Goal: Ask a question: Seek information or help from site administrators or community

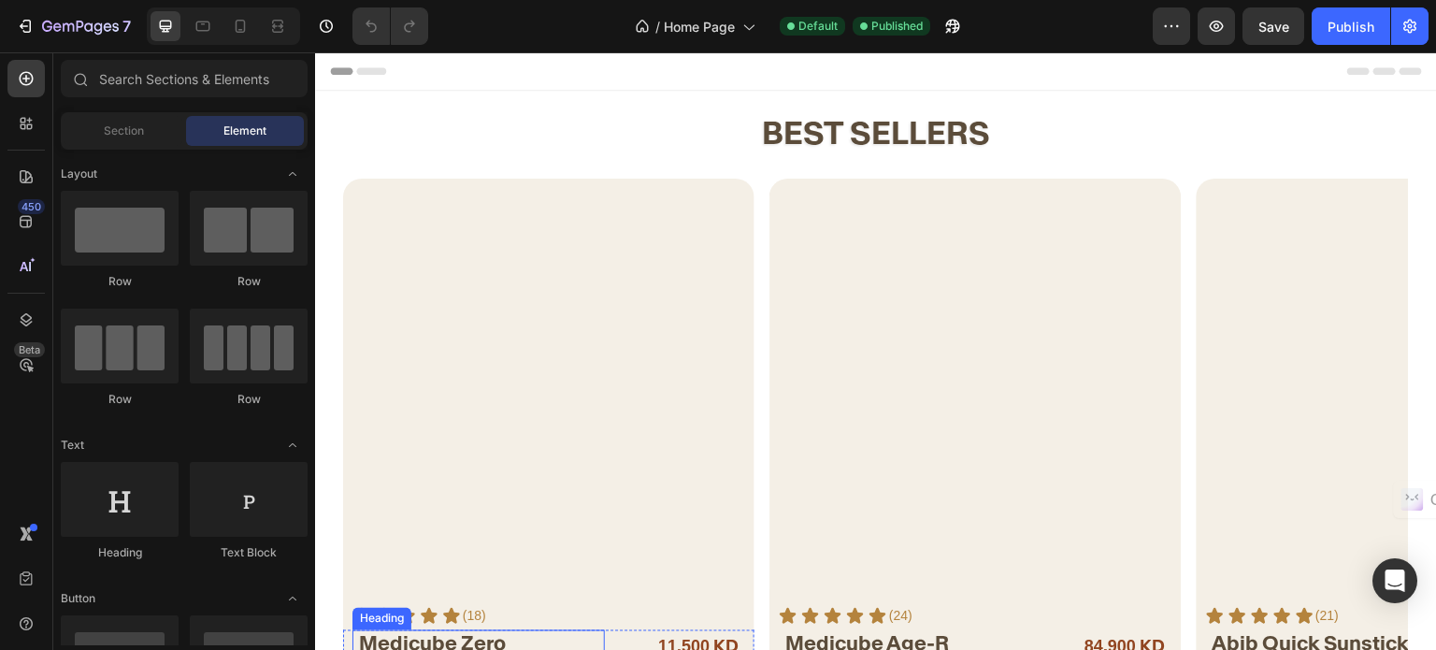
scroll to position [374, 0]
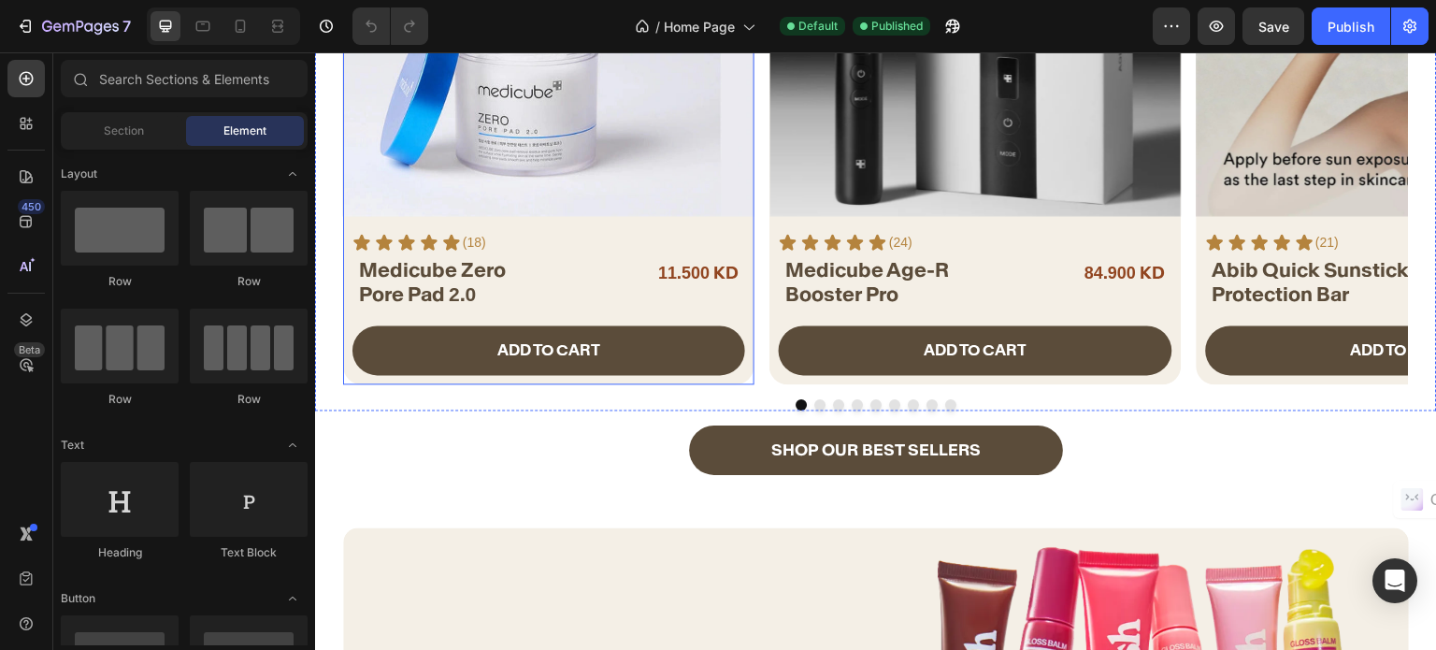
click at [751, 333] on div "ADD TO CART Add to Cart" at bounding box center [548, 354] width 411 height 59
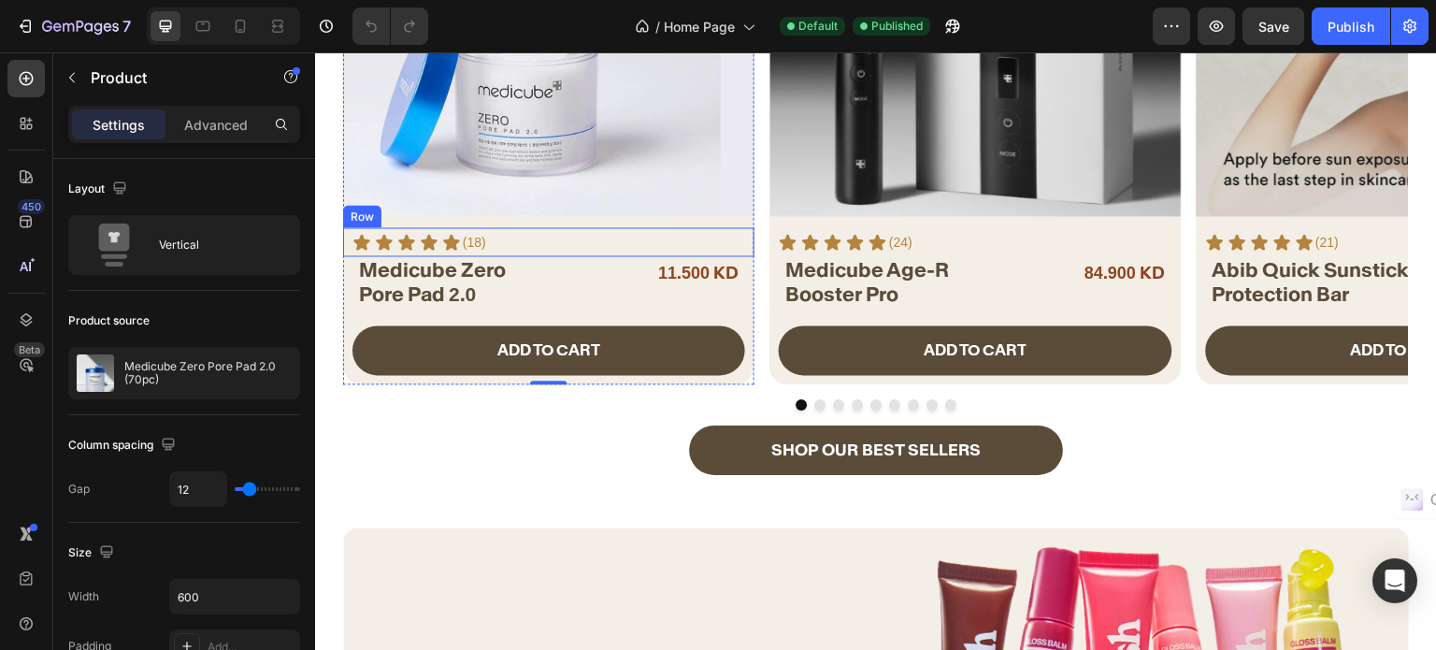
scroll to position [0, 0]
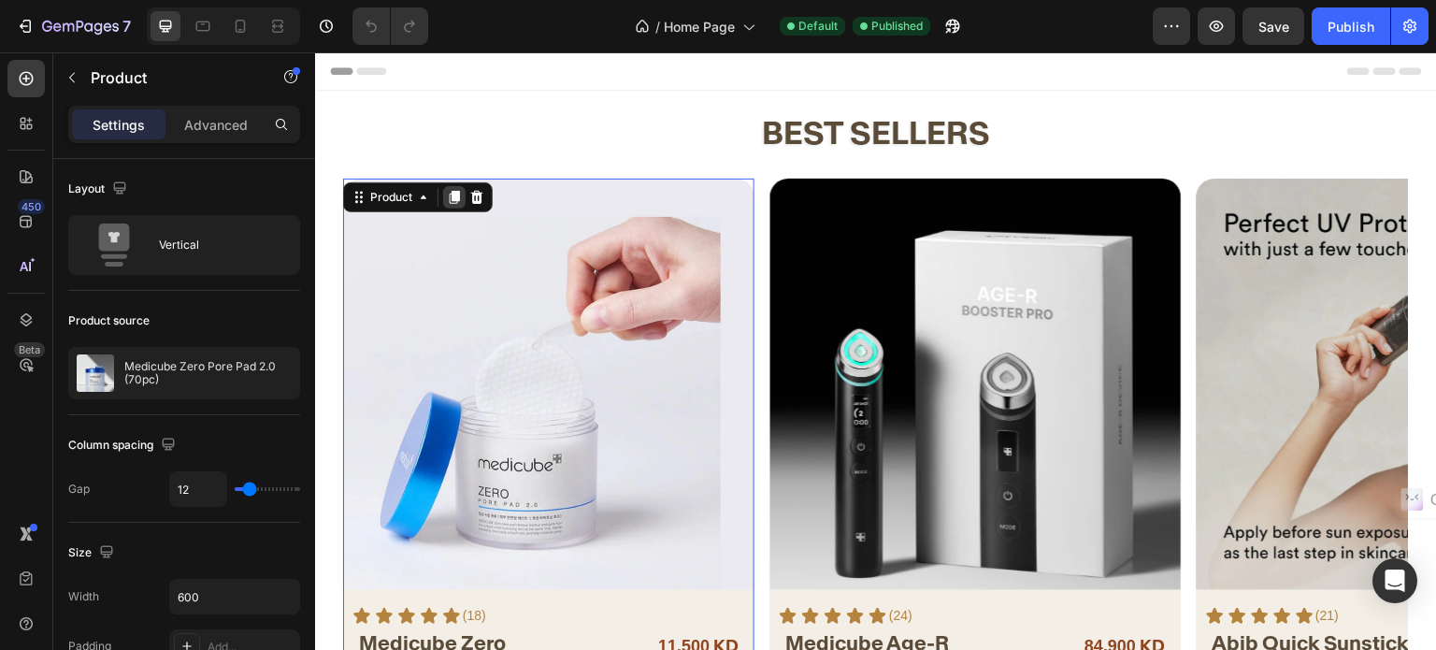
click at [455, 203] on icon at bounding box center [455, 197] width 10 height 13
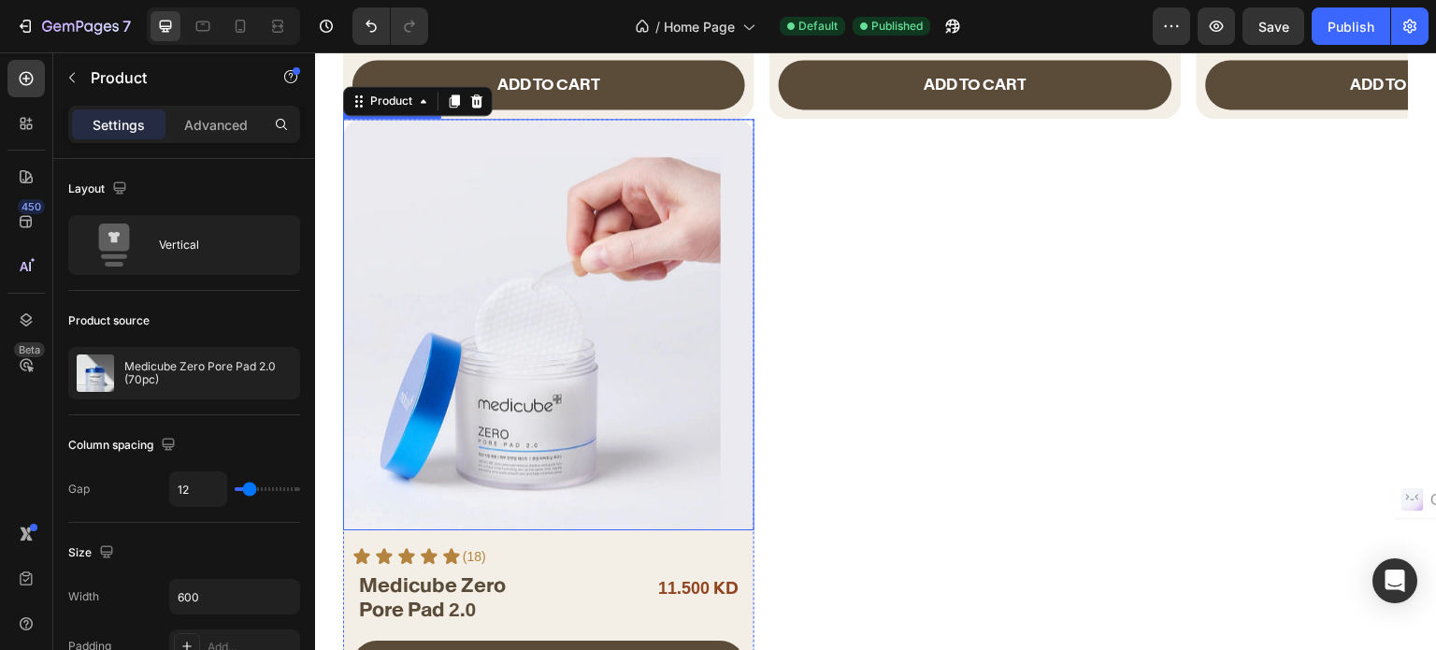
scroll to position [640, 0]
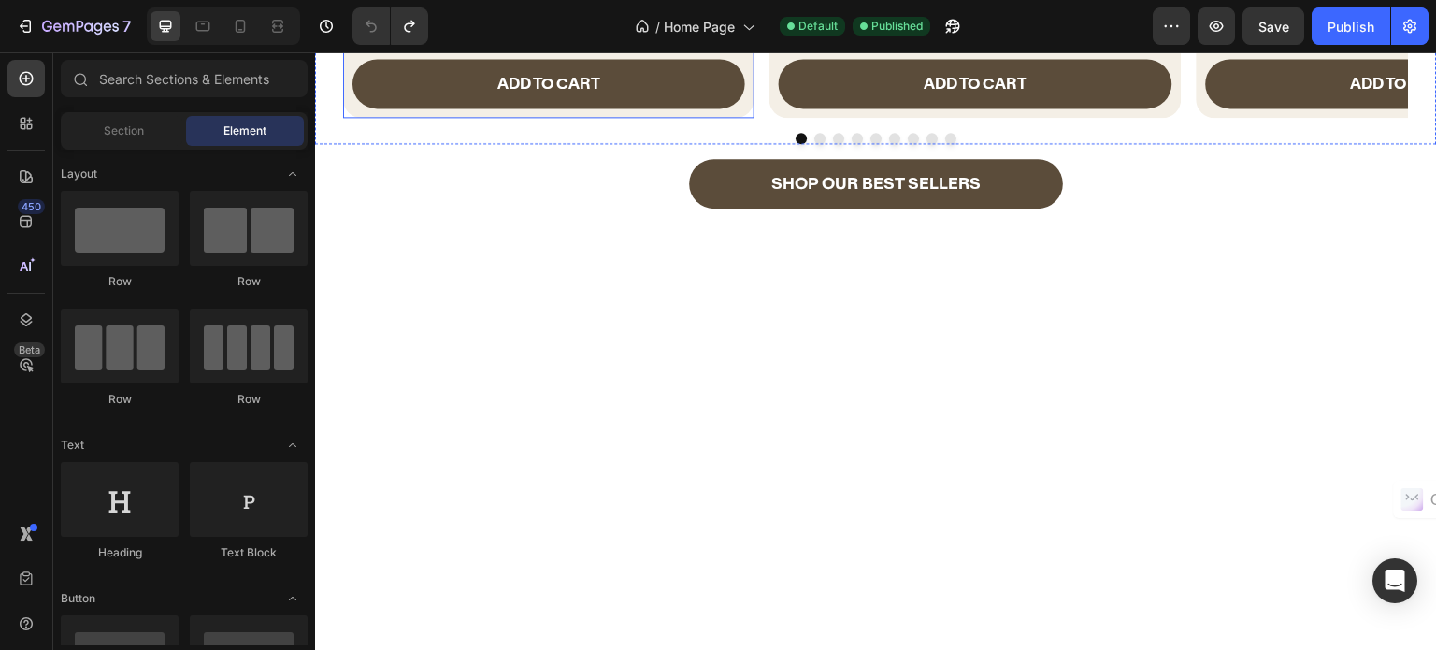
click at [752, 110] on div "ADD TO CART Add to Cart" at bounding box center [548, 88] width 411 height 59
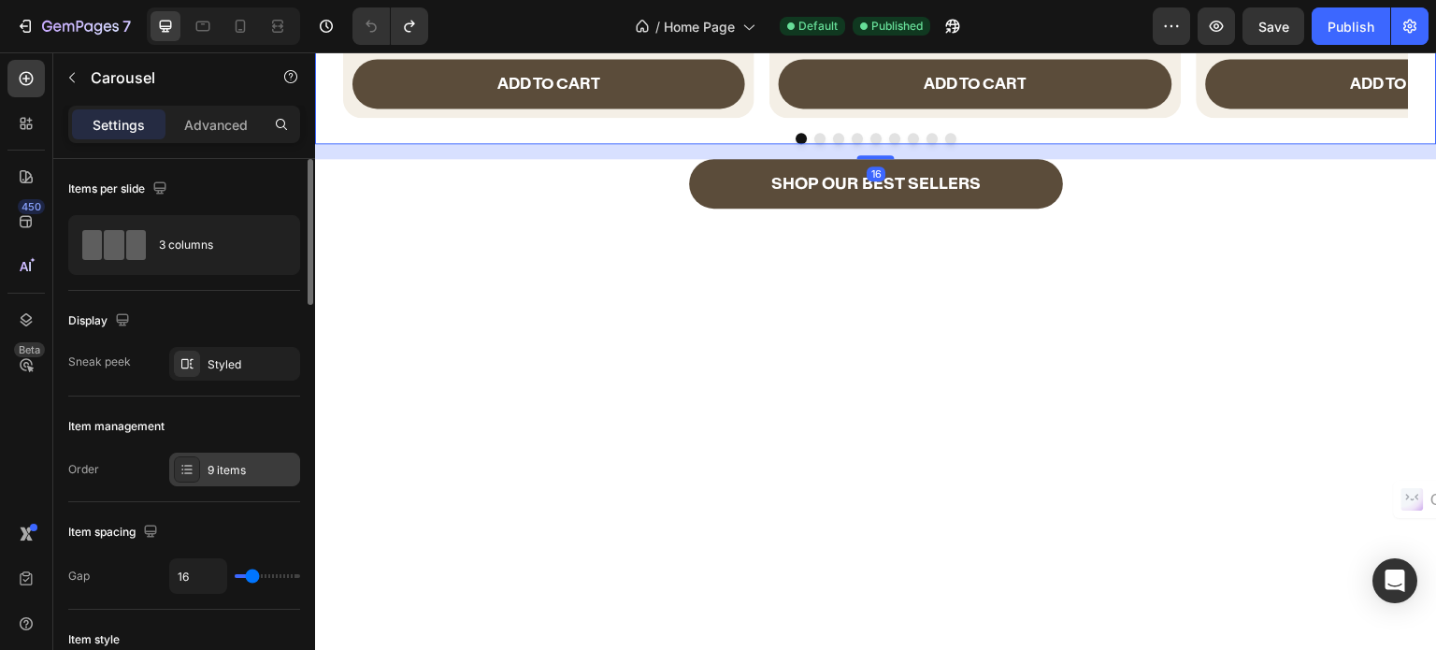
click at [238, 475] on div "9 items" at bounding box center [252, 470] width 88 height 17
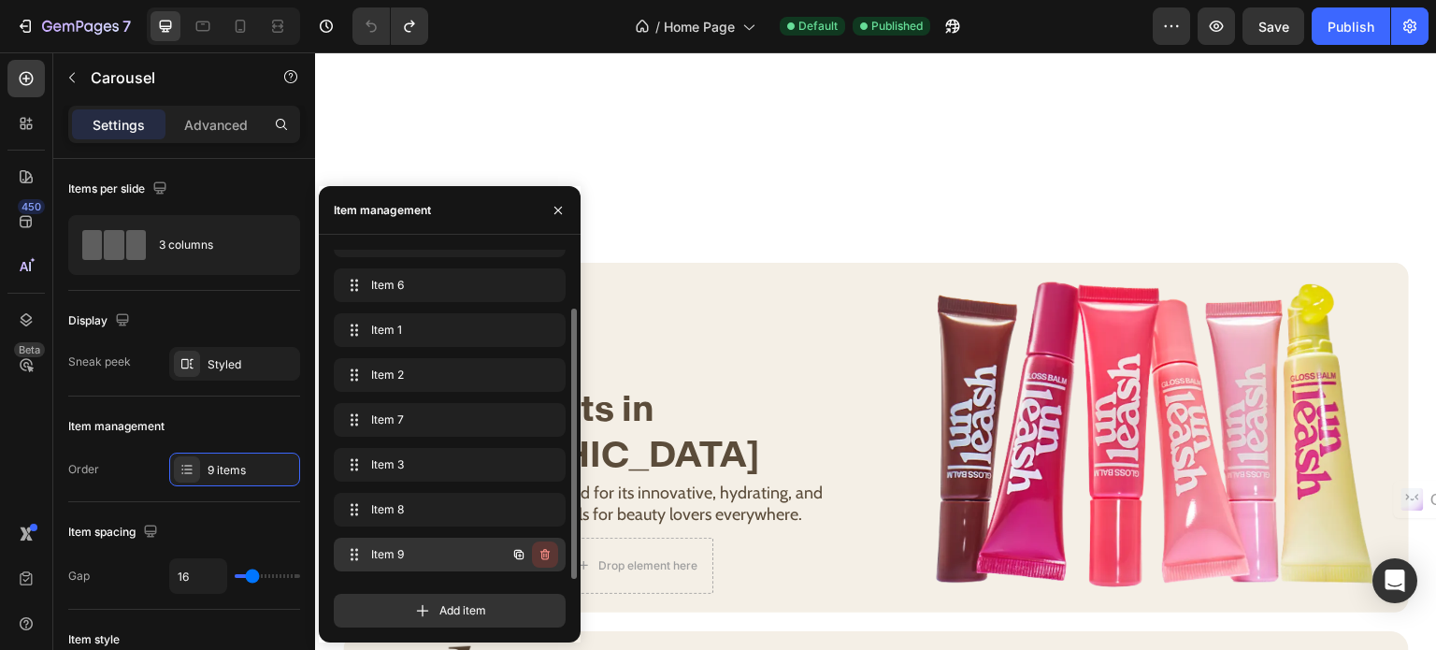
scroll to position [1201, 0]
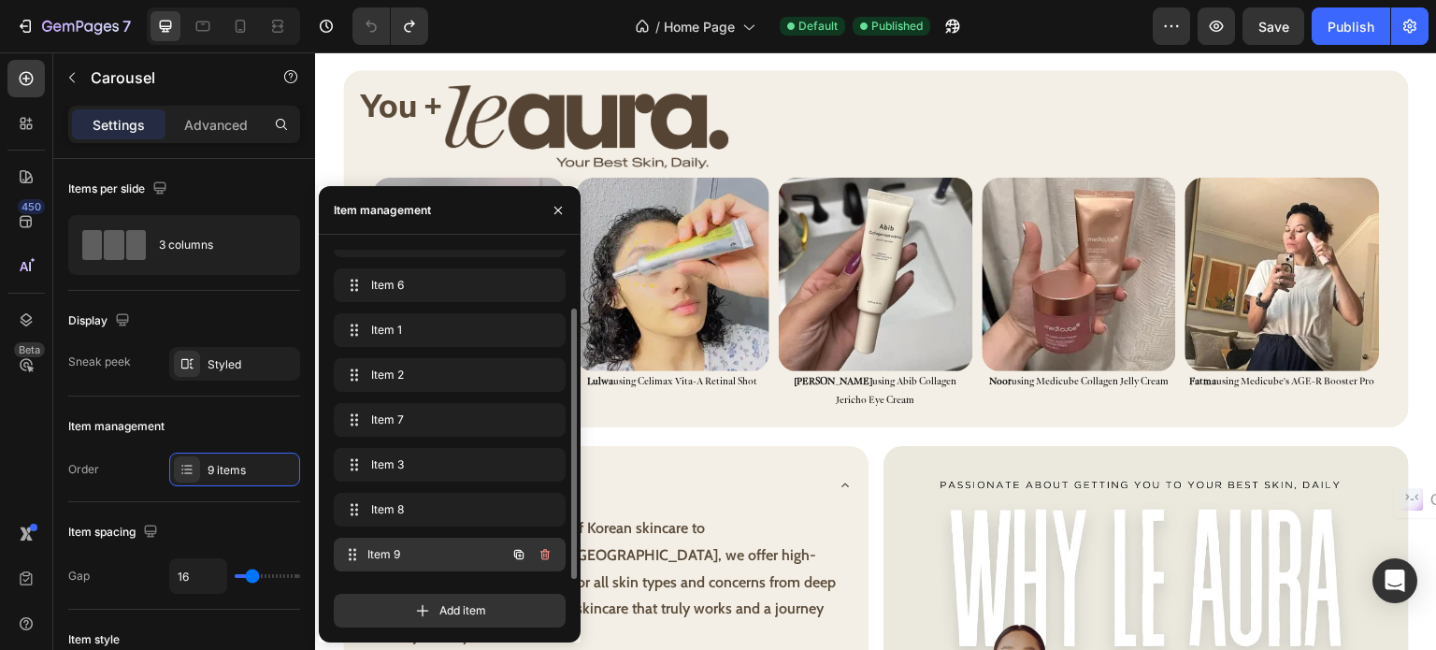
click at [431, 556] on span "Item 9" at bounding box center [436, 554] width 138 height 17
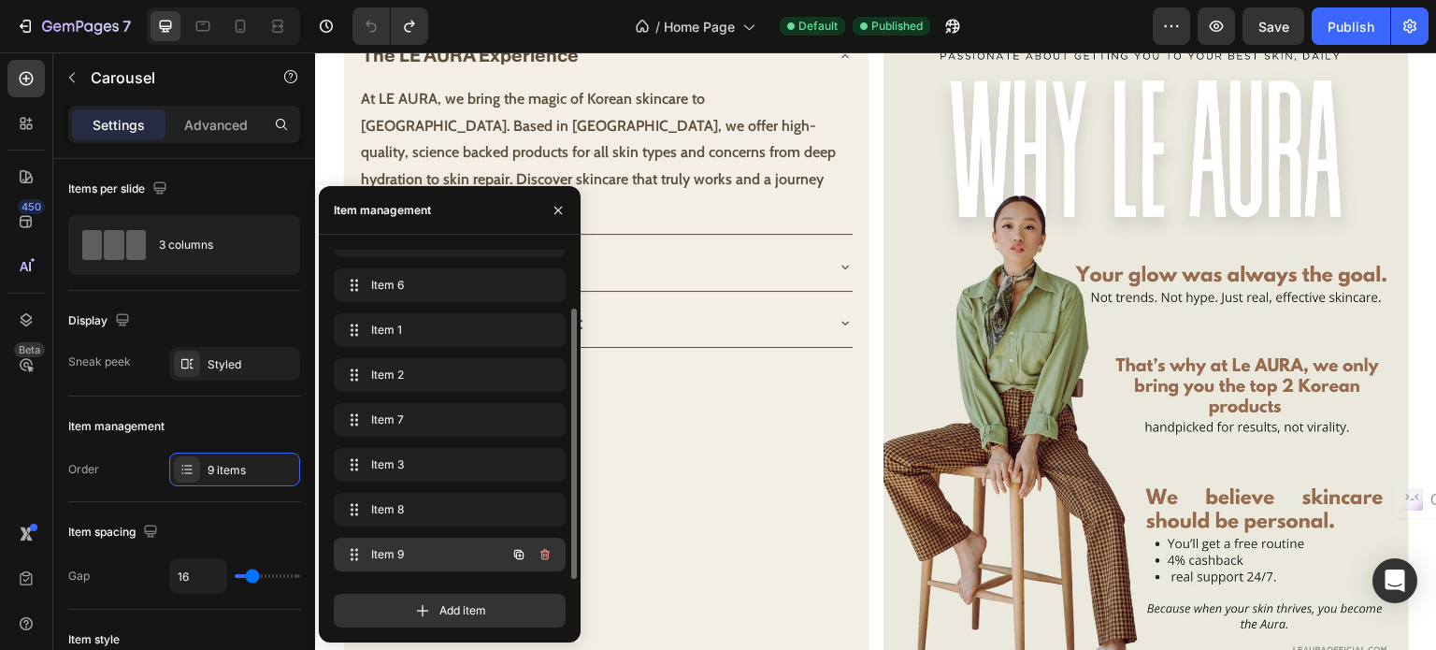
scroll to position [1669, 0]
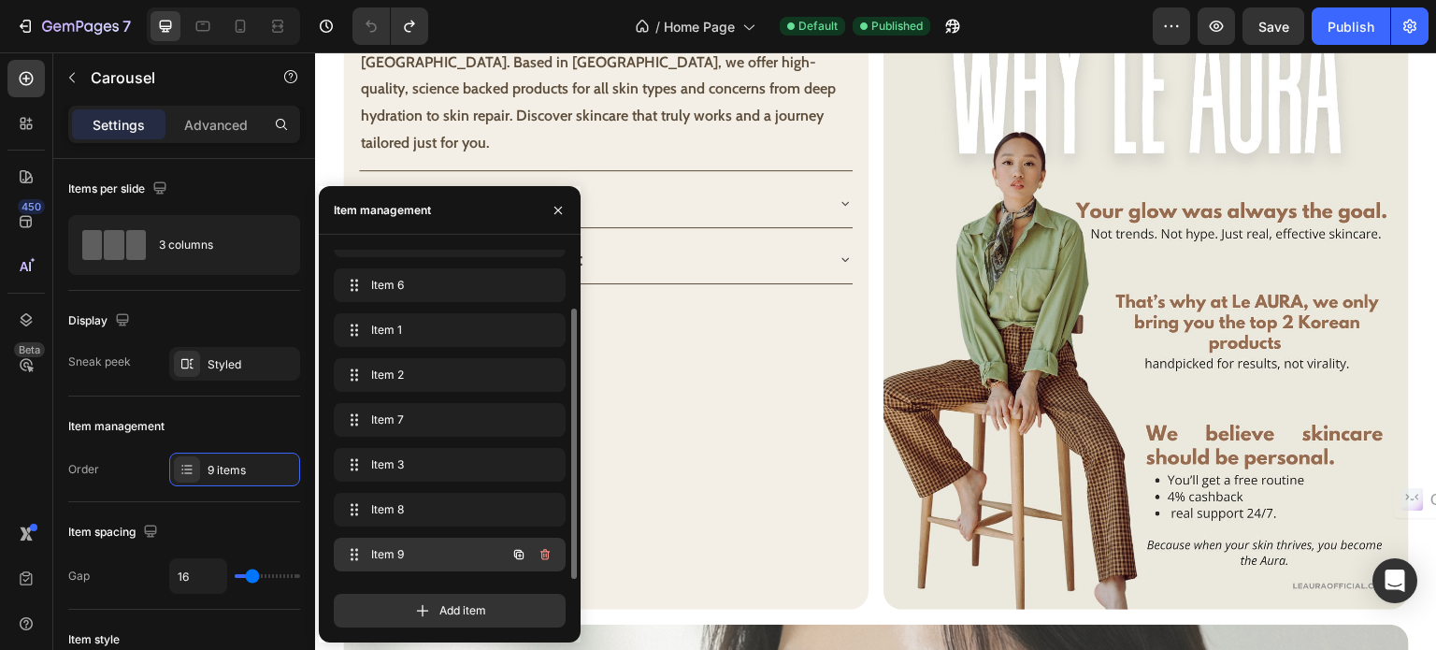
click at [384, 553] on span "Item 9" at bounding box center [424, 554] width 106 height 17
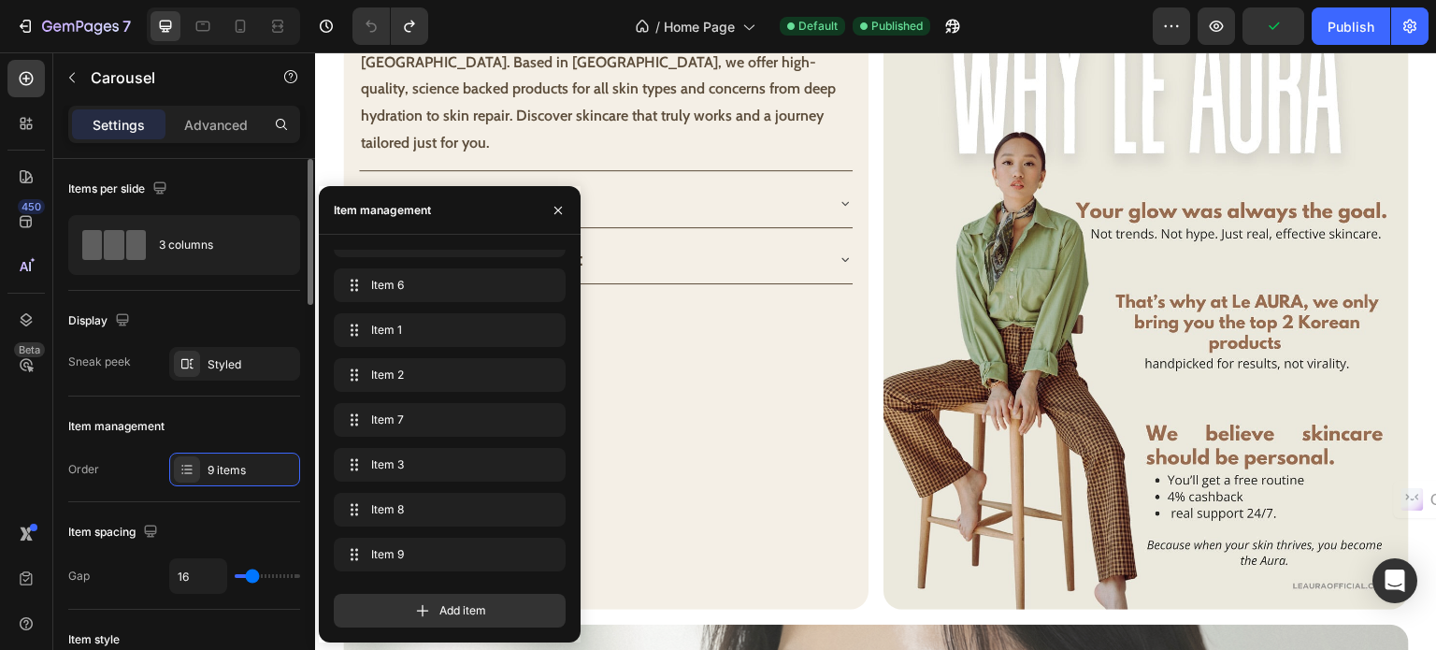
click at [255, 425] on div "Item management" at bounding box center [184, 426] width 232 height 30
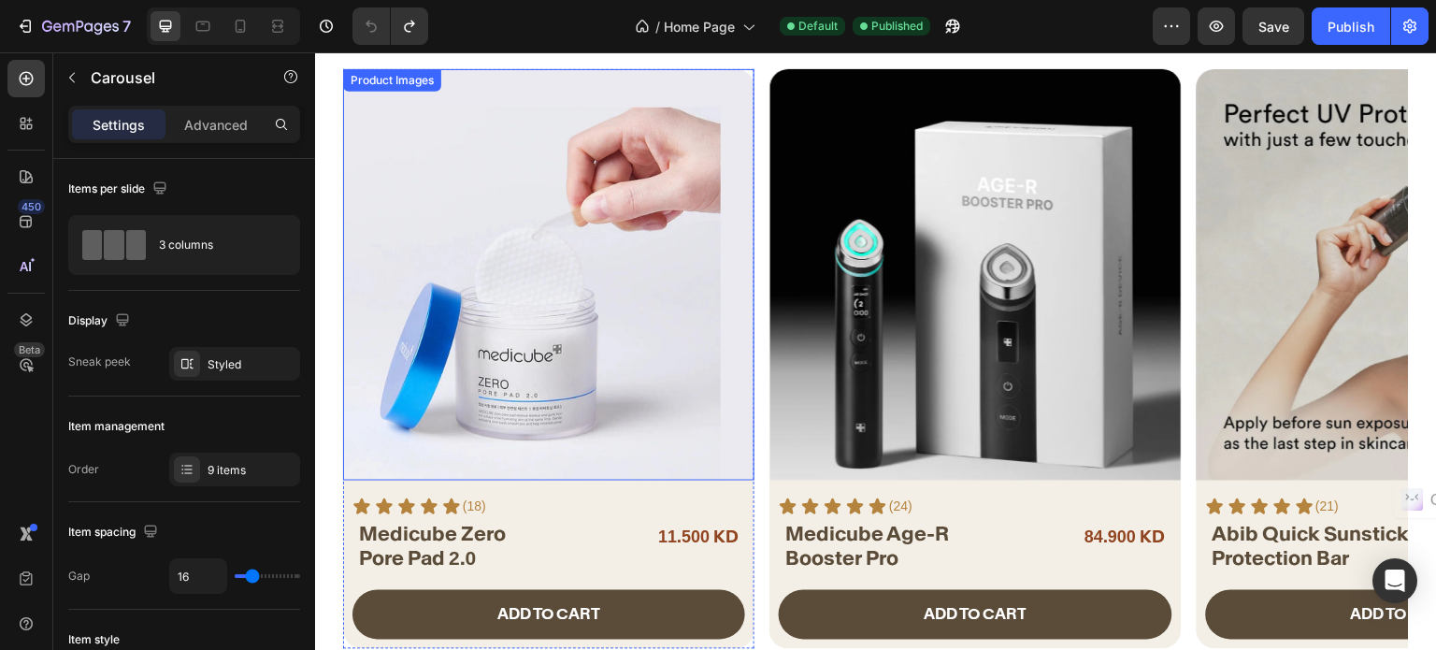
scroll to position [280, 0]
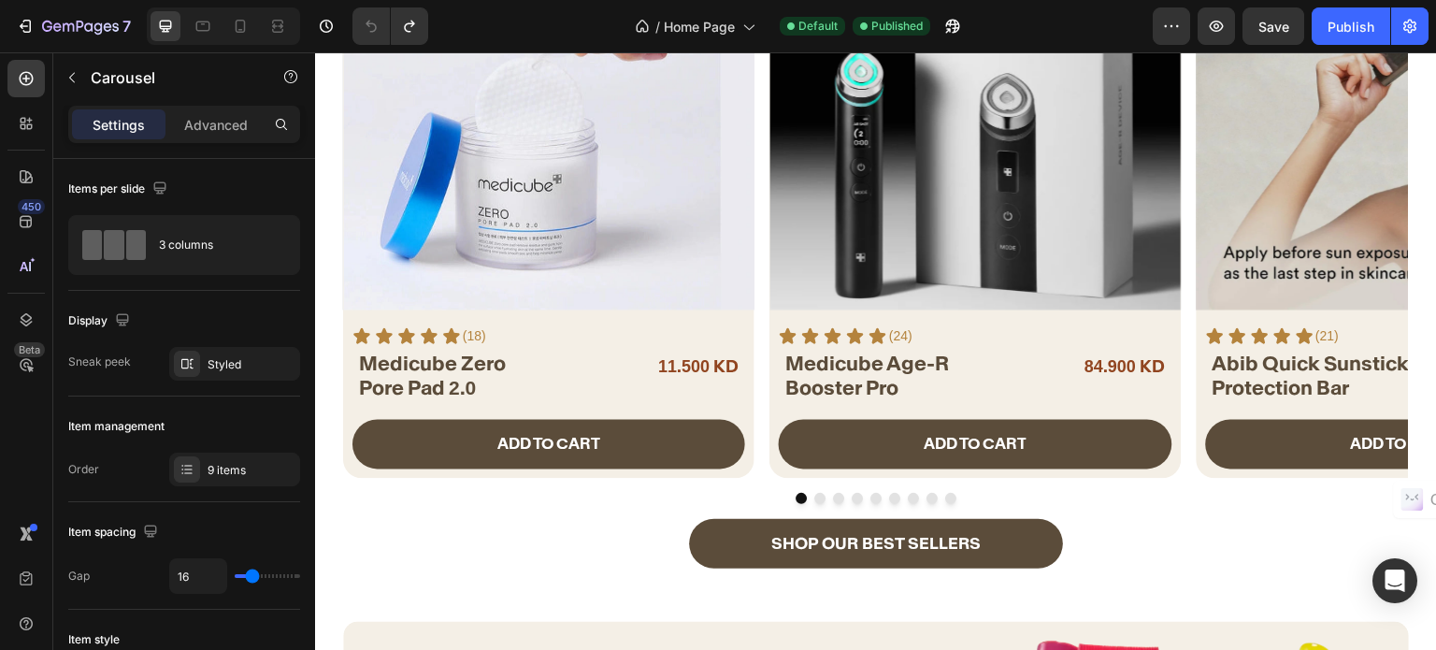
click at [945, 495] on button "Dot" at bounding box center [950, 498] width 11 height 11
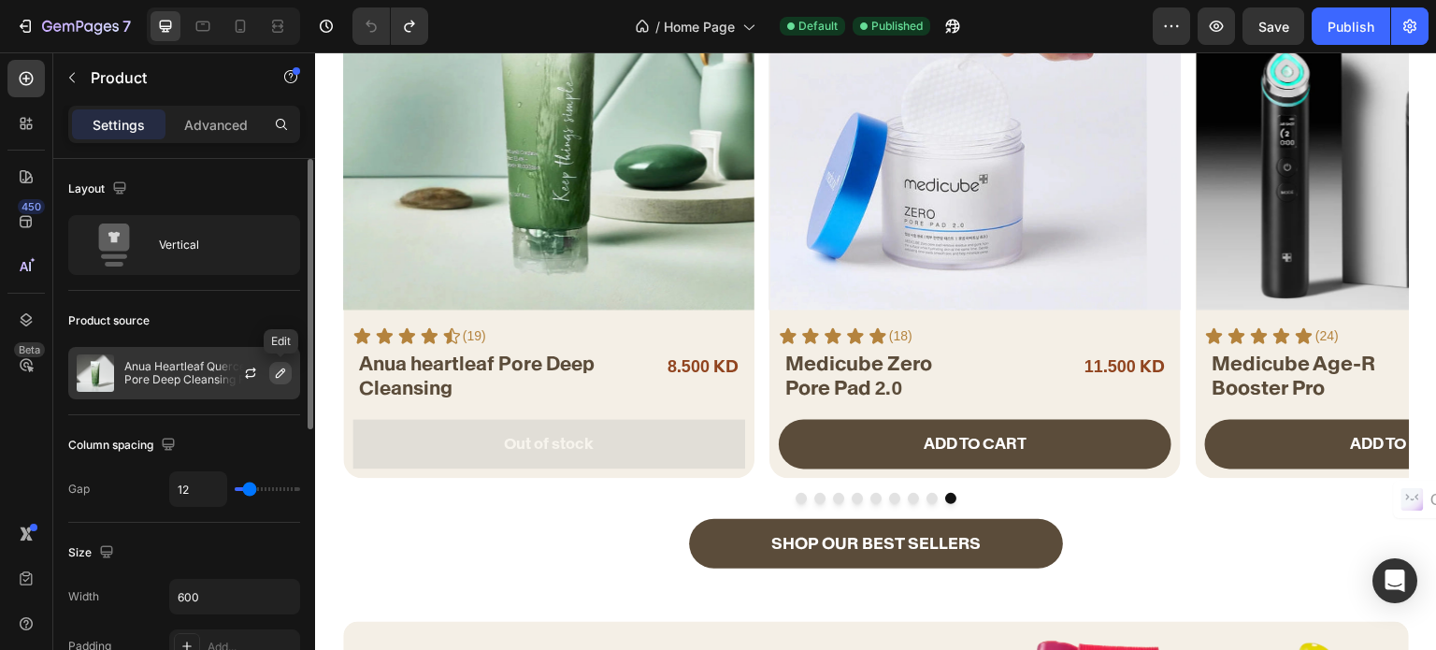
click at [288, 368] on button "button" at bounding box center [280, 373] width 22 height 22
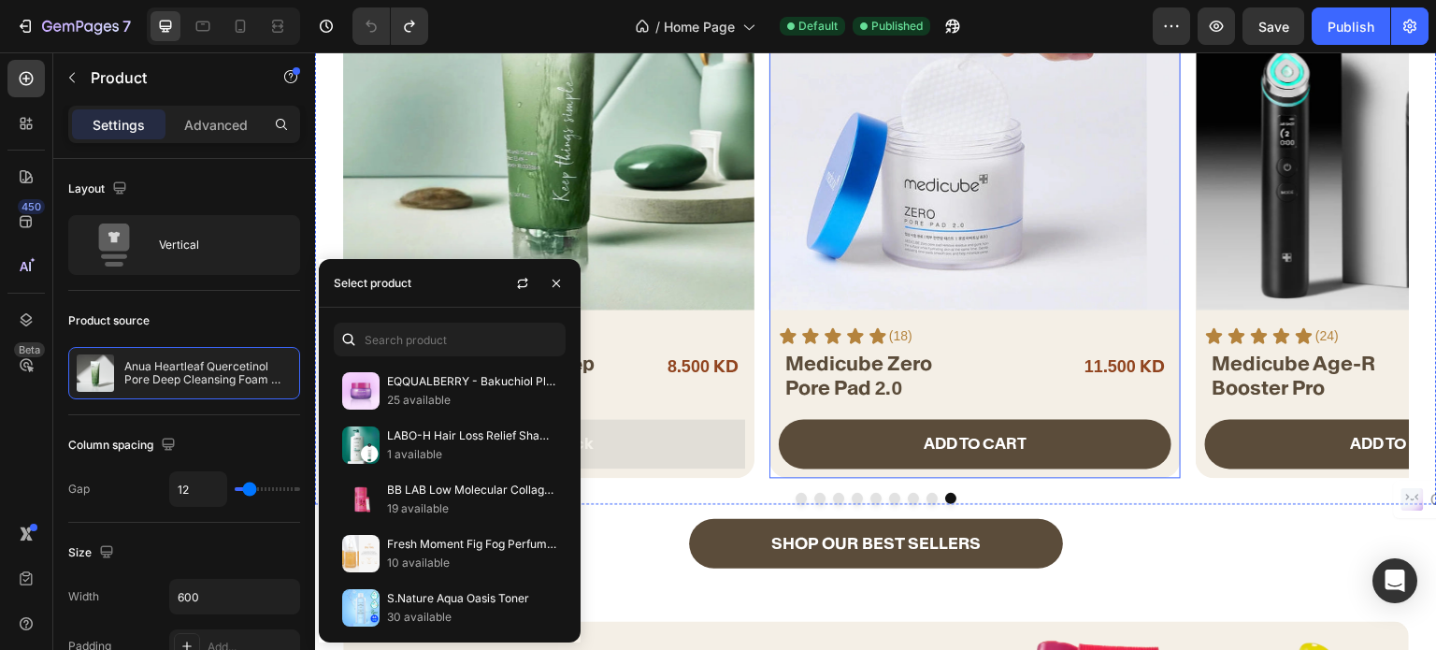
click at [778, 470] on div "ADD TO CART Add to Cart" at bounding box center [974, 448] width 411 height 59
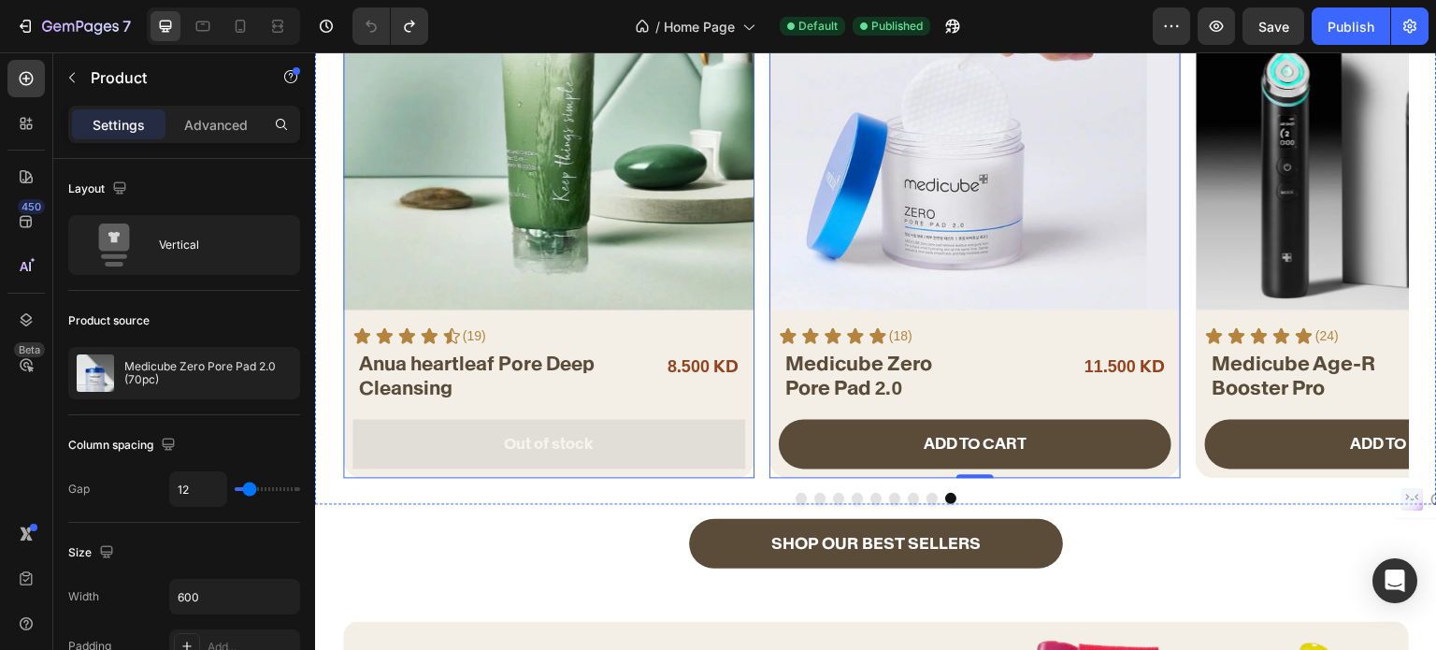
click at [749, 467] on div "Out of stock Add to Cart" at bounding box center [548, 448] width 411 height 59
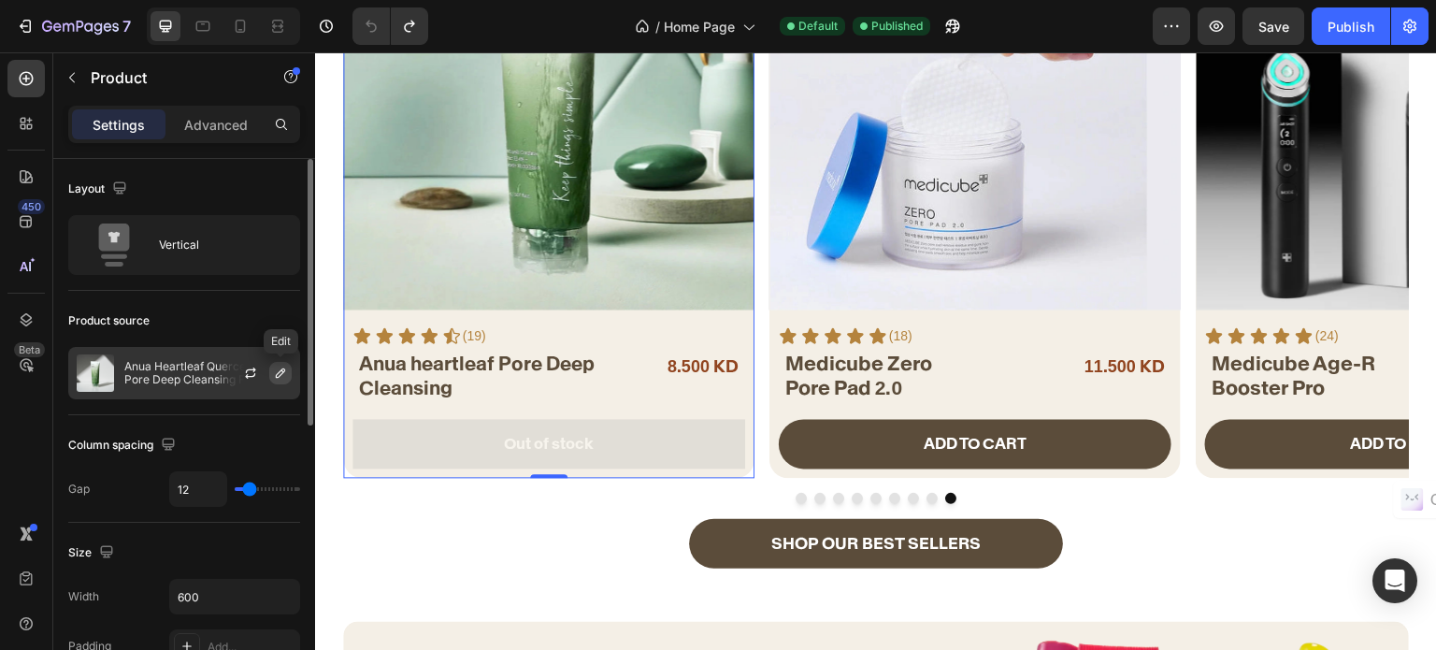
click at [279, 375] on icon "button" at bounding box center [280, 373] width 15 height 15
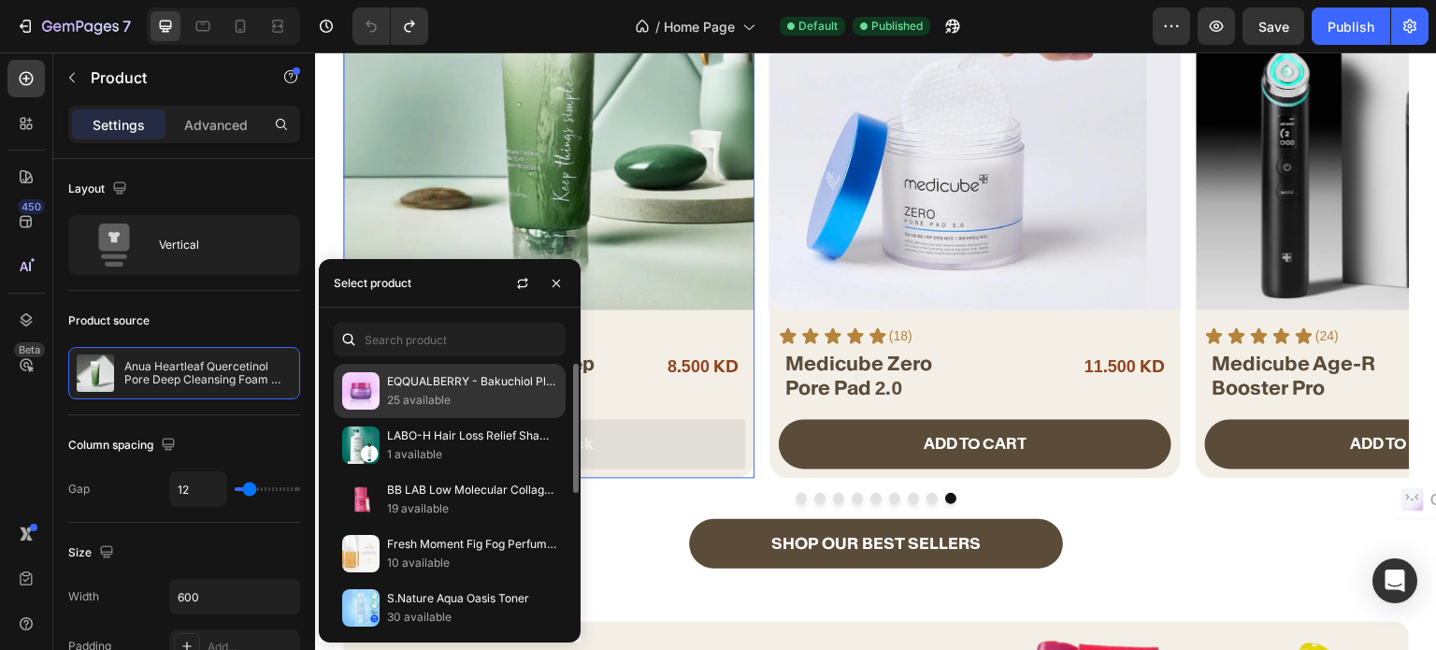
click at [437, 392] on p "25 available" at bounding box center [472, 400] width 170 height 19
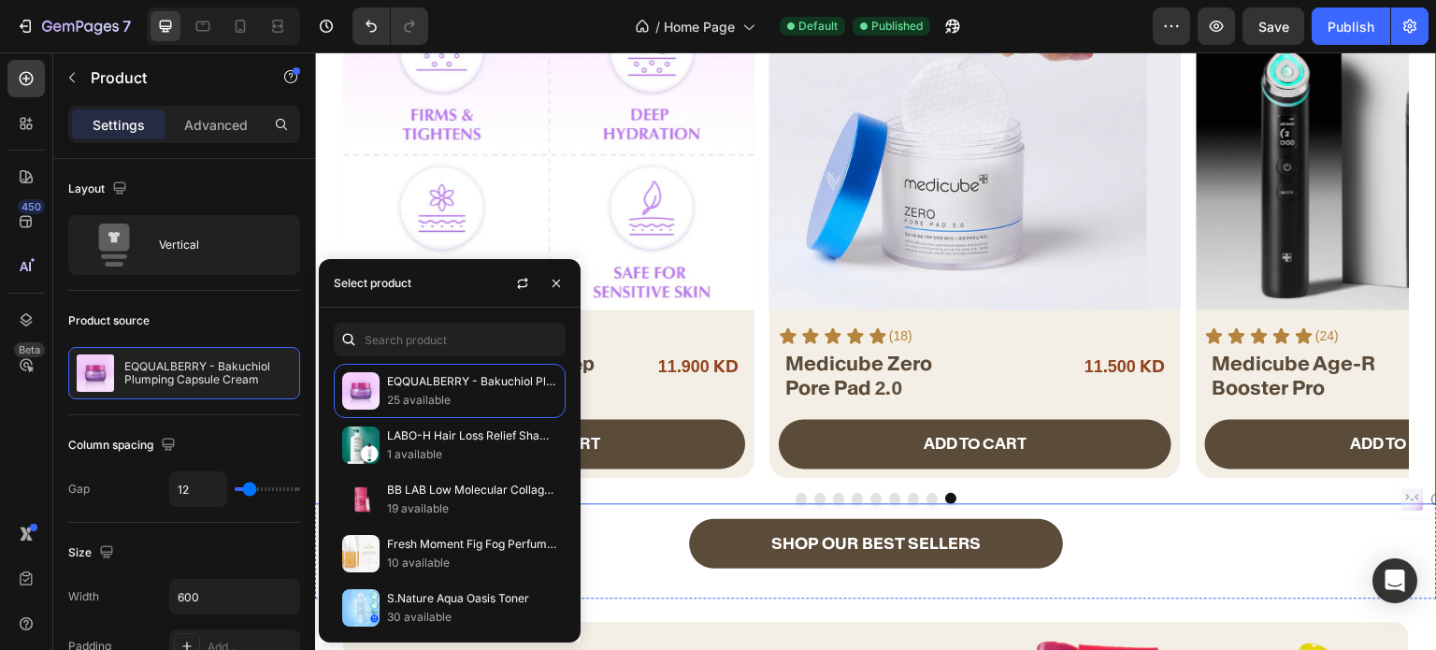
click at [763, 482] on div "Product Images Icon Icon Icon Icon Icon Icon List (18) Text Block Row Medicube …" at bounding box center [876, 201] width 1122 height 606
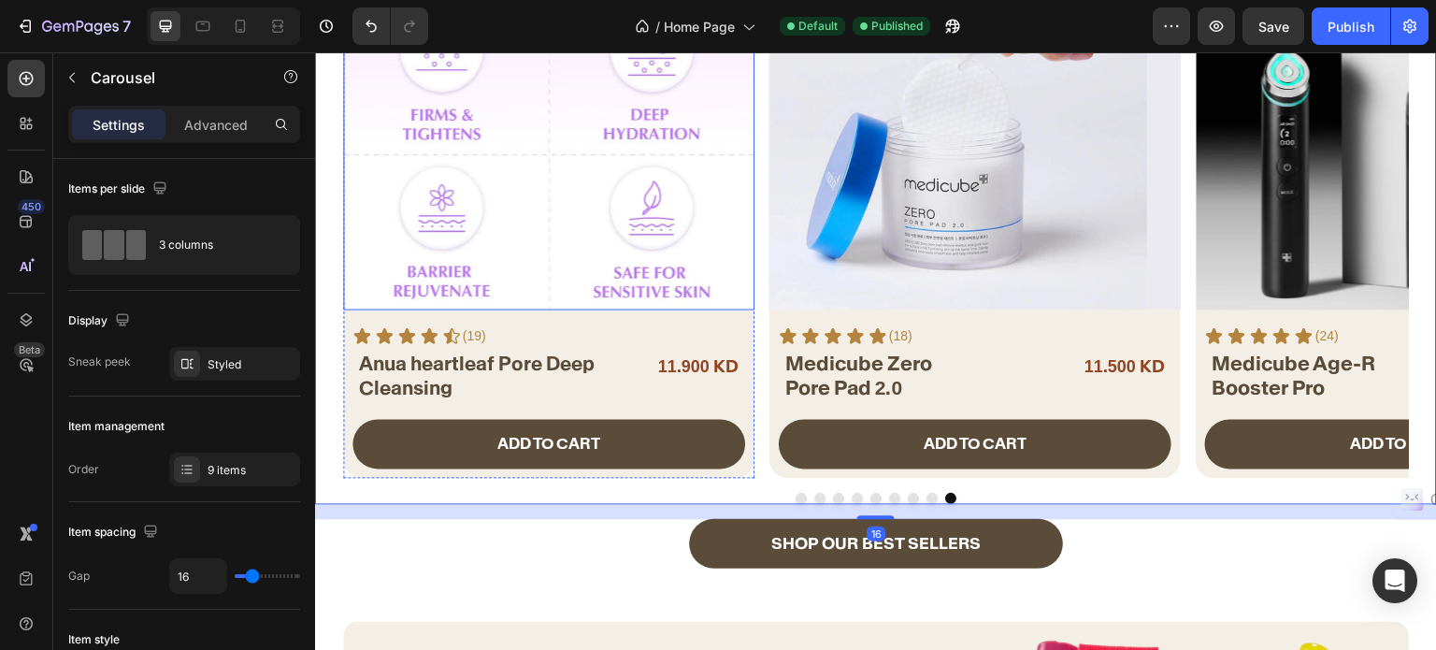
click at [543, 229] on img at bounding box center [548, 103] width 411 height 411
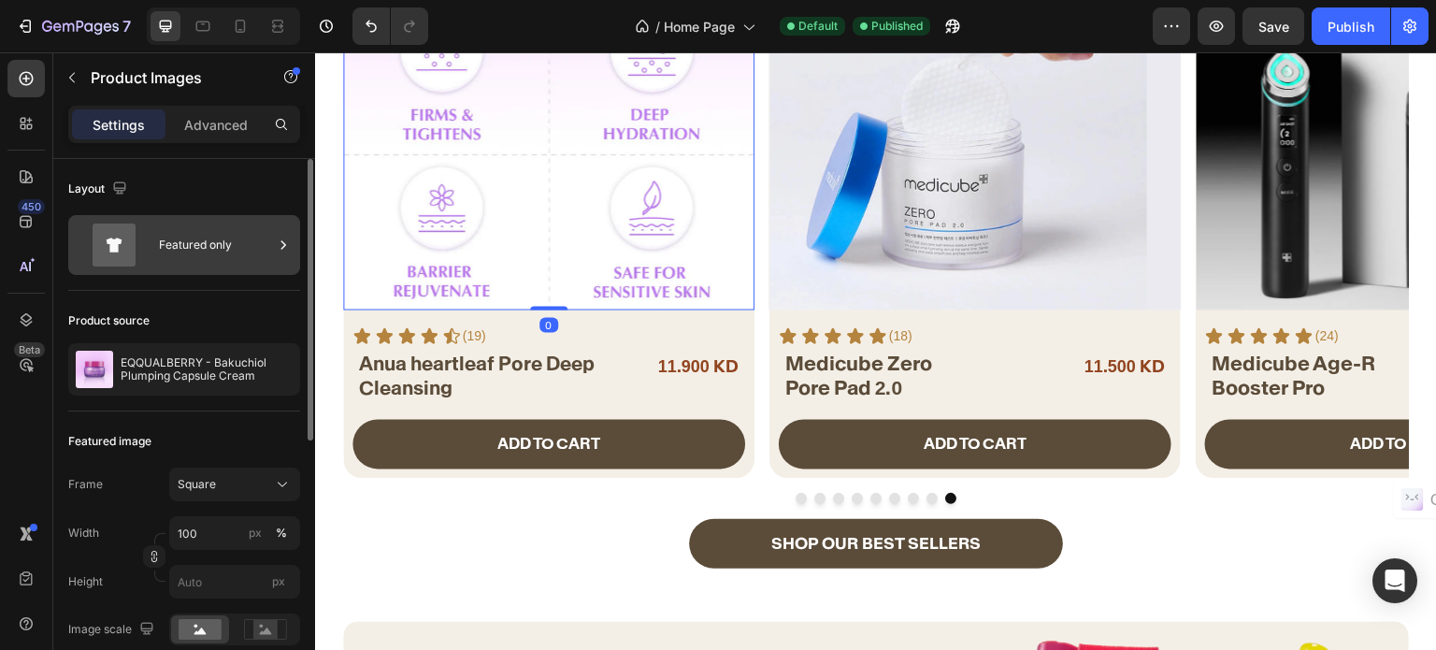
click at [194, 257] on div "Featured only" at bounding box center [216, 244] width 114 height 43
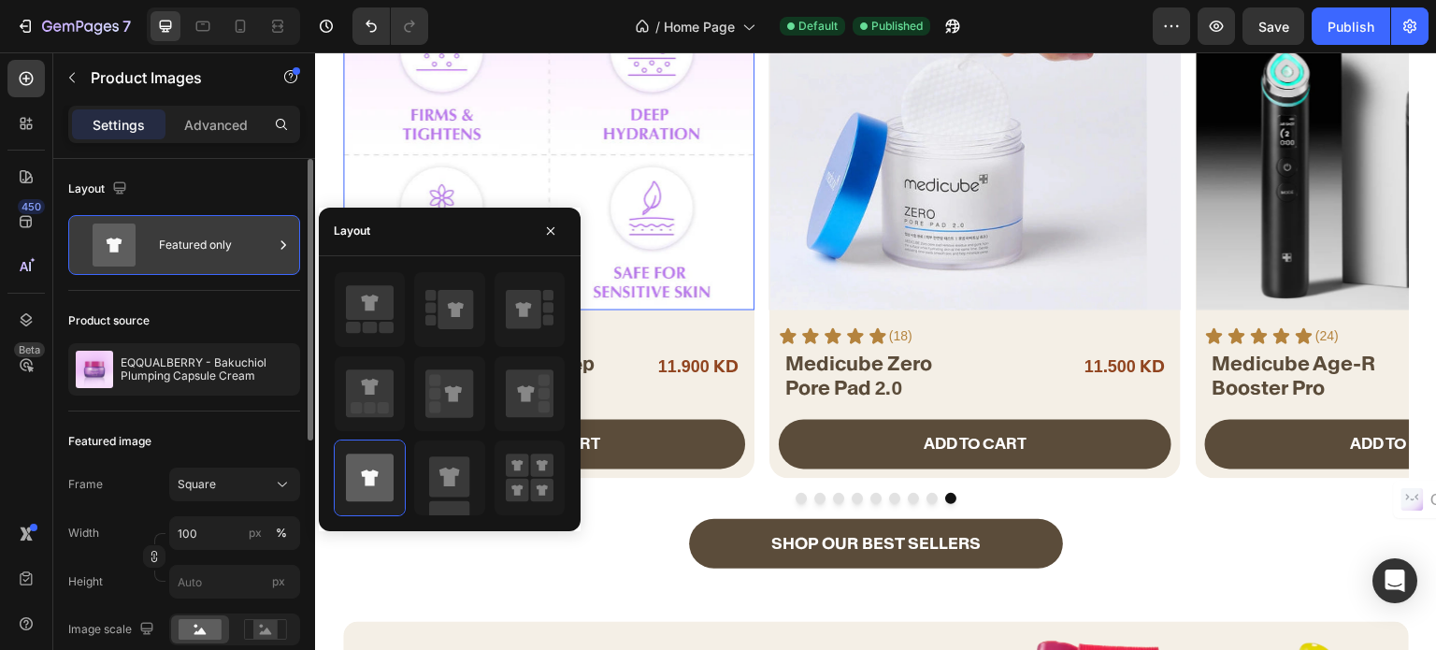
click at [194, 257] on div "Featured only" at bounding box center [216, 244] width 114 height 43
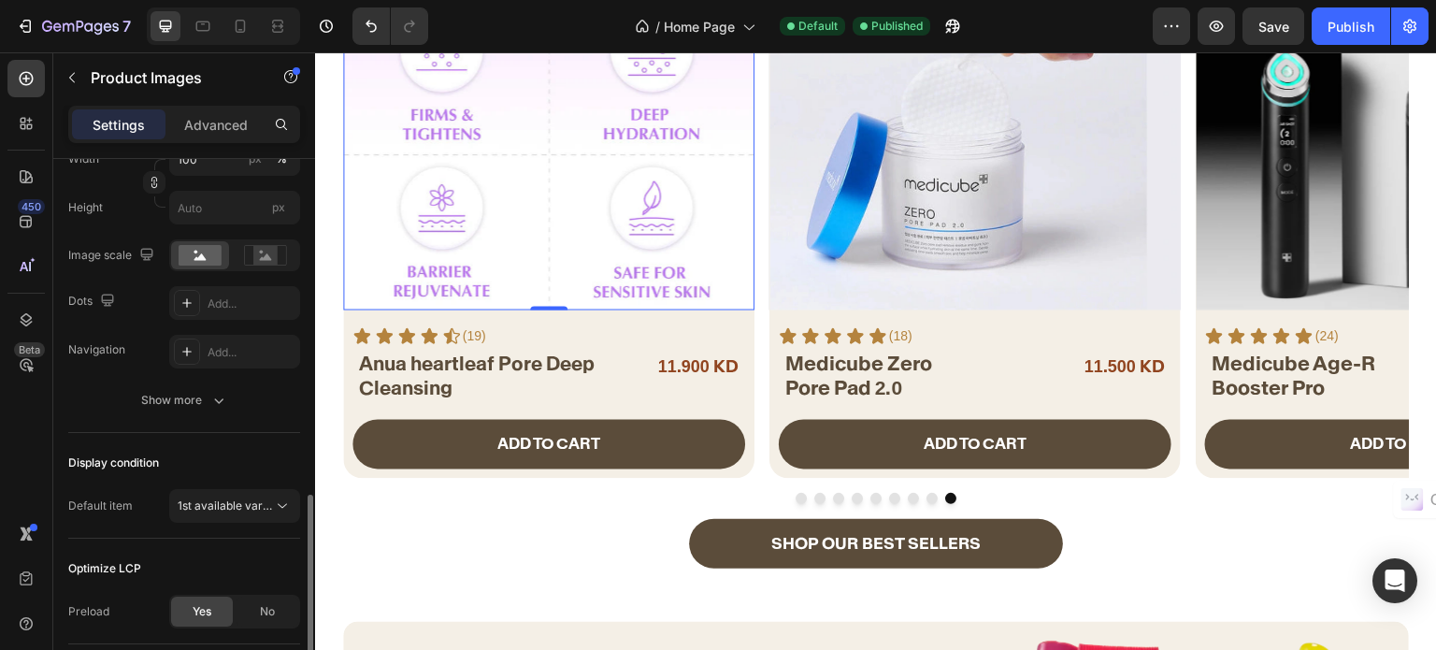
scroll to position [467, 0]
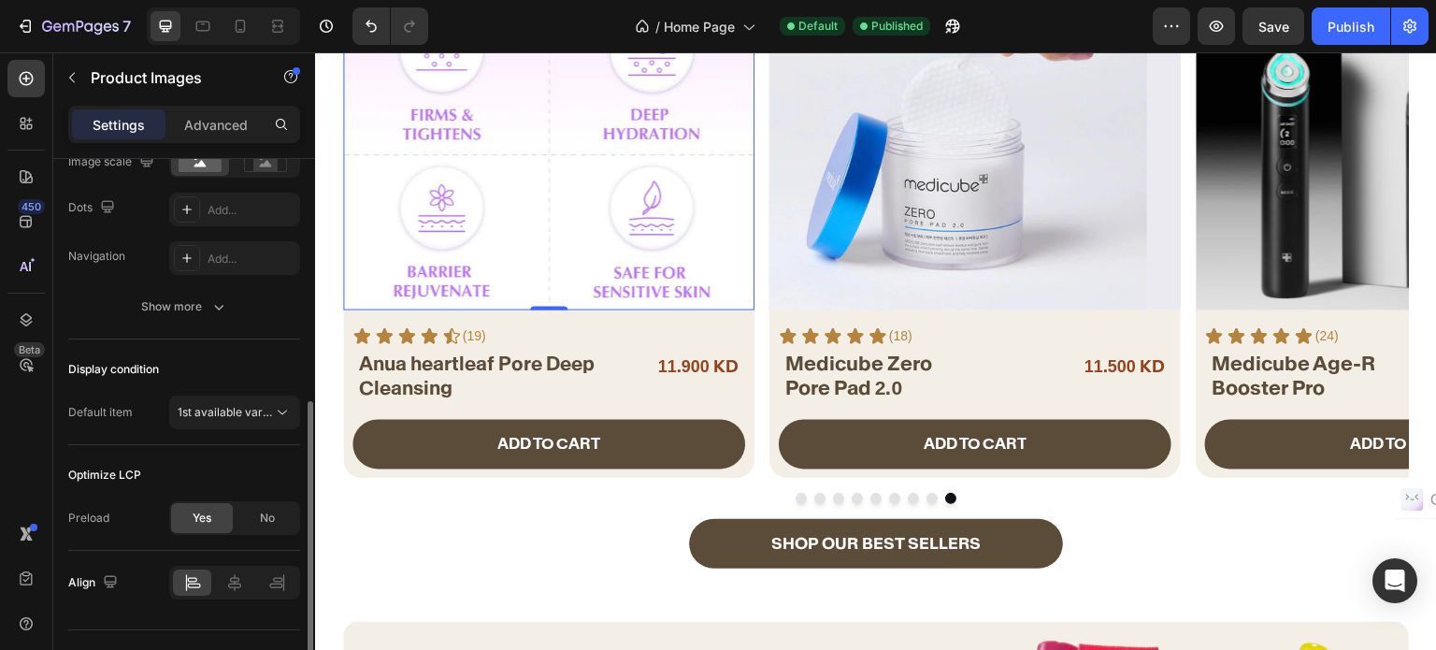
click at [236, 429] on div "Display condition Default item 1st available variant" at bounding box center [184, 392] width 232 height 106
click at [246, 413] on span "1st available variant" at bounding box center [230, 412] width 105 height 14
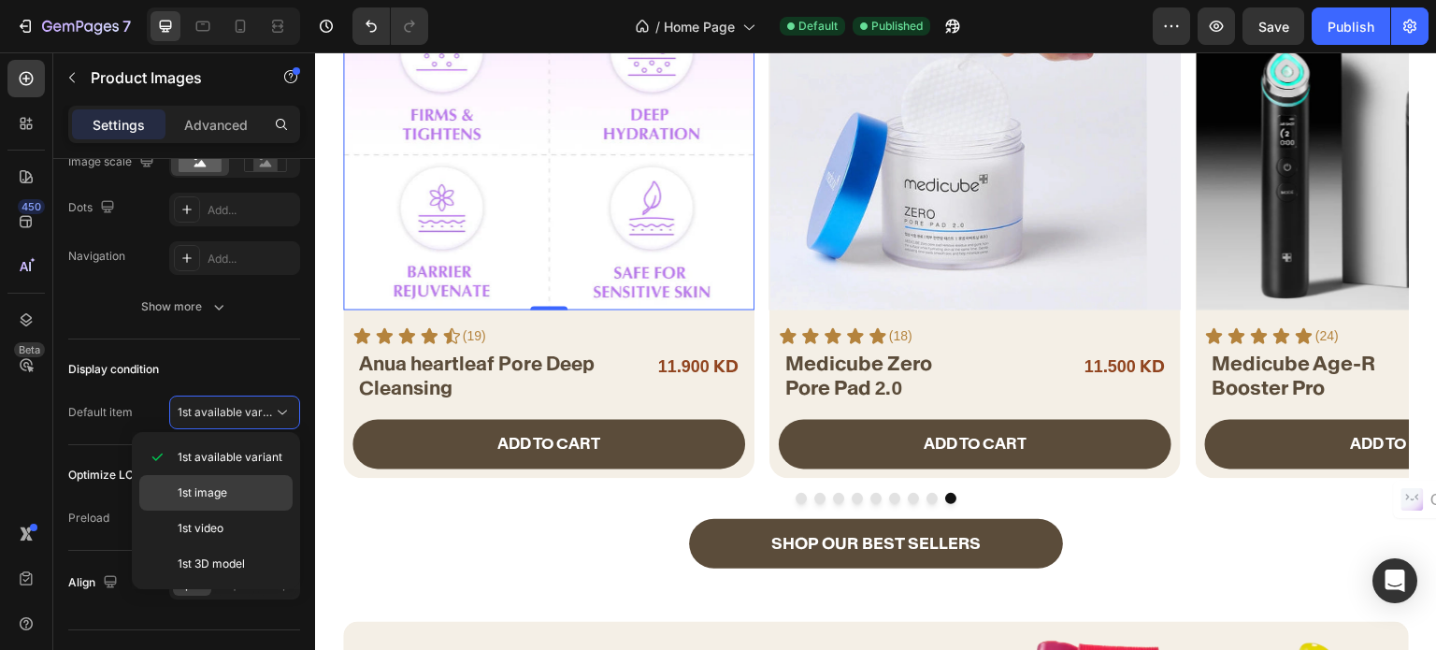
click at [235, 491] on p "1st image" at bounding box center [231, 492] width 107 height 17
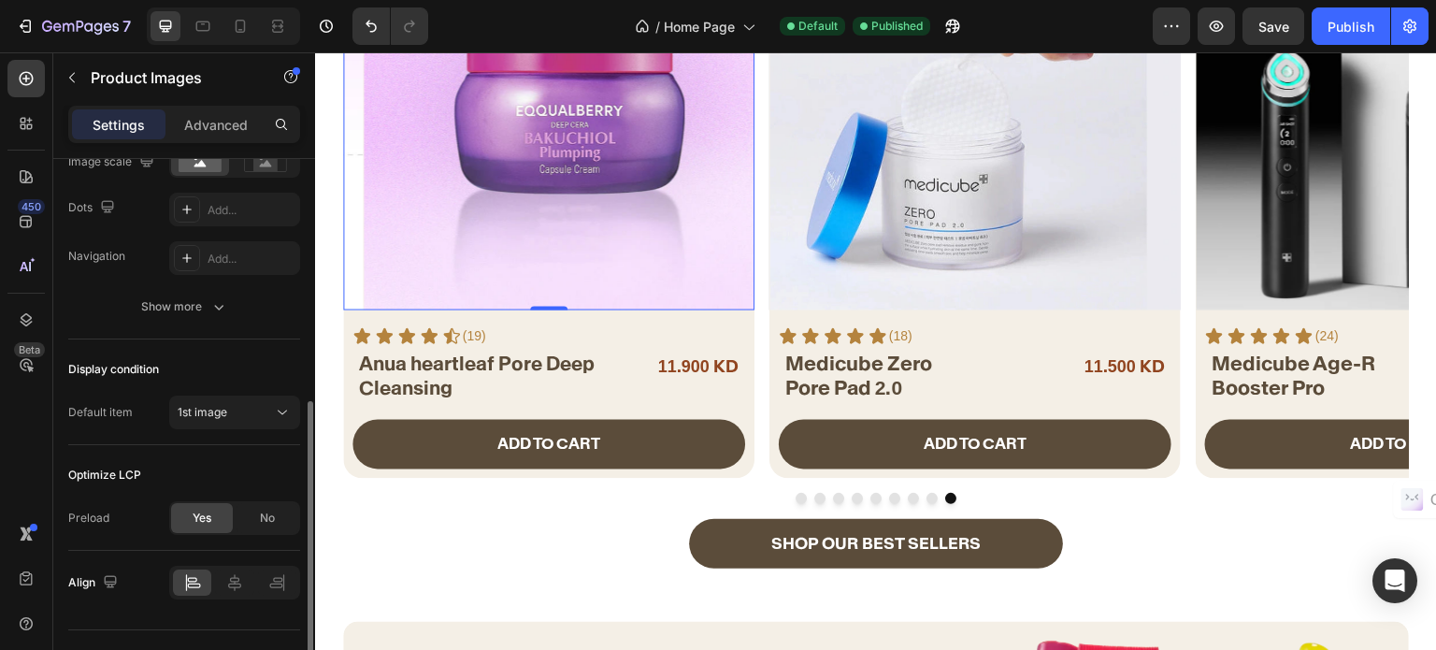
click at [241, 466] on div "Optimize LCP" at bounding box center [184, 475] width 232 height 30
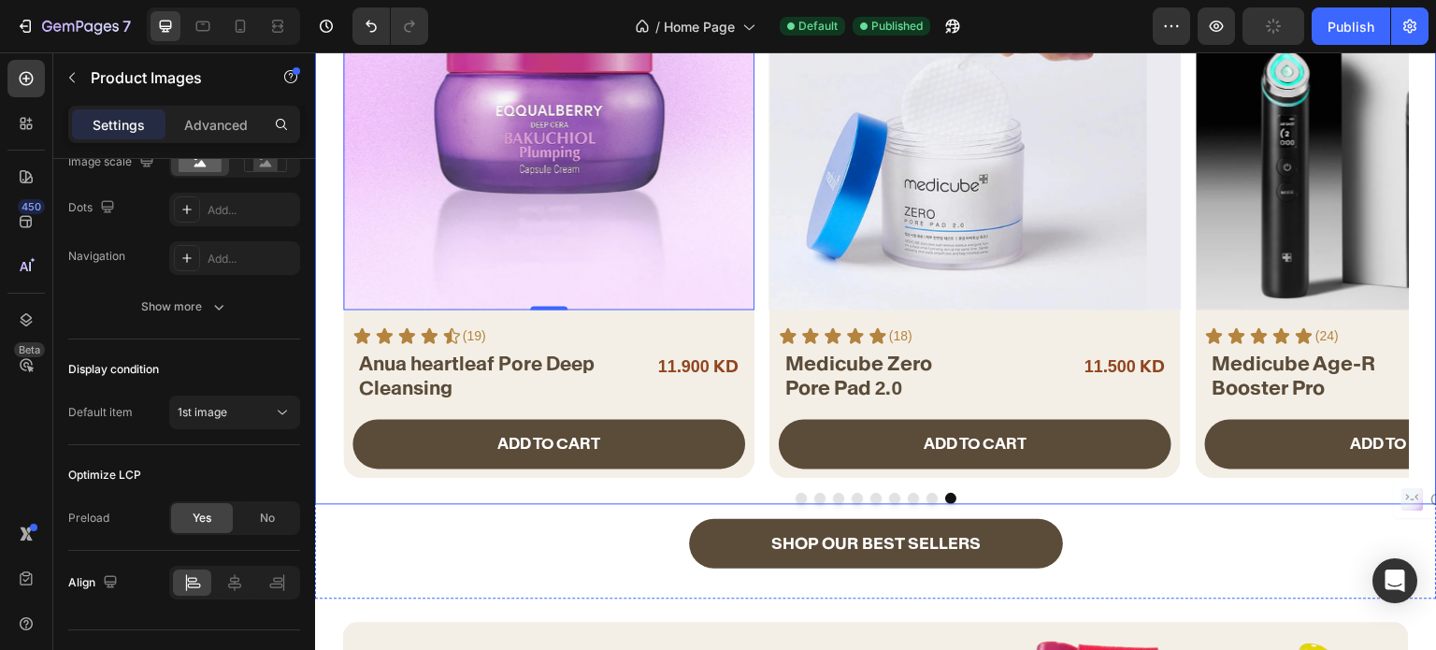
click at [796, 501] on button "Dot" at bounding box center [801, 498] width 11 height 11
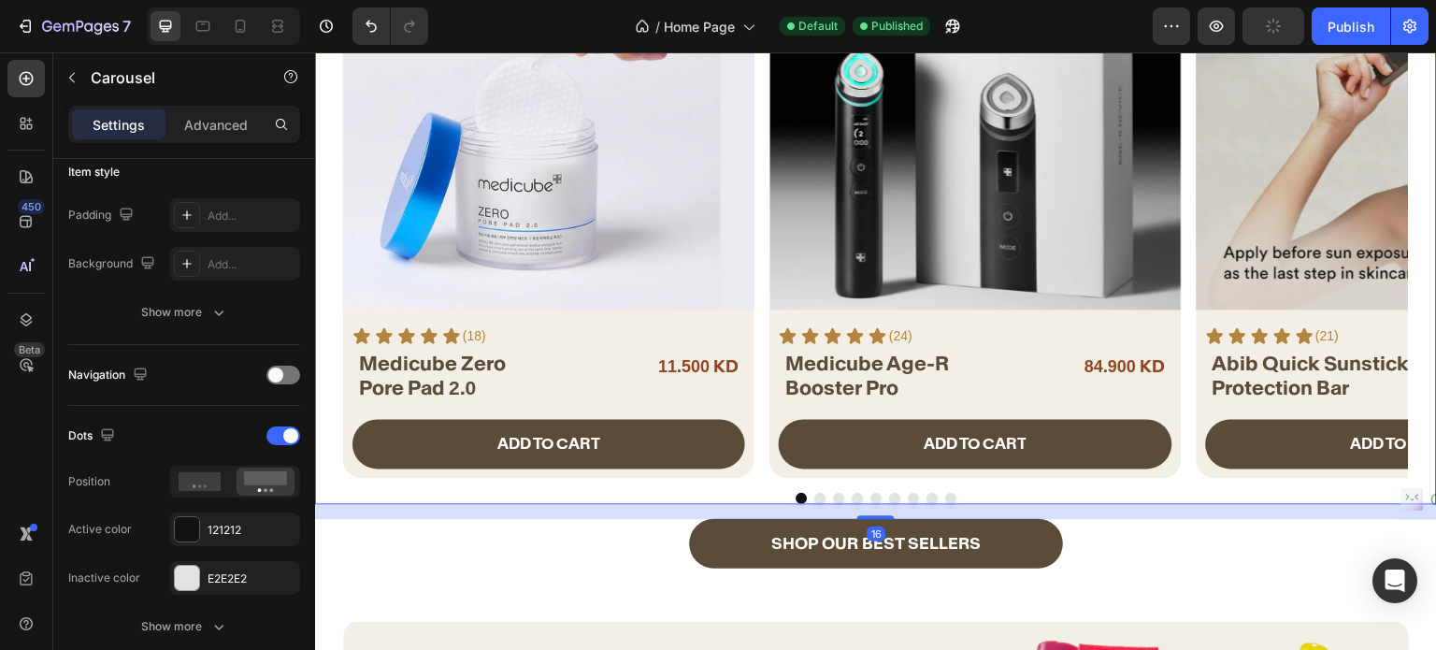
scroll to position [0, 0]
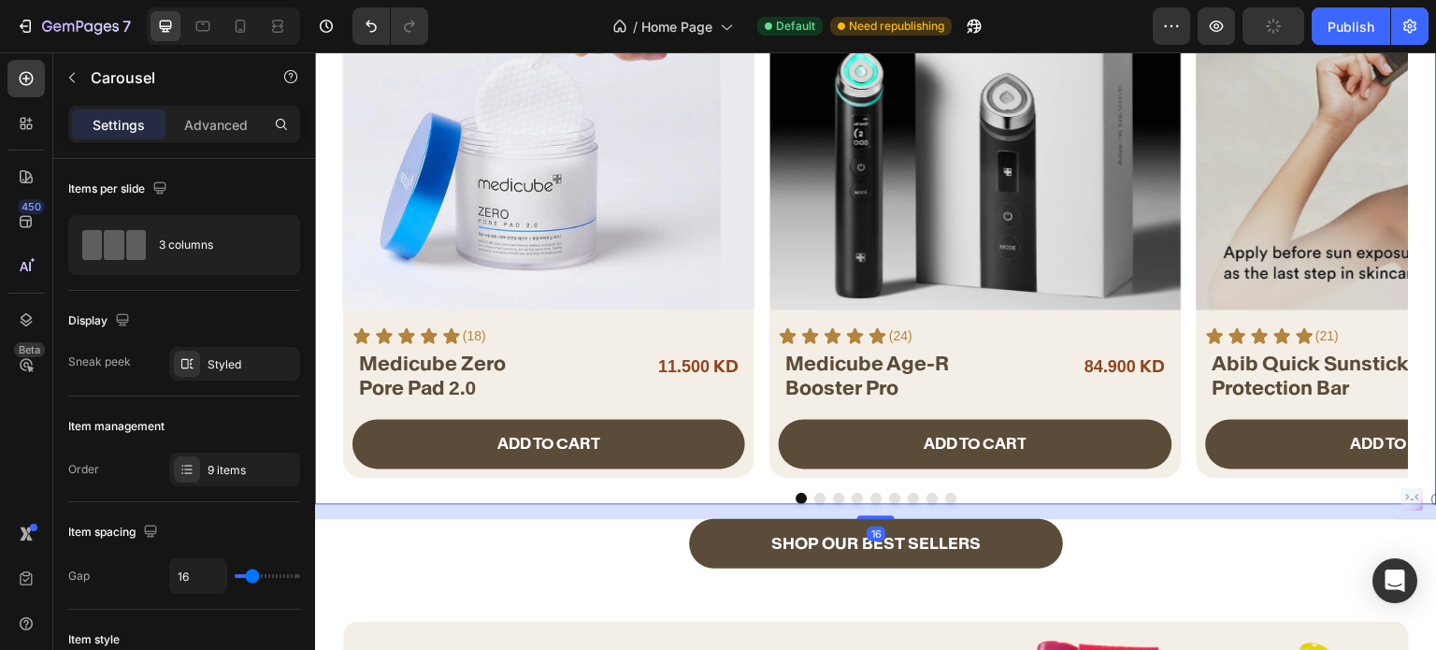
click at [760, 471] on div "Product Images Icon Icon Icon Icon Icon Icon List (18) Text Block Row Medicube …" at bounding box center [876, 188] width 1066 height 580
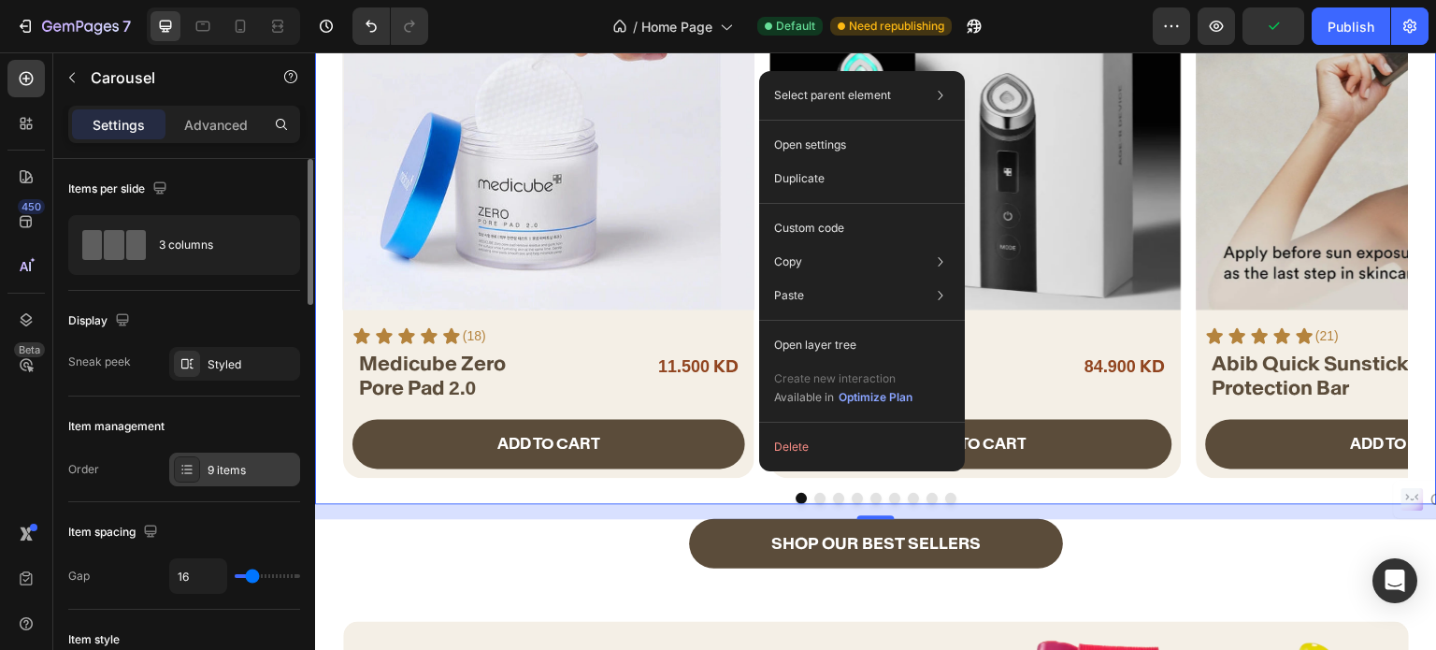
click at [247, 469] on div "9 items" at bounding box center [252, 470] width 88 height 17
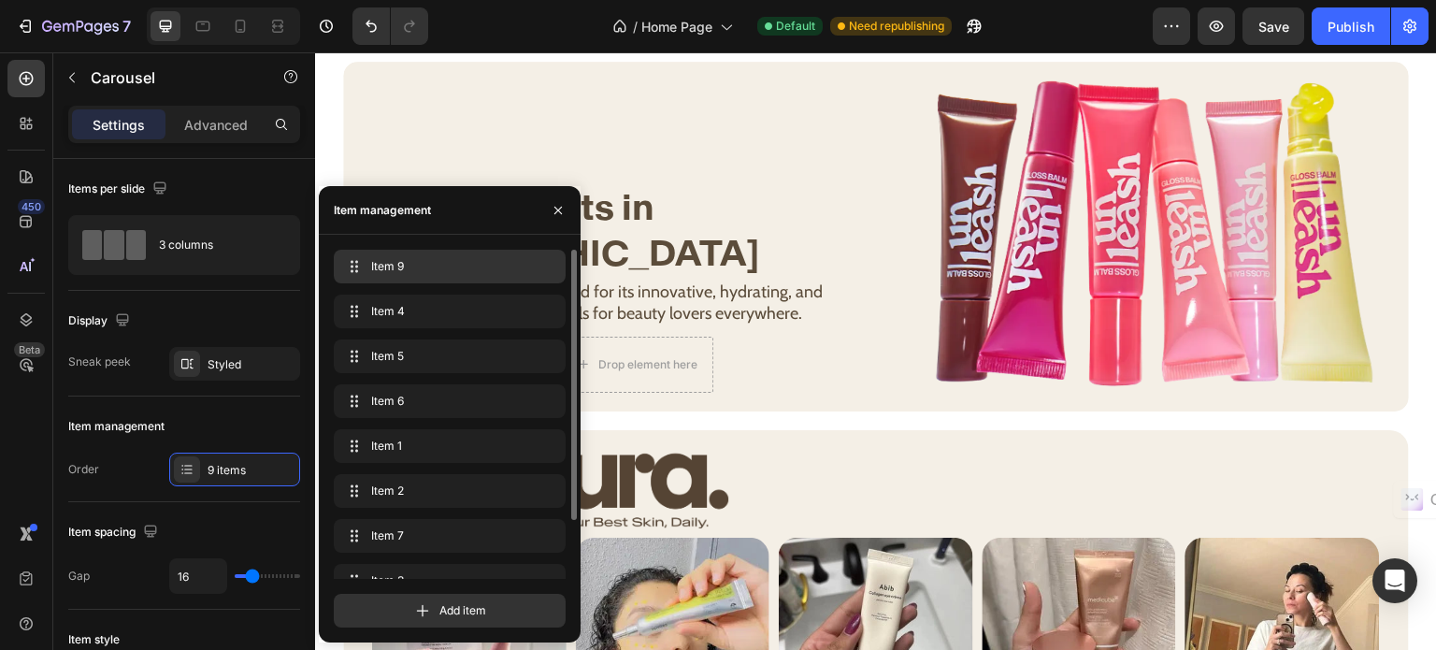
drag, startPoint x: 348, startPoint y: 554, endPoint x: 359, endPoint y: 251, distance: 304.0
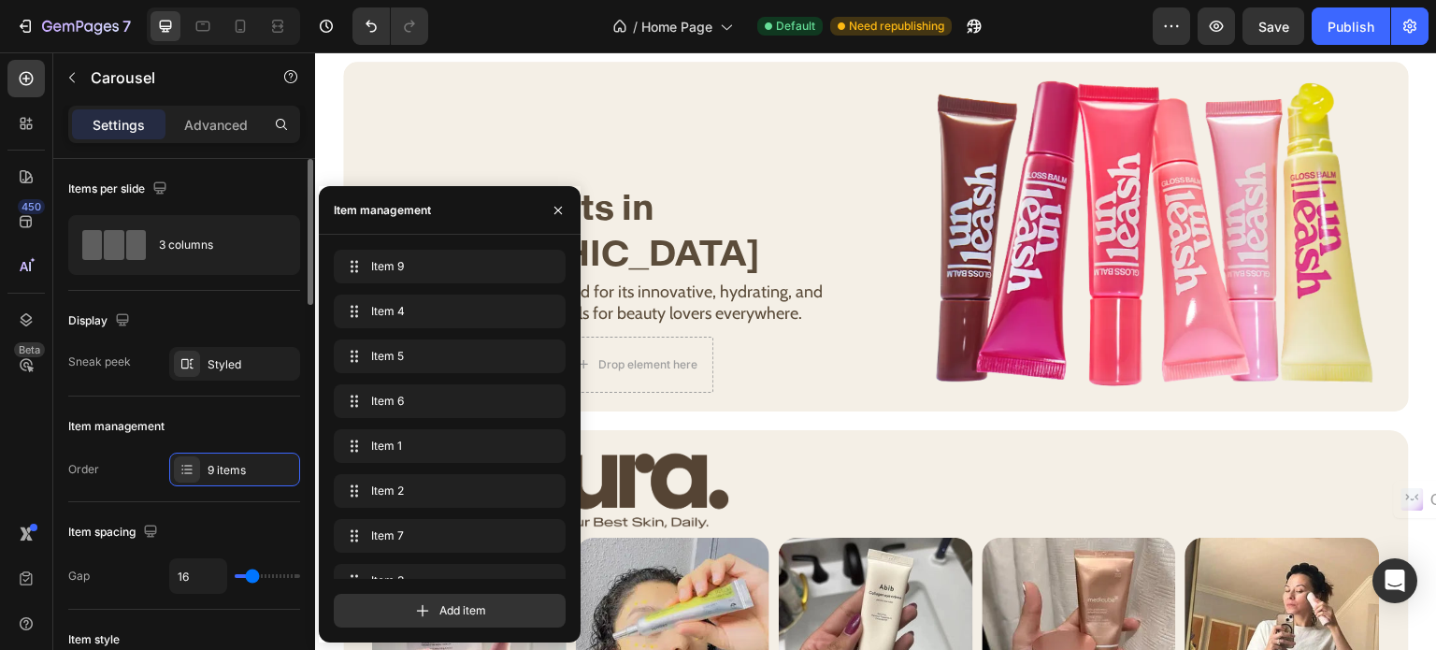
click at [258, 317] on div "Display" at bounding box center [184, 321] width 232 height 30
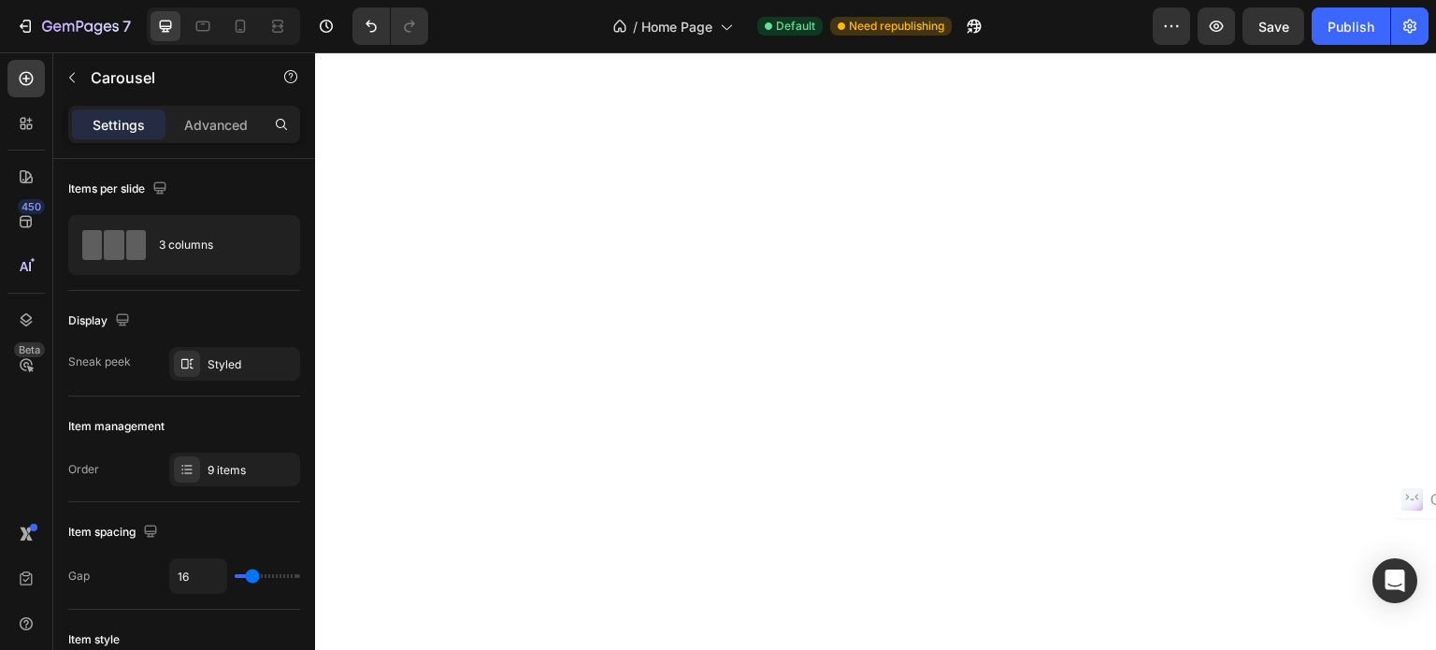
scroll to position [187, 0]
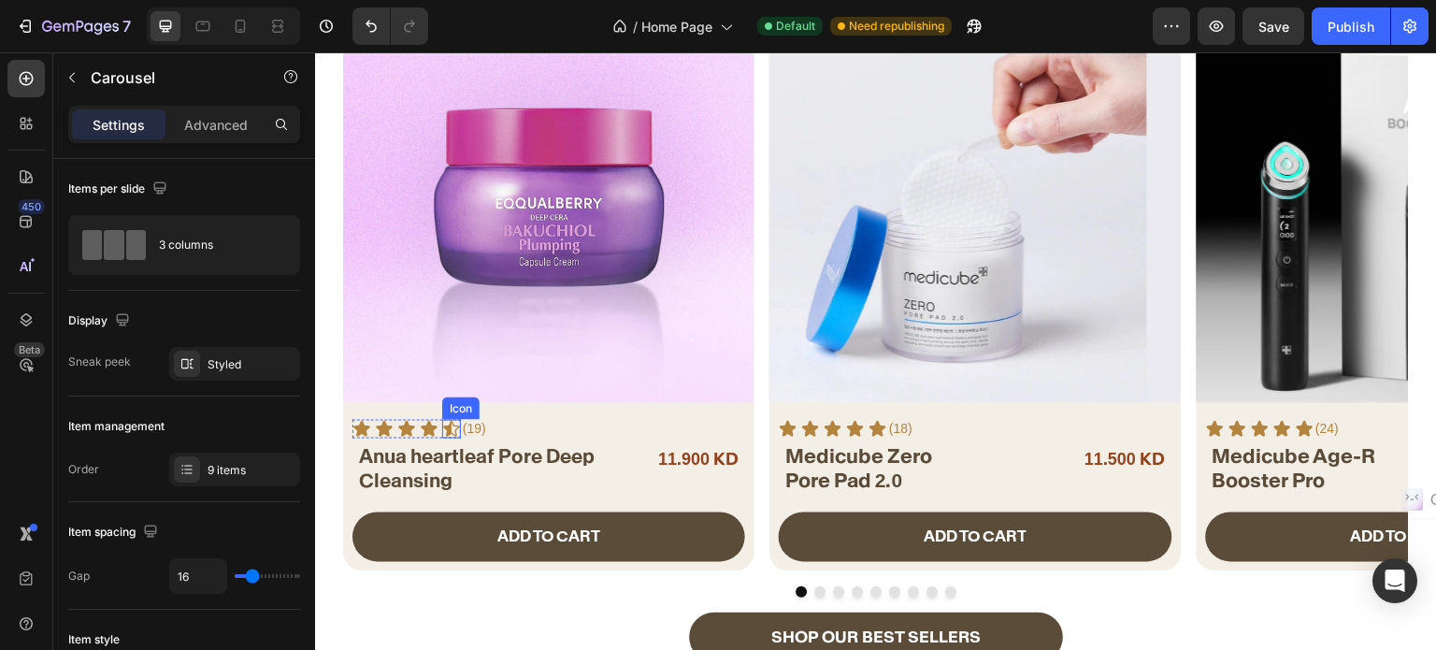
click at [446, 429] on icon at bounding box center [451, 429] width 16 height 16
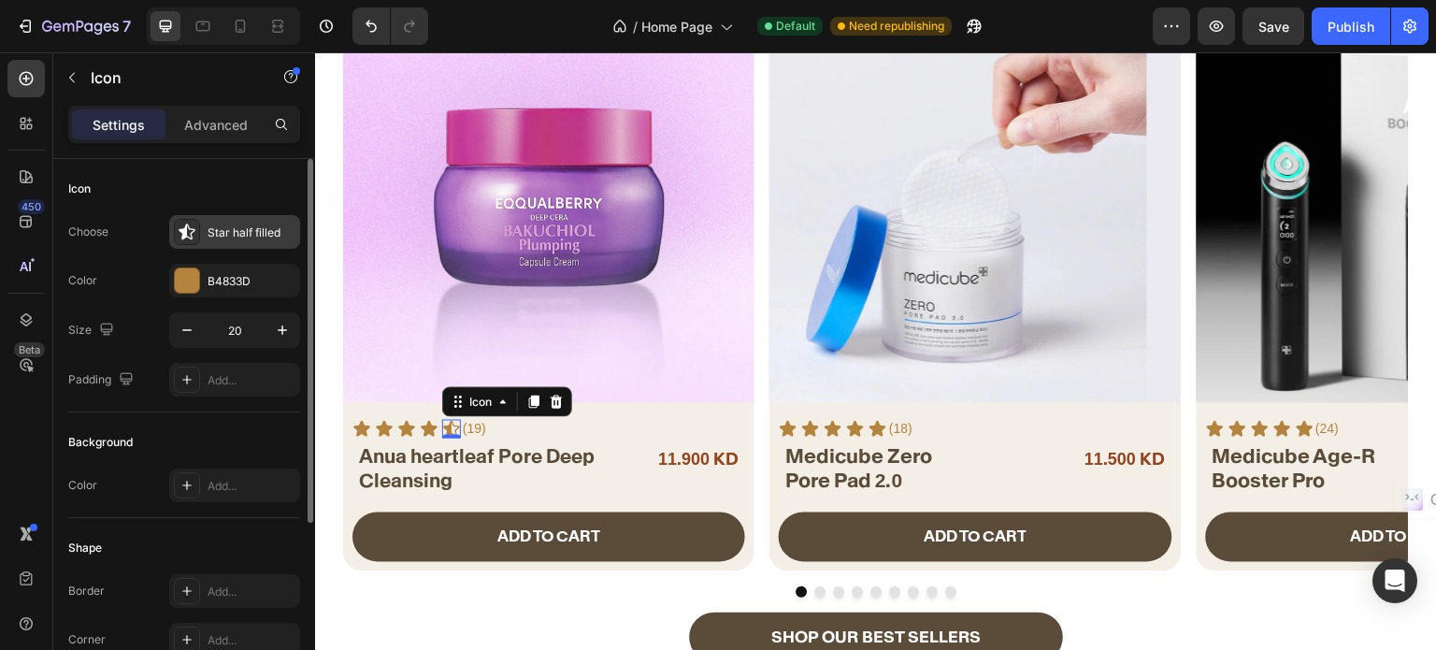
click at [246, 241] on div "Star half filled" at bounding box center [234, 232] width 131 height 34
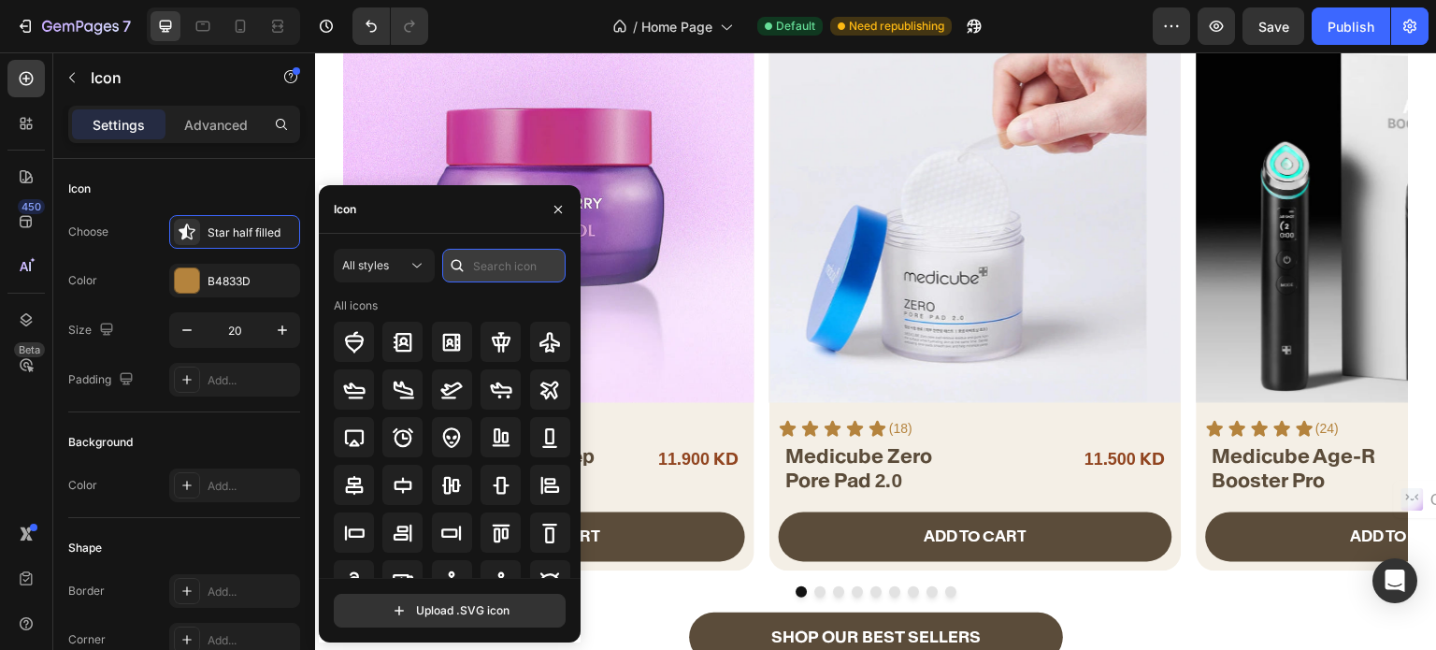
click at [482, 273] on input "text" at bounding box center [503, 266] width 123 height 34
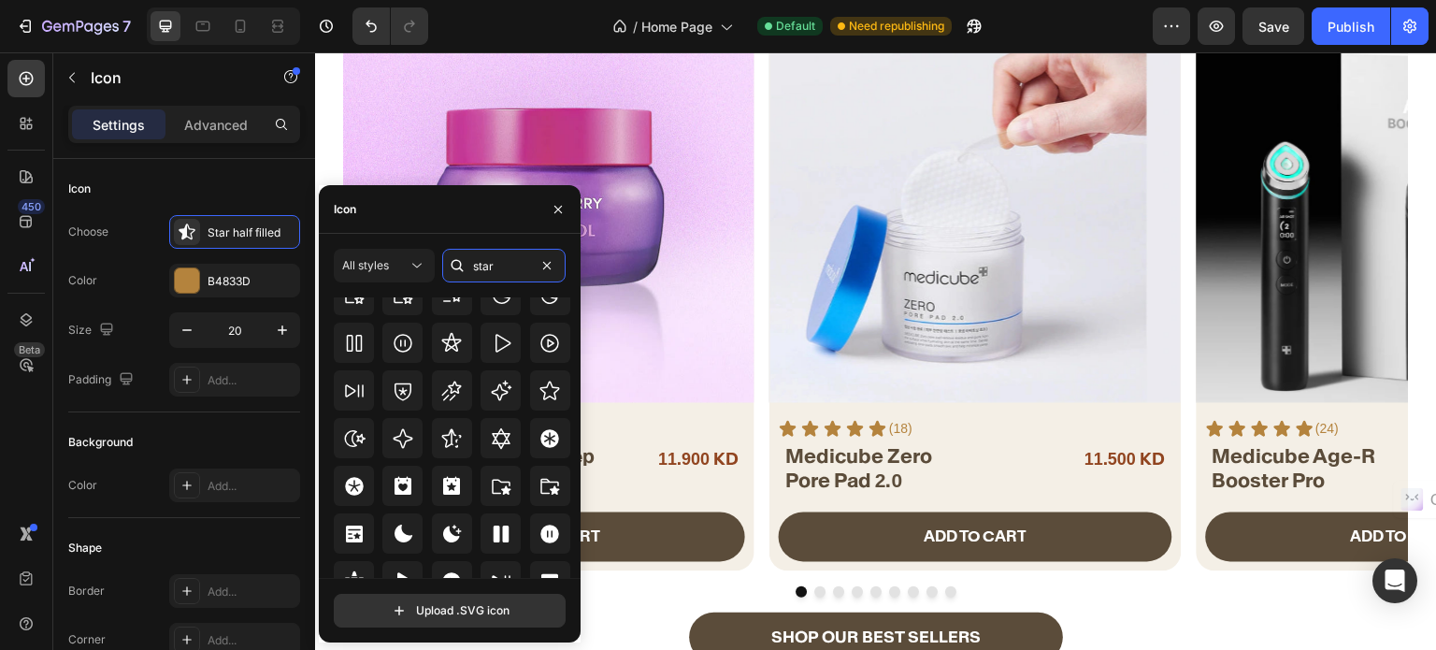
scroll to position [567, 0]
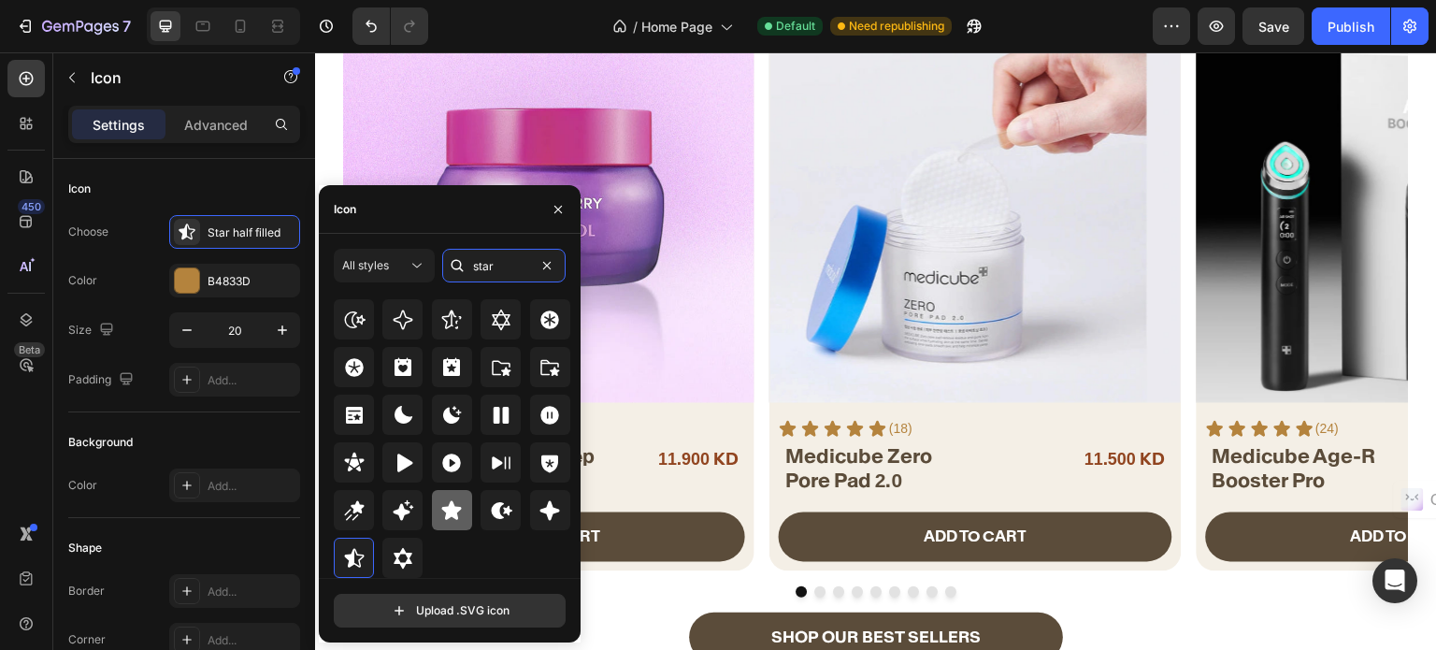
type input "star"
click at [460, 520] on icon at bounding box center [451, 510] width 22 height 22
click at [670, 434] on div "Product Price" at bounding box center [664, 431] width 80 height 17
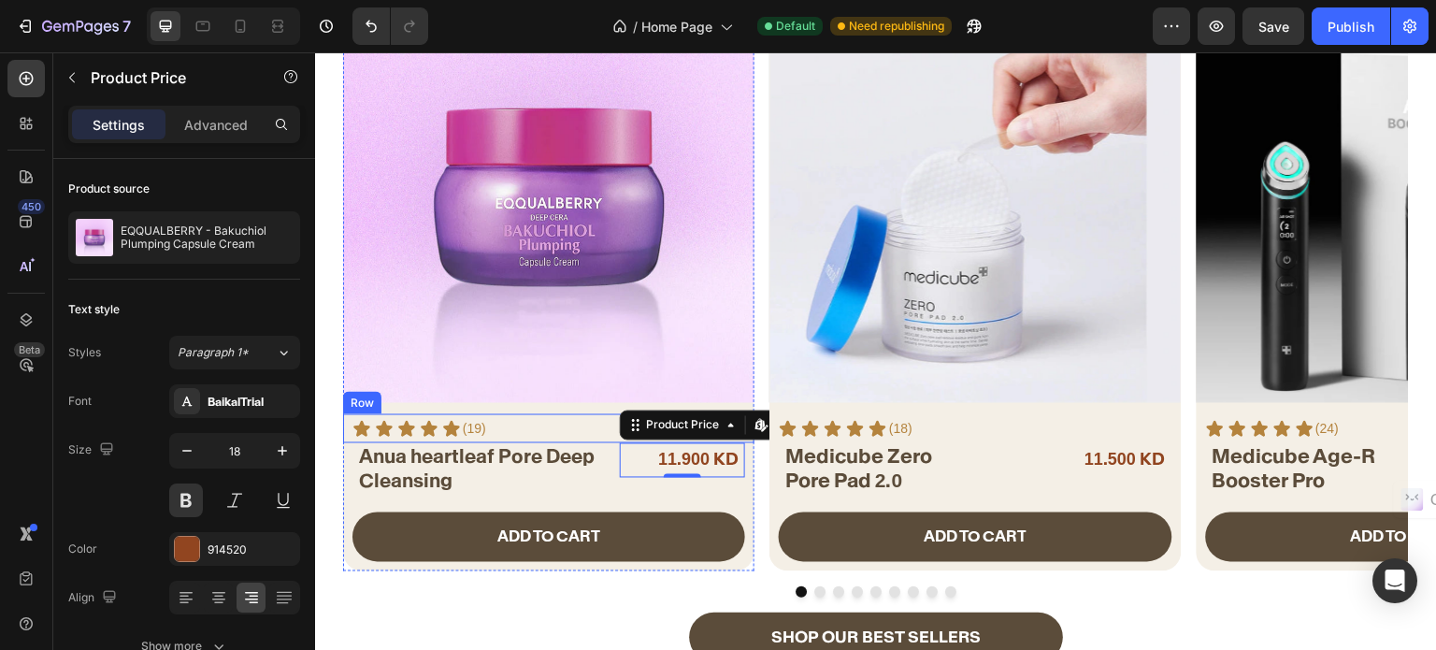
click at [480, 433] on p "(19)" at bounding box center [474, 429] width 23 height 23
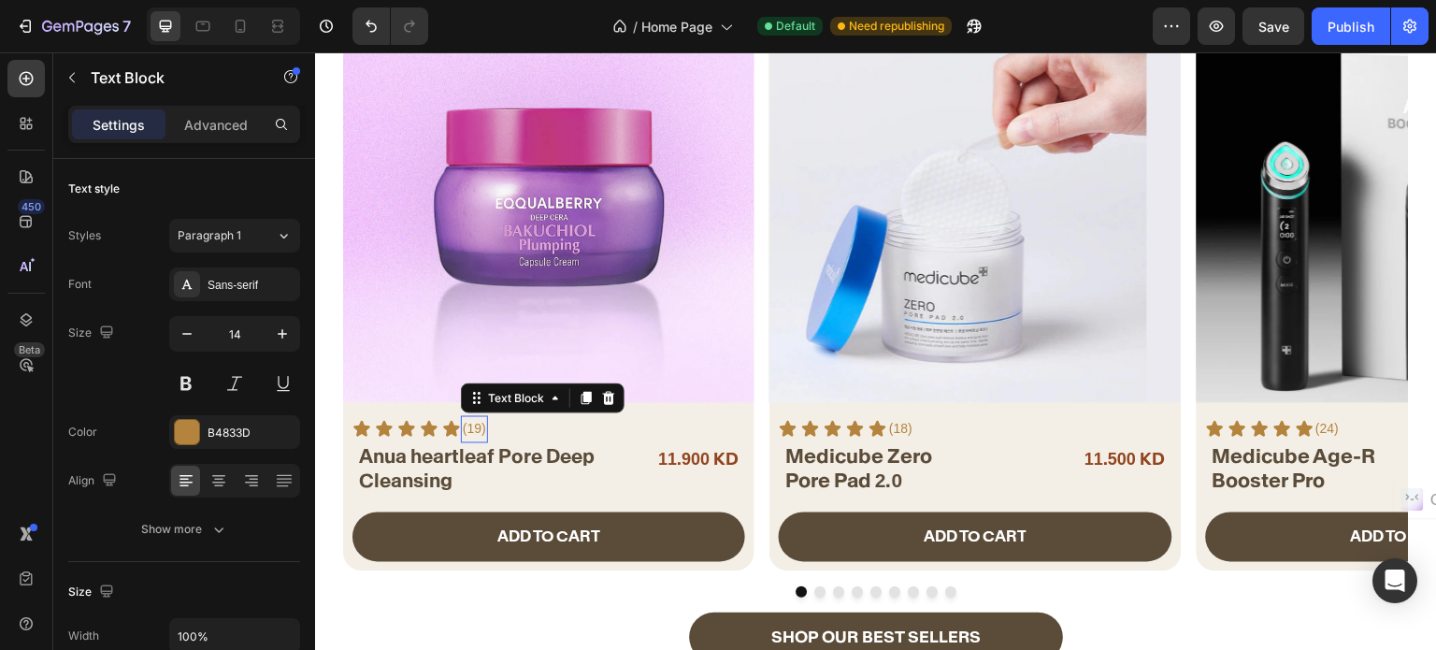
click at [480, 433] on p "(19)" at bounding box center [474, 429] width 23 height 23
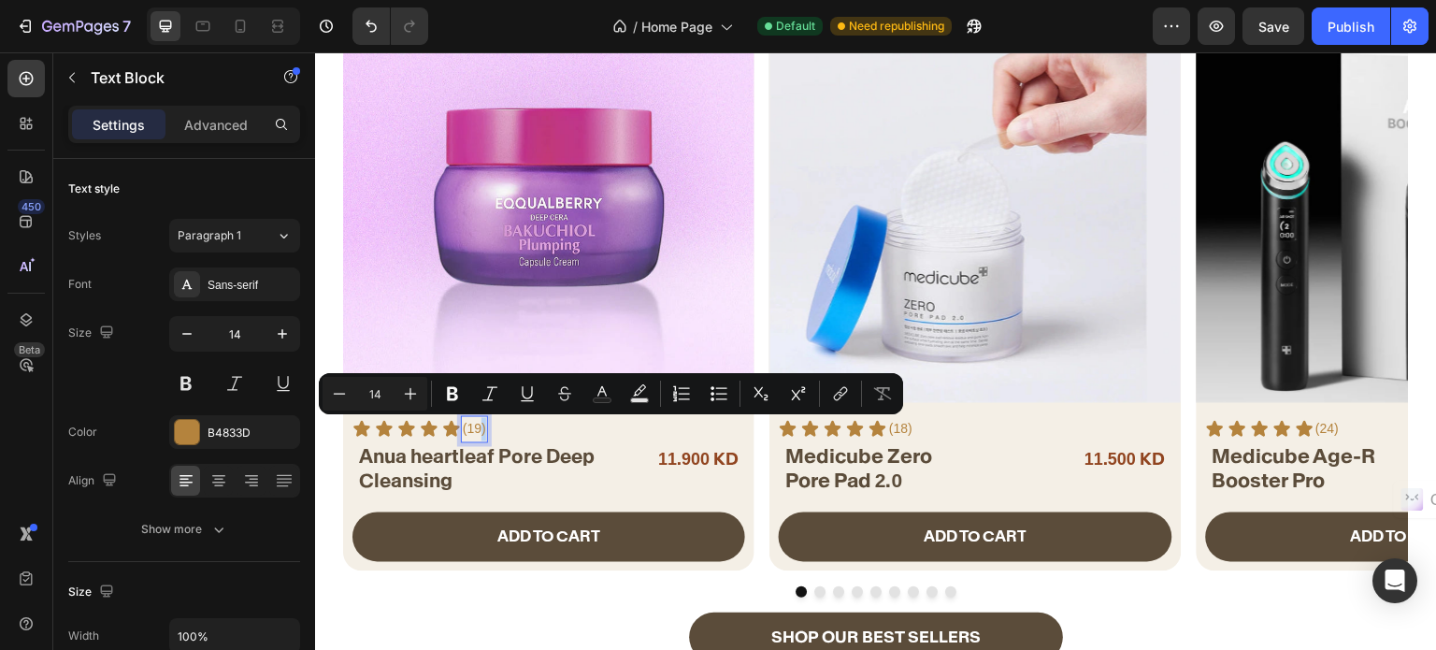
click at [476, 435] on p "(19)" at bounding box center [474, 429] width 23 height 23
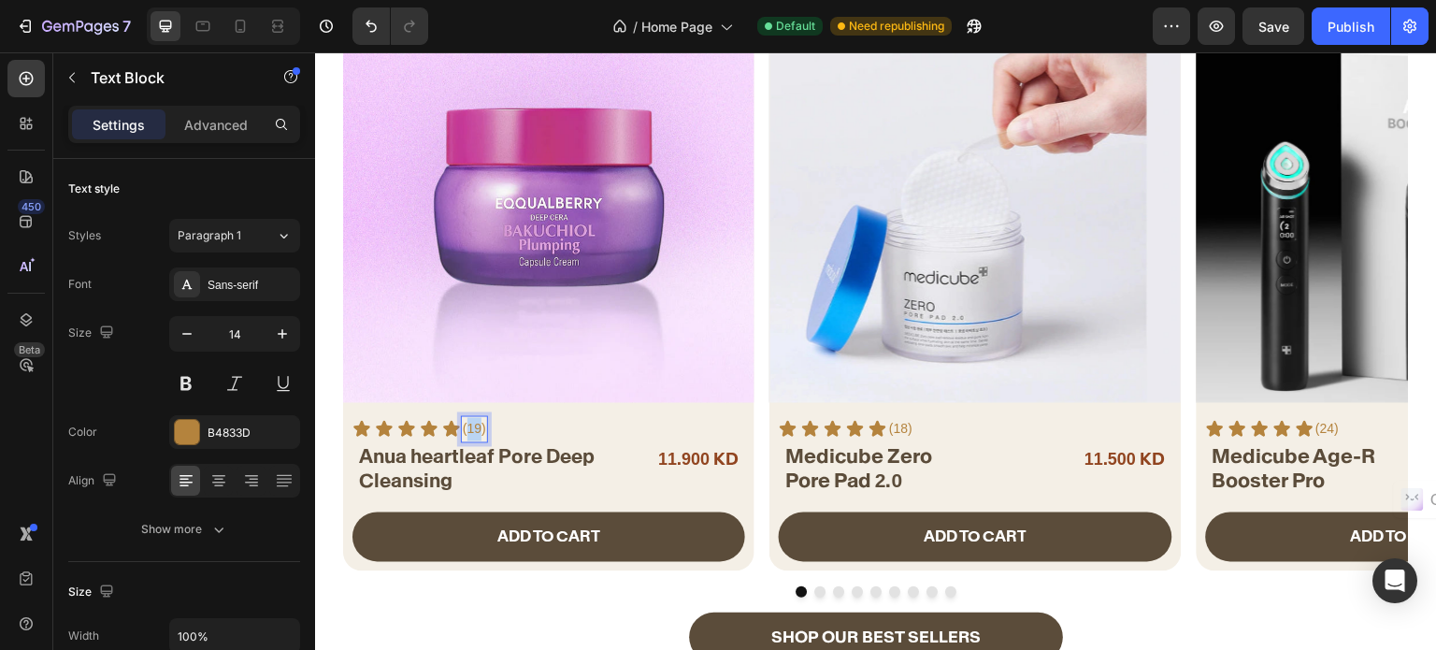
click at [476, 435] on p "(19)" at bounding box center [474, 429] width 23 height 23
click at [550, 449] on strong "Anua heartleaf Pore Deep Cleansing" at bounding box center [477, 469] width 236 height 49
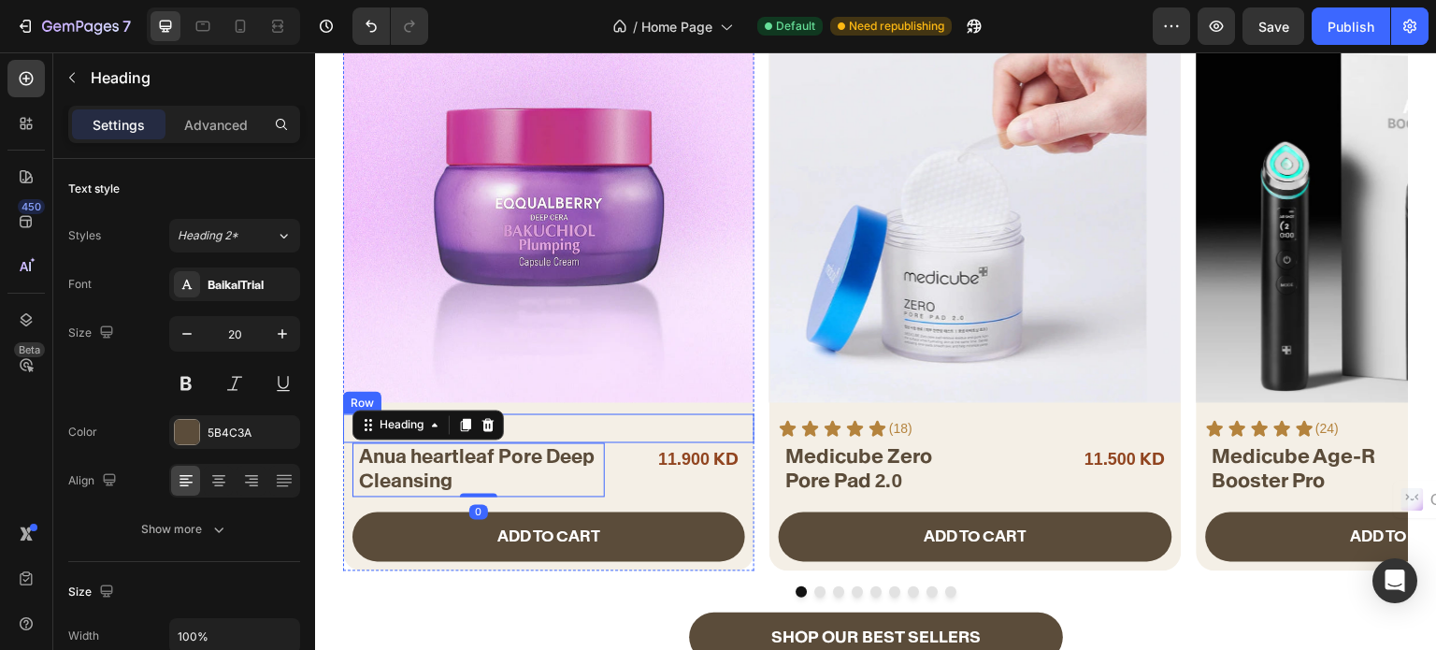
click at [611, 430] on div "Icon Icon Icon Icon Icon Icon List (27) Text Block Row" at bounding box center [548, 428] width 411 height 29
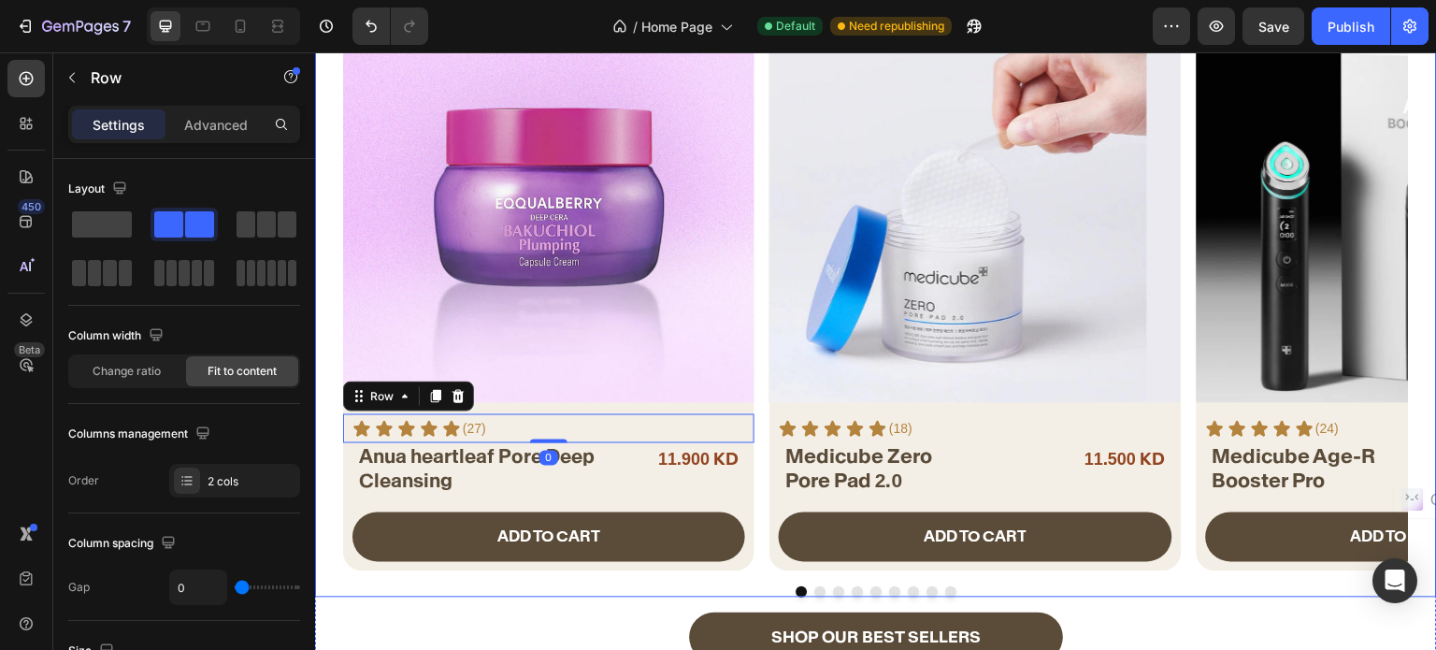
click at [765, 553] on div "Product Images Icon Icon Icon Icon Icon Icon List (27) Text Block Row 0 Anua he…" at bounding box center [876, 282] width 1066 height 580
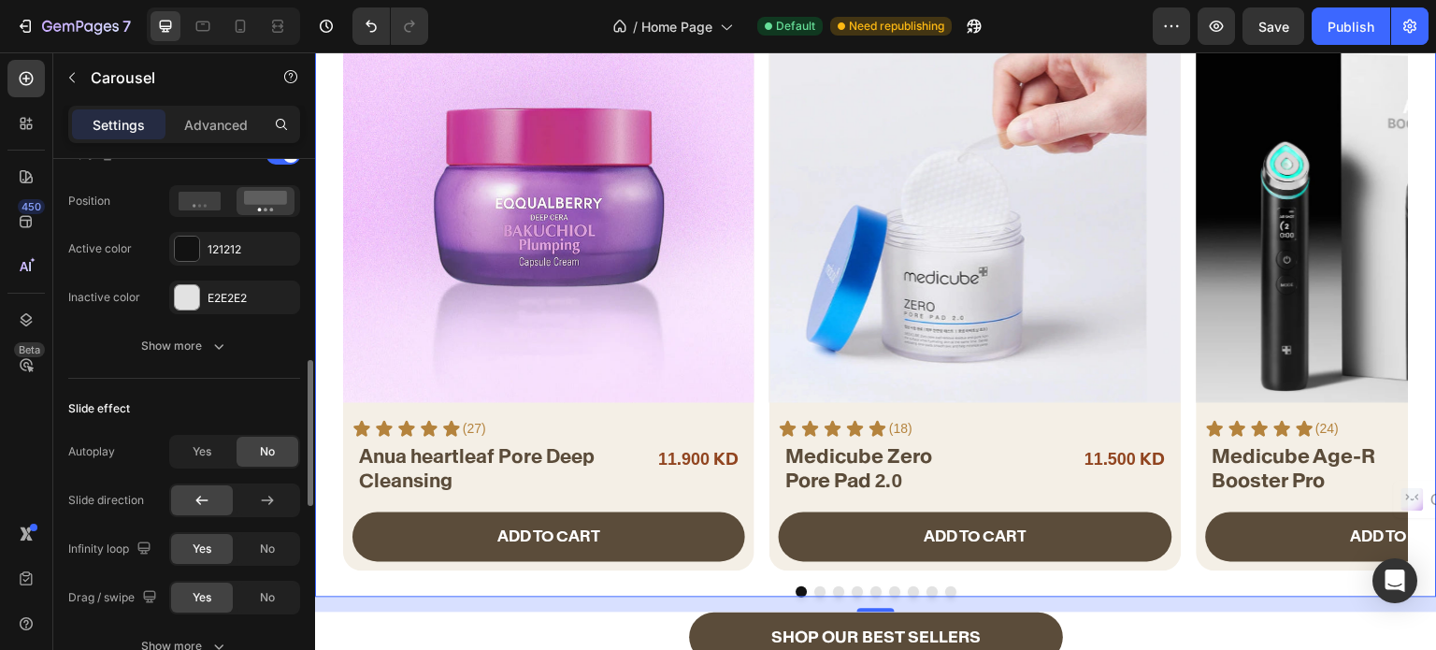
scroll to position [935, 0]
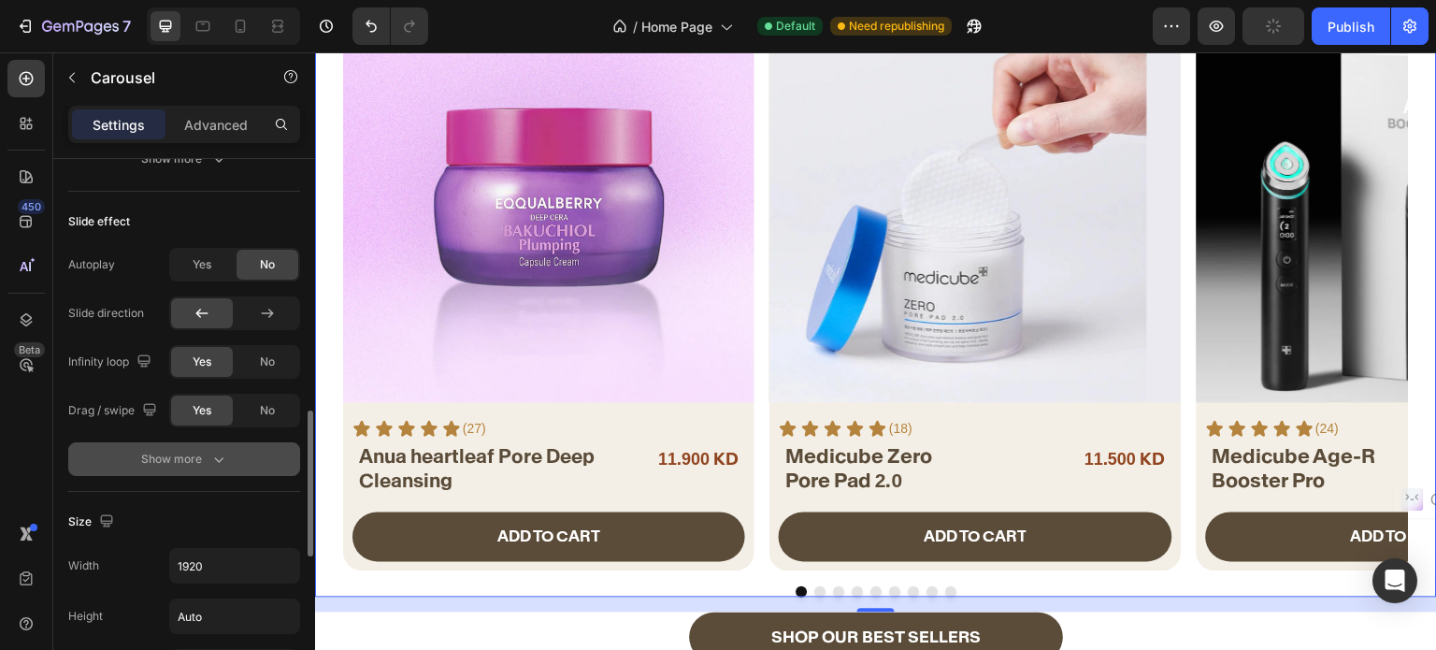
click at [181, 450] on div "Show more" at bounding box center [184, 459] width 87 height 19
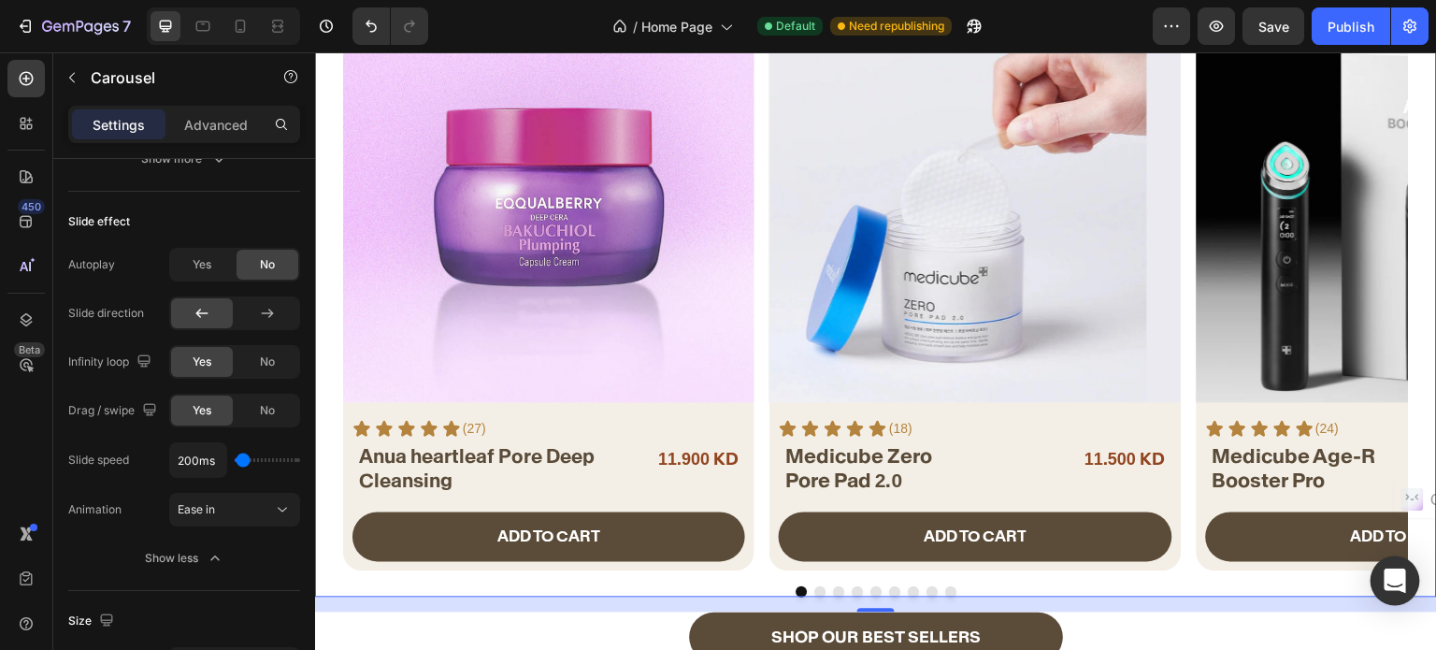
click at [1395, 577] on icon "Open Intercom Messenger" at bounding box center [1395, 580] width 22 height 24
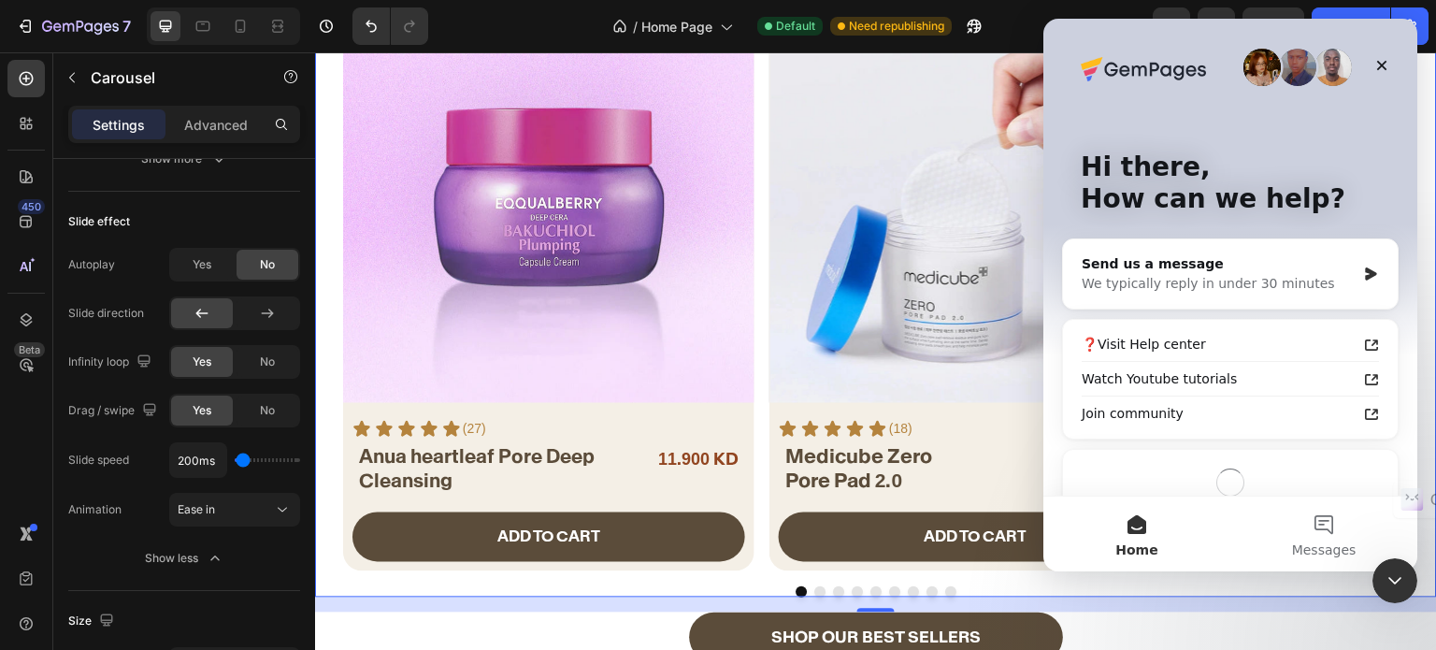
scroll to position [0, 0]
click at [1233, 283] on div "We typically reply in under 30 minutes" at bounding box center [1219, 284] width 274 height 20
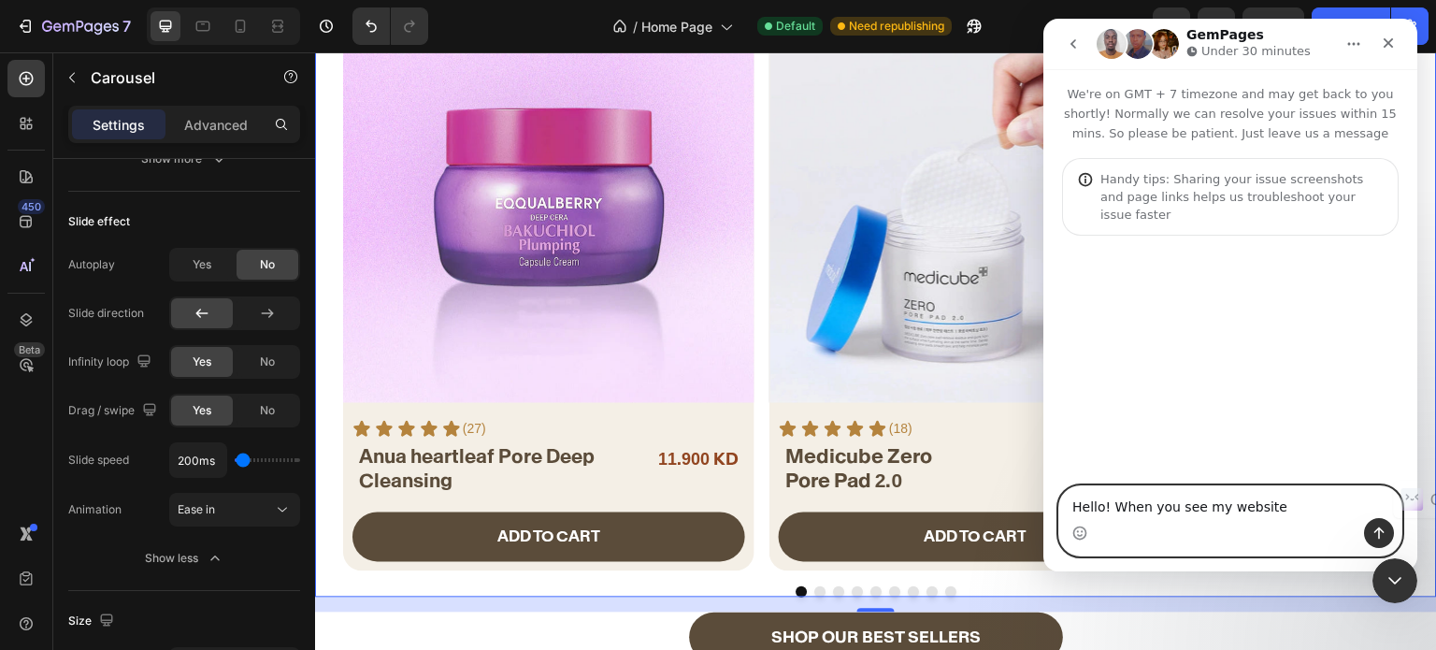
paste textarea "[URL][DOMAIN_NAME]"
click at [1112, 512] on textarea "Hello! When you see my websitehttps://[DOMAIN_NAME][URL]" at bounding box center [1230, 492] width 342 height 50
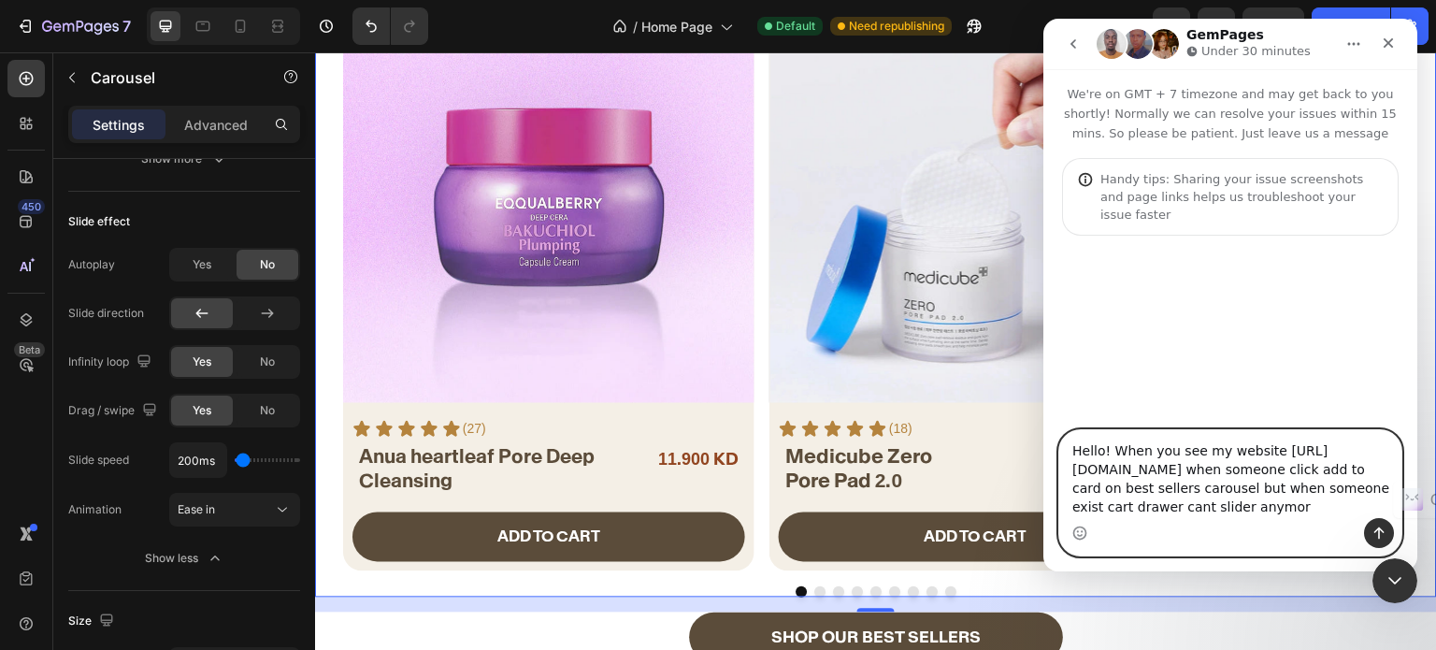
type textarea "Hello! When you see my website [URL][DOMAIN_NAME] when someone click add to car…"
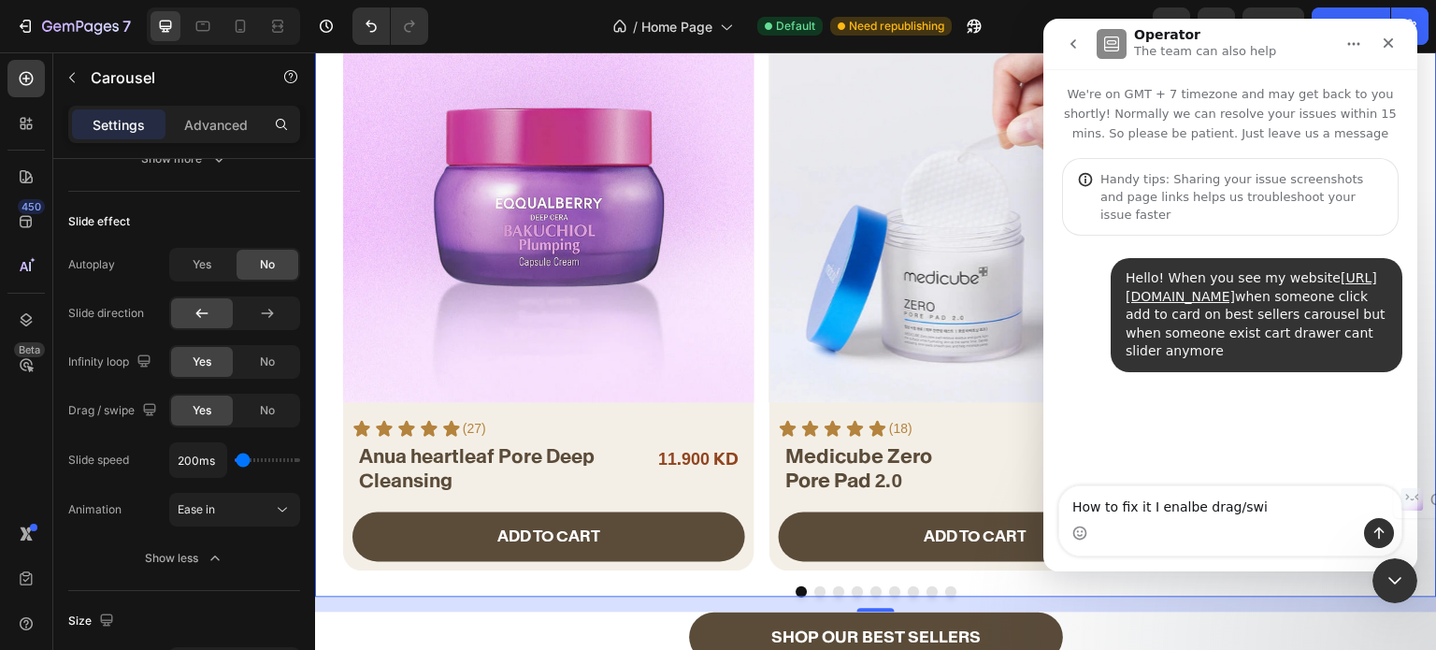
type textarea "How to fix it I enalbe drag/swip"
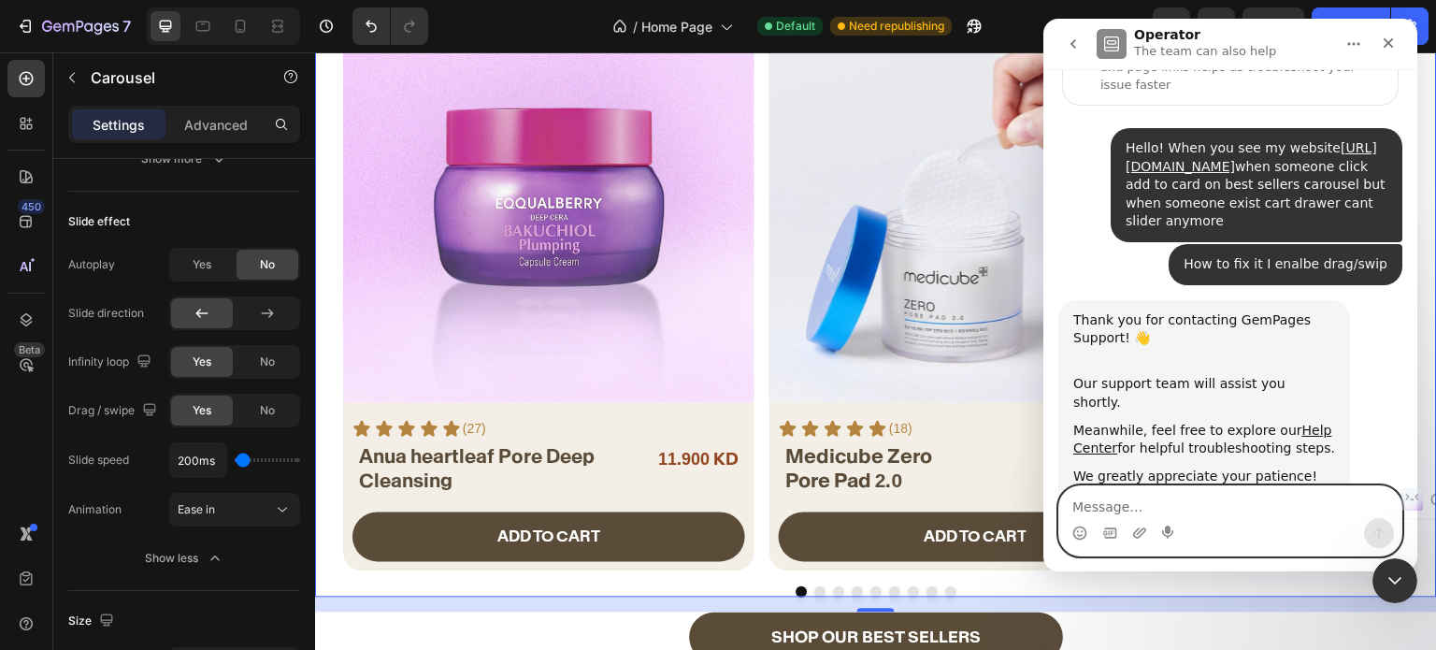
scroll to position [142, 0]
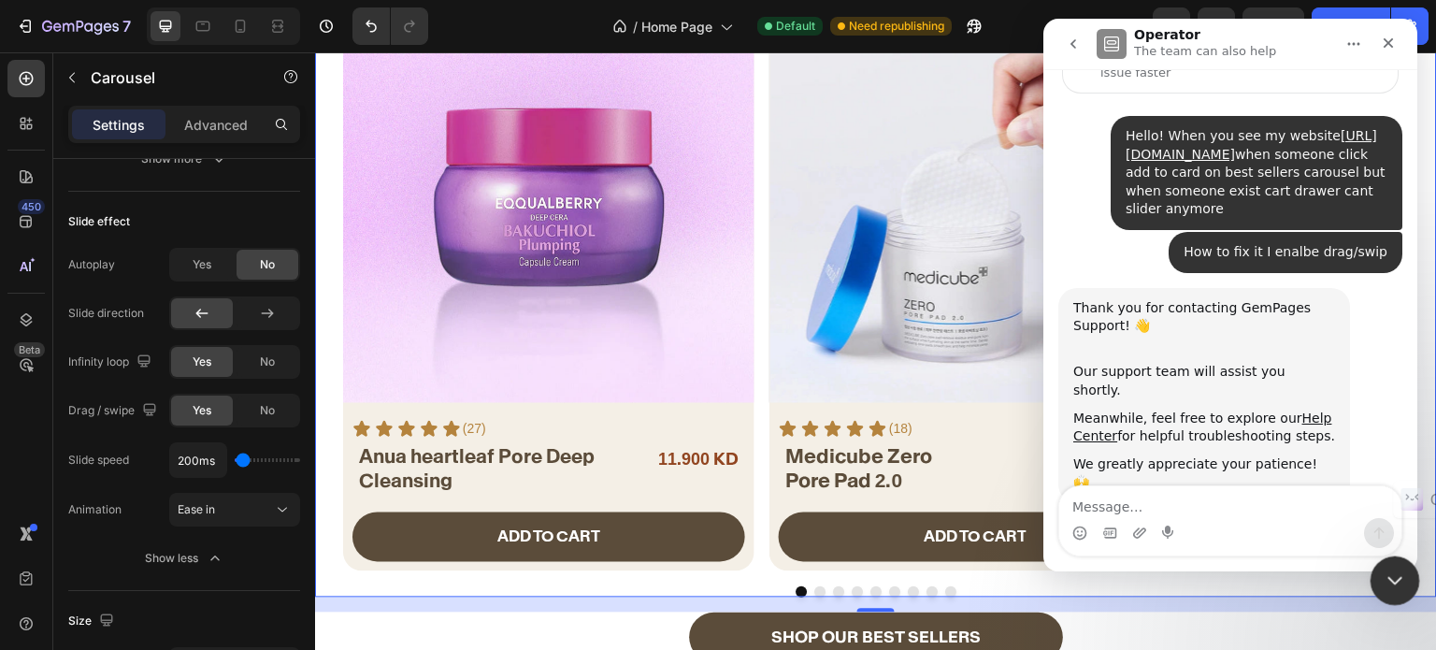
click at [1381, 582] on icon "Close Intercom Messenger" at bounding box center [1392, 578] width 22 height 22
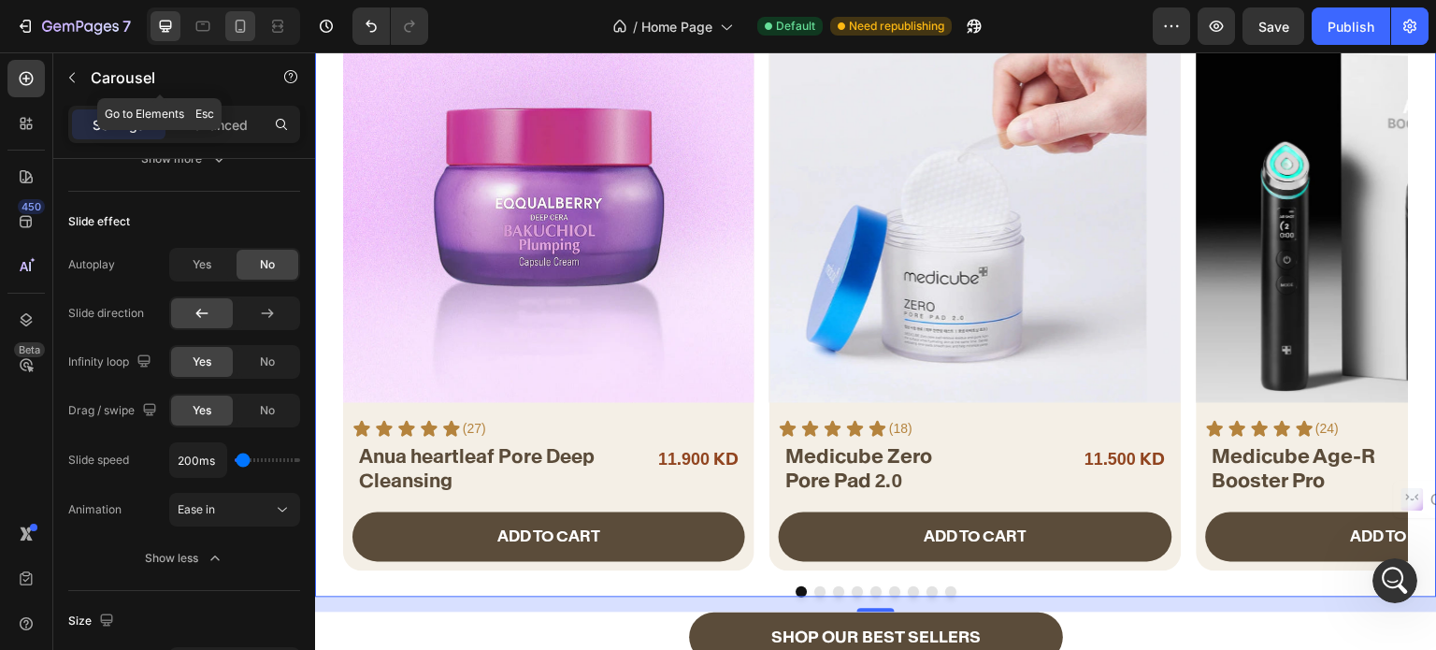
click at [241, 32] on icon at bounding box center [241, 26] width 10 height 13
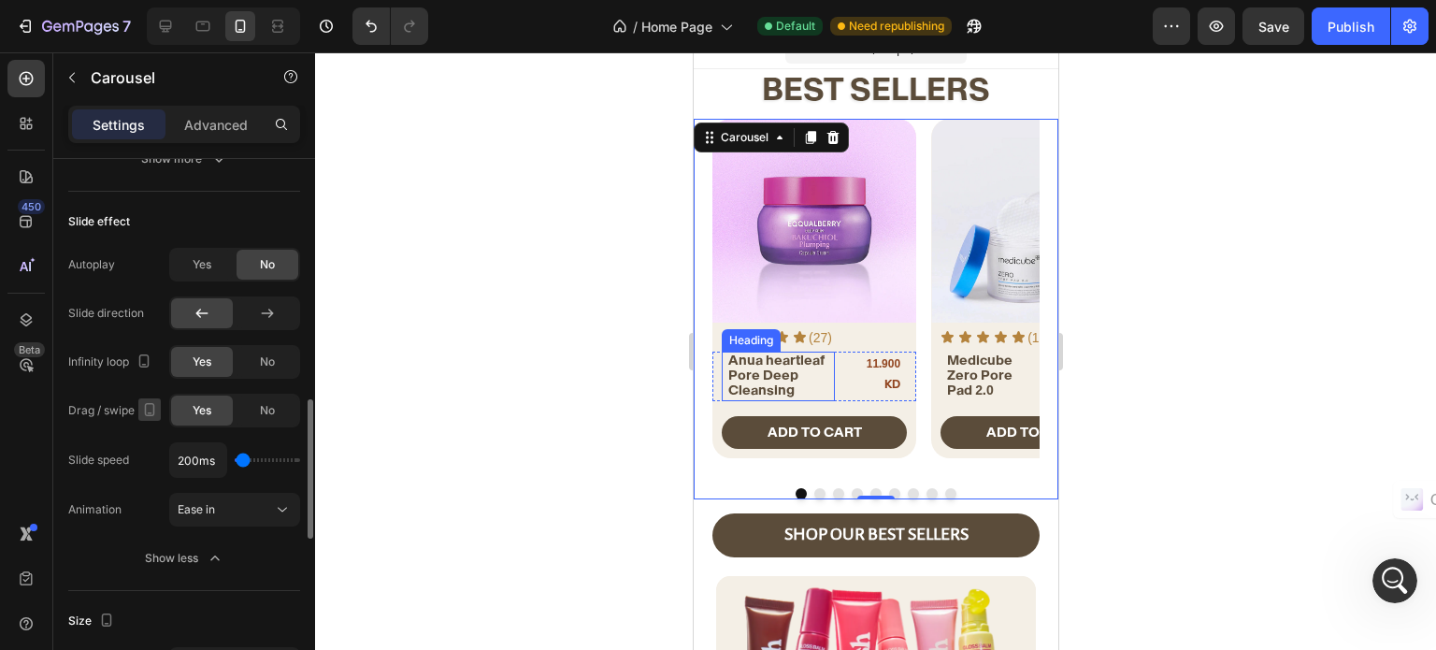
scroll to position [1028, 0]
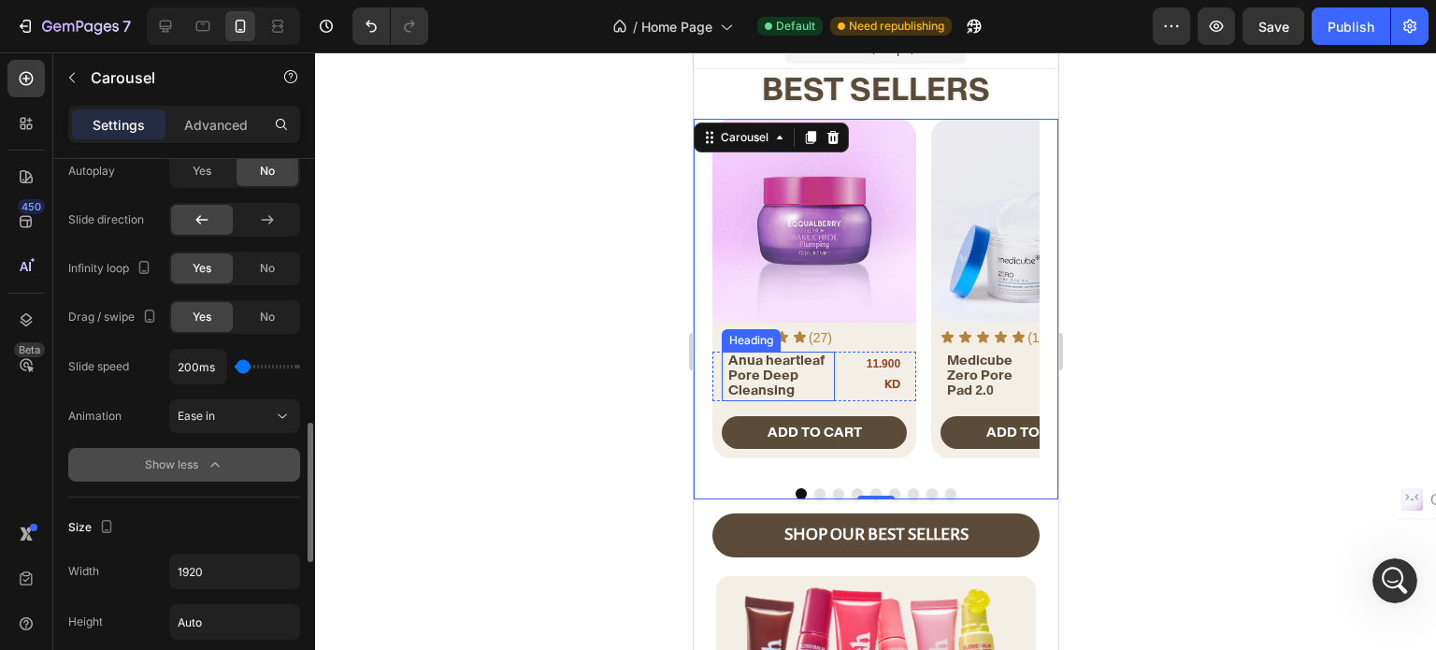
click at [163, 460] on div "Show less" at bounding box center [184, 464] width 79 height 19
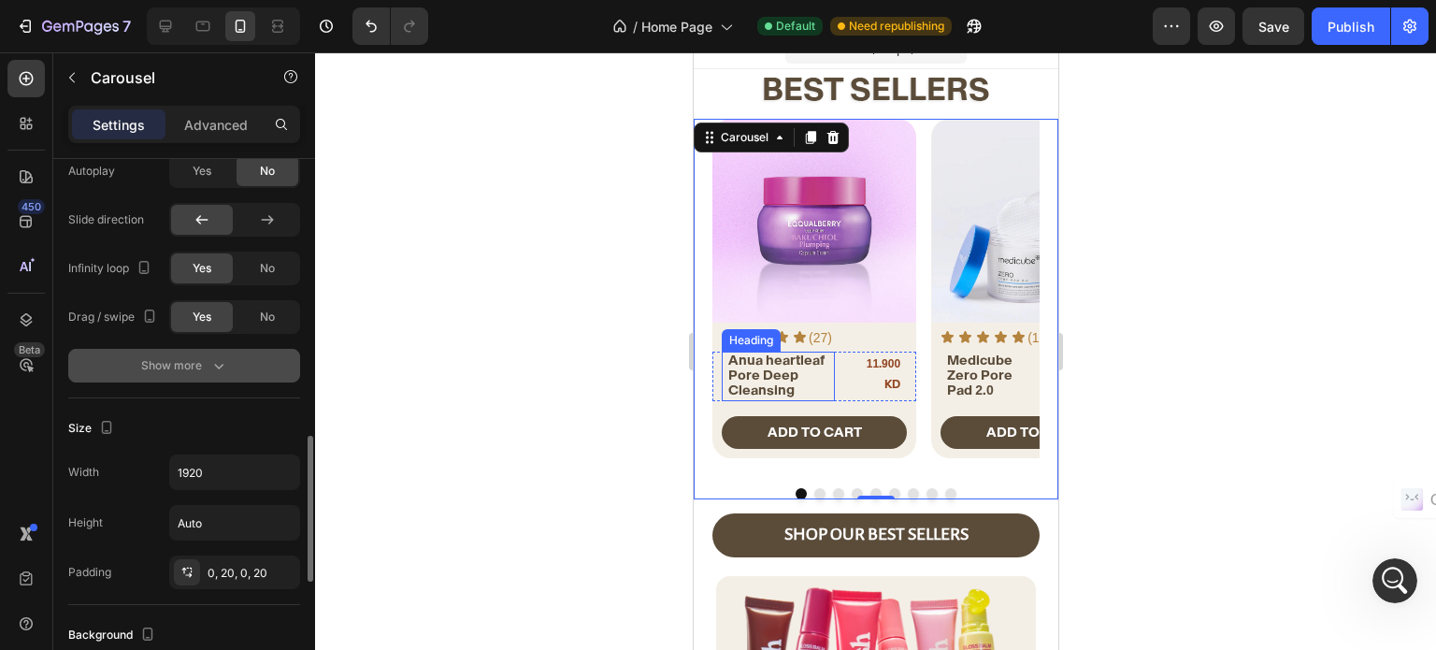
scroll to position [1309, 0]
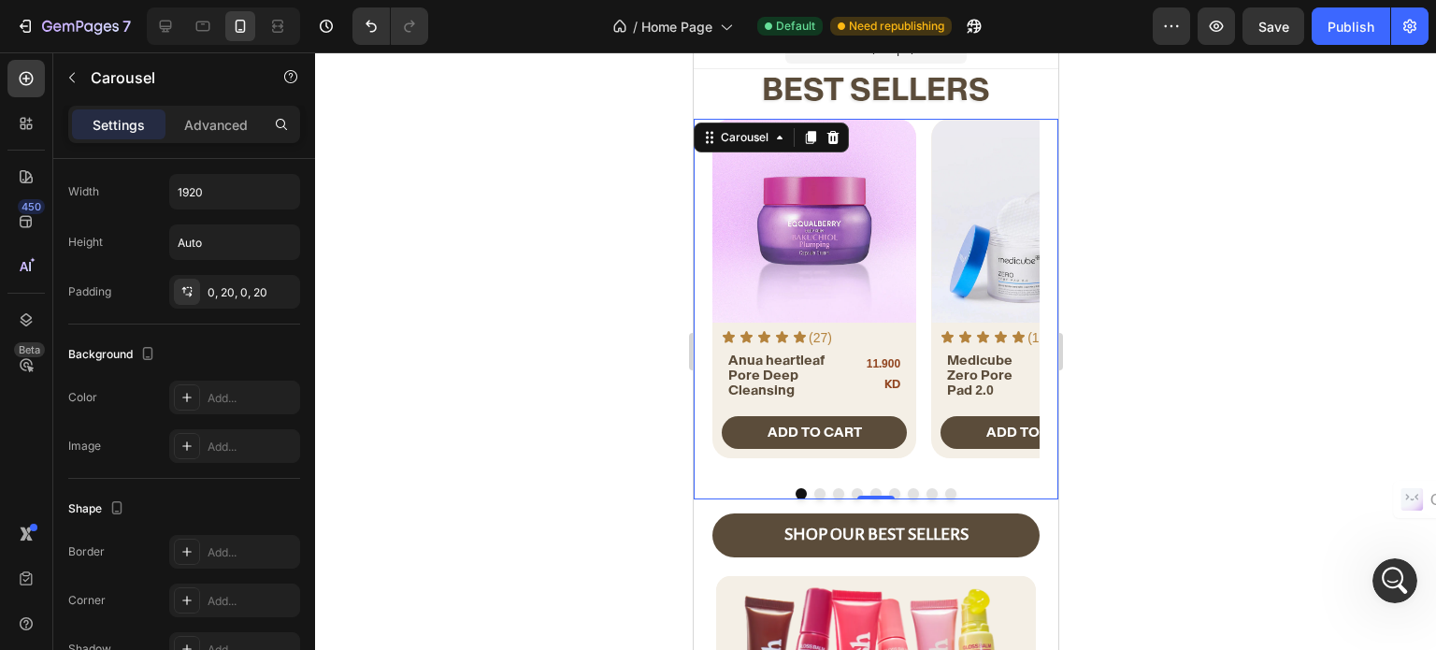
click at [851, 488] on button "Dot" at bounding box center [856, 493] width 11 height 11
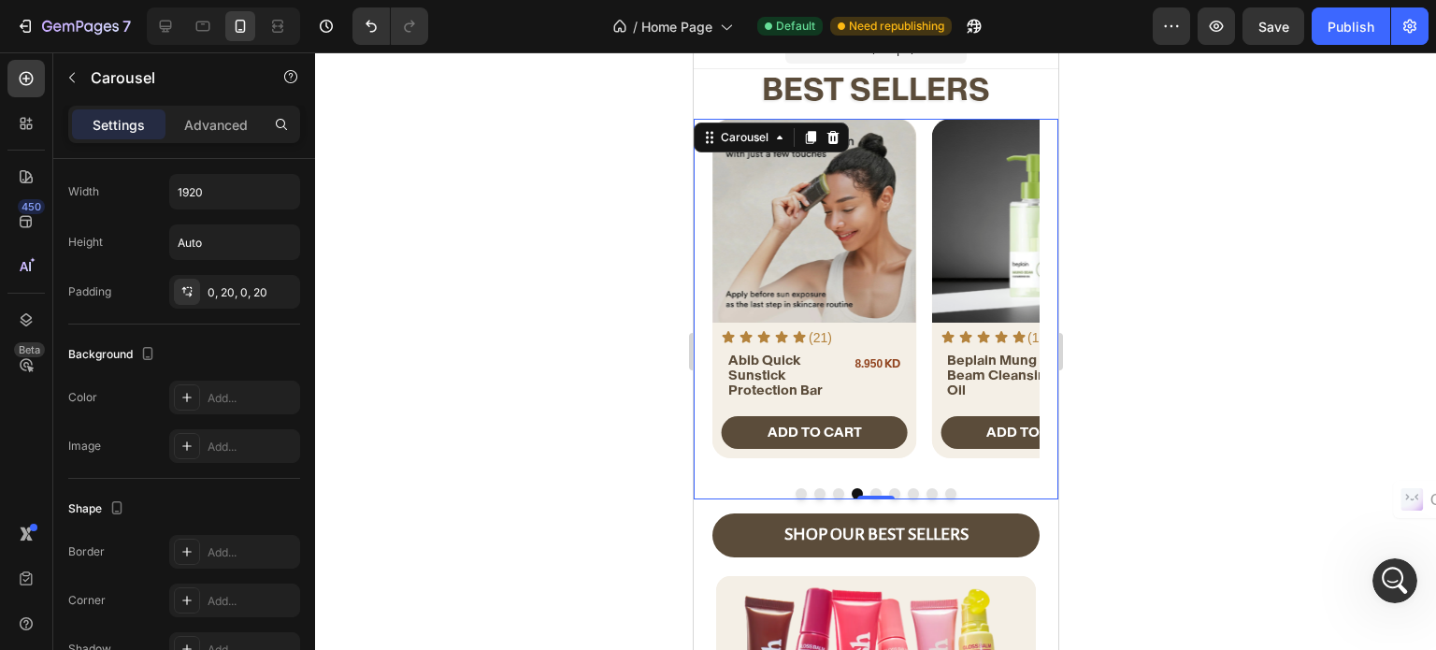
click at [869, 488] on button "Dot" at bounding box center [874, 493] width 11 height 11
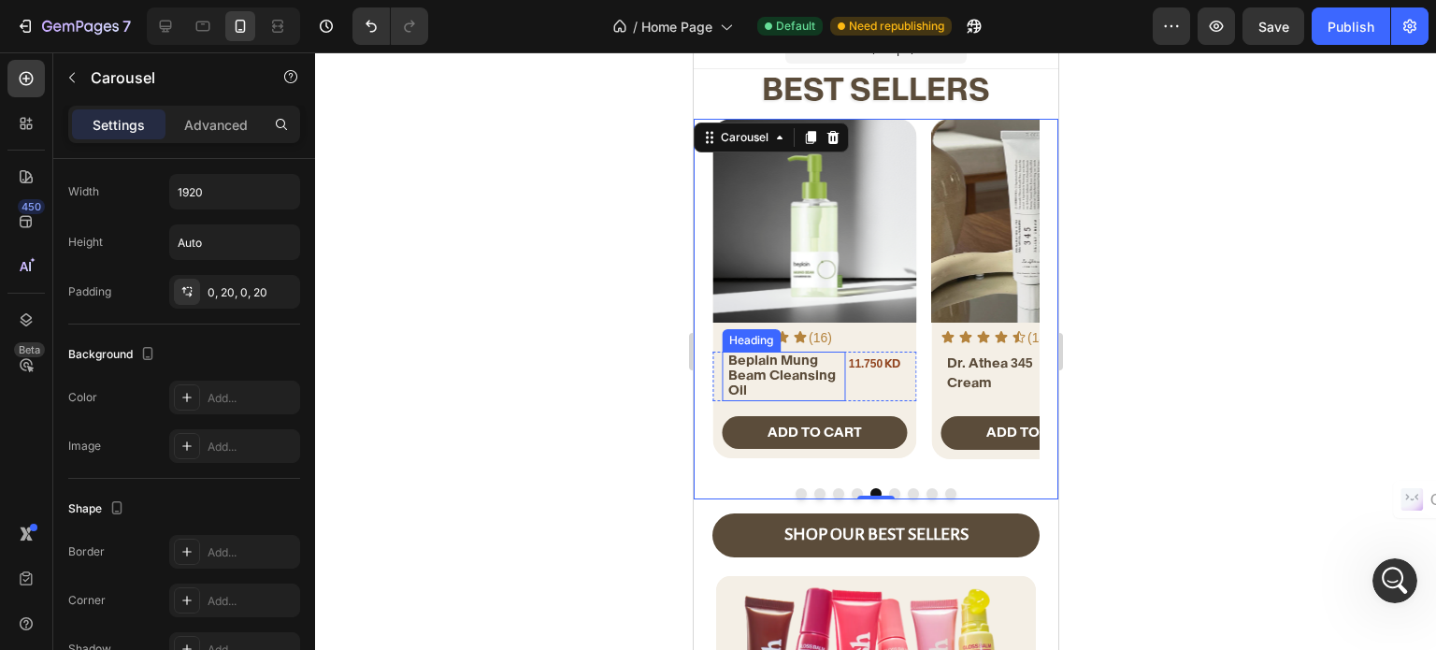
click at [778, 366] on span "Beplain Mung Beam Cleansing Oil" at bounding box center [781, 374] width 108 height 46
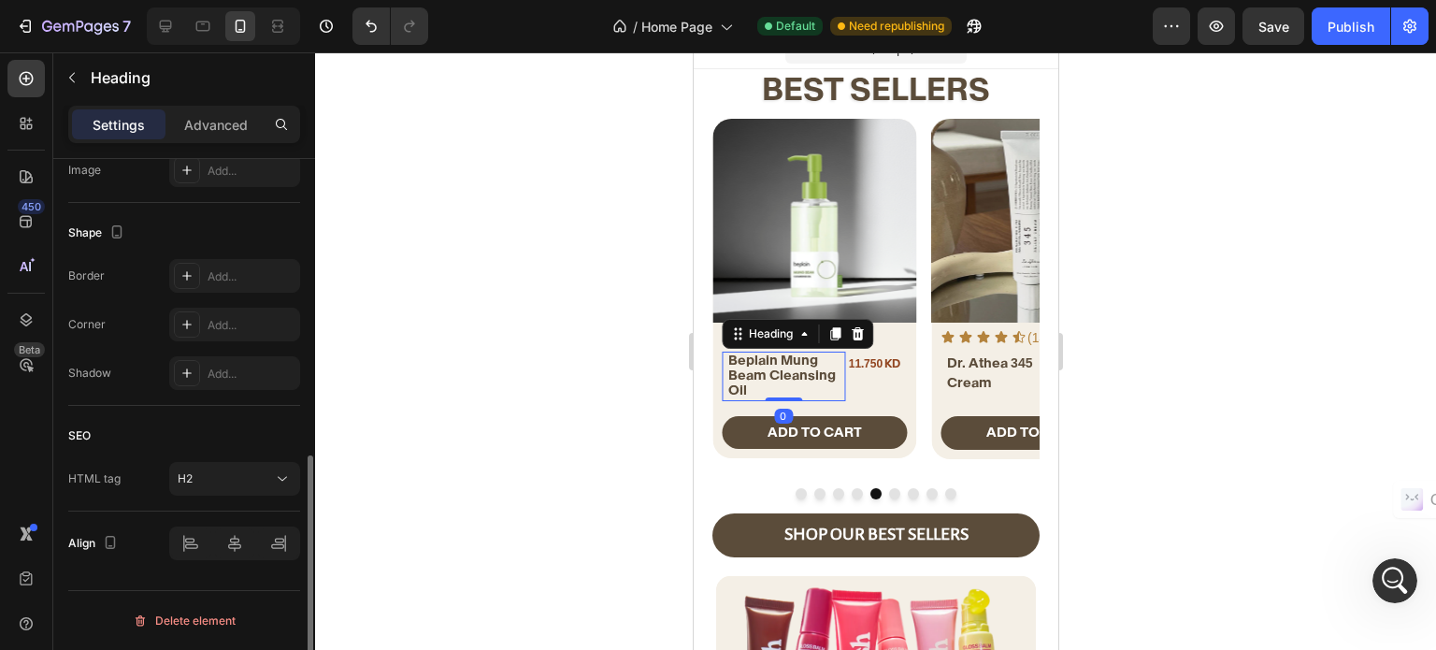
scroll to position [0, 0]
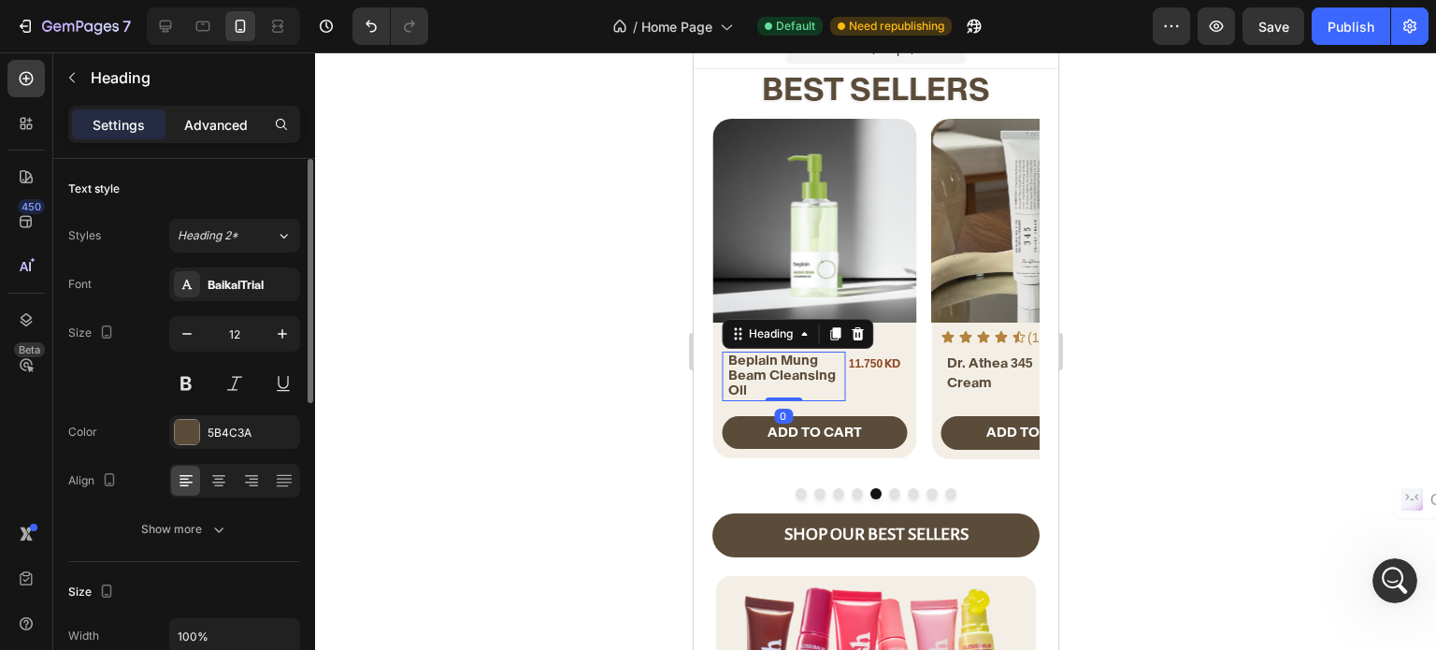
click at [222, 115] on p "Advanced" at bounding box center [216, 125] width 64 height 20
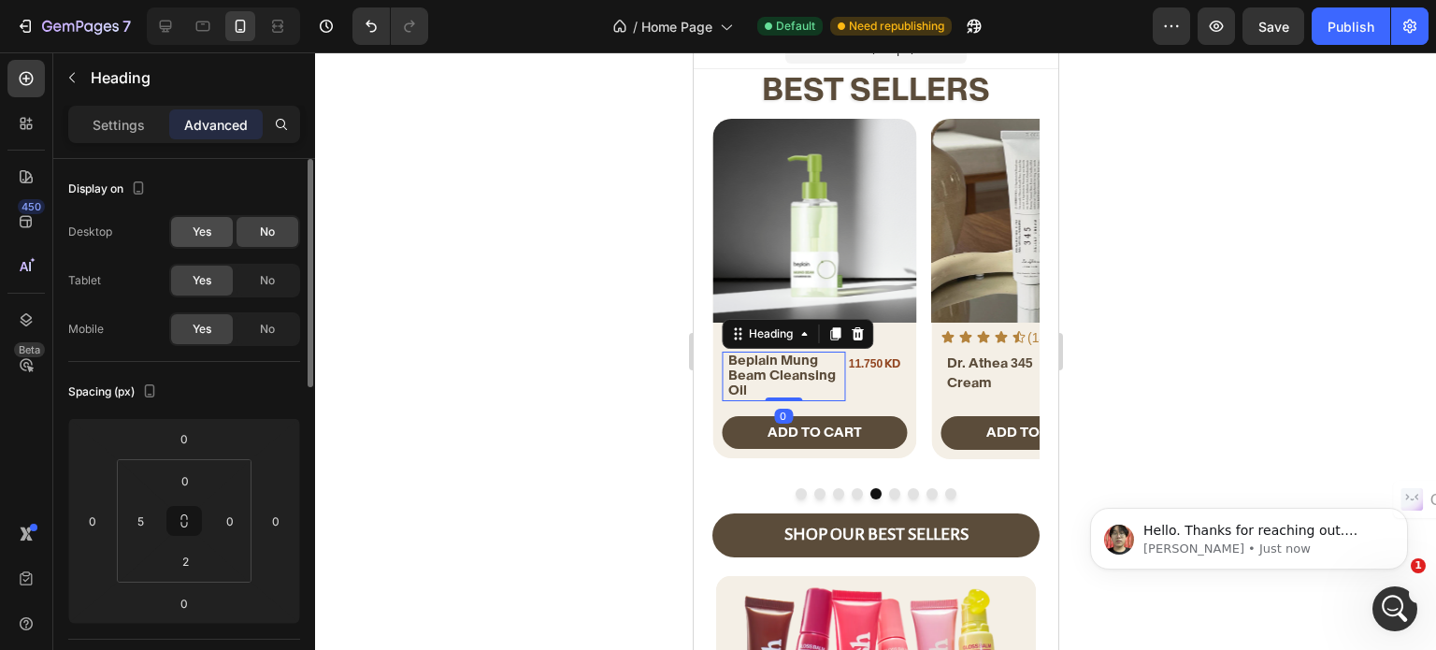
click at [198, 224] on span "Yes" at bounding box center [202, 231] width 19 height 17
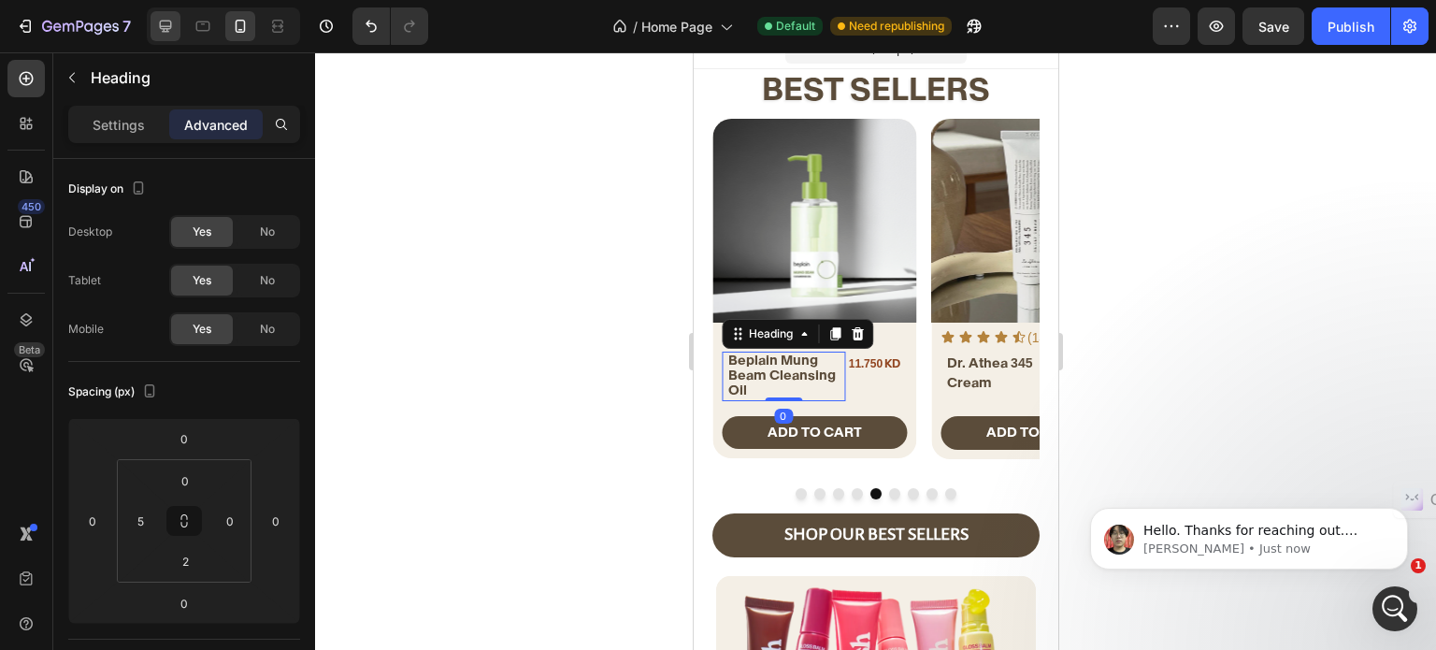
scroll to position [342, 0]
click at [158, 27] on icon at bounding box center [165, 26] width 19 height 19
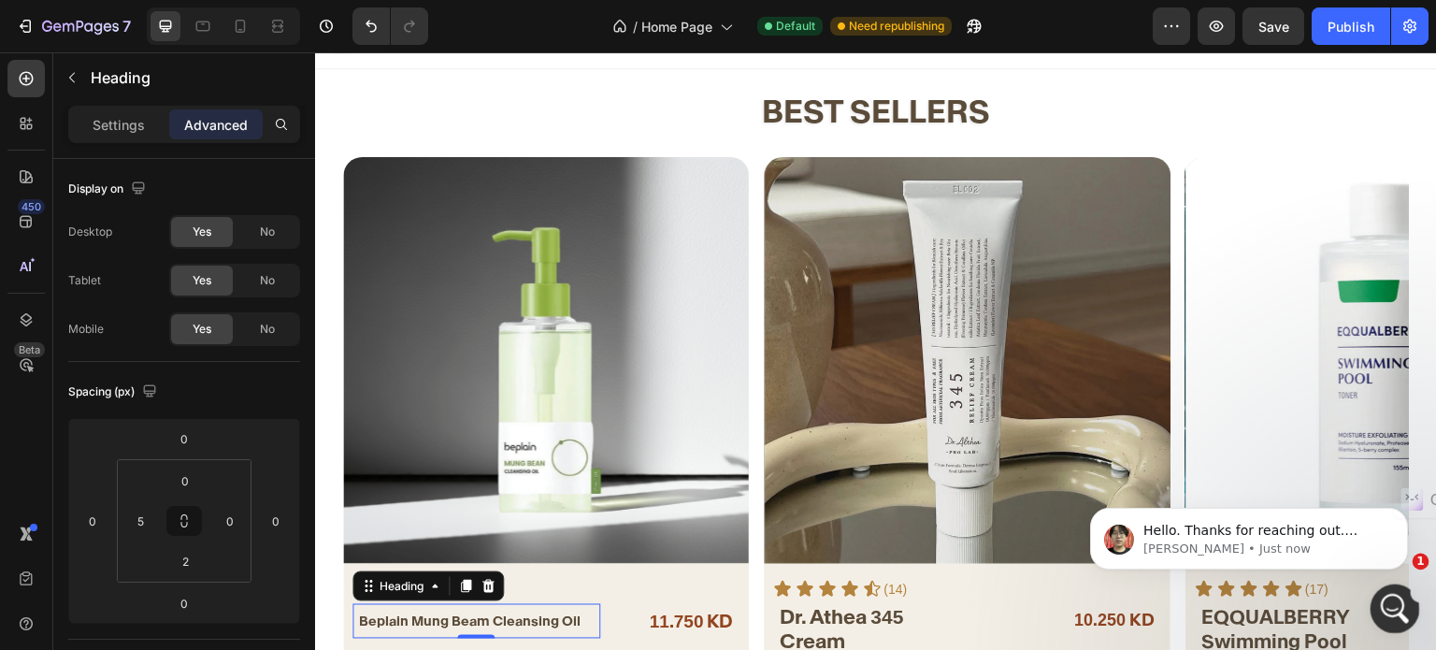
click at [1398, 613] on icon "Open Intercom Messenger" at bounding box center [1392, 606] width 31 height 31
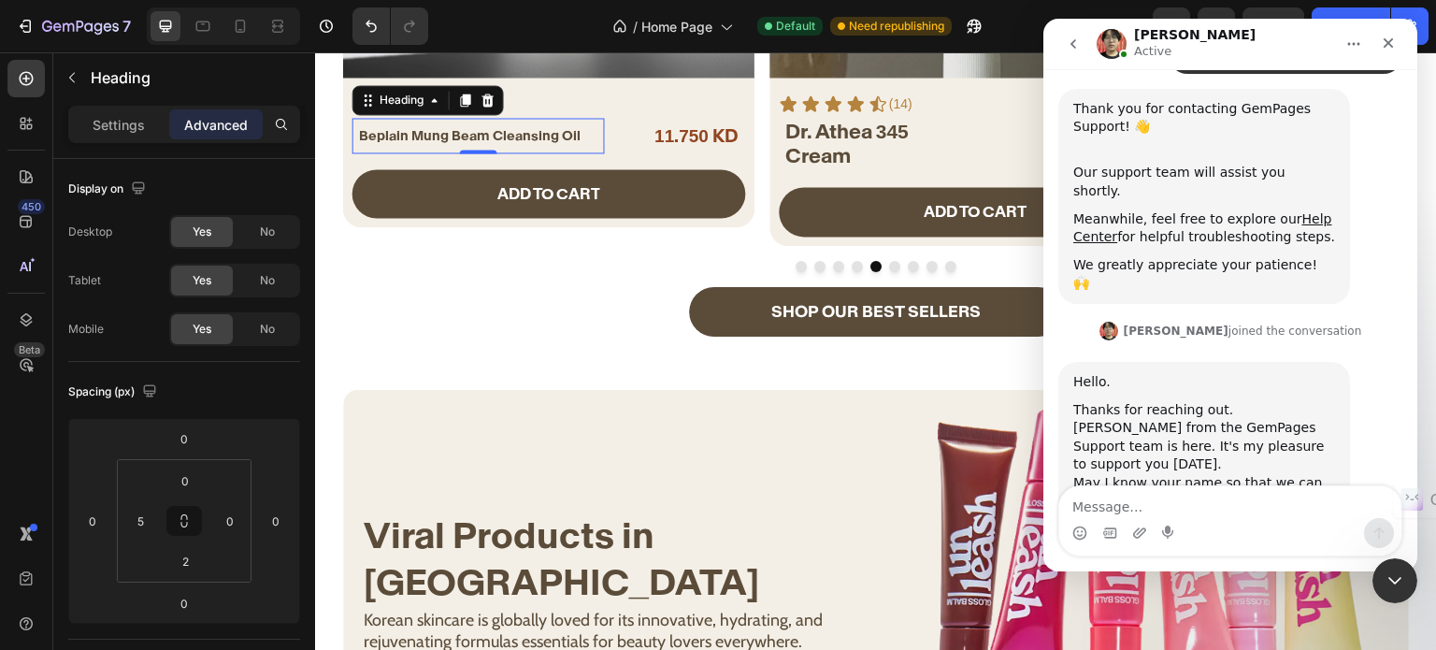
scroll to position [342, 0]
click at [1206, 504] on textarea "Message…" at bounding box center [1230, 502] width 342 height 32
type textarea "[PERSON_NAME]"
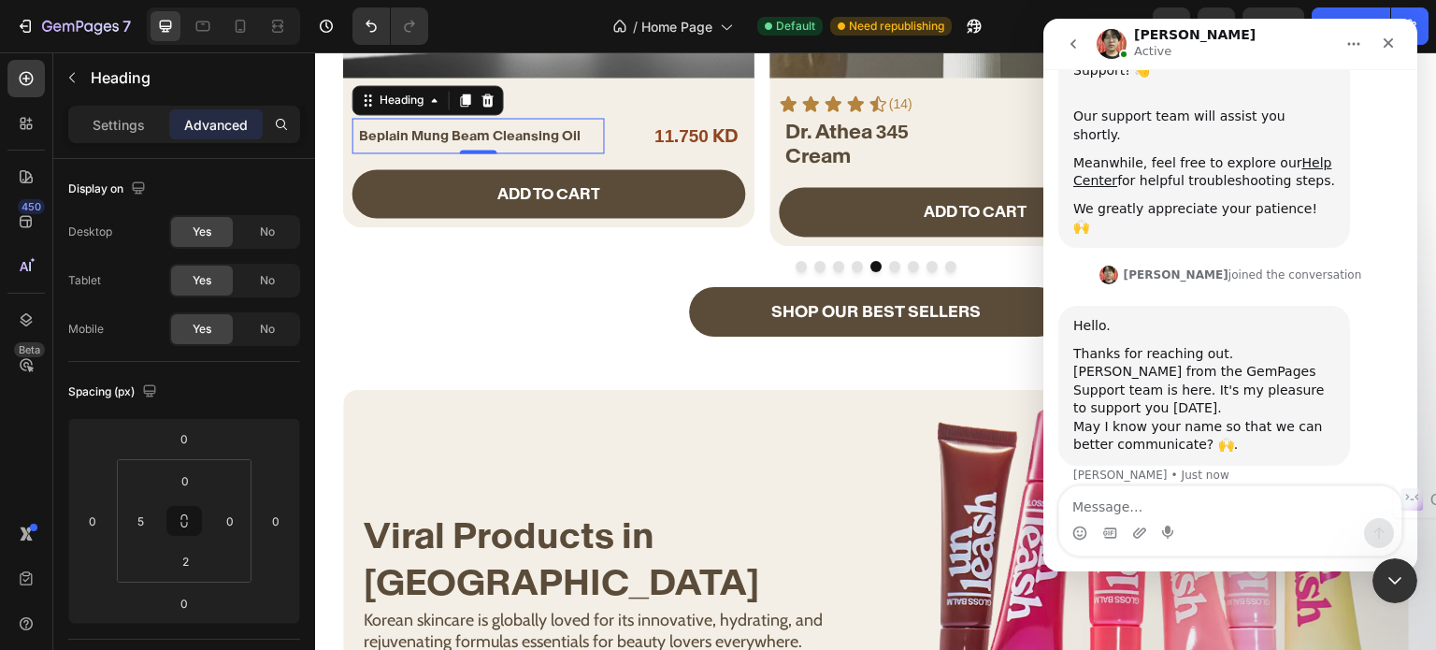
scroll to position [398, 0]
type textarea "I am"
click at [847, 141] on span "Dr. Athea 345" at bounding box center [846, 131] width 123 height 25
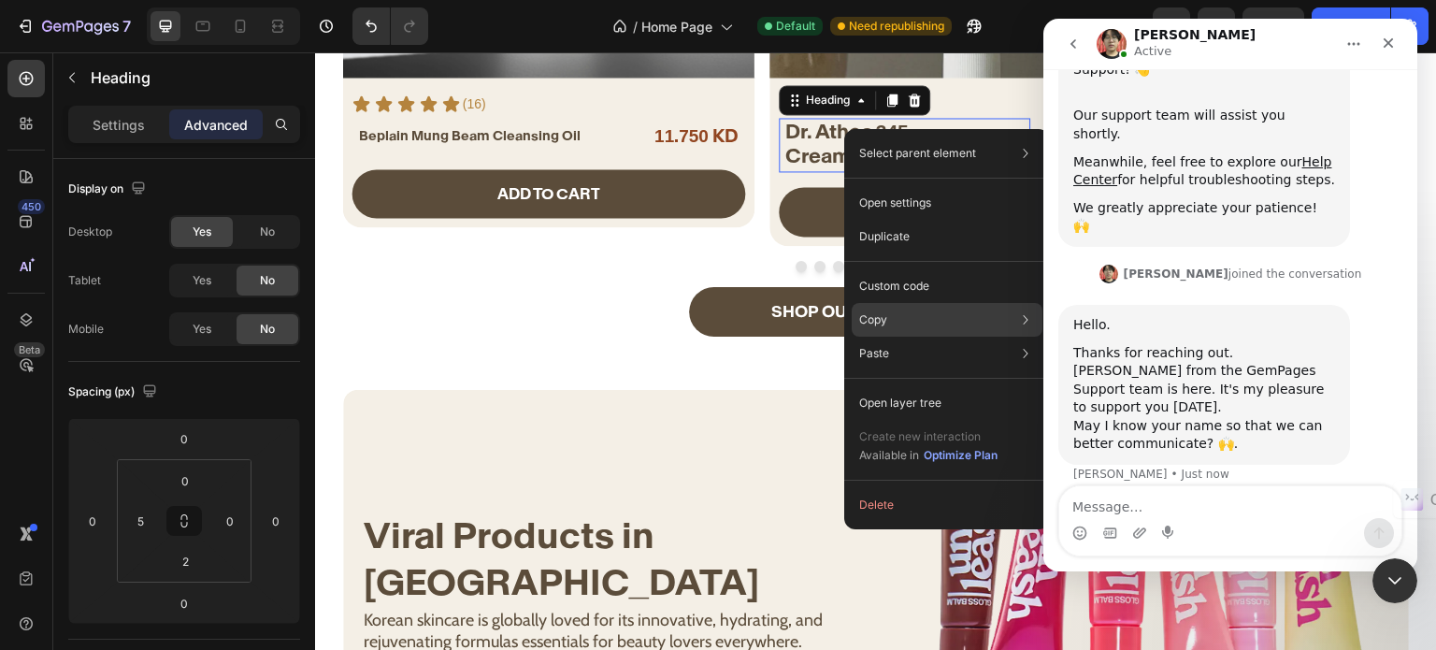
click at [987, 325] on div "Copy Copy element Ctrl + C Copy style Copy class .g7bizFooEq" at bounding box center [947, 320] width 191 height 34
click at [998, 326] on div "Copy Copy element Ctrl + C Copy style Copy class .g7bizFooEq" at bounding box center [947, 320] width 191 height 34
click at [1394, 564] on div "Close Intercom Messenger" at bounding box center [1392, 577] width 45 height 45
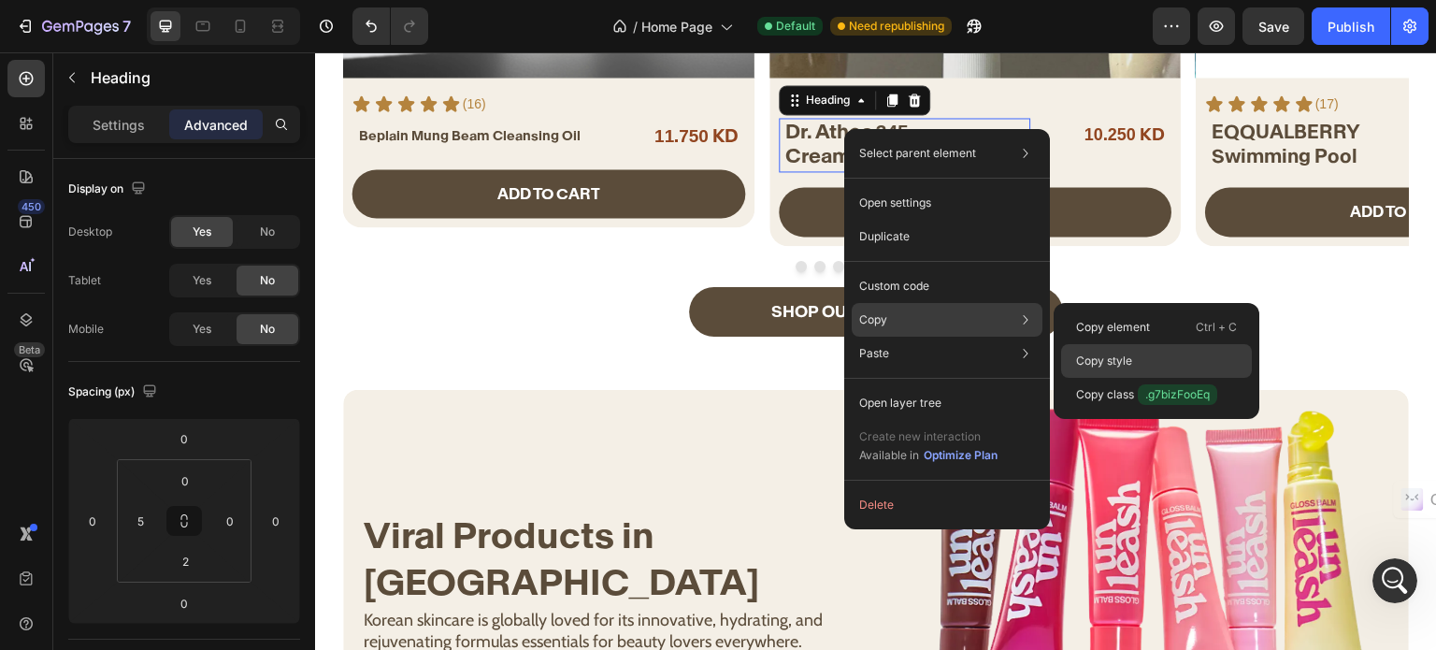
click at [1138, 378] on div "Copy style" at bounding box center [1156, 395] width 191 height 34
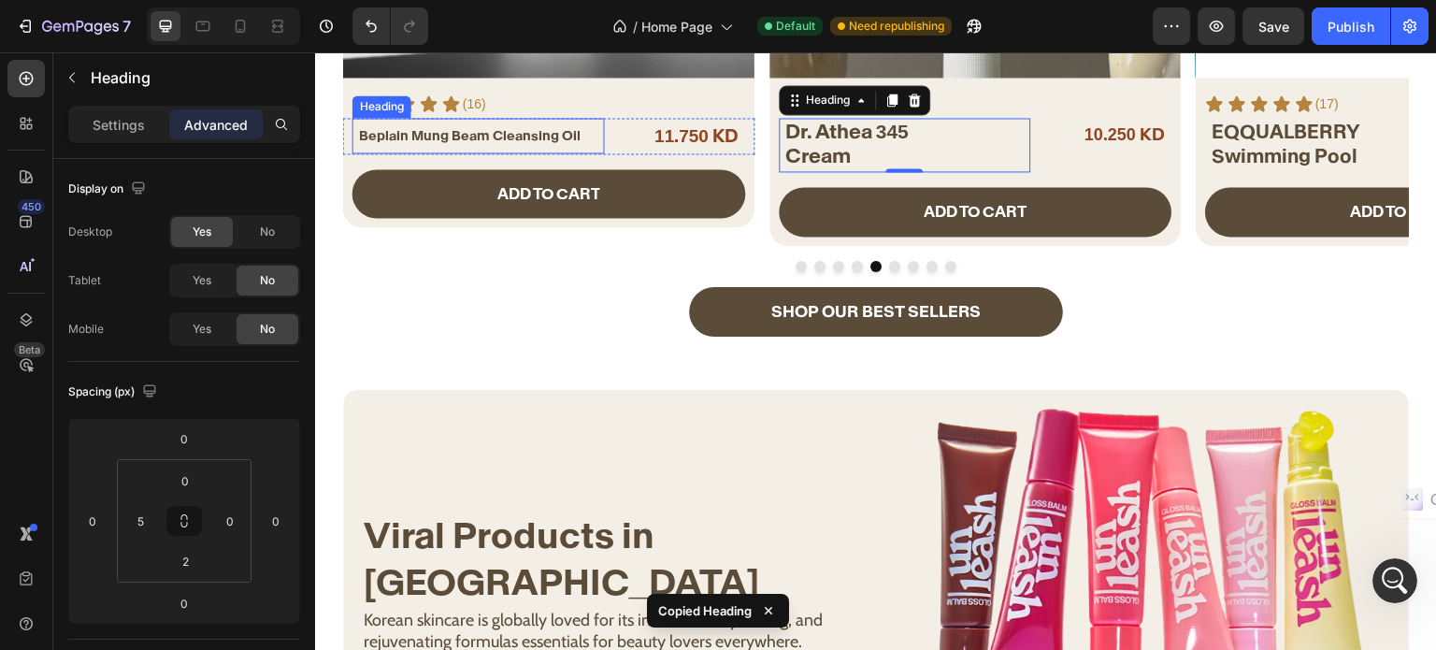
click at [445, 138] on span "Beplain Mung Beam Cleansing Oil" at bounding box center [470, 135] width 222 height 17
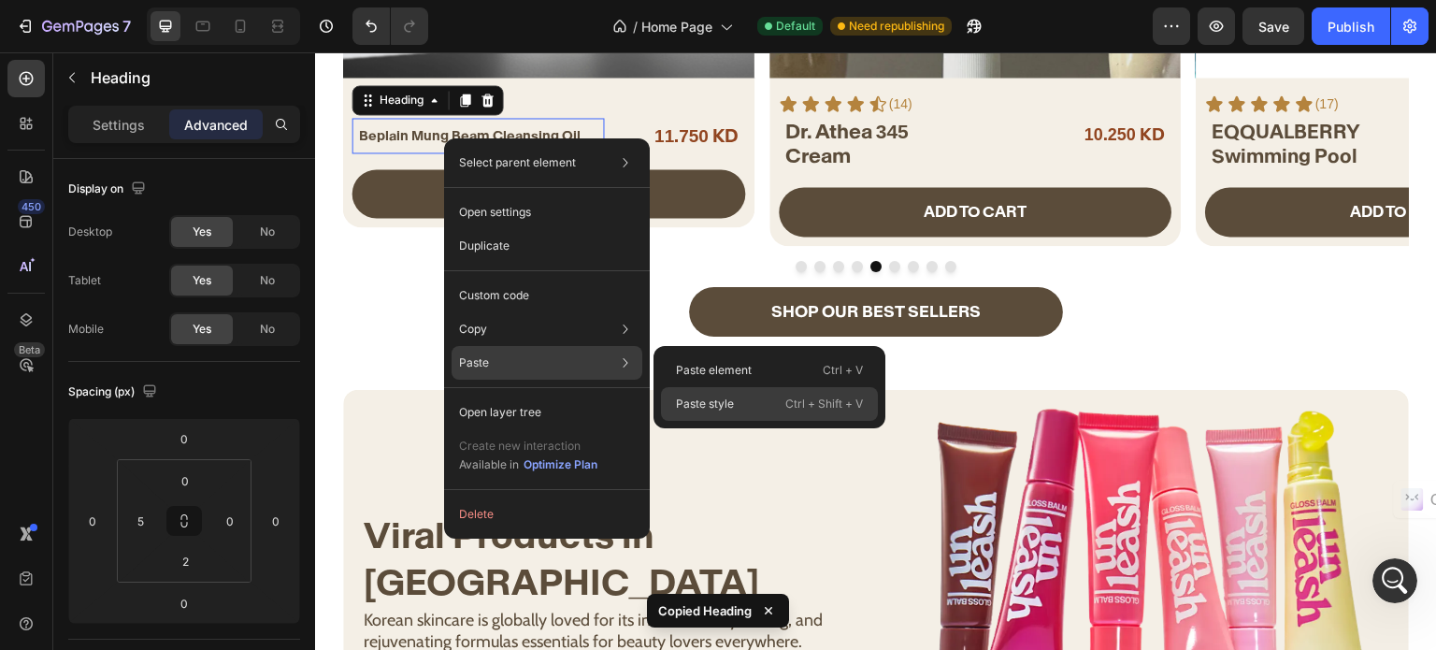
click at [725, 399] on p "Paste style" at bounding box center [705, 403] width 58 height 17
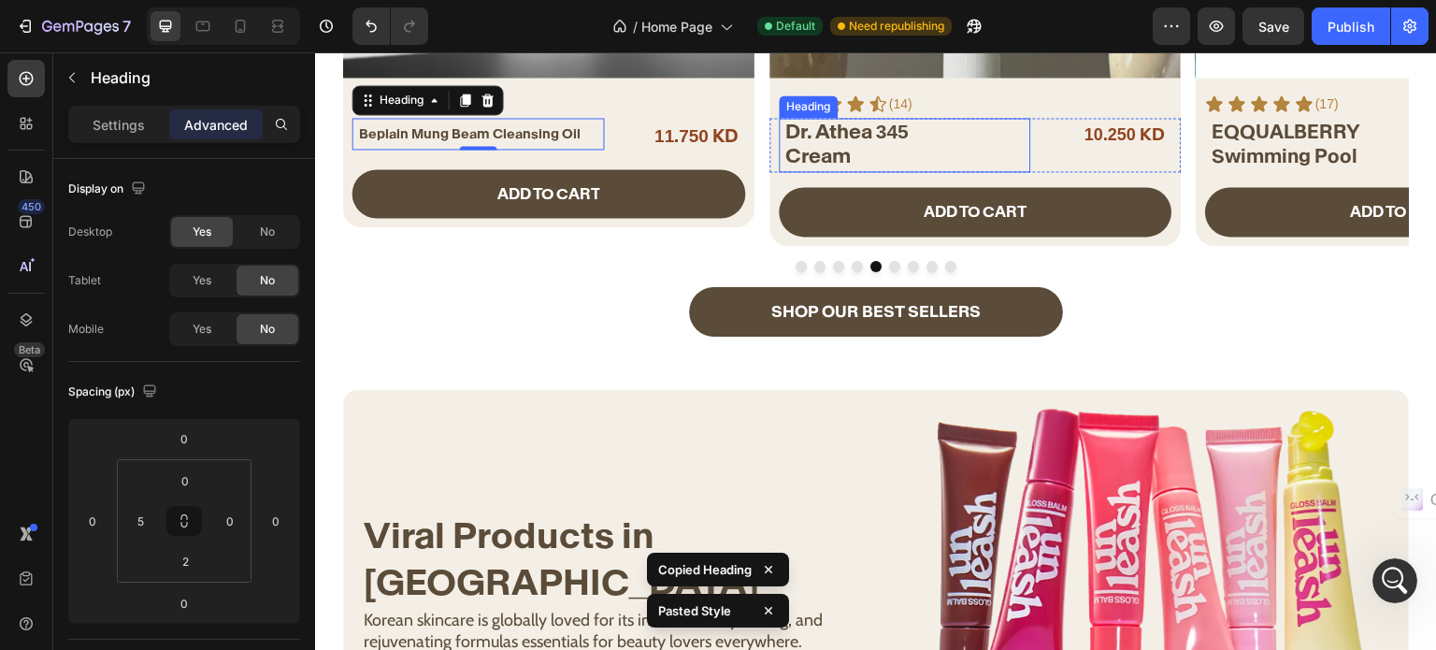
click at [843, 141] on span "Dr. Athea 345" at bounding box center [846, 131] width 123 height 25
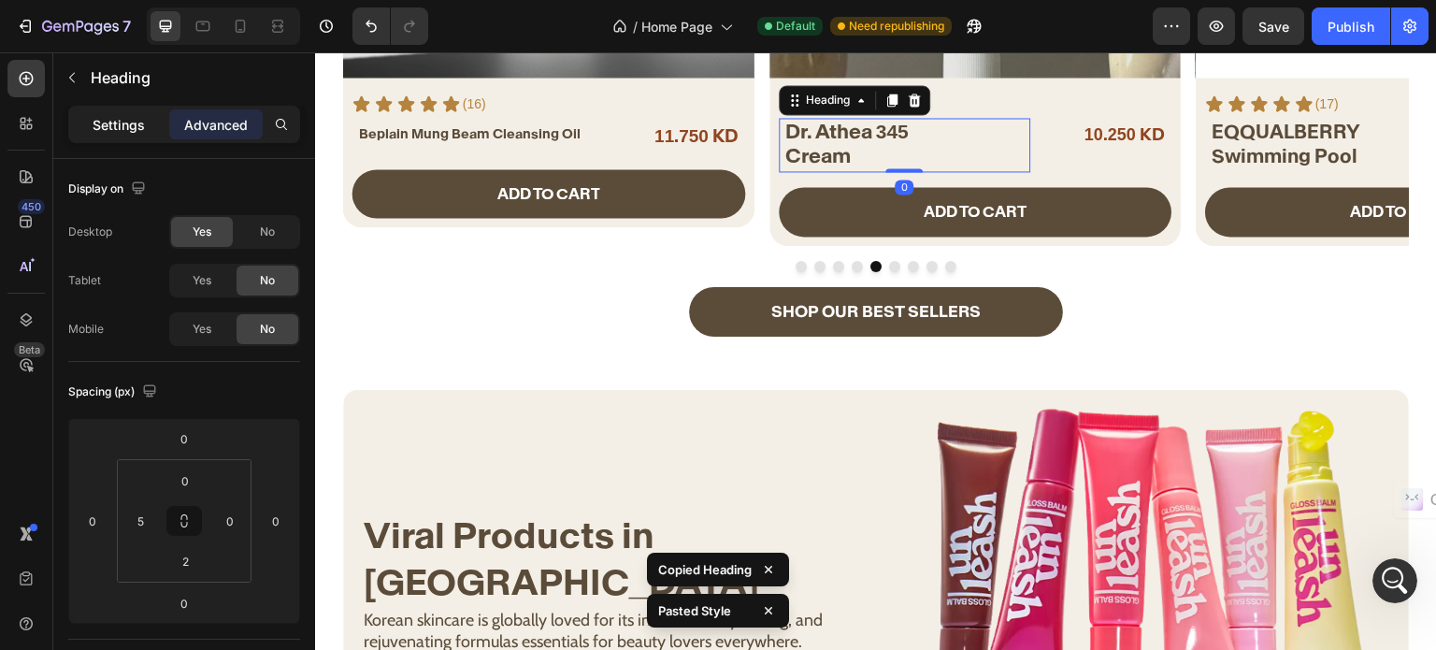
click at [131, 126] on p "Settings" at bounding box center [119, 125] width 52 height 20
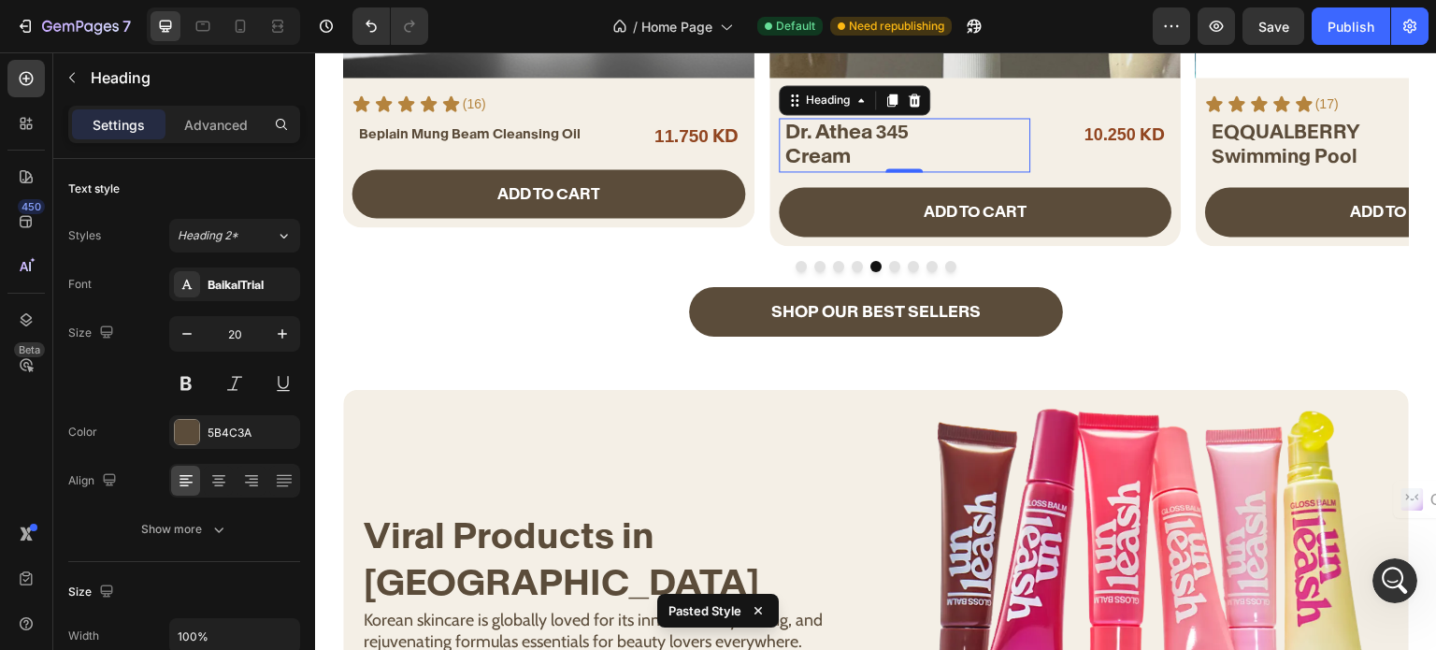
click at [166, 115] on div "Settings Advanced" at bounding box center [184, 124] width 224 height 30
click at [192, 125] on p "Advanced" at bounding box center [216, 125] width 64 height 20
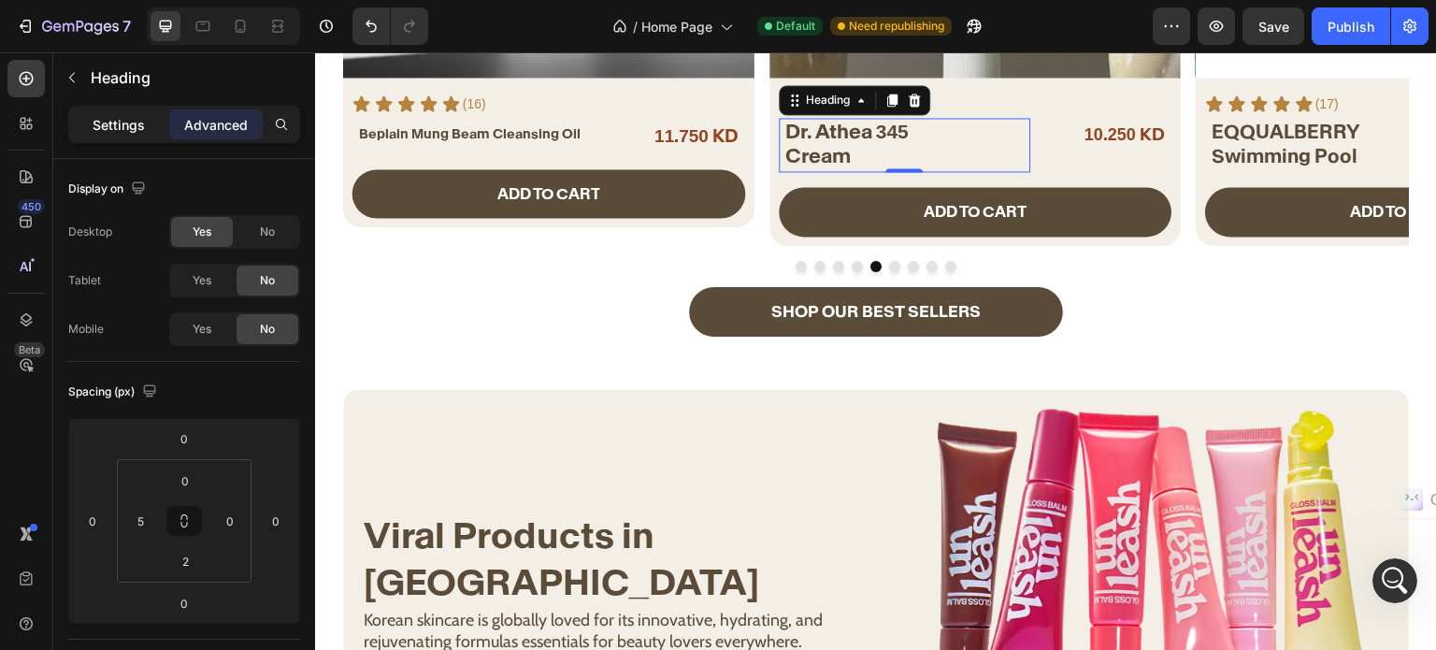
click at [118, 130] on p "Settings" at bounding box center [119, 125] width 52 height 20
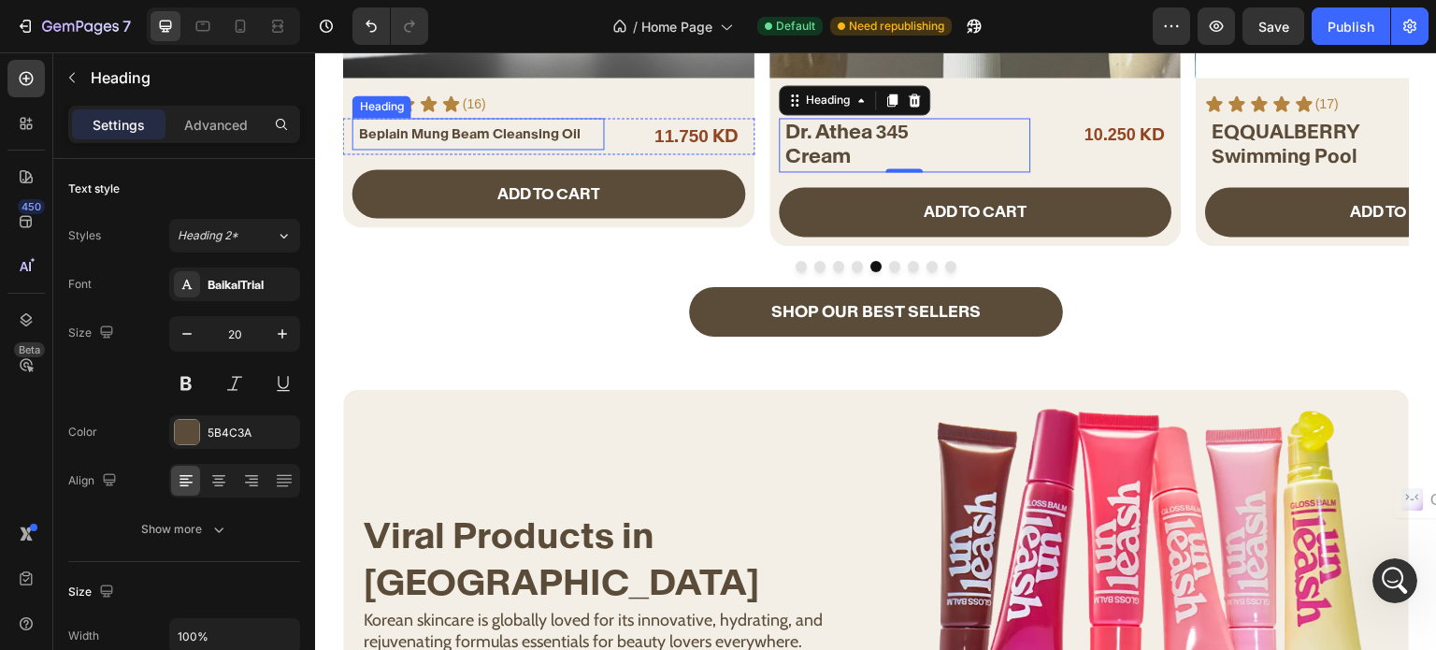
click at [434, 129] on span "Beplain Mung Beam Cleansing Oil" at bounding box center [470, 133] width 222 height 17
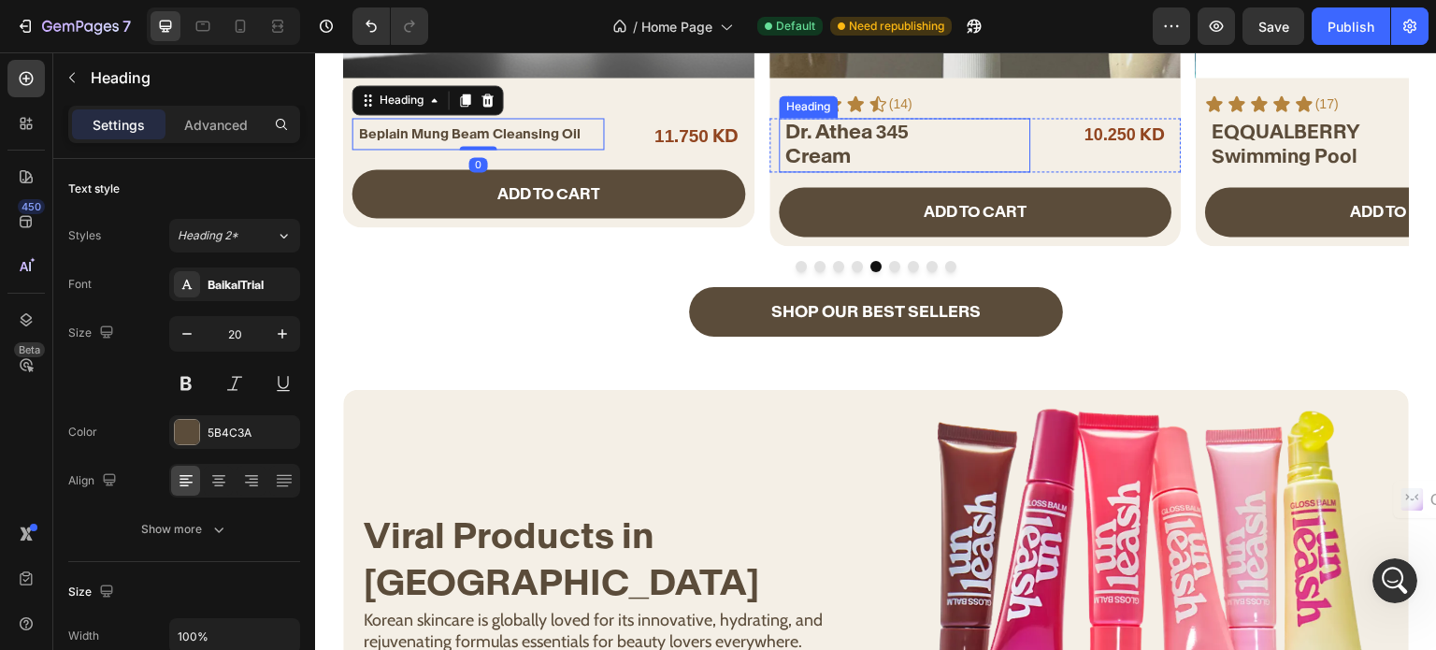
drag, startPoint x: 854, startPoint y: 133, endPoint x: 765, endPoint y: 165, distance: 95.2
click at [855, 133] on span "Dr. Athea 345" at bounding box center [846, 131] width 123 height 25
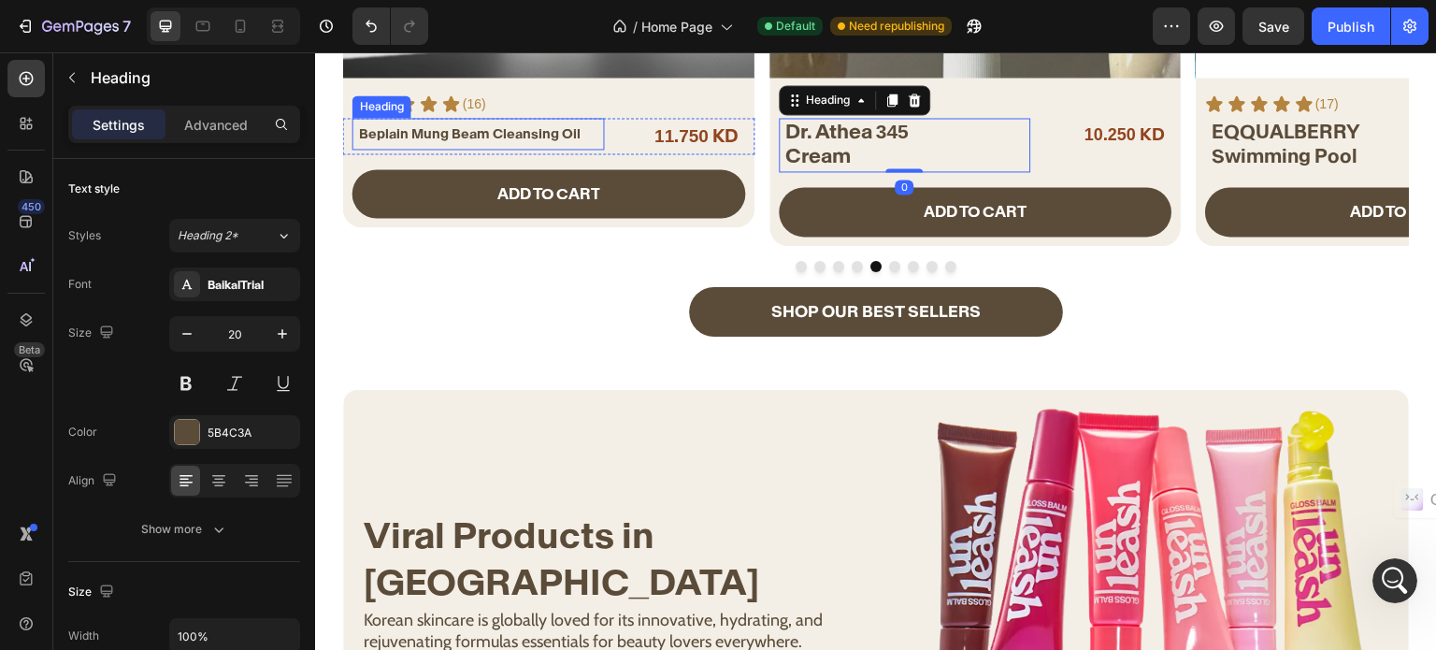
click at [446, 131] on span "Beplain Mung Beam Cleansing Oil" at bounding box center [470, 133] width 222 height 17
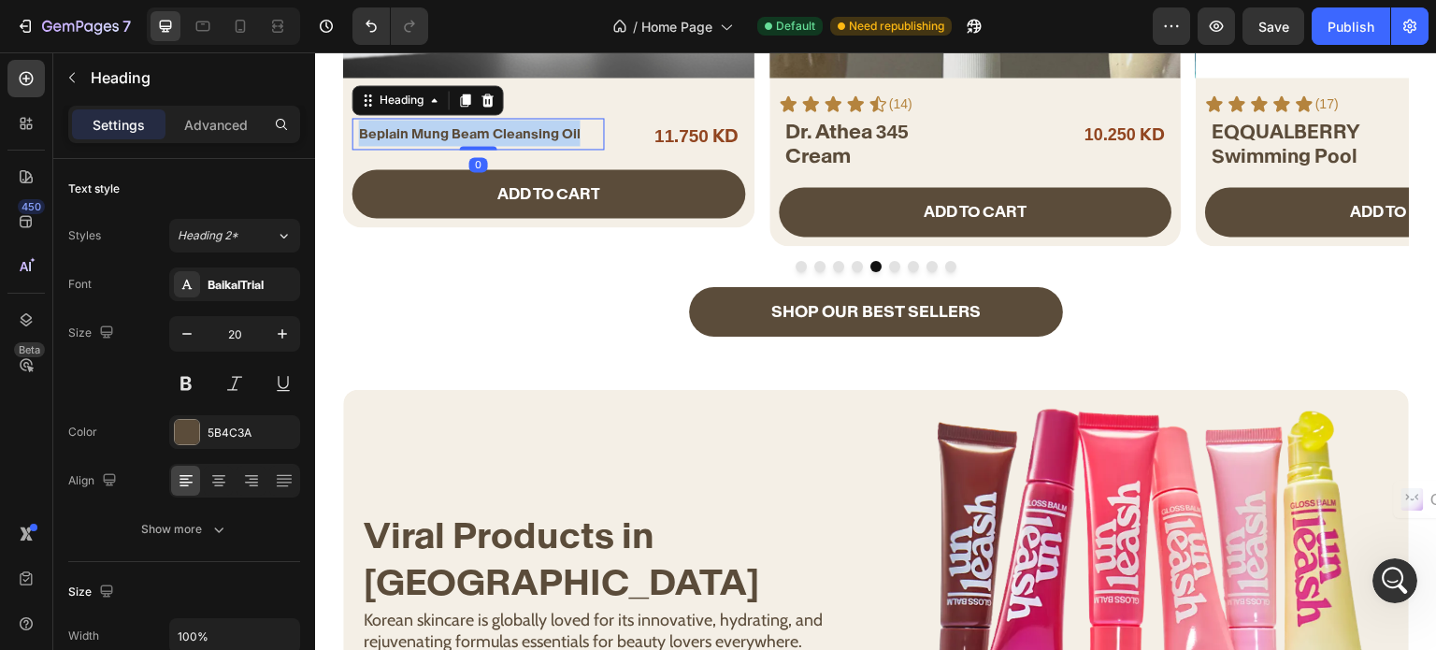
click at [446, 131] on span "Beplain Mung Beam Cleansing Oil" at bounding box center [470, 133] width 222 height 17
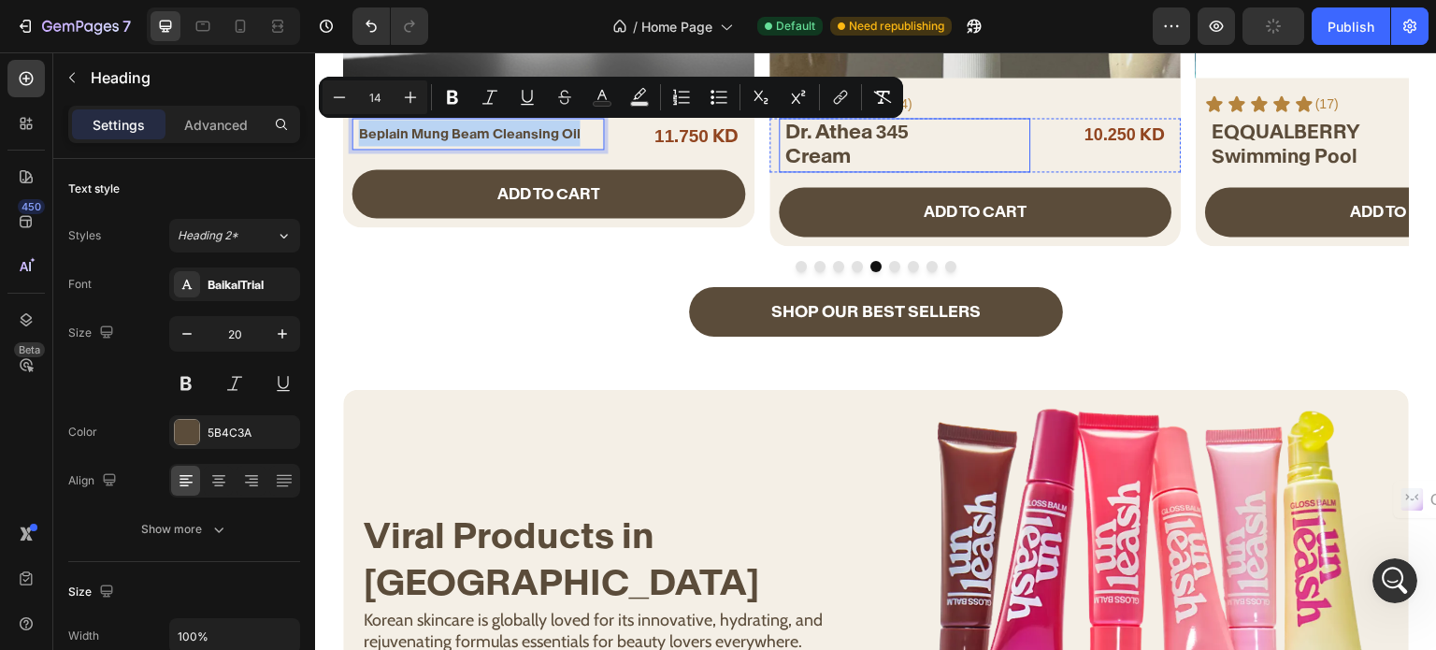
click at [873, 138] on span "Dr. Athea 345" at bounding box center [846, 131] width 123 height 25
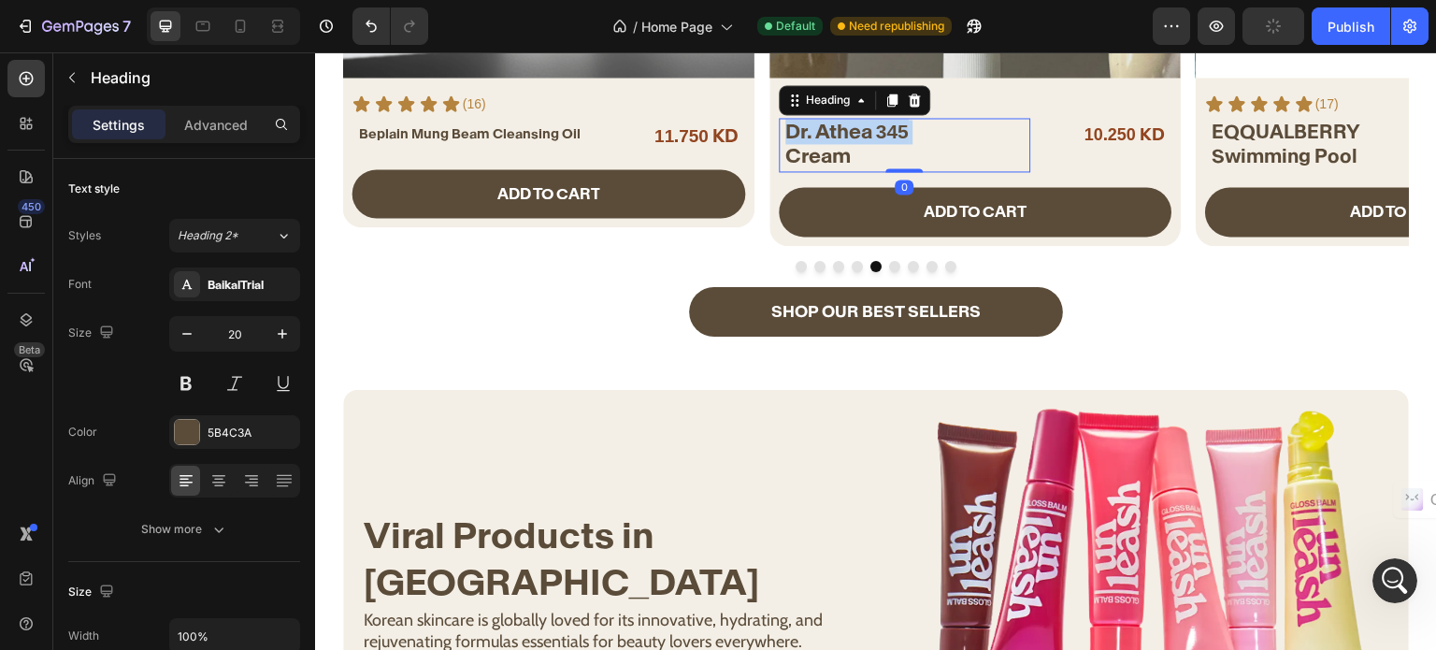
click at [873, 138] on span "Dr. Athea 345" at bounding box center [846, 131] width 123 height 25
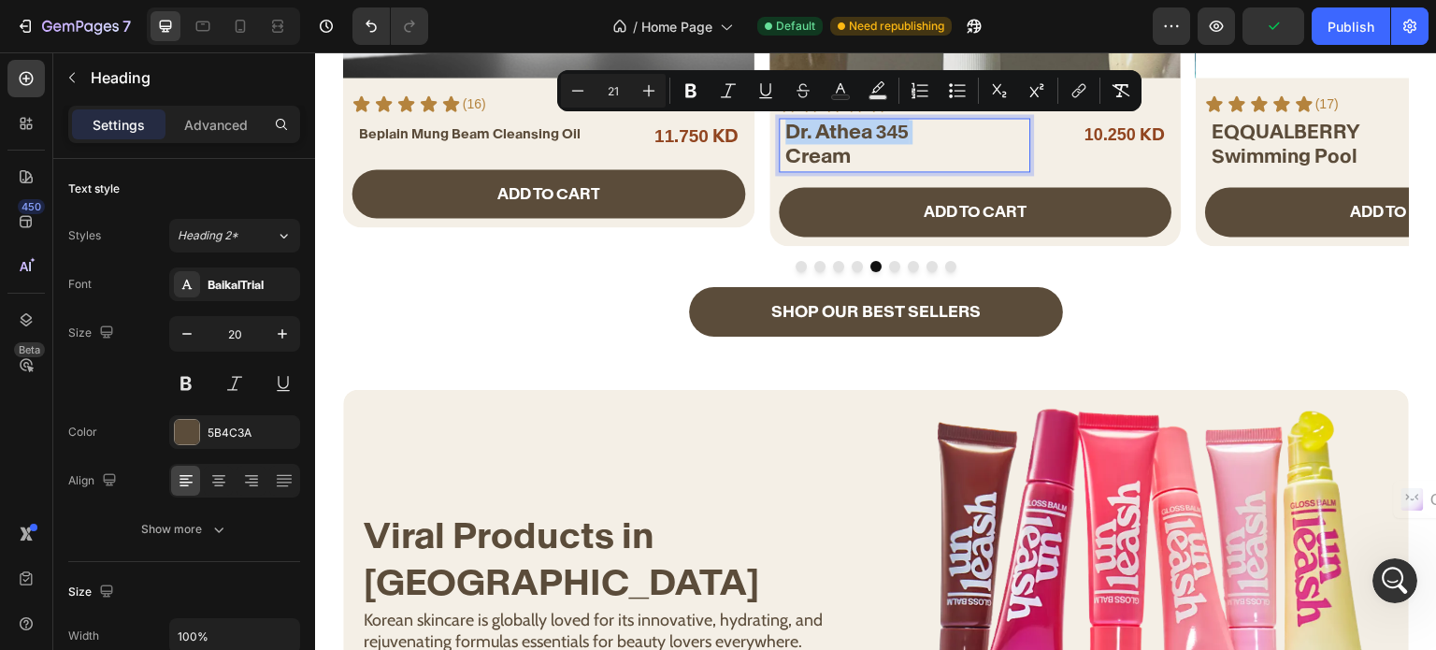
click at [843, 149] on span "Cream" at bounding box center [817, 155] width 65 height 25
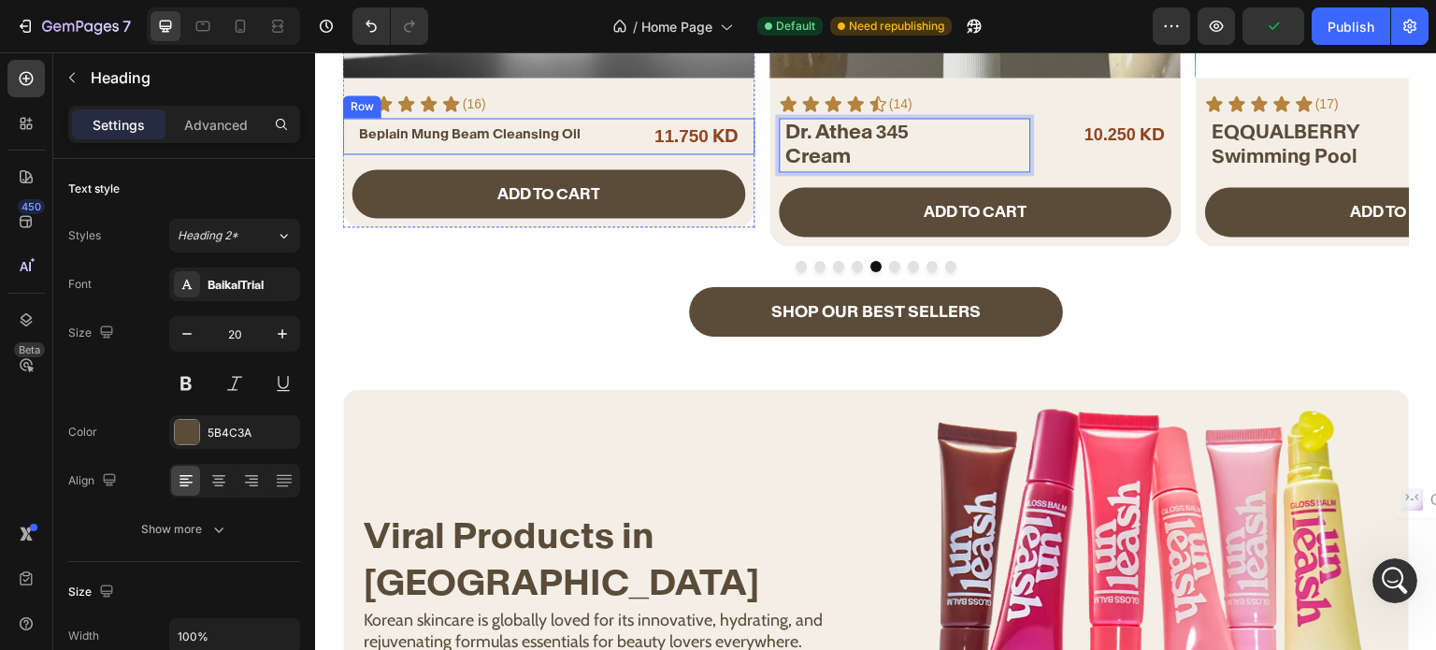
click at [440, 128] on span "Beplain Mung Beam Cleansing Oil" at bounding box center [470, 133] width 222 height 17
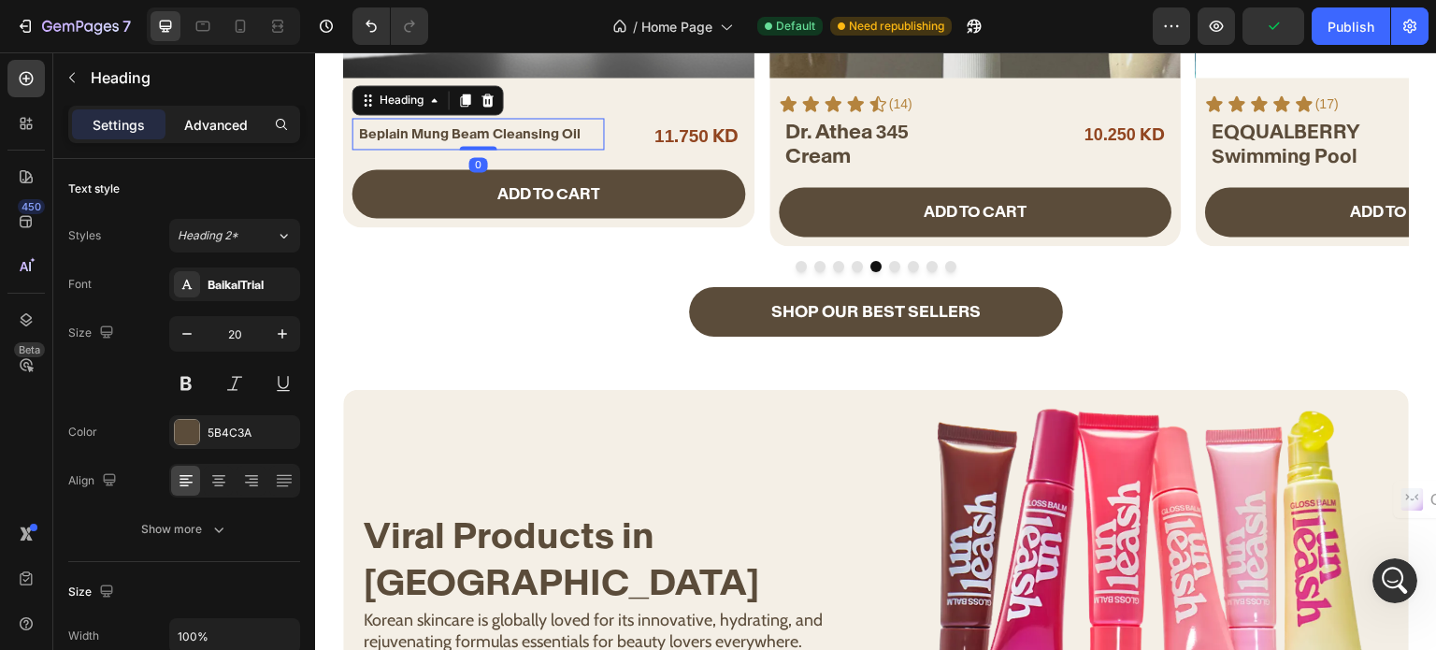
click at [194, 132] on p "Advanced" at bounding box center [216, 125] width 64 height 20
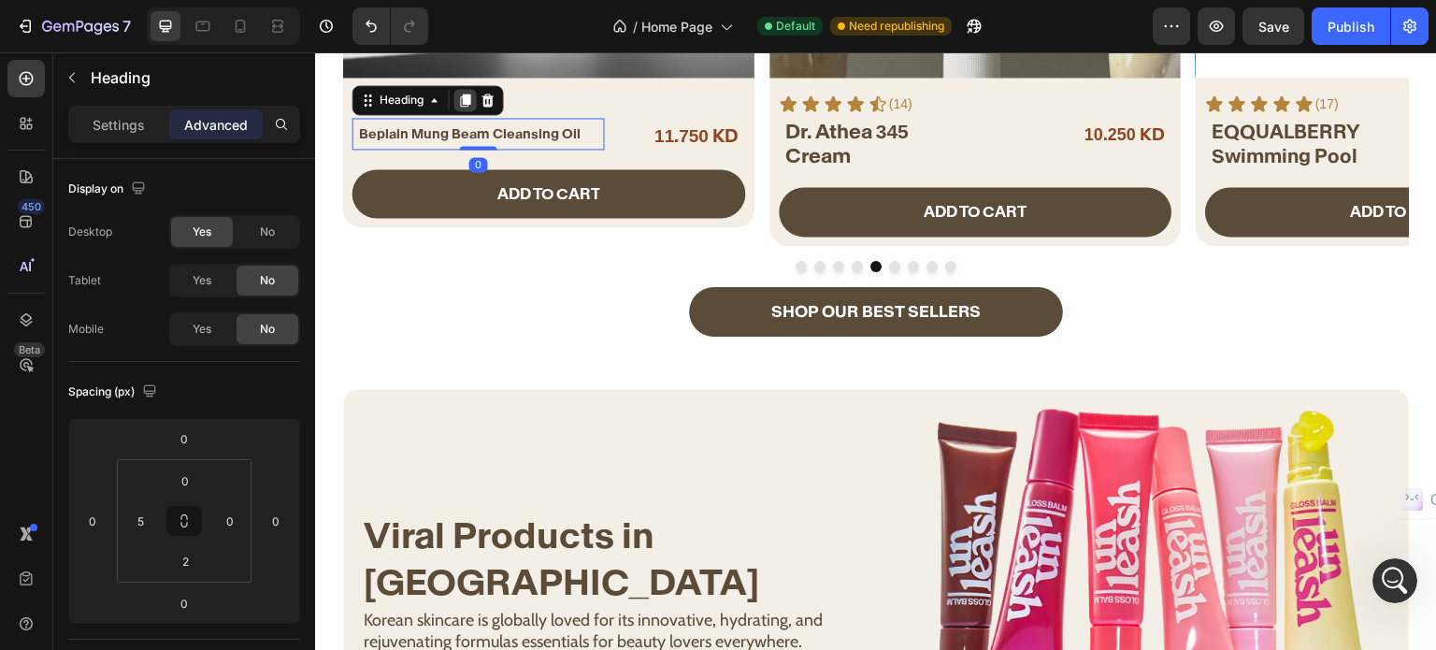
click at [467, 101] on icon at bounding box center [466, 100] width 10 height 13
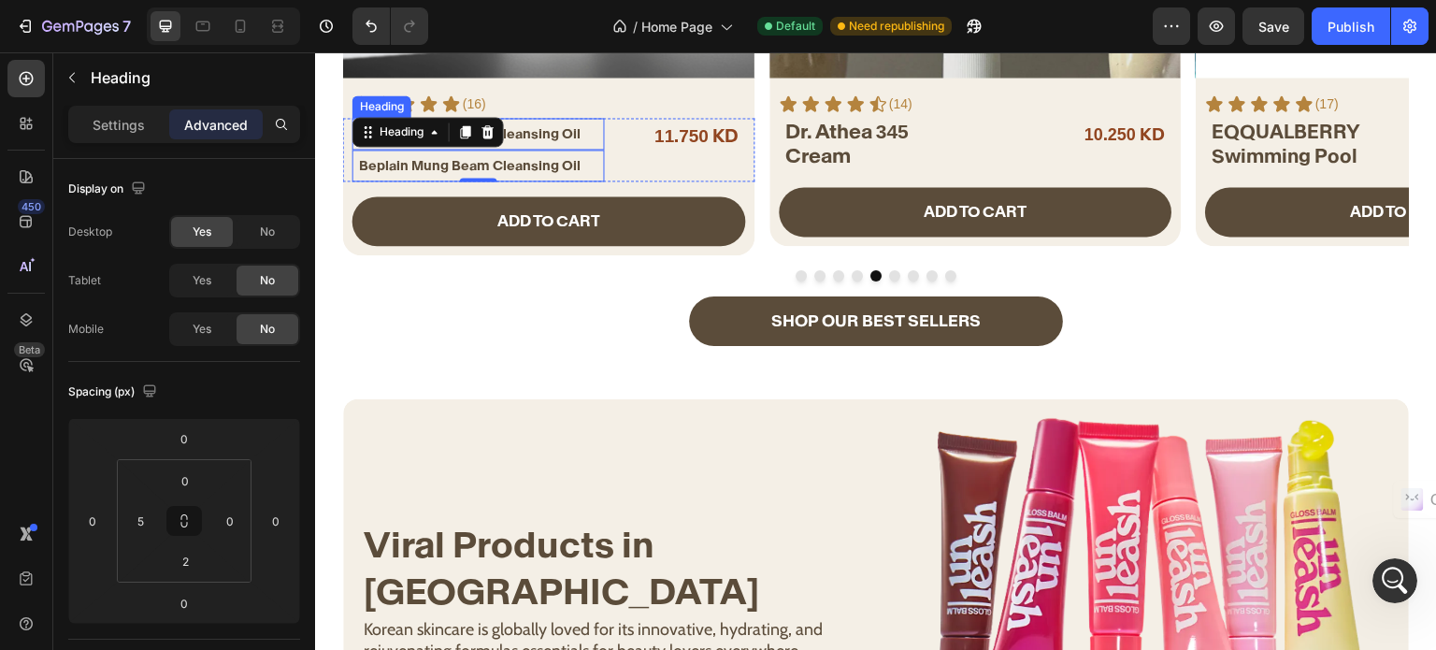
click at [557, 130] on span "Beplain Mung Beam Cleansing Oil" at bounding box center [470, 133] width 222 height 17
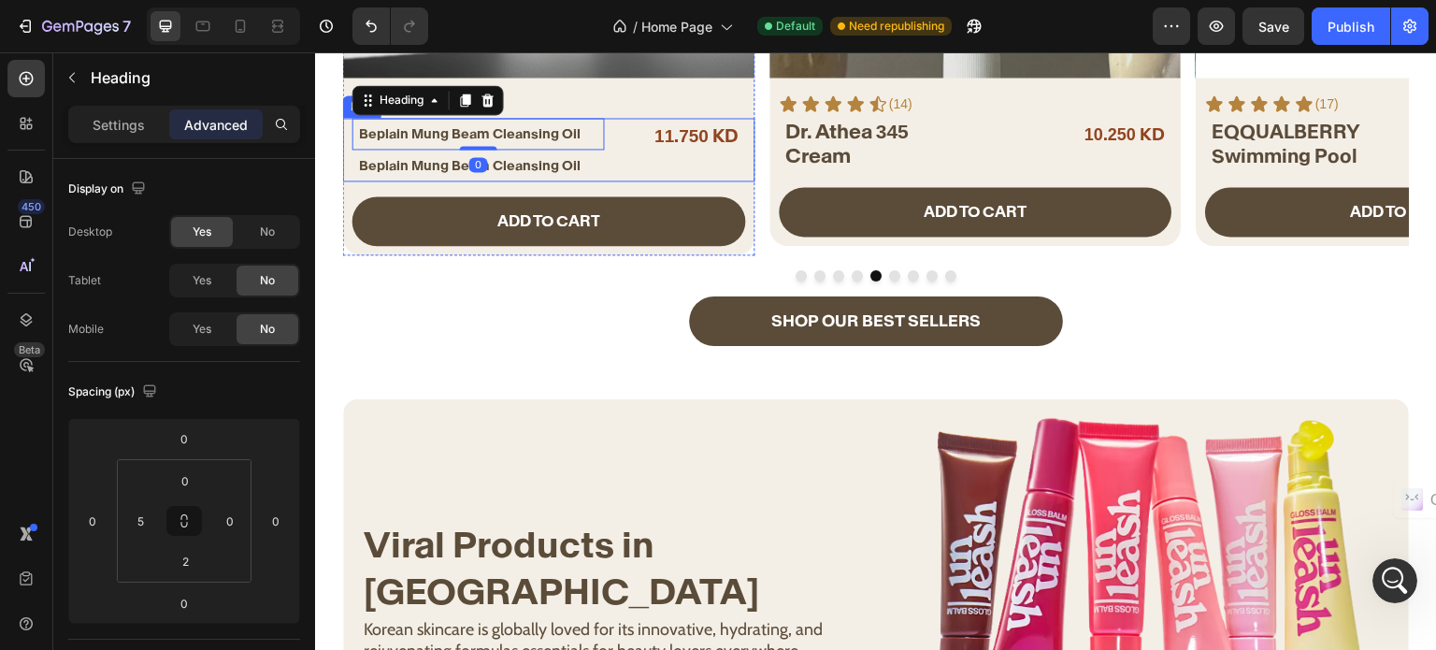
scroll to position [232, 0]
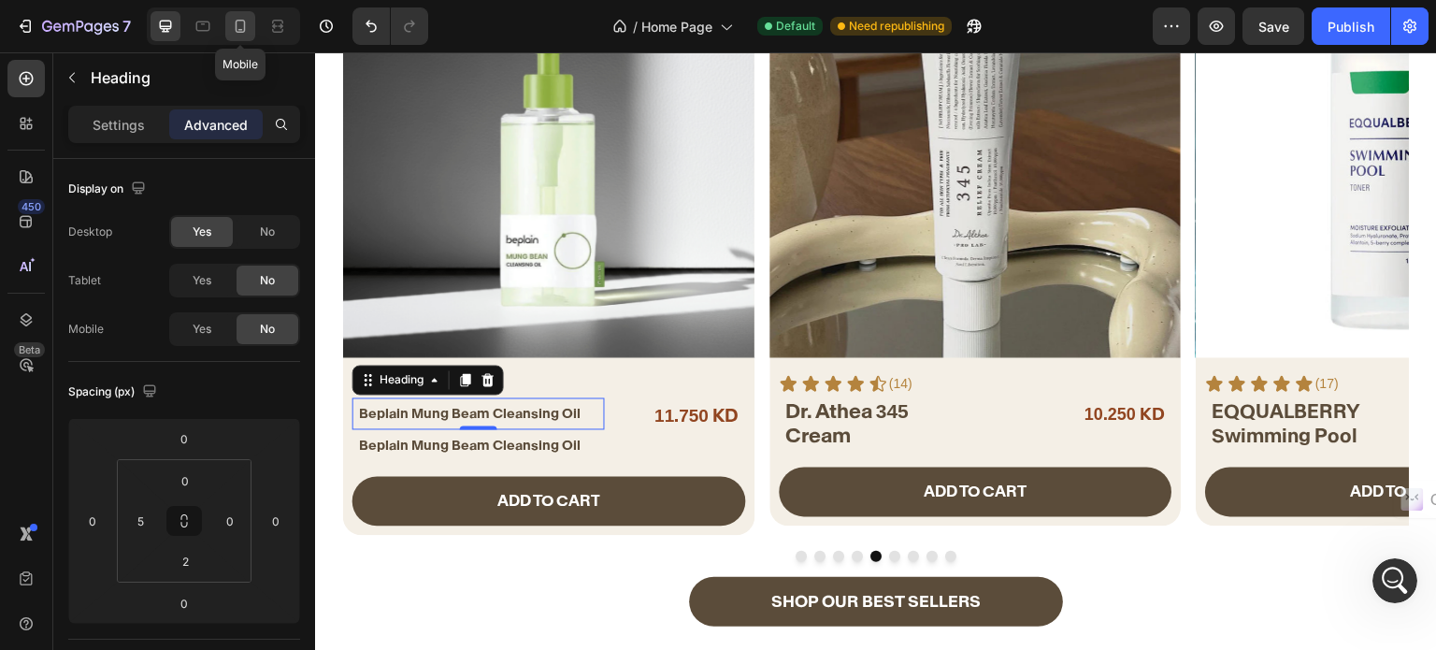
click at [232, 25] on icon at bounding box center [240, 26] width 19 height 19
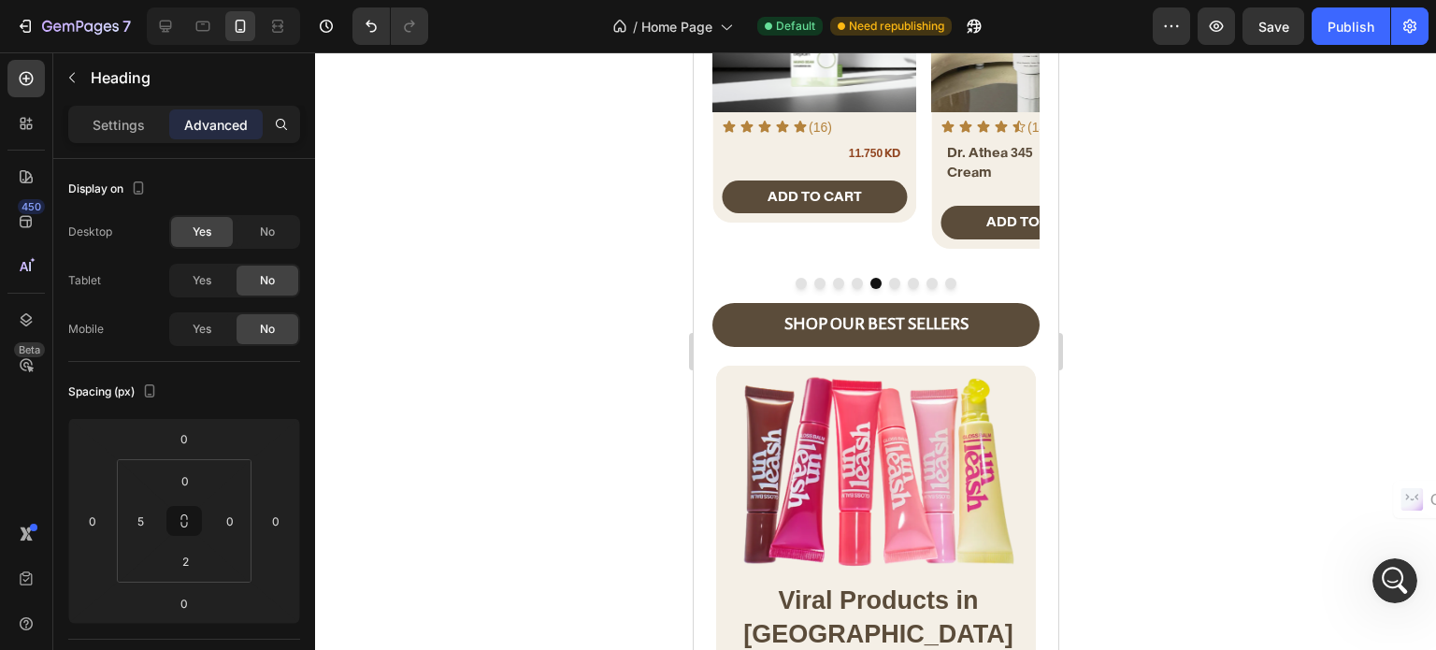
scroll to position [167, 0]
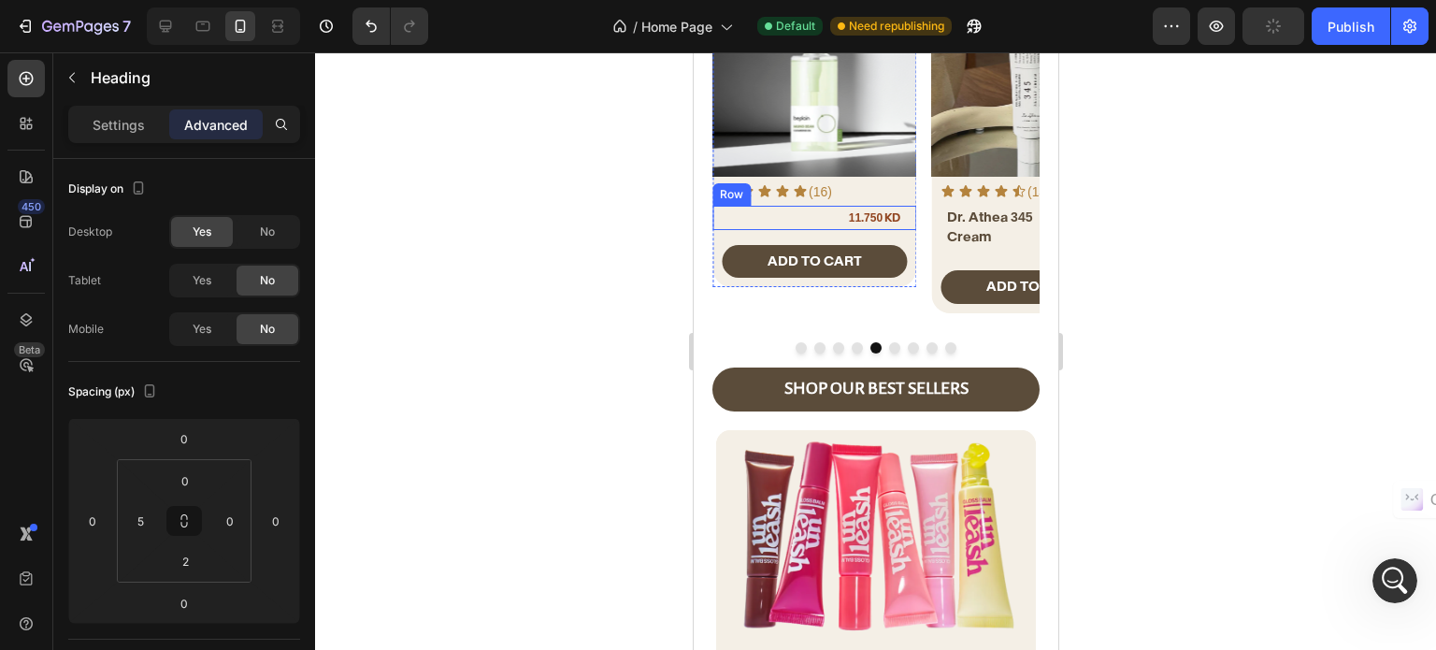
click at [790, 220] on div "⁠⁠⁠⁠⁠⁠⁠ Beplain Mung Beam Cleansing Oil Heading 0 Beplain Mung Beam Cleansing O…" at bounding box center [782, 218] width 123 height 24
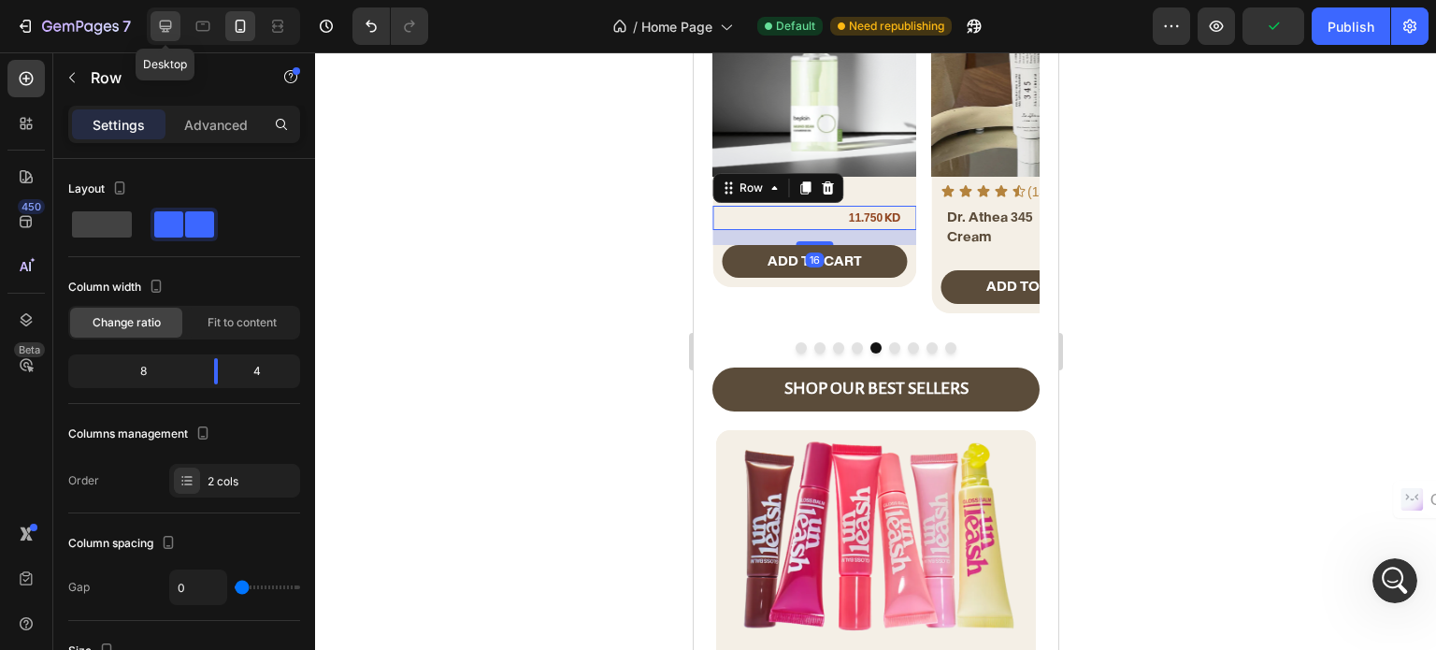
click at [176, 25] on div at bounding box center [166, 26] width 30 height 30
type input "1200"
type input "16"
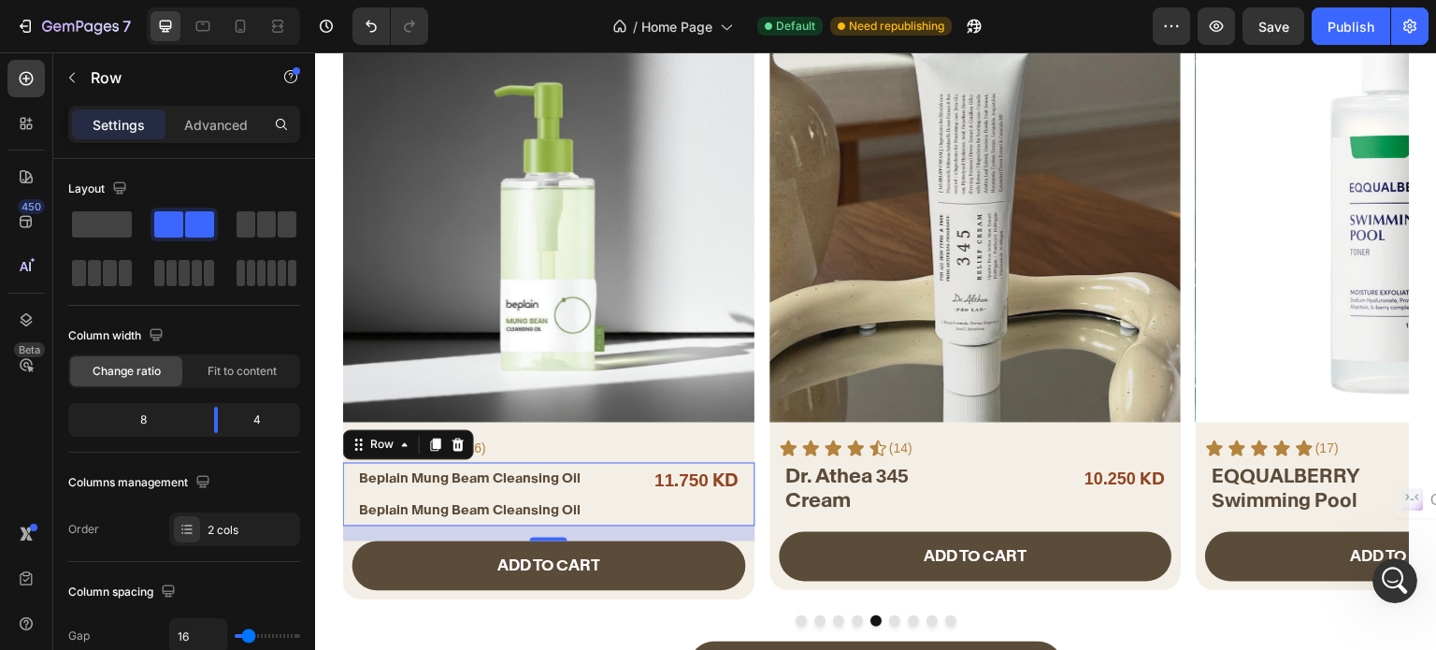
scroll to position [512, 0]
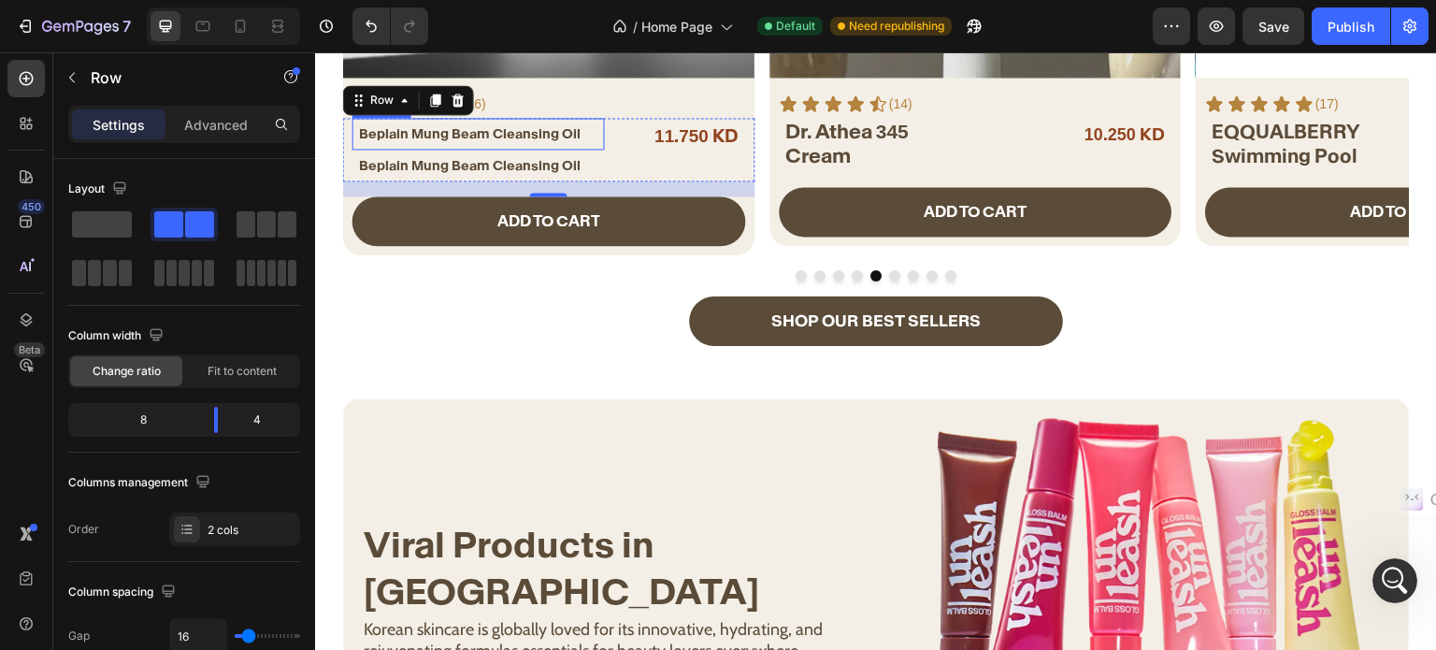
click at [494, 134] on span "Beplain Mung Beam Cleansing Oil" at bounding box center [470, 133] width 222 height 17
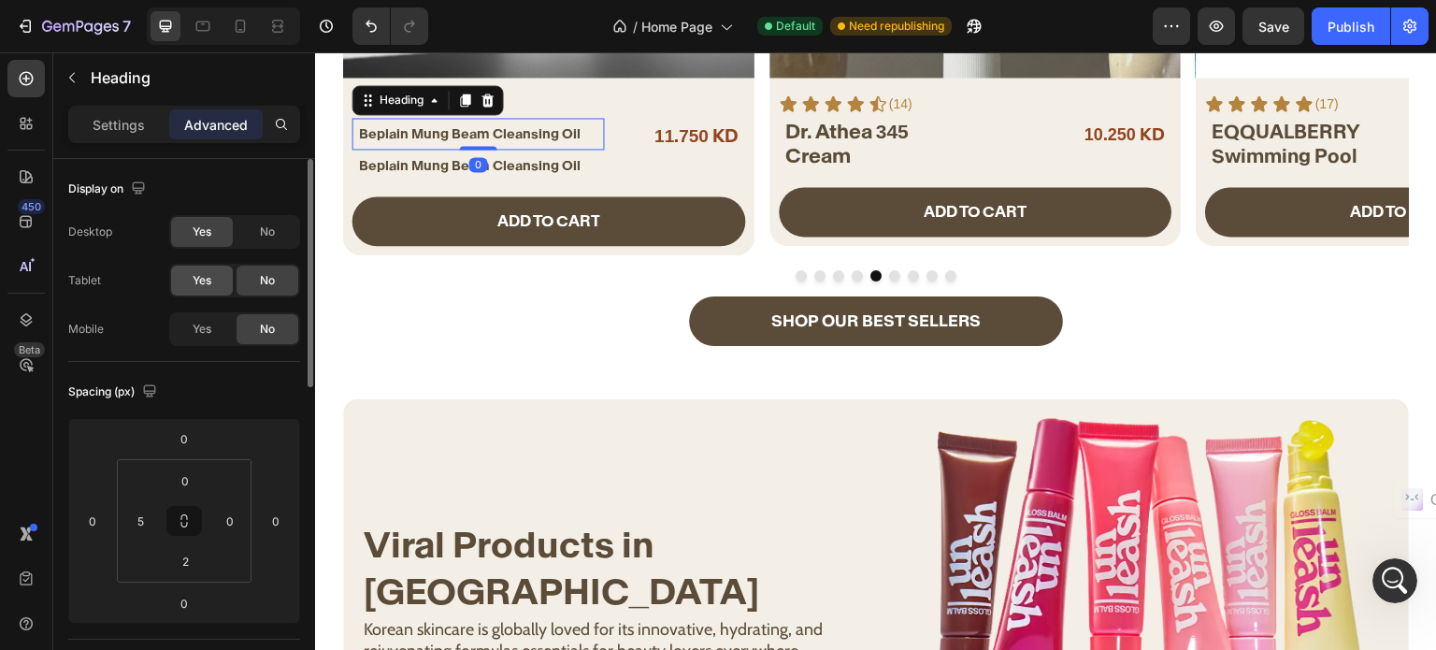
click at [204, 278] on span "Yes" at bounding box center [202, 280] width 19 height 17
click at [206, 330] on span "Yes" at bounding box center [202, 329] width 19 height 17
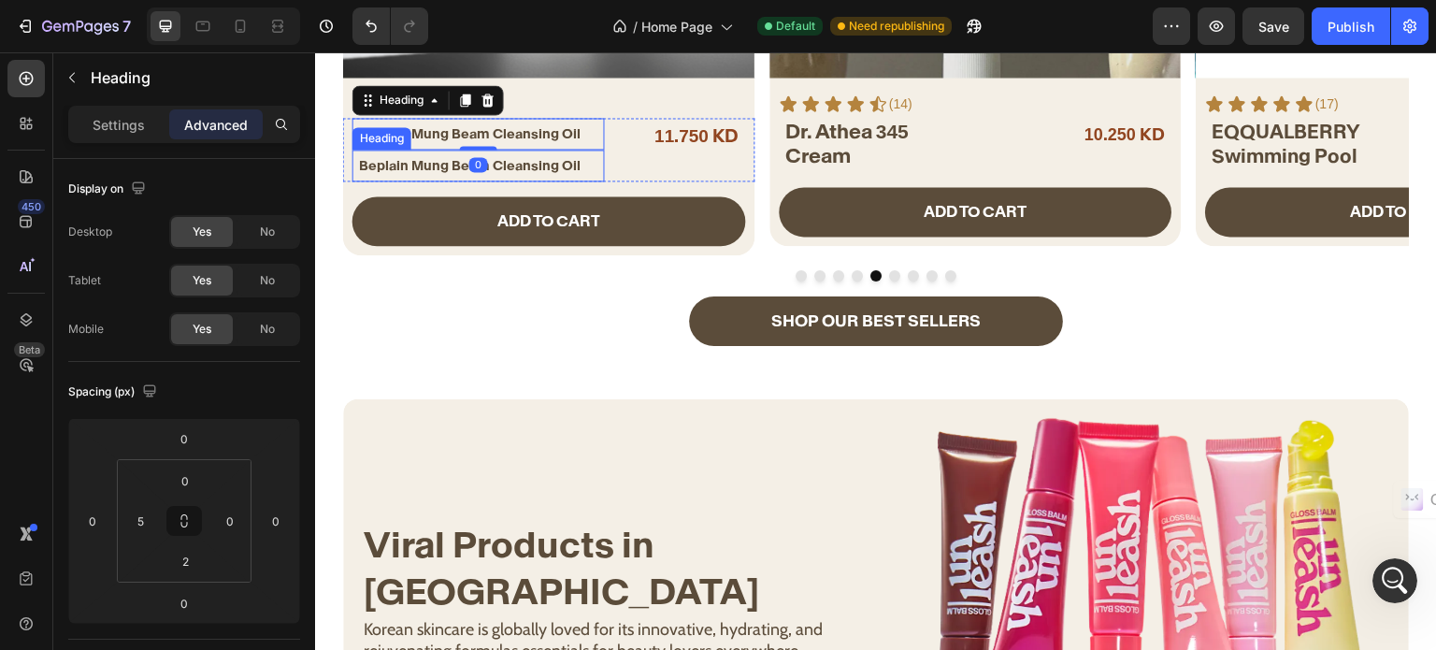
click at [393, 164] on span "Beplain Mung Beam Cleansing Oil" at bounding box center [470, 165] width 222 height 17
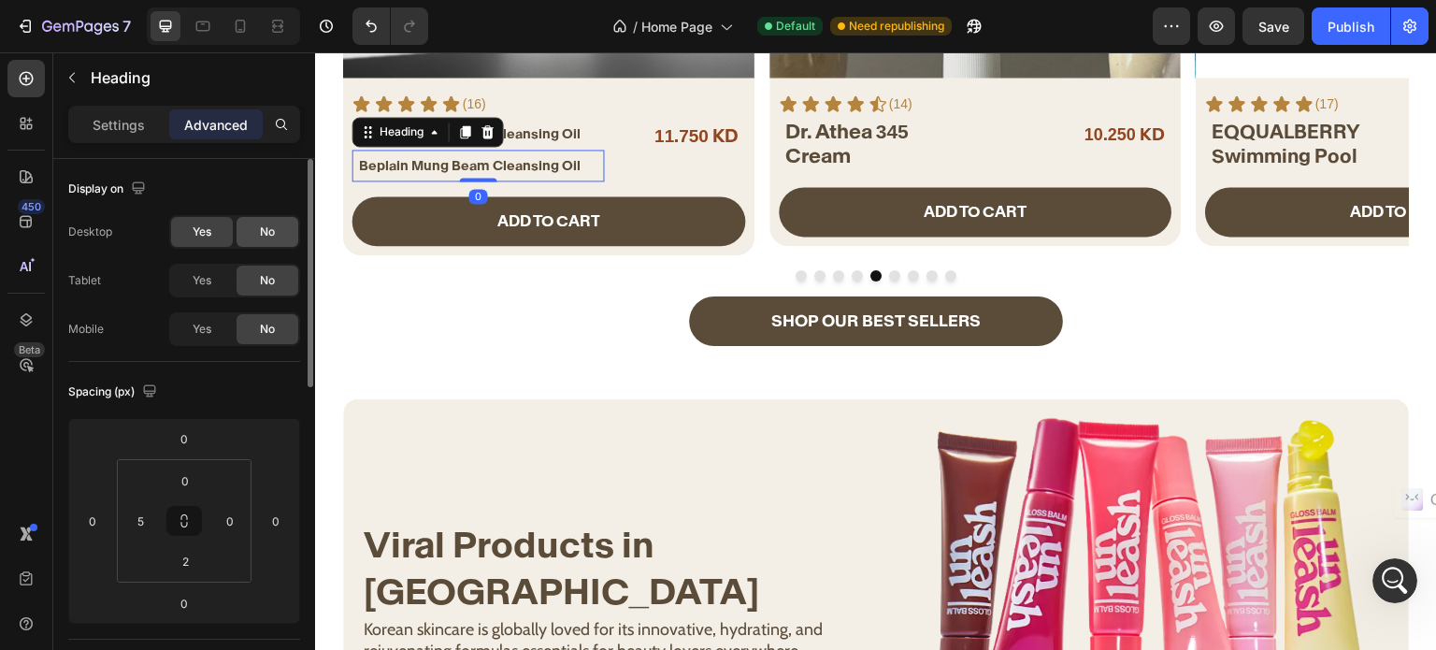
click at [247, 225] on div "No" at bounding box center [268, 232] width 62 height 30
drag, startPoint x: 555, startPoint y: 125, endPoint x: 543, endPoint y: 134, distance: 14.8
click at [555, 125] on span "Beplain Mung Beam Cleansing Oil" at bounding box center [470, 133] width 222 height 17
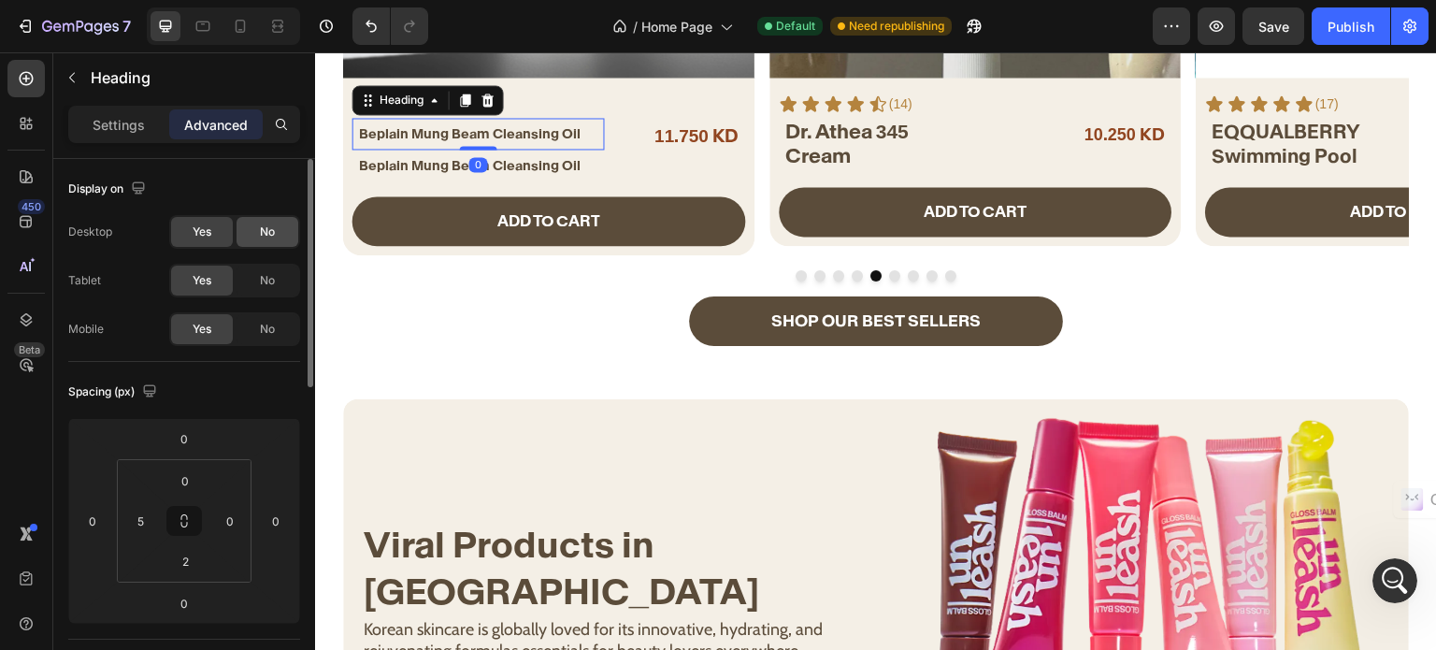
click at [290, 223] on div "No" at bounding box center [268, 232] width 62 height 30
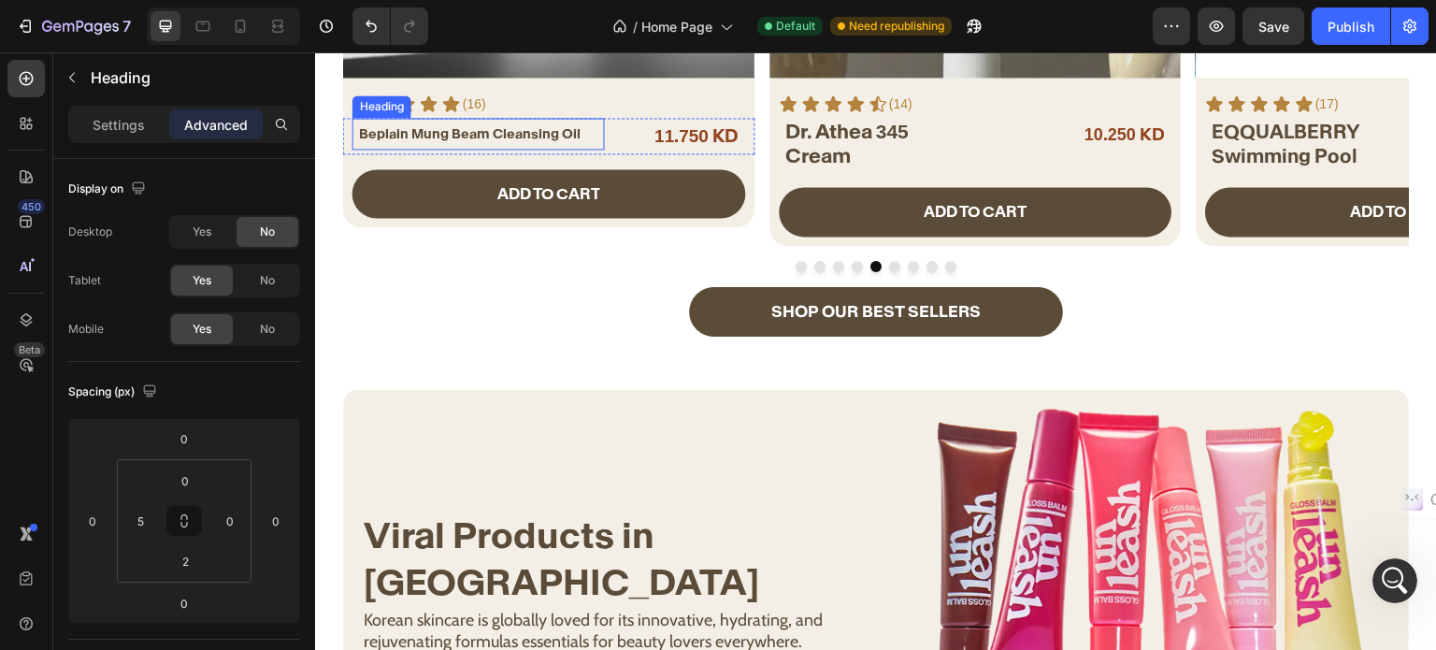
click at [479, 133] on span "Beplain Mung Beam Cleansing Oil" at bounding box center [470, 133] width 222 height 17
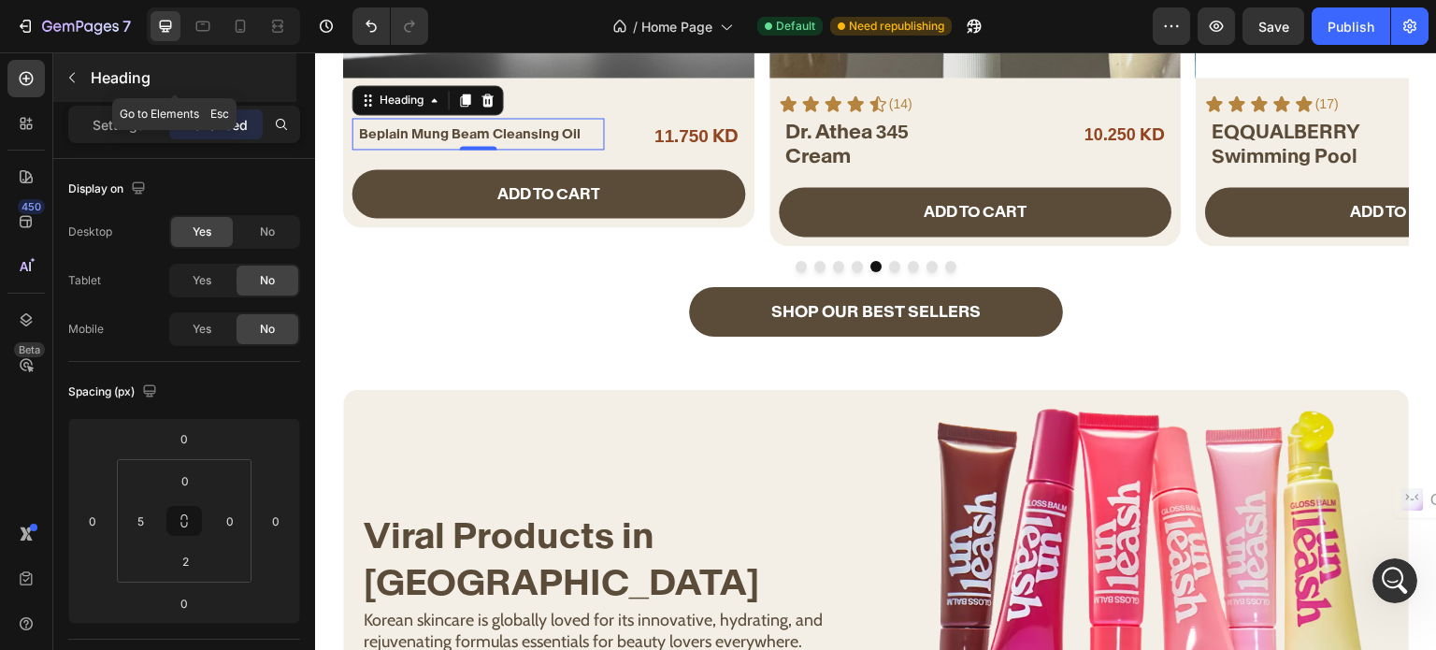
click at [74, 79] on icon "button" at bounding box center [72, 77] width 15 height 15
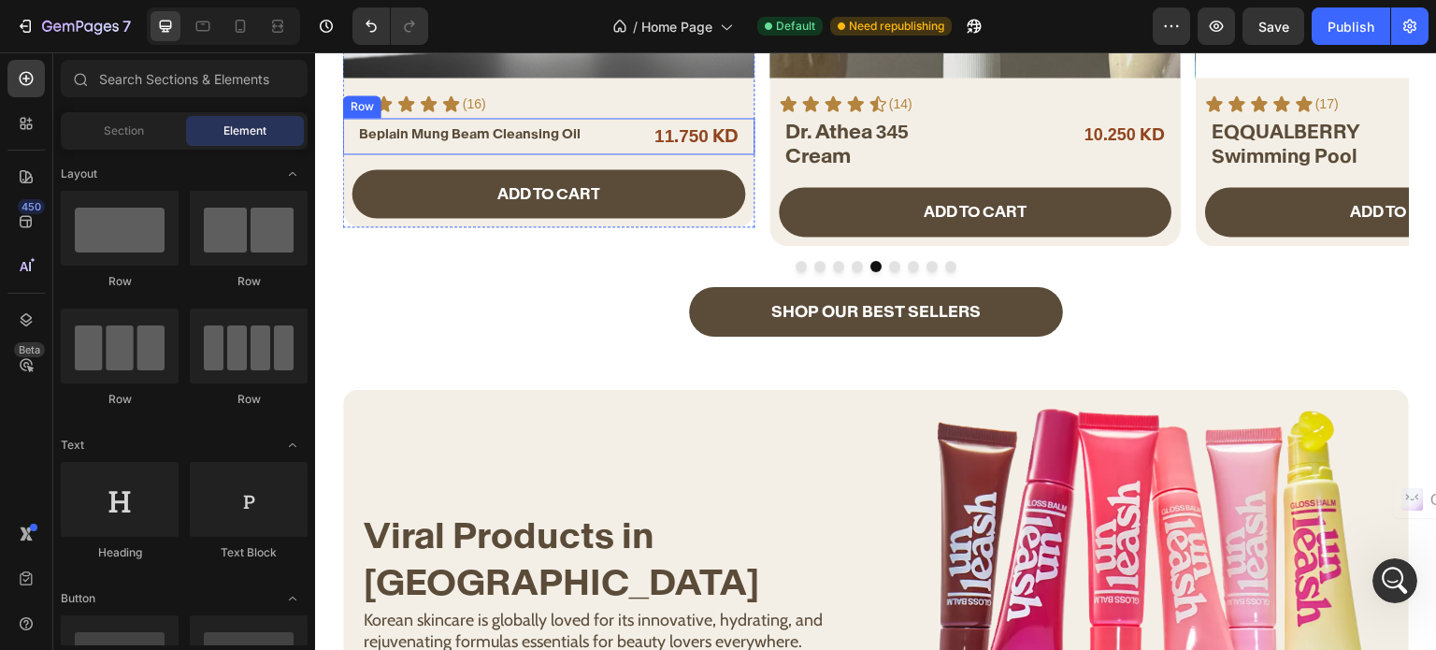
click at [452, 136] on span "Beplain Mung Beam Cleansing Oil" at bounding box center [470, 133] width 222 height 17
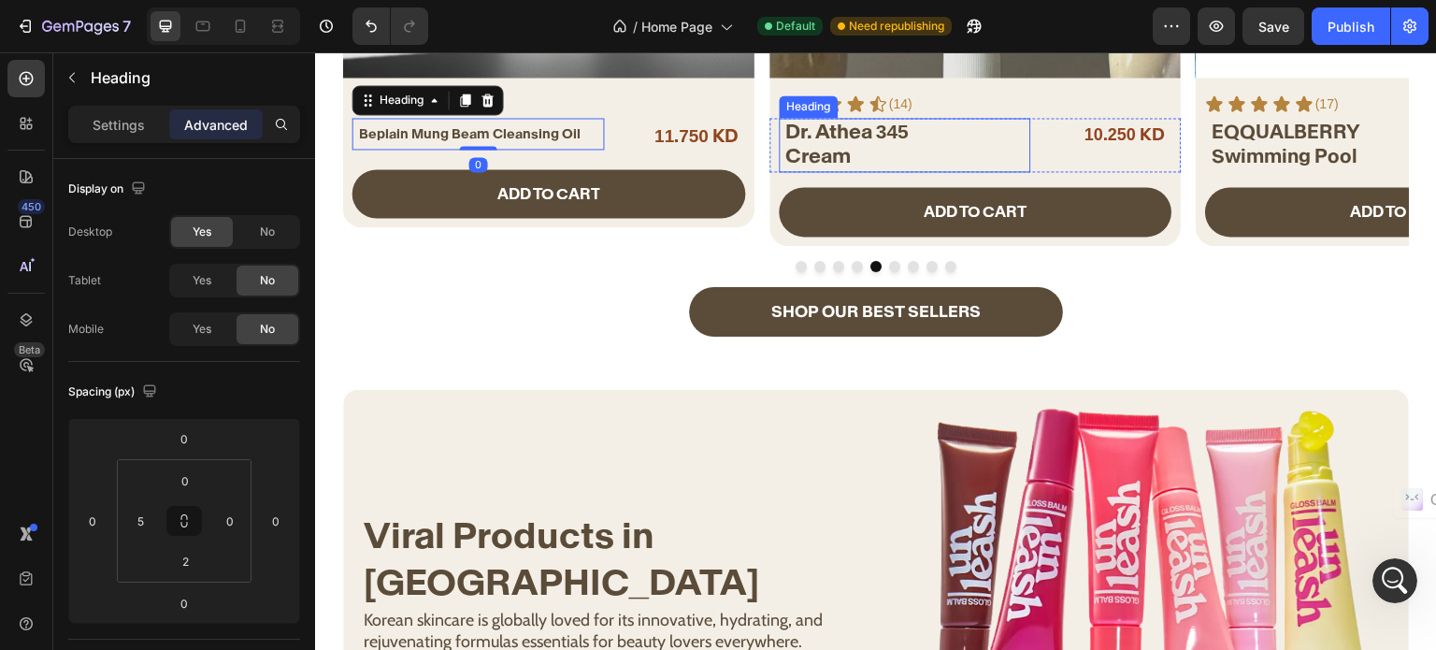
click at [832, 133] on span "Dr. Athea 345" at bounding box center [846, 131] width 123 height 25
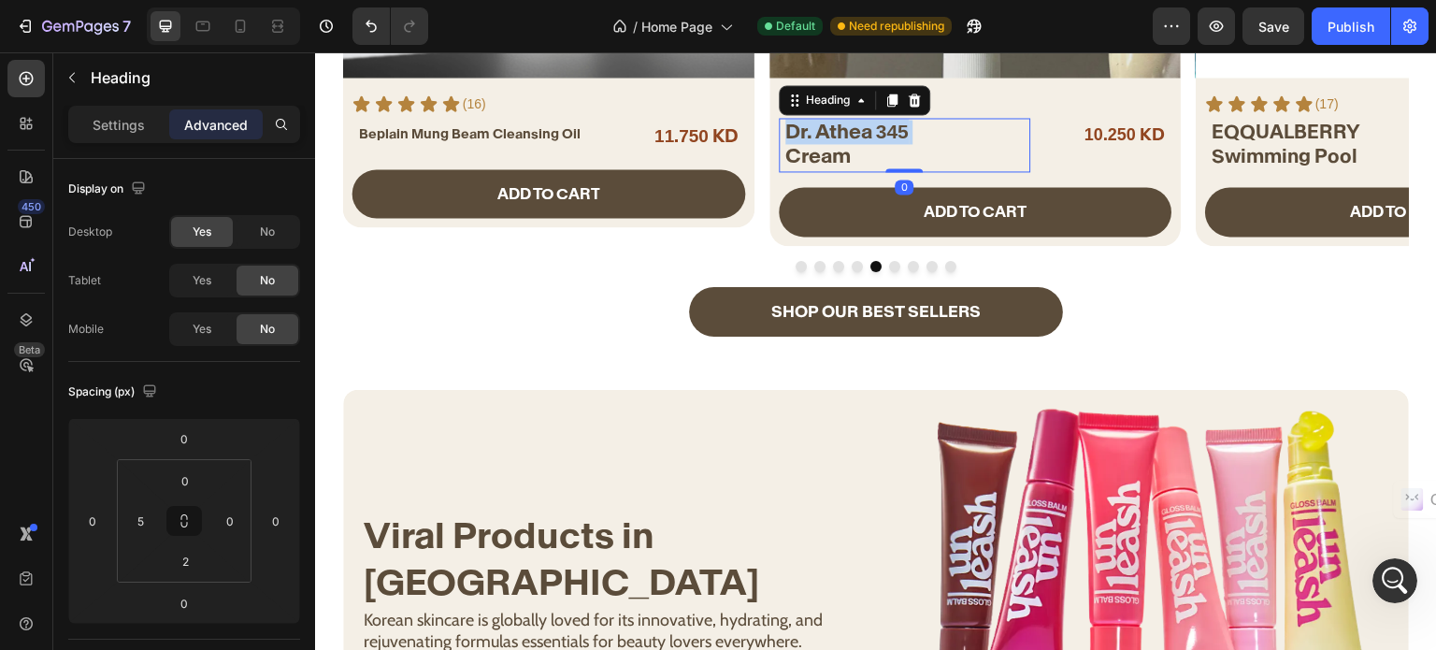
click at [832, 133] on span "Dr. Athea 345" at bounding box center [846, 131] width 123 height 25
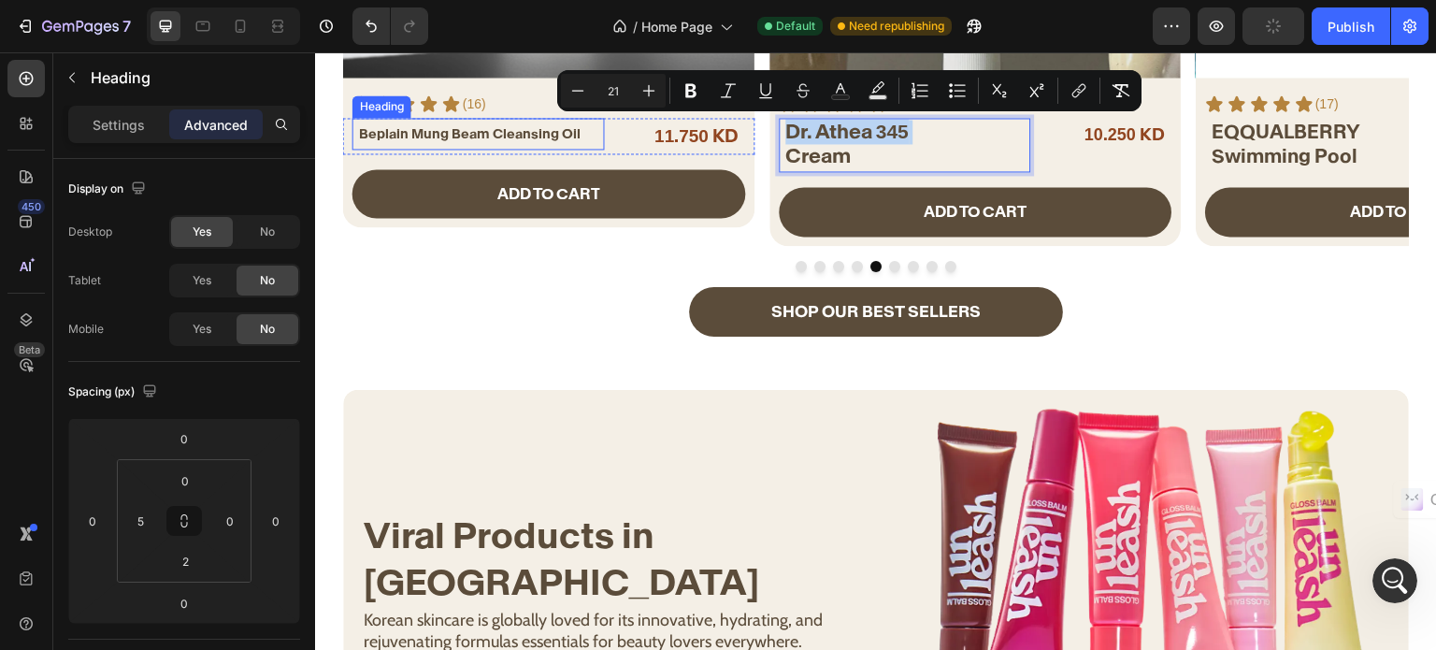
click at [458, 132] on span "Beplain Mung Beam Cleansing Oil" at bounding box center [470, 133] width 222 height 17
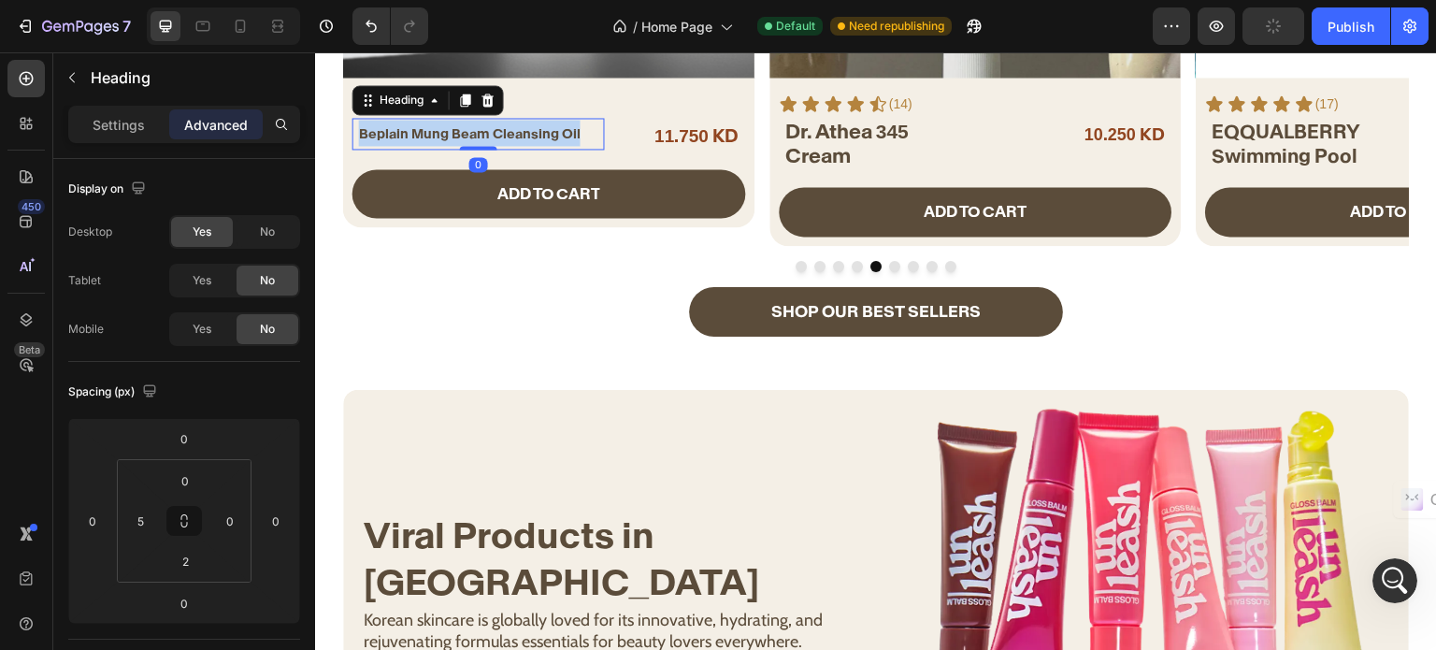
click at [458, 132] on span "Beplain Mung Beam Cleansing Oil" at bounding box center [470, 133] width 222 height 17
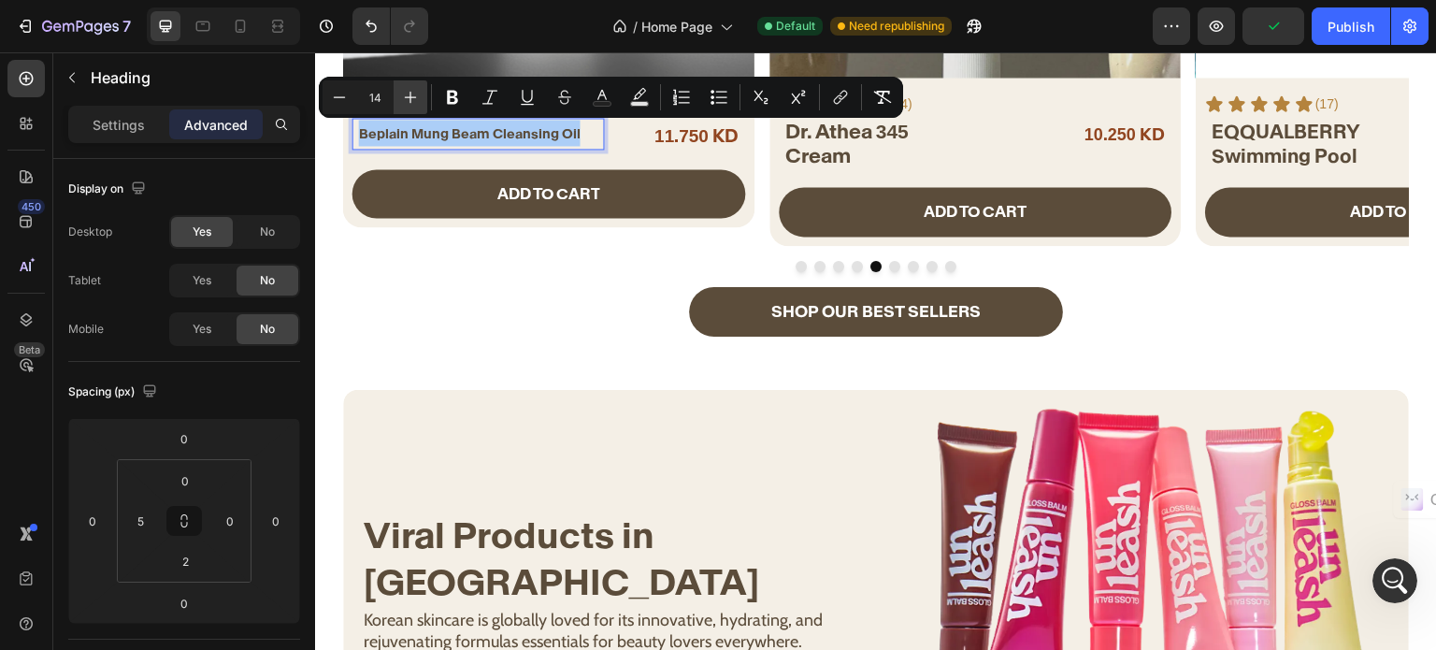
click at [402, 94] on icon "Editor contextual toolbar" at bounding box center [410, 97] width 19 height 19
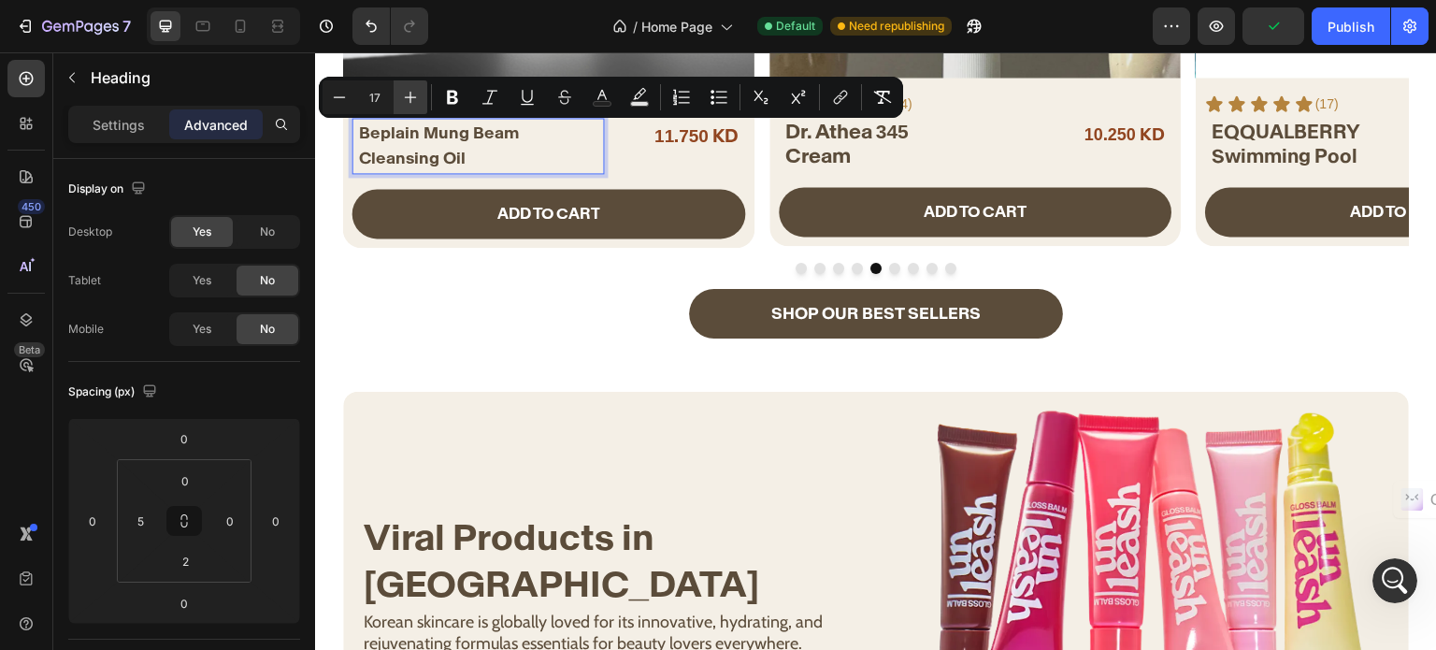
click at [402, 94] on icon "Editor contextual toolbar" at bounding box center [410, 97] width 19 height 19
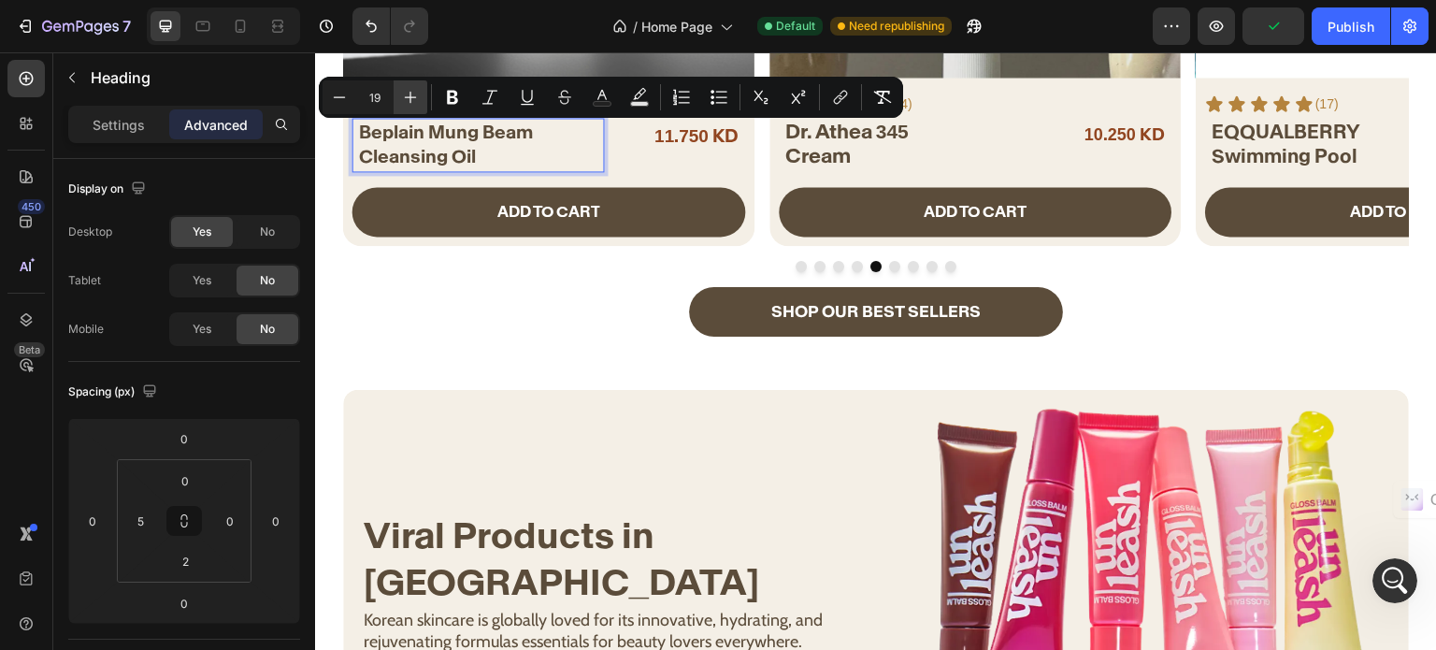
click at [402, 94] on icon "Editor contextual toolbar" at bounding box center [410, 97] width 19 height 19
type input "21"
click at [238, 35] on icon at bounding box center [240, 26] width 19 height 19
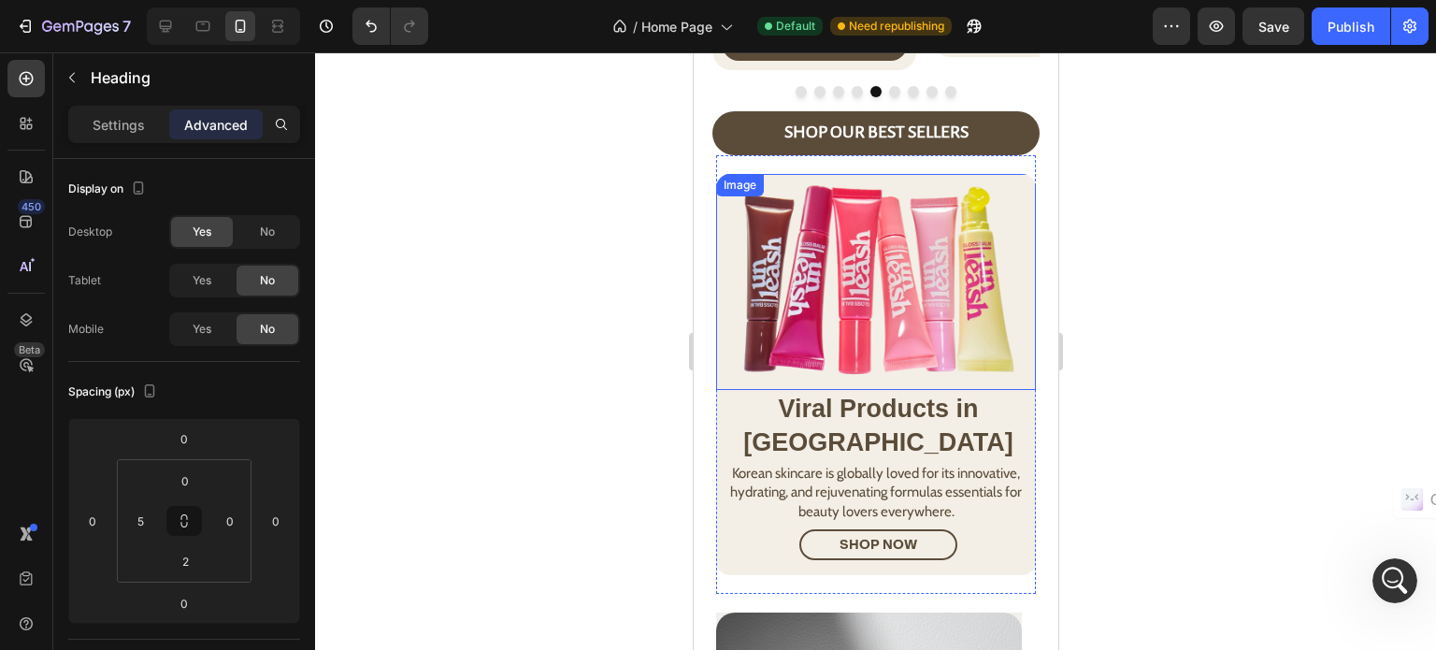
scroll to position [138, 0]
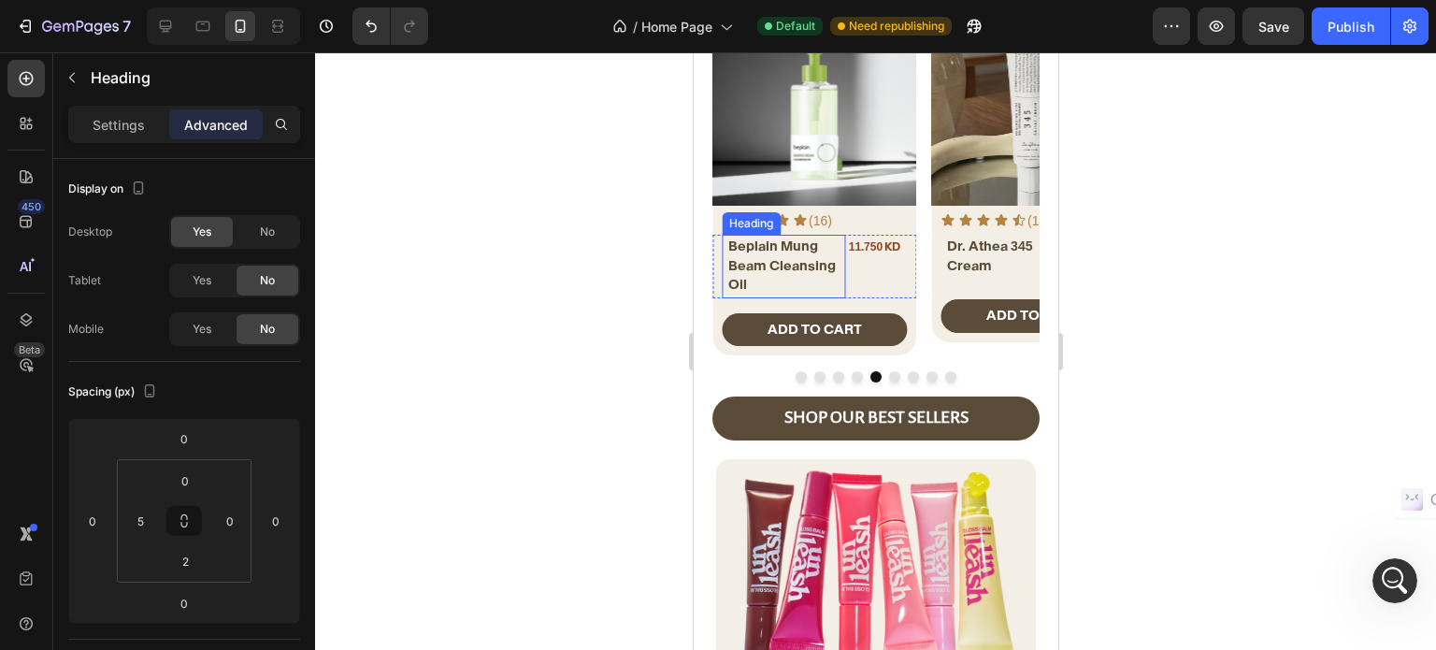
click at [756, 261] on span "Beplain Mung Beam Cleansing Oil" at bounding box center [781, 264] width 108 height 55
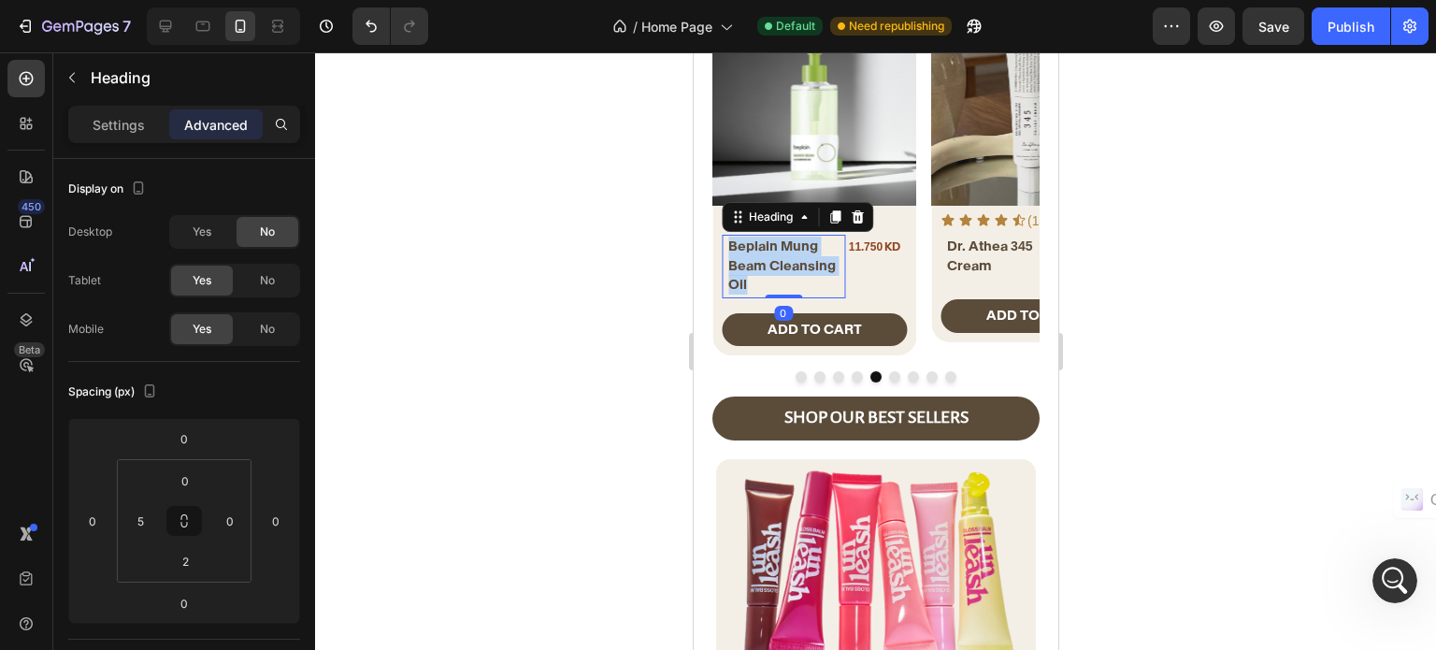
click at [756, 261] on span "Beplain Mung Beam Cleansing Oil" at bounding box center [781, 264] width 108 height 55
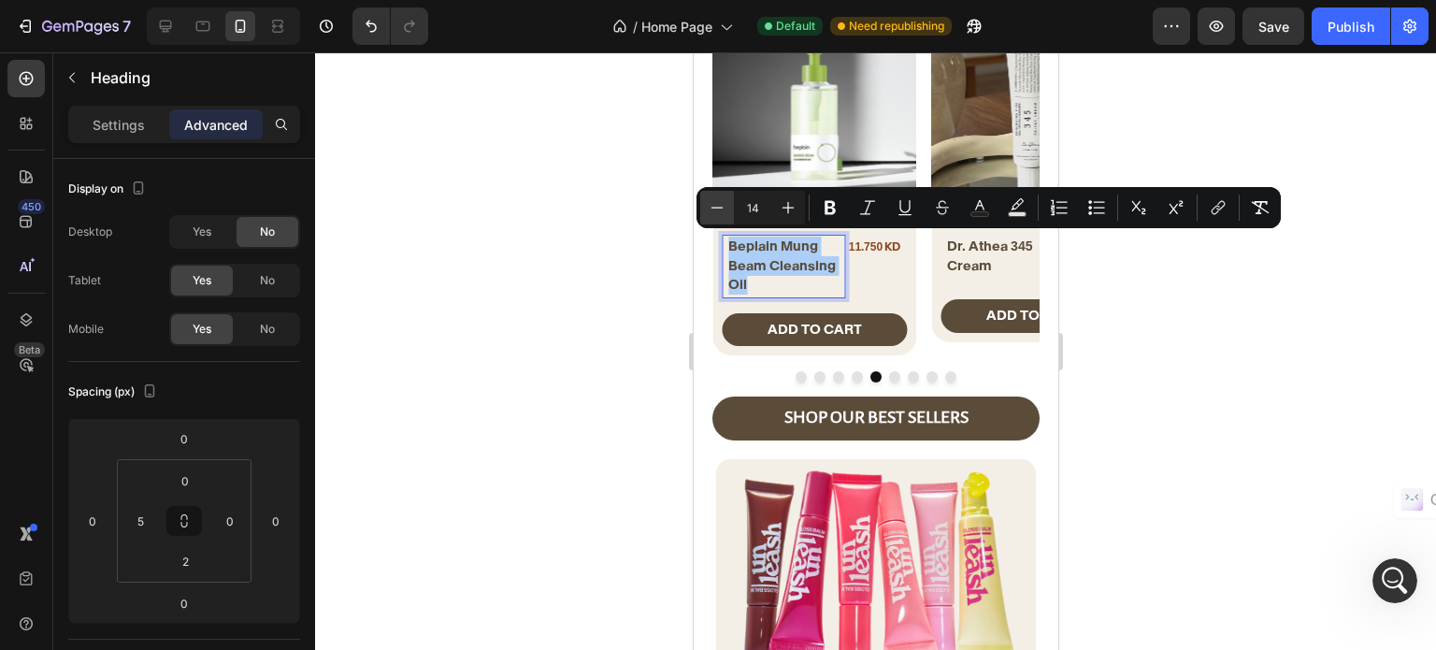
click at [710, 208] on icon "Editor contextual toolbar" at bounding box center [717, 207] width 19 height 19
type input "12"
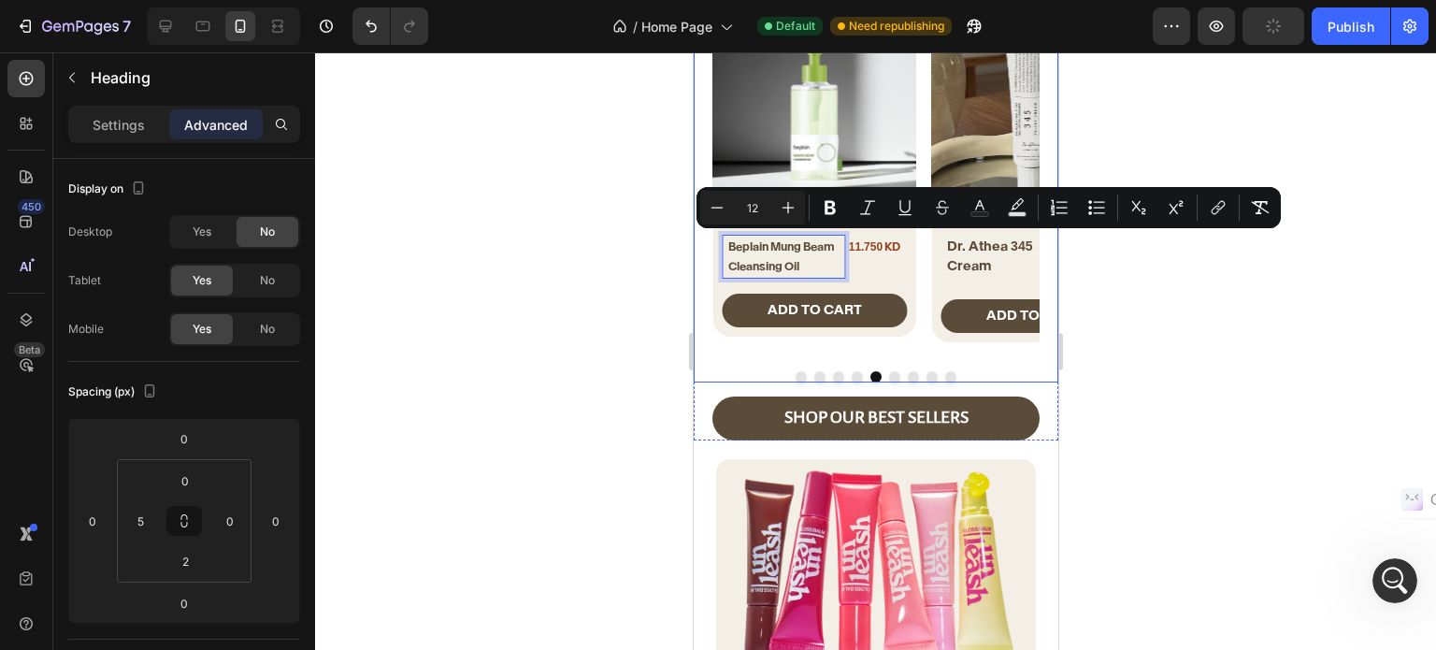
click at [920, 340] on div "Product Images Icon Icon Icon Icon Icon Icon List (27) Text Block Row Anua hear…" at bounding box center [875, 192] width 365 height 380
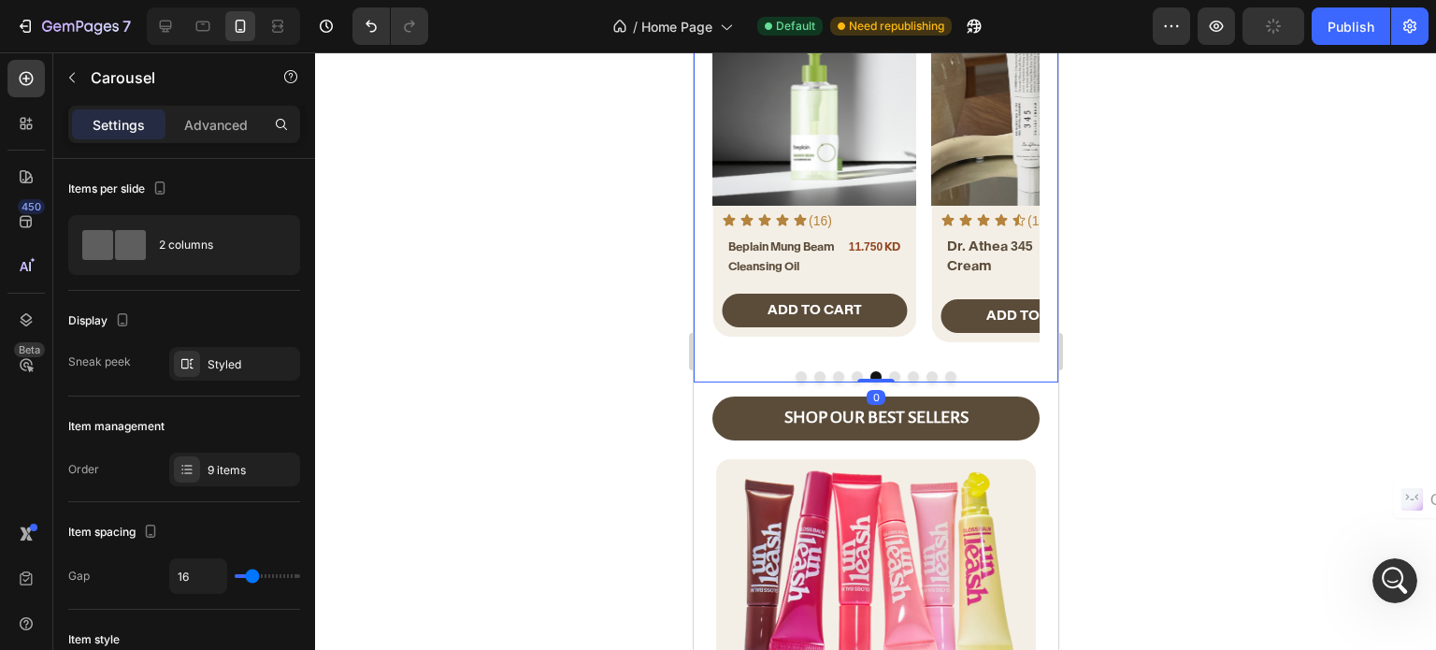
click at [851, 371] on button "Dot" at bounding box center [856, 376] width 11 height 11
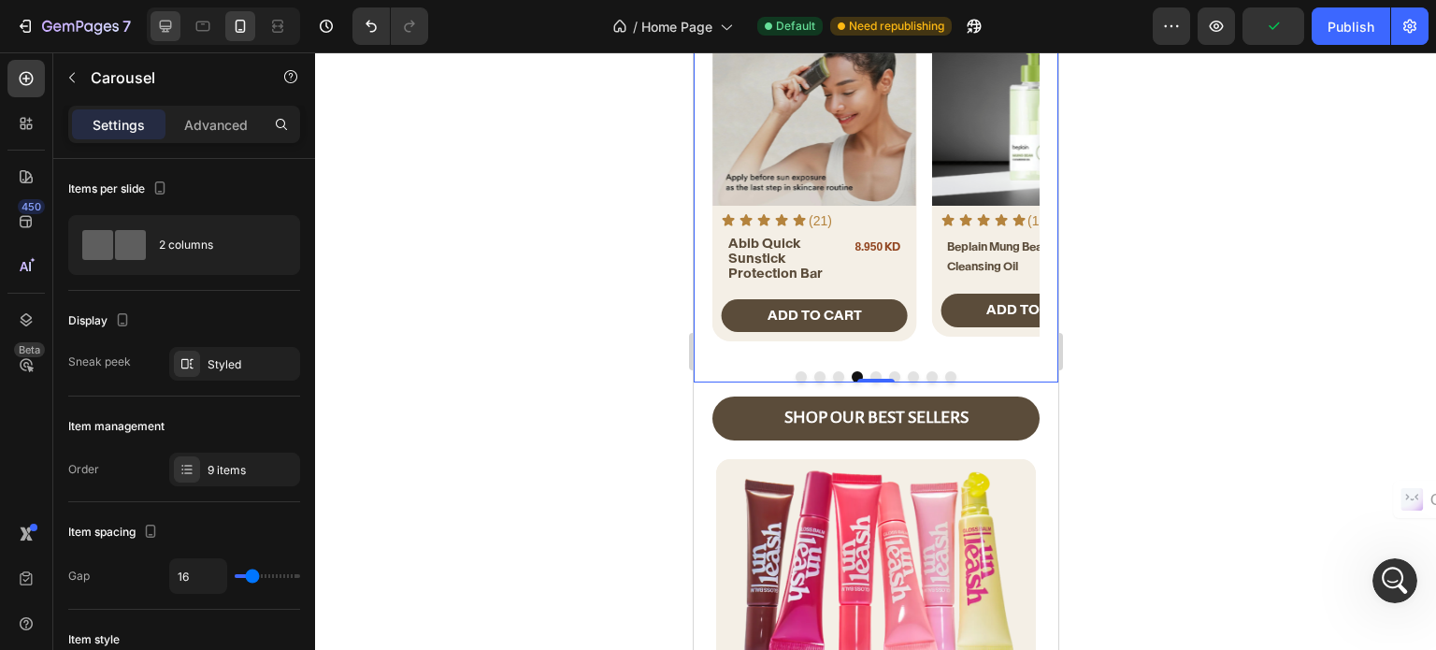
click at [166, 18] on icon at bounding box center [165, 26] width 19 height 19
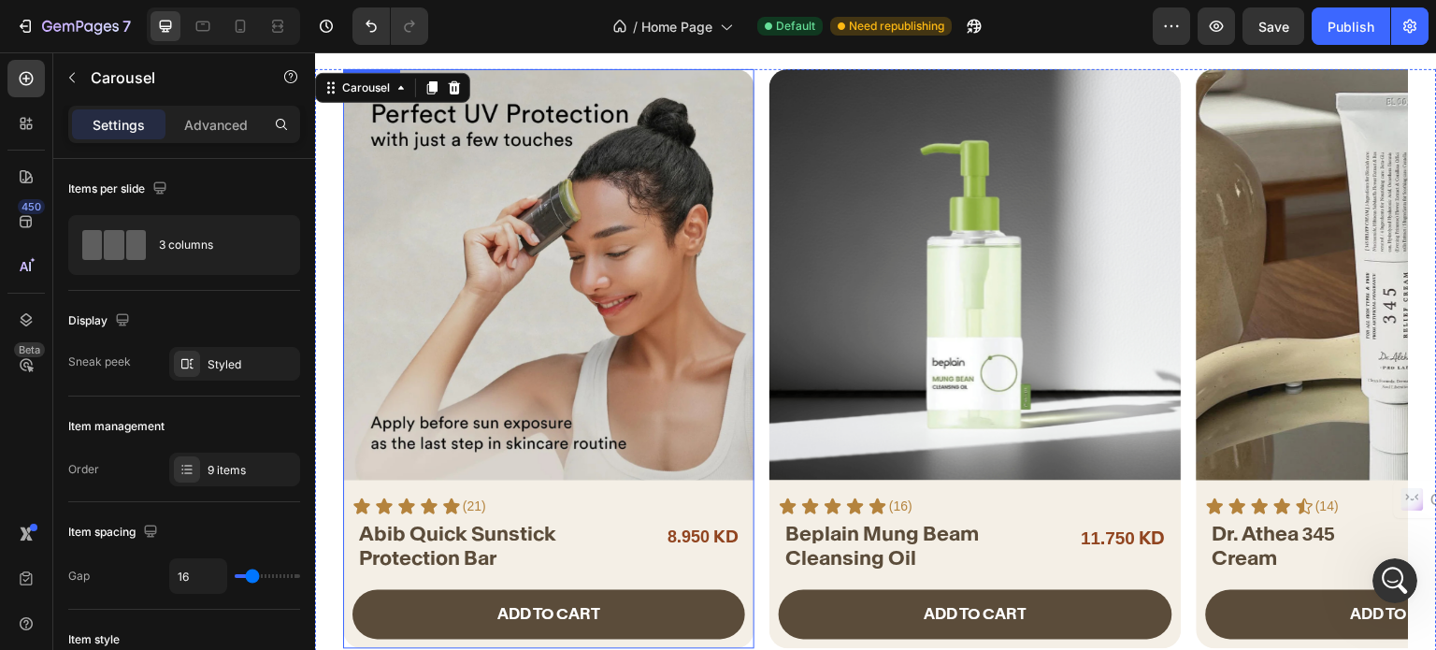
scroll to position [154, 0]
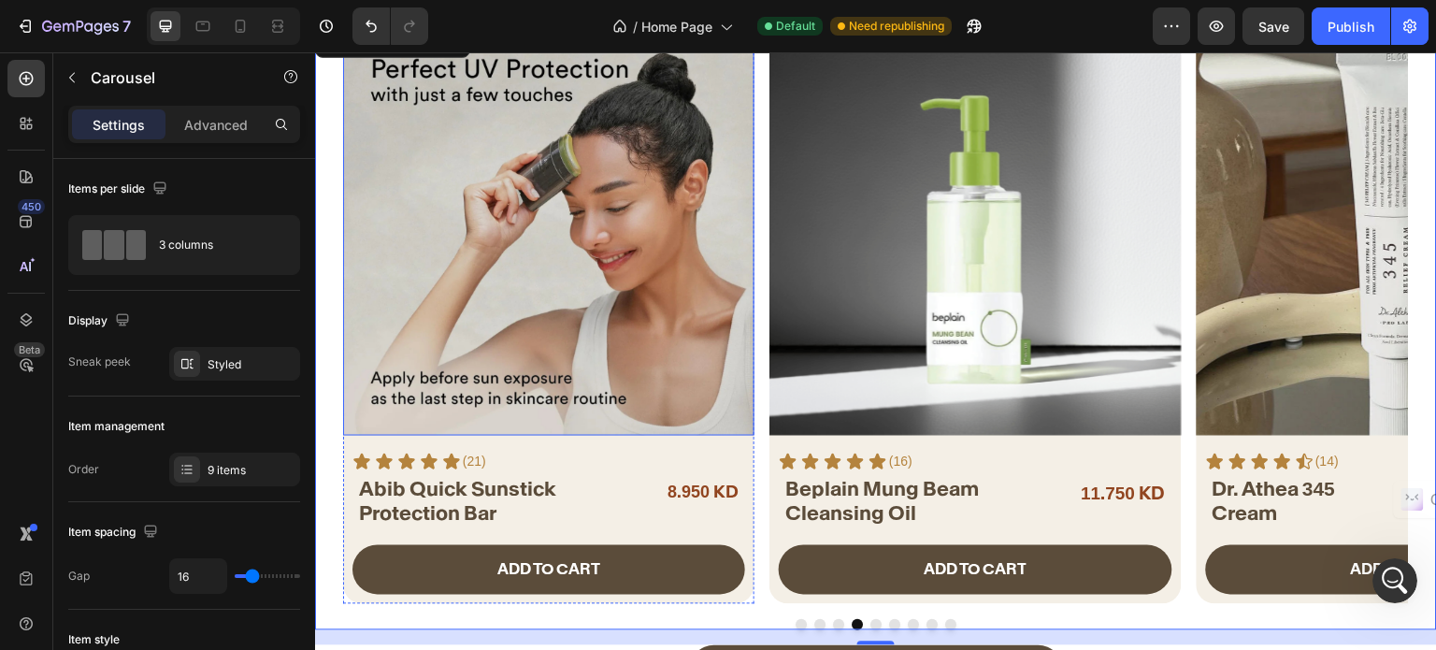
click at [522, 290] on img at bounding box center [548, 229] width 411 height 411
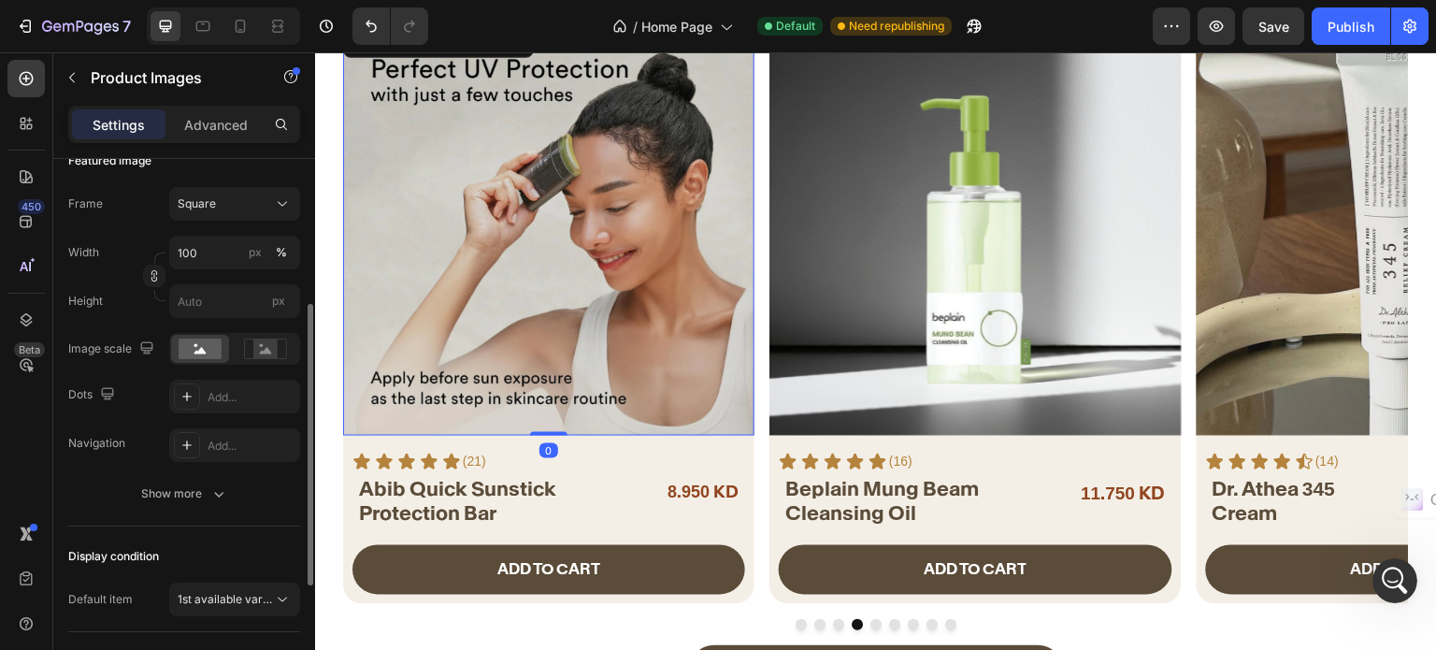
scroll to position [505, 0]
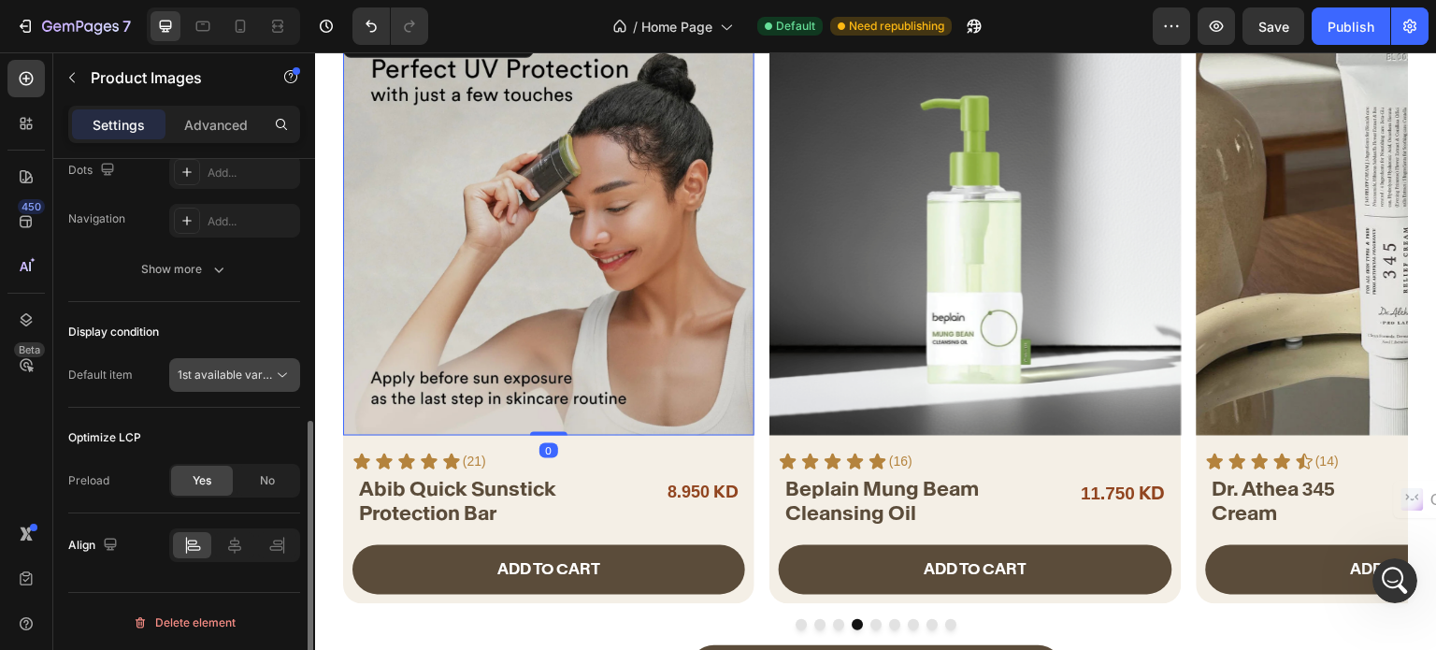
click at [238, 375] on span "1st available variant" at bounding box center [230, 374] width 105 height 14
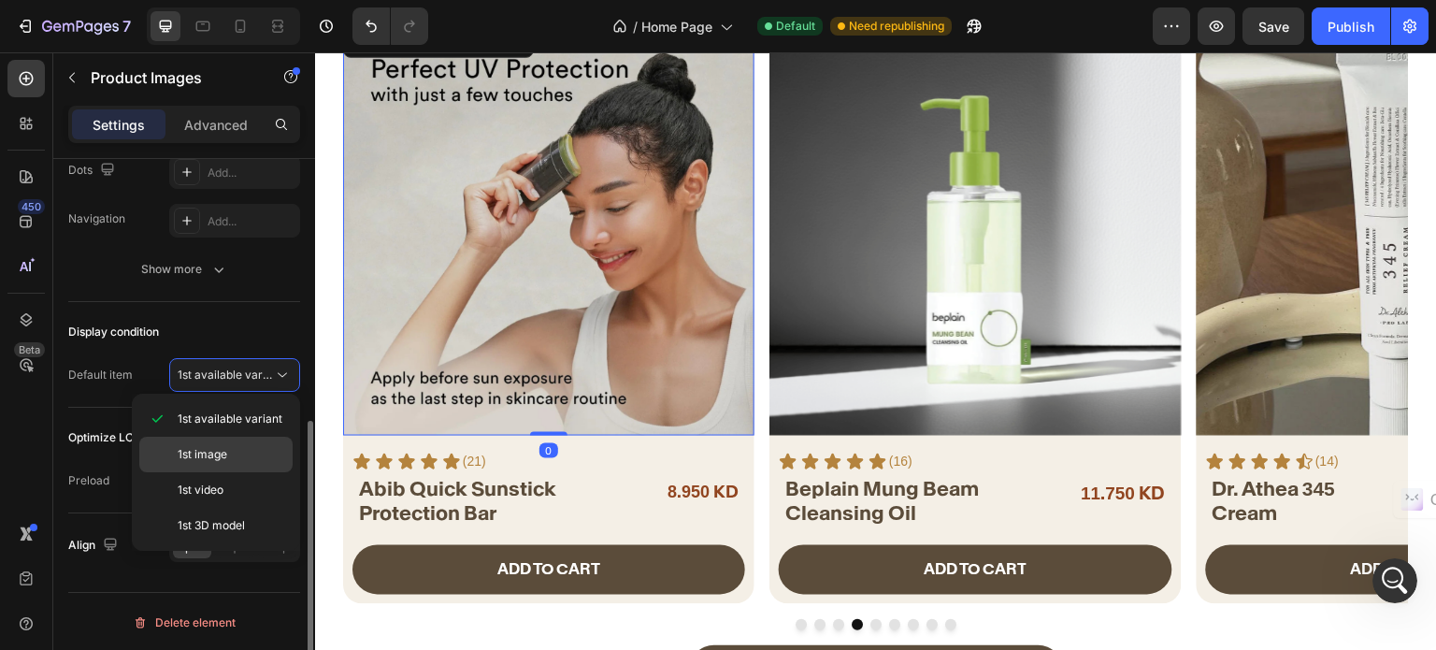
click at [232, 447] on p "1st image" at bounding box center [231, 454] width 107 height 17
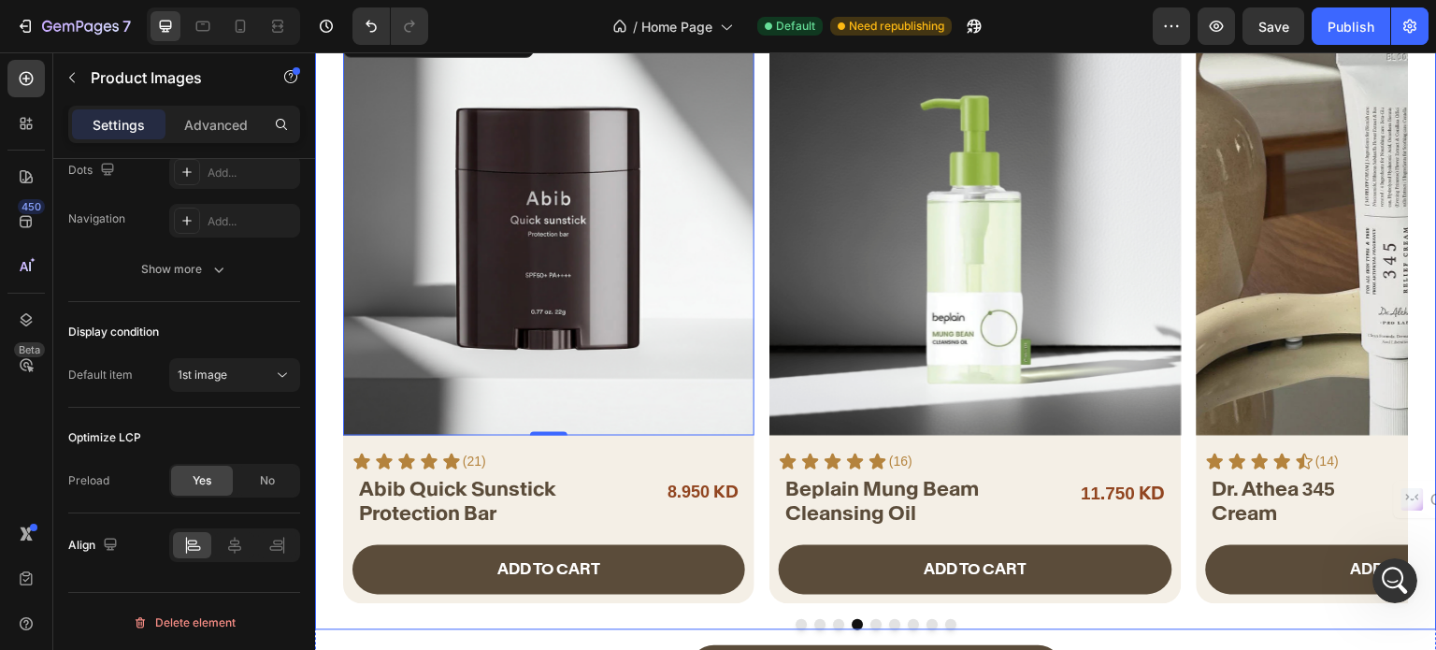
click at [833, 623] on button "Dot" at bounding box center [838, 624] width 11 height 11
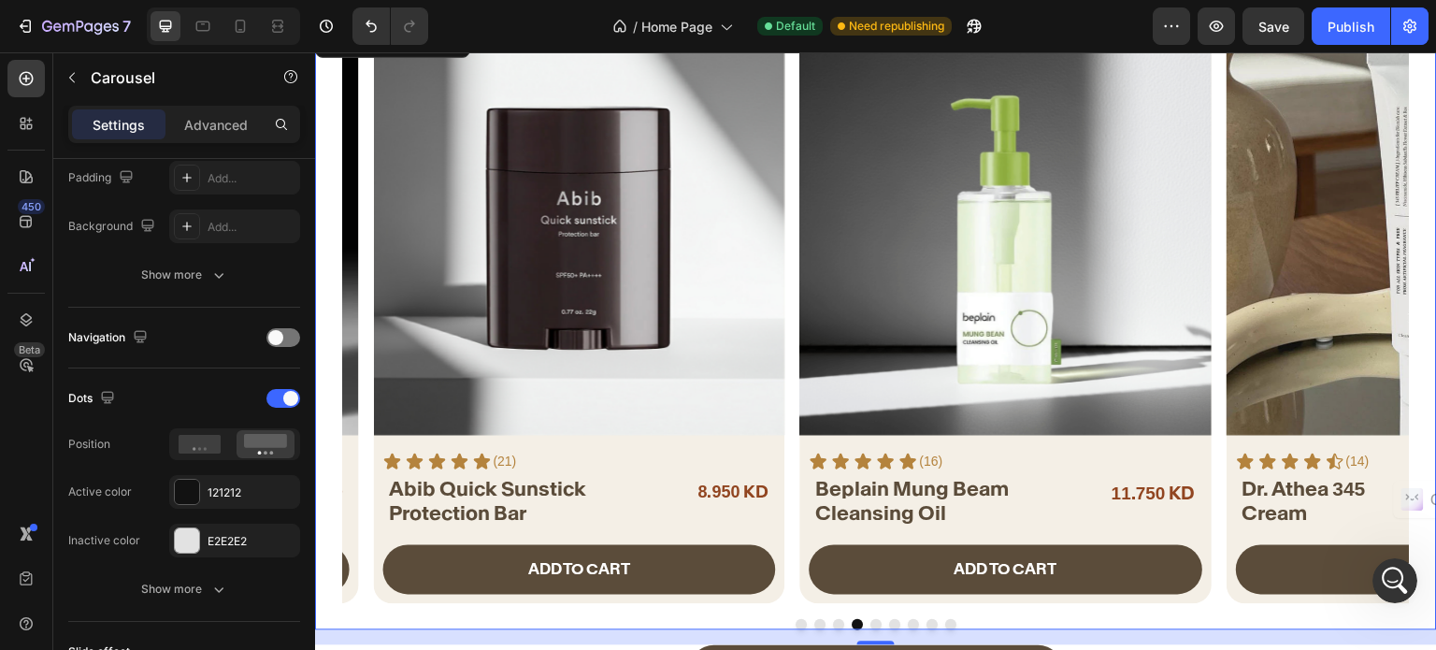
scroll to position [0, 0]
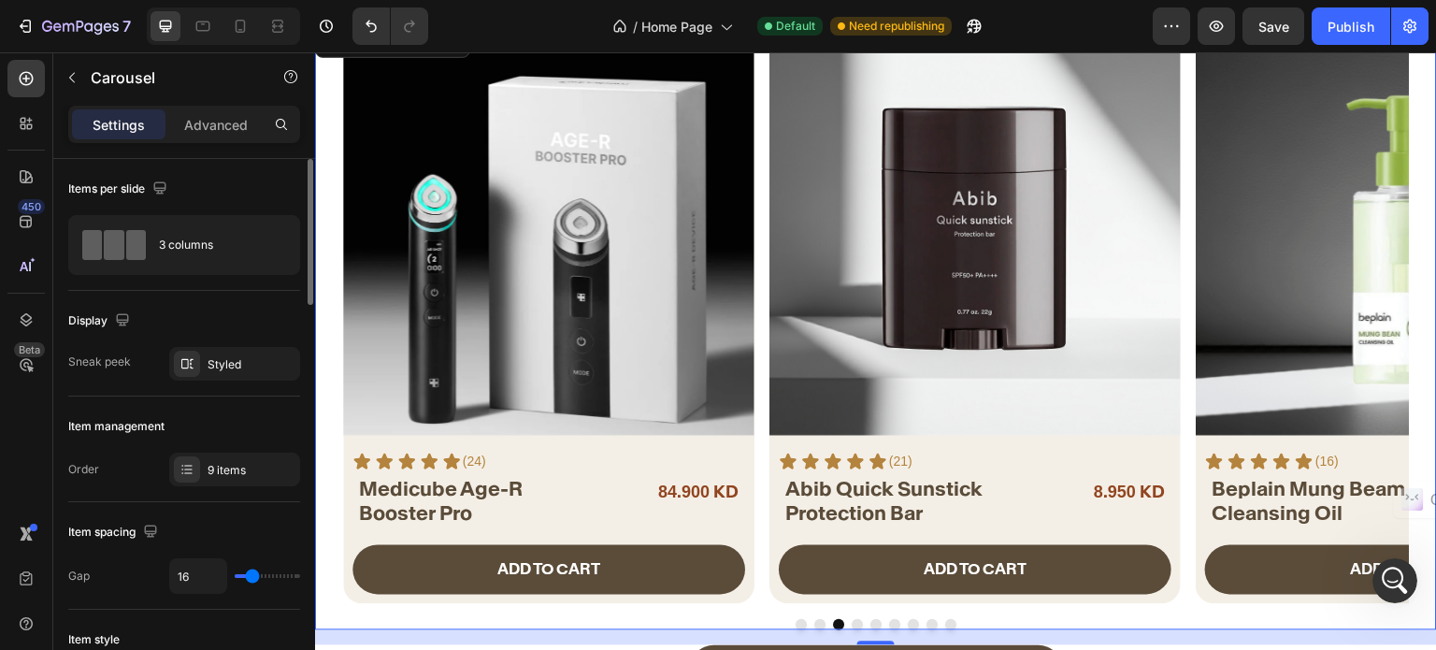
click at [814, 626] on button "Dot" at bounding box center [819, 624] width 11 height 11
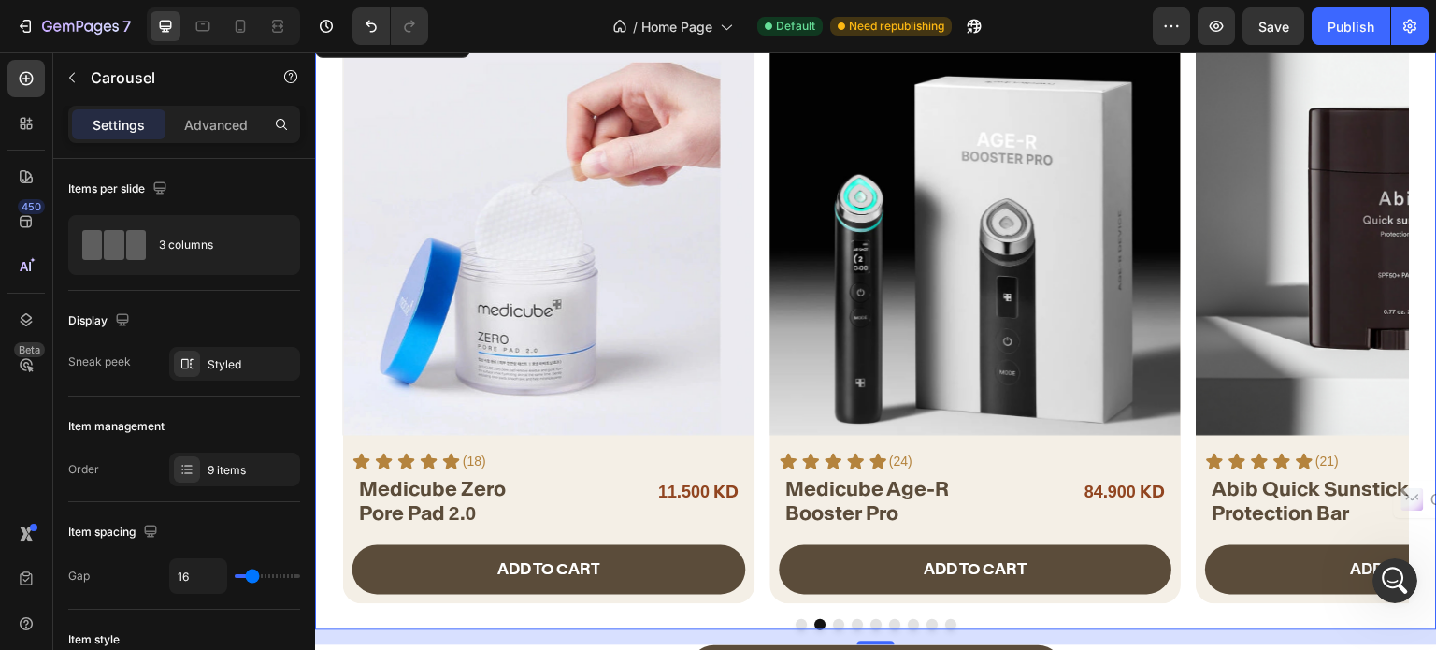
click at [796, 629] on button "Dot" at bounding box center [801, 624] width 11 height 11
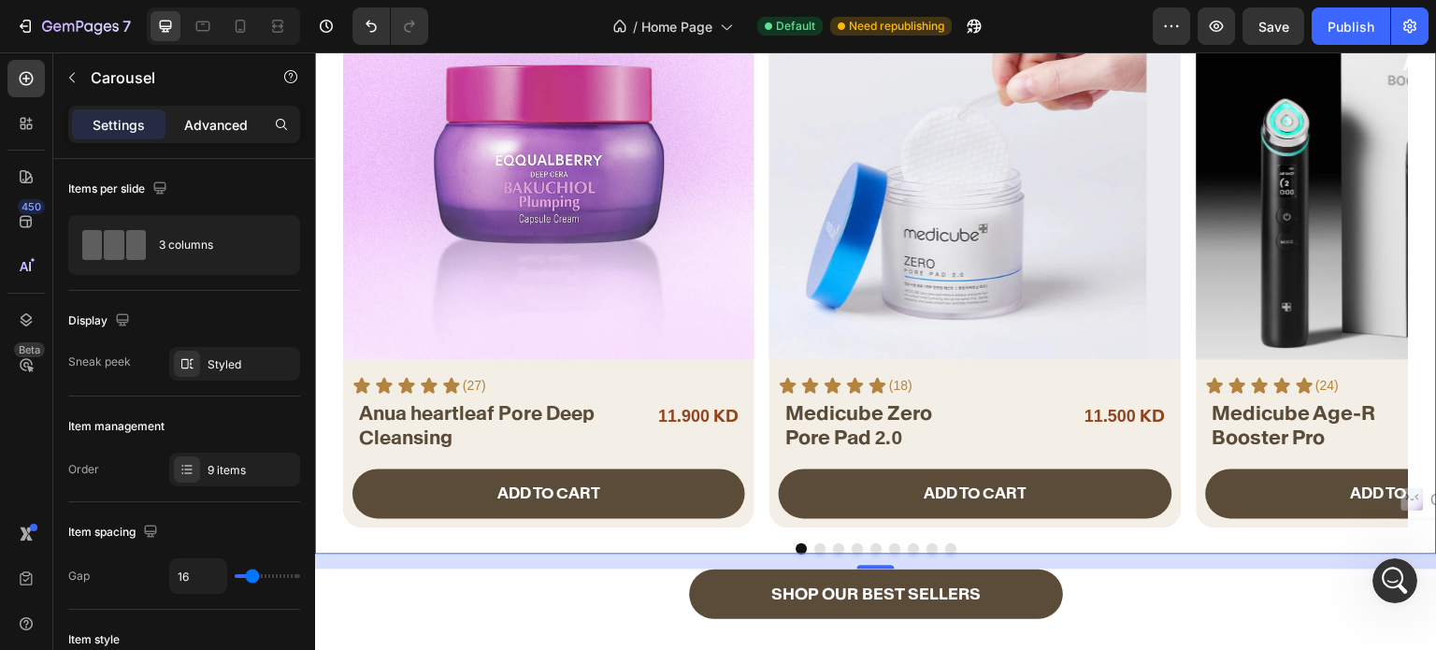
scroll to position [248, 0]
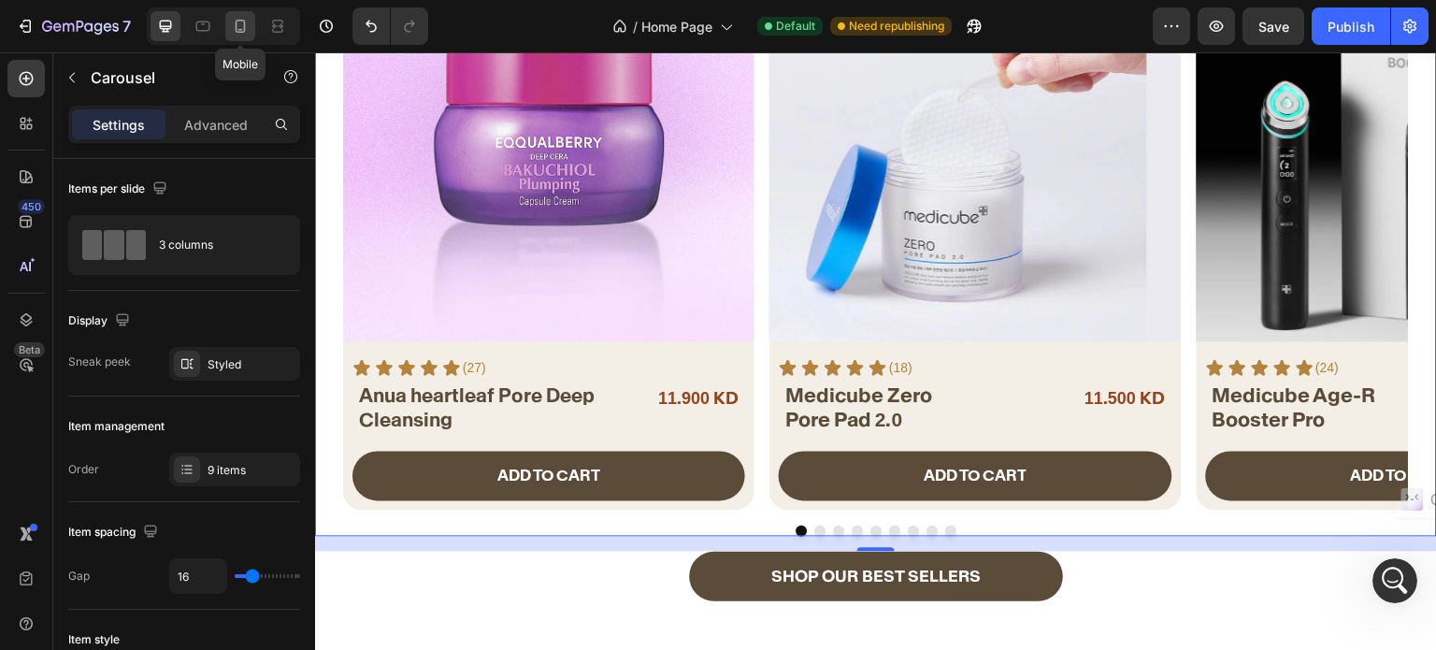
click at [237, 29] on icon at bounding box center [240, 26] width 19 height 19
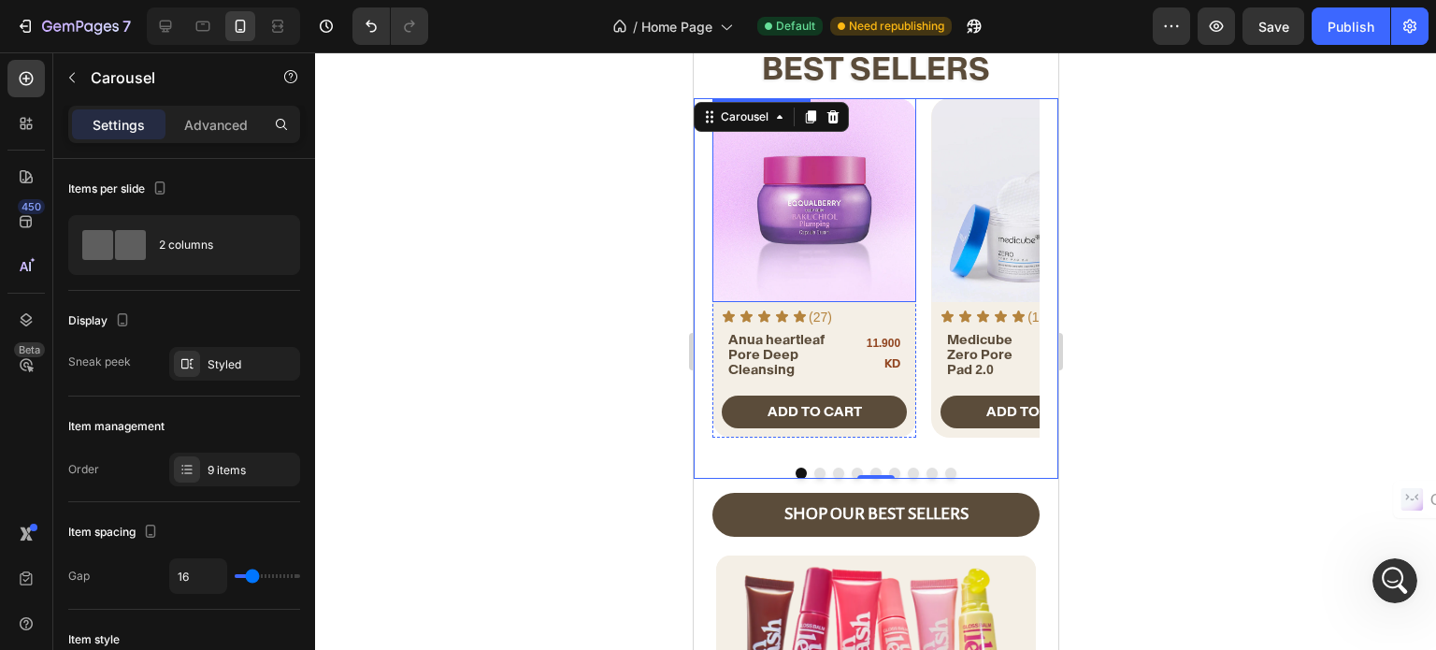
scroll to position [22, 0]
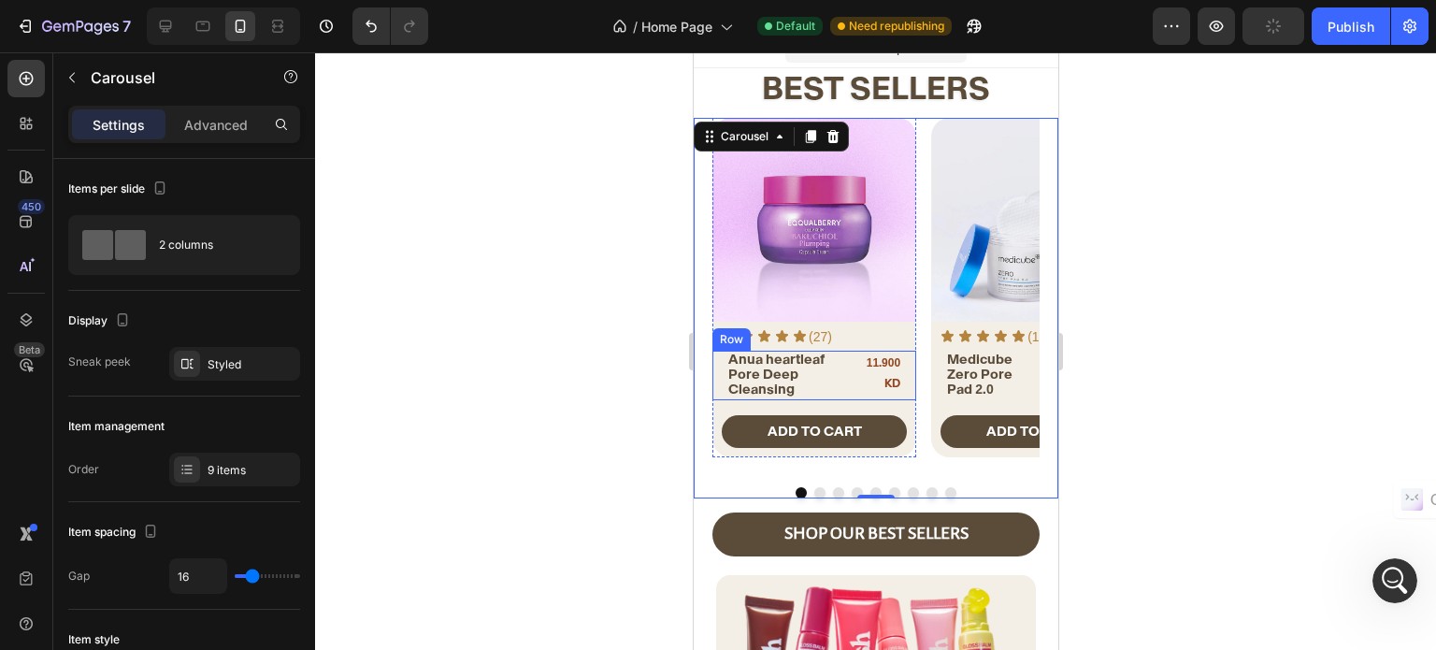
click at [840, 379] on div "Anua heartleaf Pore Deep Cleansing Heading Anua heartleaf Pore Deep Cleansing H…" at bounding box center [813, 376] width 204 height 50
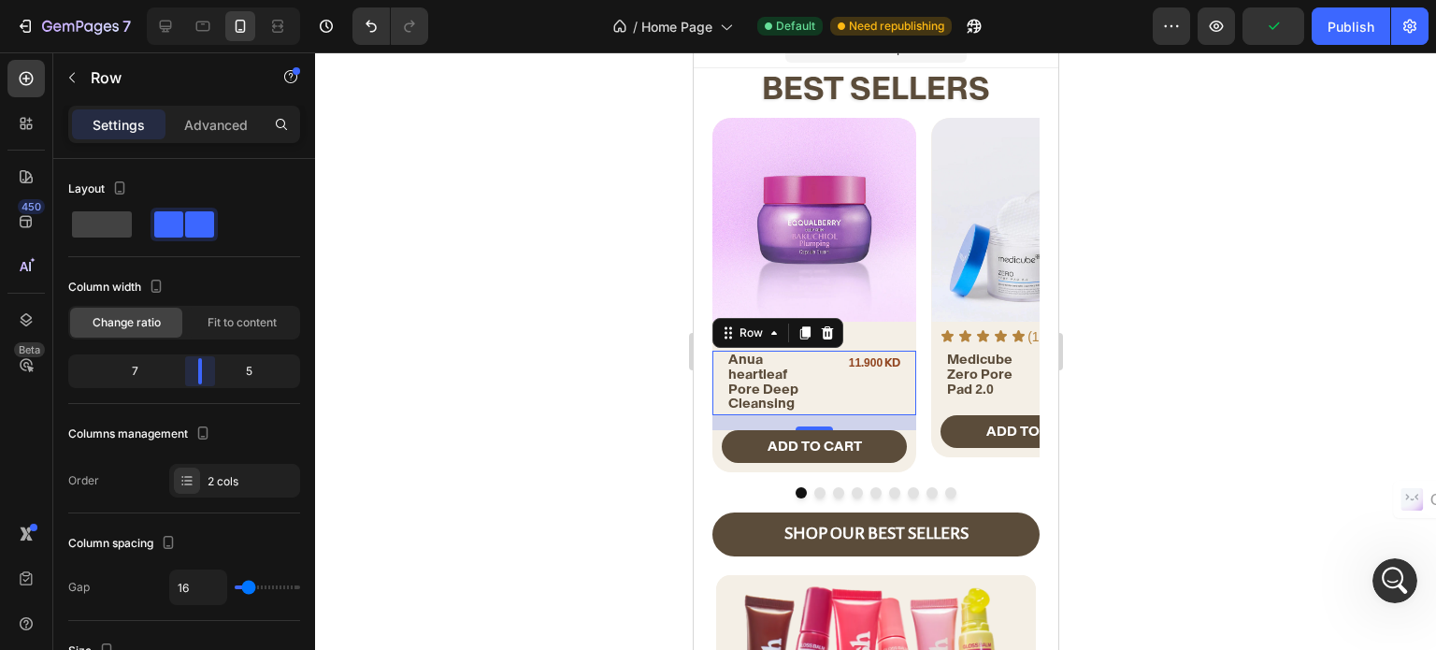
drag, startPoint x: 223, startPoint y: 375, endPoint x: 208, endPoint y: 375, distance: 15.9
click at [208, 0] on body "7 / Home Page Default Need republishing Preview Publish 450 Beta Sections(18) E…" at bounding box center [718, 0] width 1436 height 0
click at [731, 373] on span "Anua heartleaf Pore Deep Cleansing" at bounding box center [762, 381] width 70 height 61
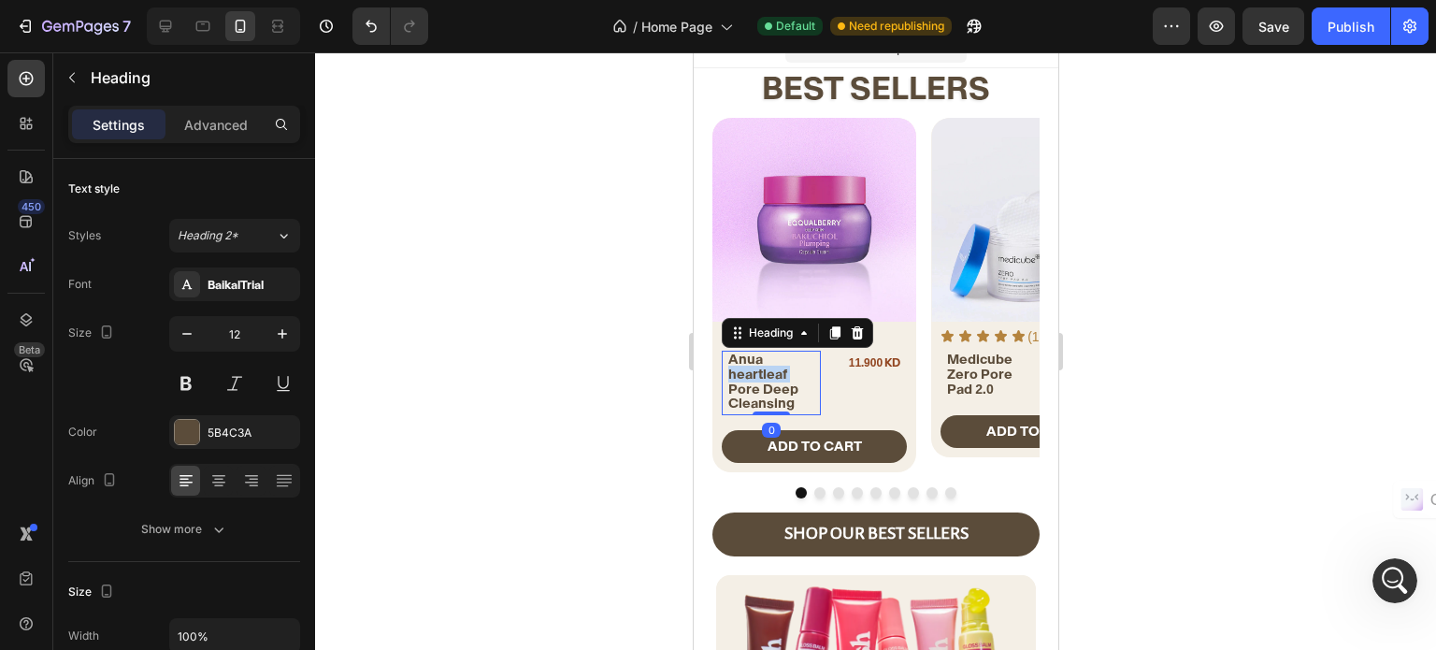
click at [766, 379] on span "Anua heartleaf Pore Deep Cleansing" at bounding box center [762, 381] width 70 height 61
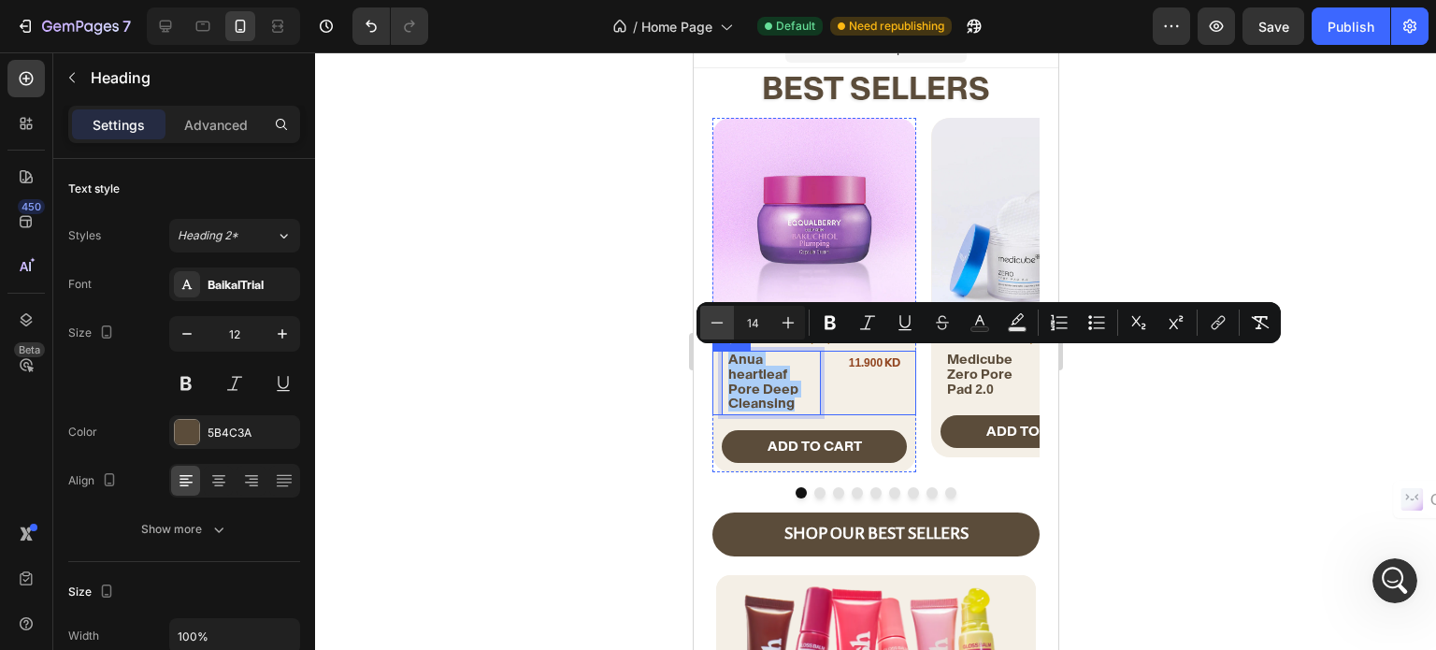
click at [716, 324] on icon "Editor contextual toolbar" at bounding box center [717, 322] width 19 height 19
type input "13"
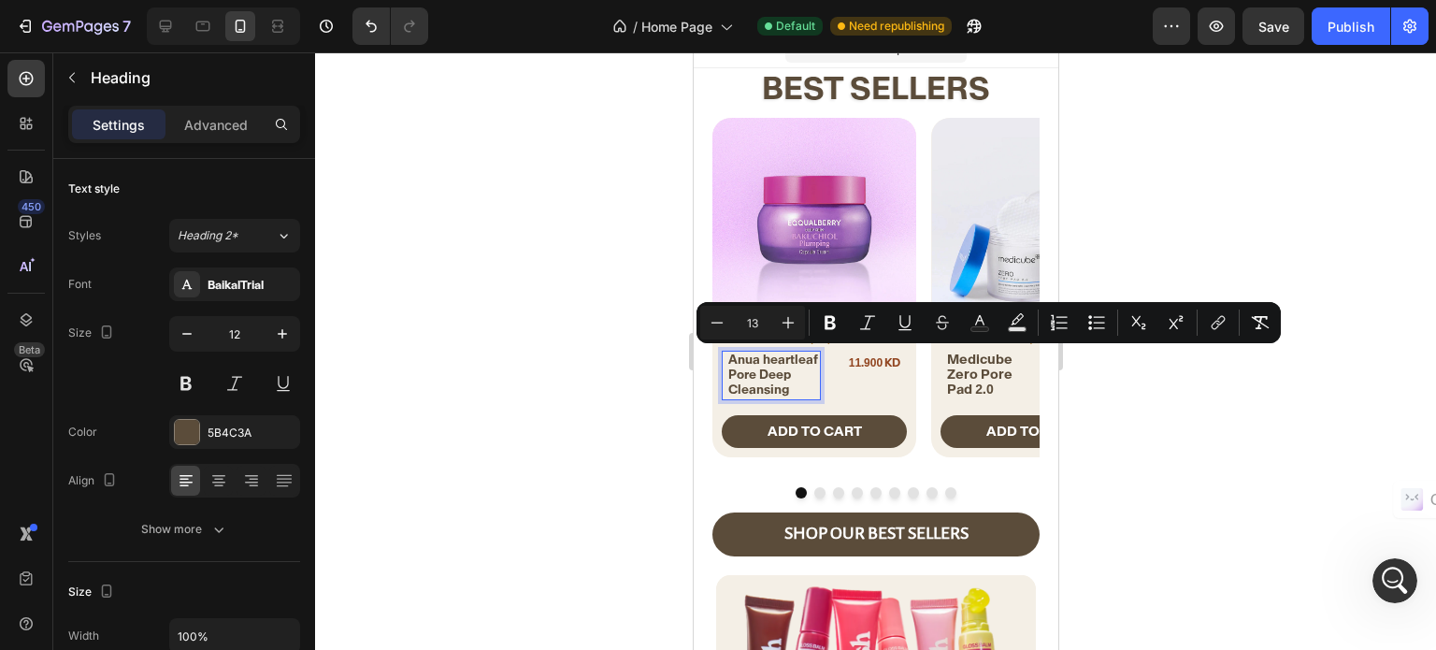
click at [780, 366] on span "Anua heartleaf Pore Deep Cleansing" at bounding box center [772, 373] width 90 height 45
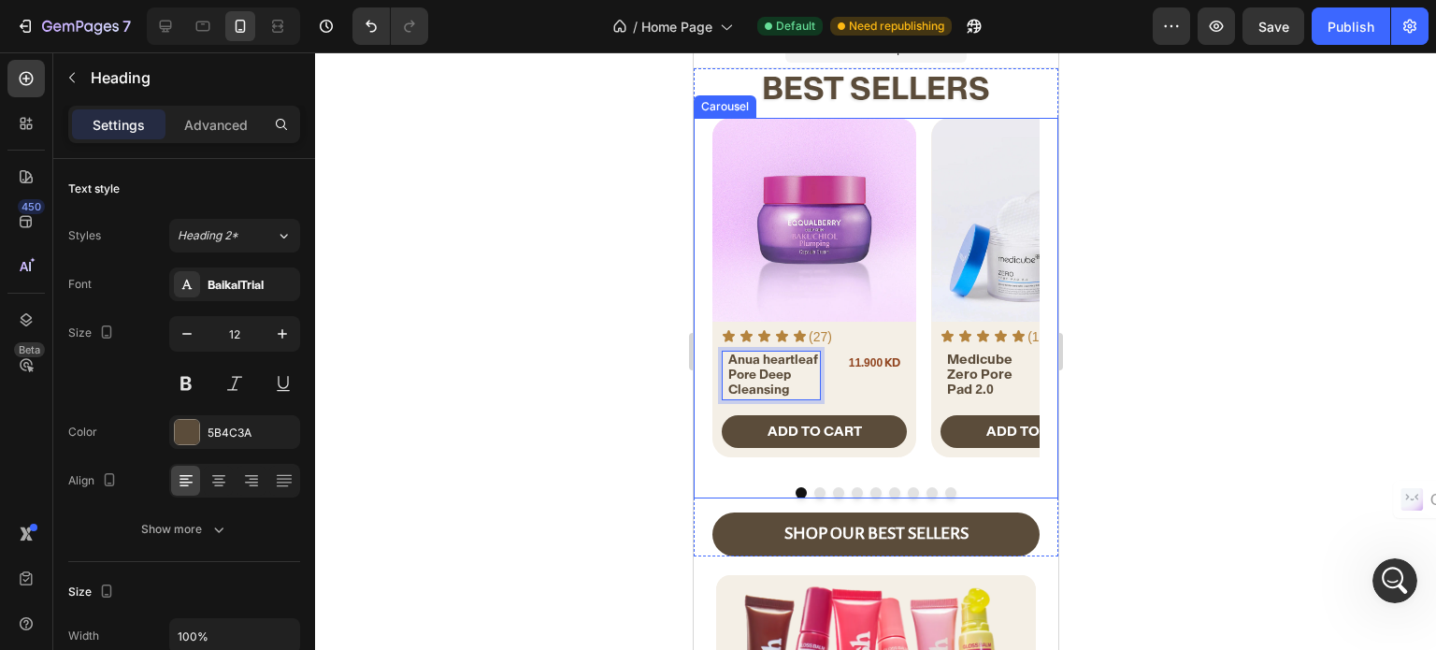
click at [925, 418] on div "Product Images Icon Icon Icon Icon Icon Icon List (27) Text Block Row Anua hear…" at bounding box center [874, 295] width 327 height 354
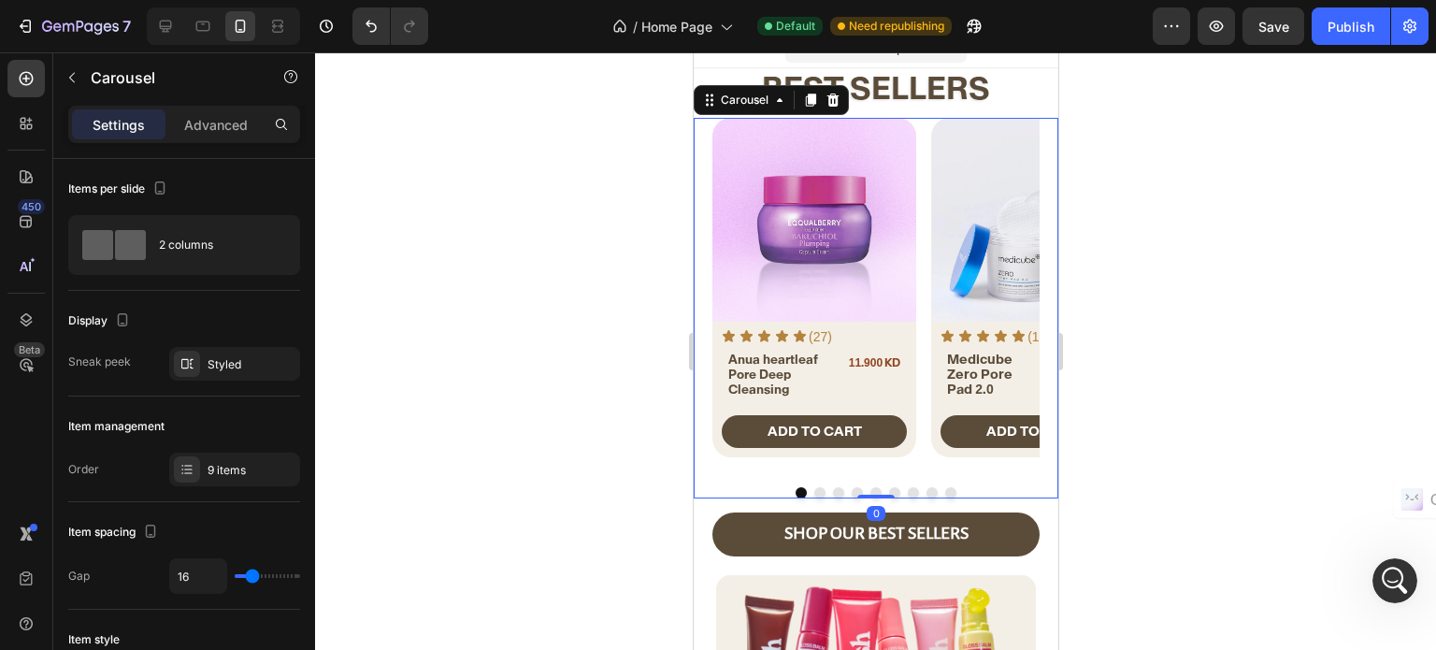
click at [813, 487] on button "Dot" at bounding box center [818, 492] width 11 height 11
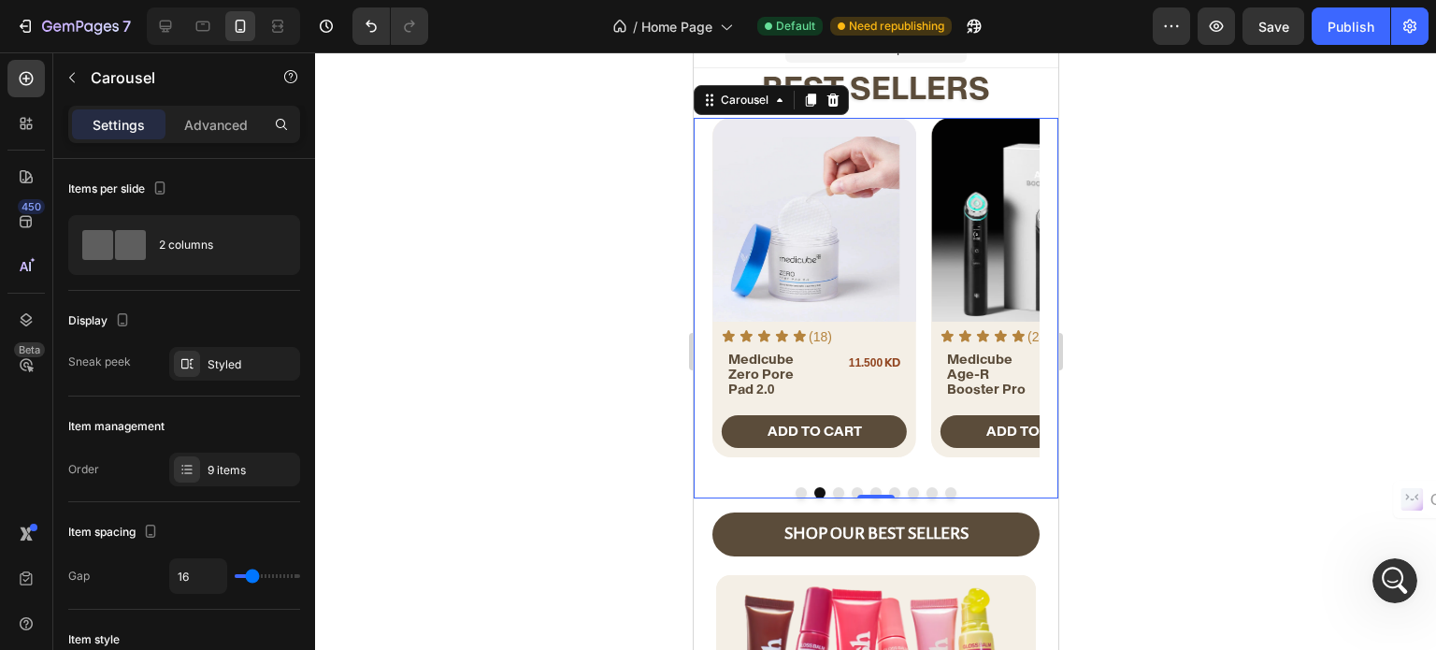
click at [832, 487] on button "Dot" at bounding box center [837, 492] width 11 height 11
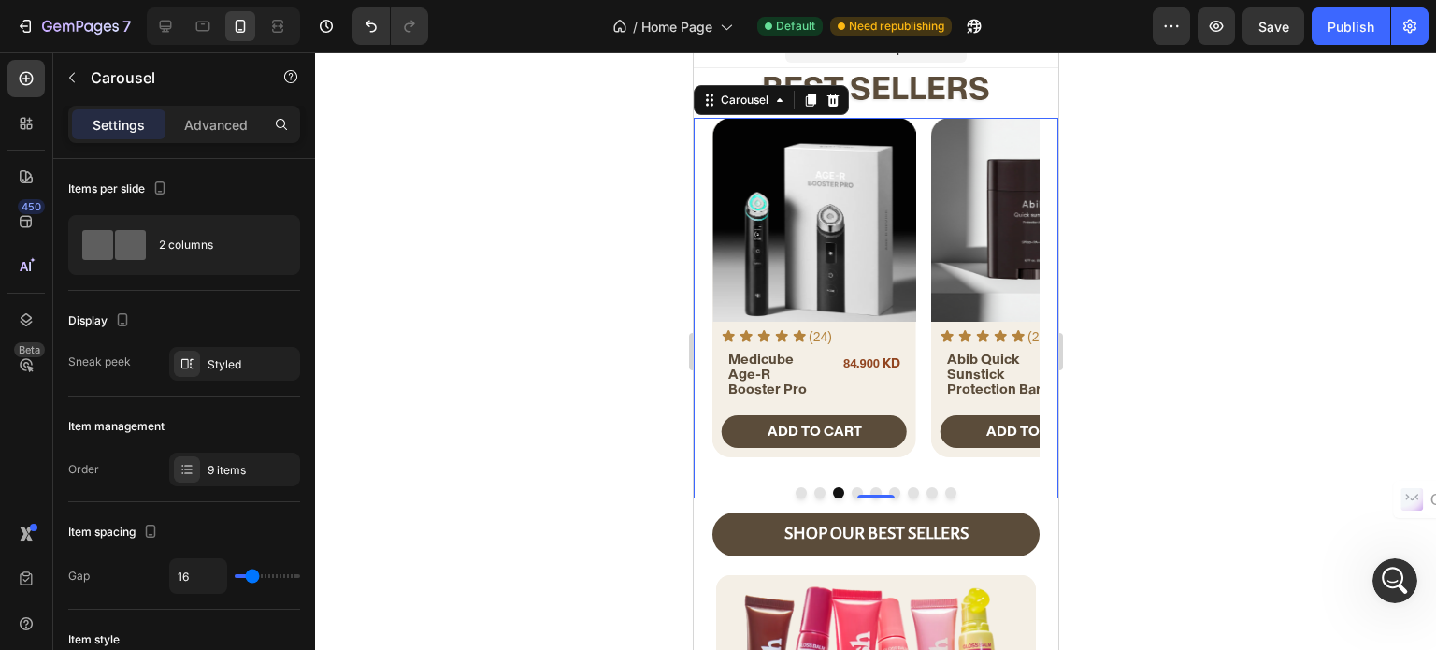
click at [845, 487] on div at bounding box center [874, 492] width 327 height 11
click at [851, 487] on button "Dot" at bounding box center [856, 492] width 11 height 11
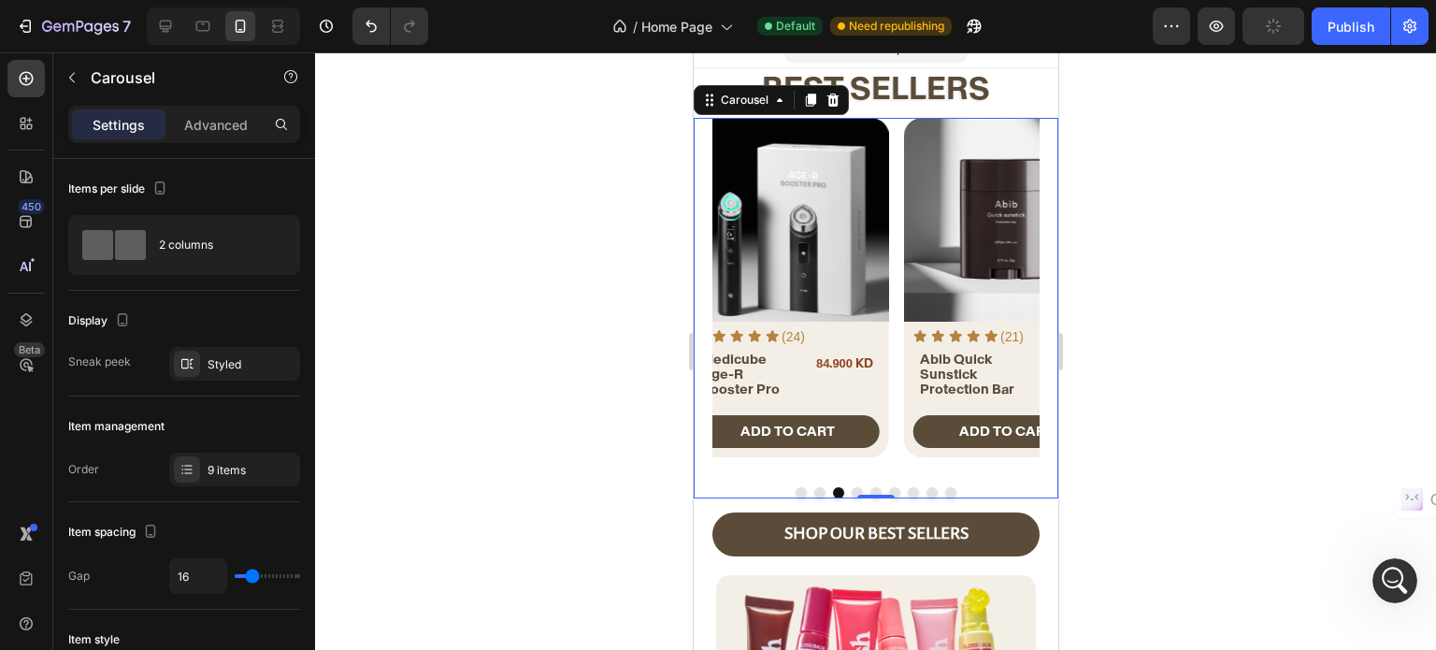
click at [869, 487] on button "Dot" at bounding box center [874, 492] width 11 height 11
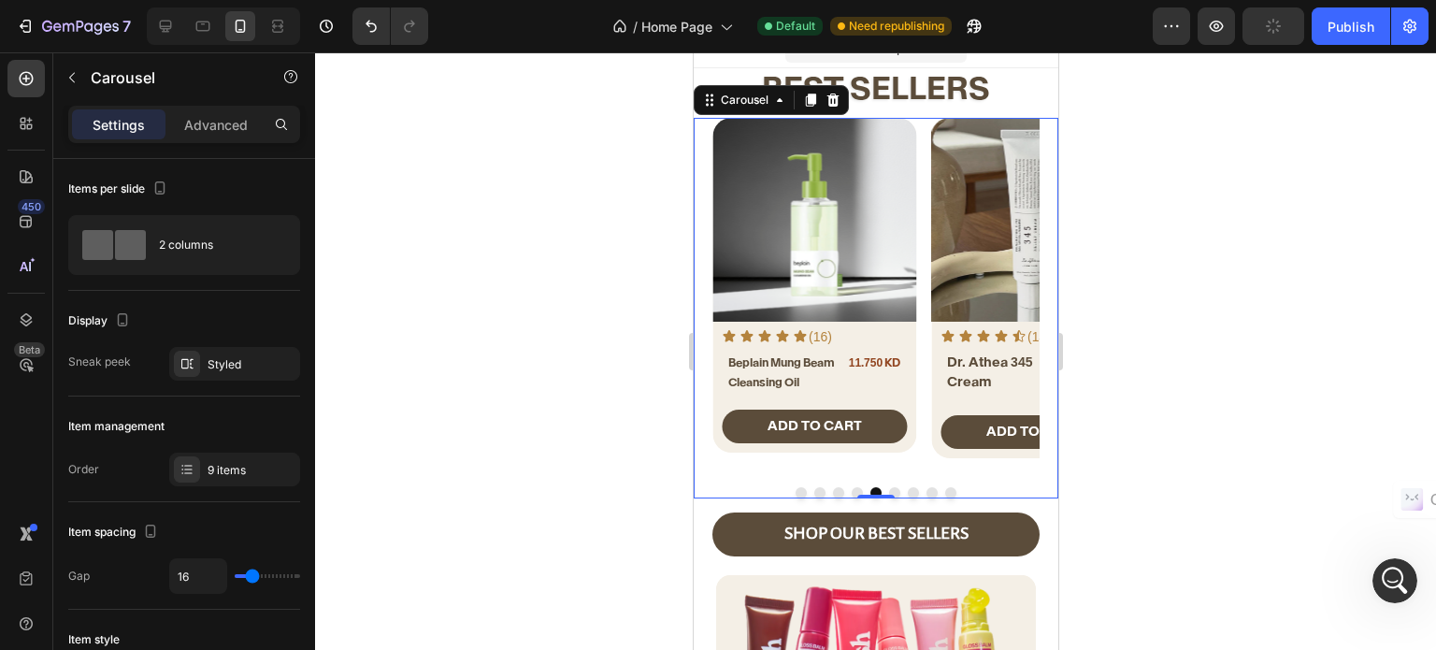
click at [888, 487] on button "Dot" at bounding box center [893, 492] width 11 height 11
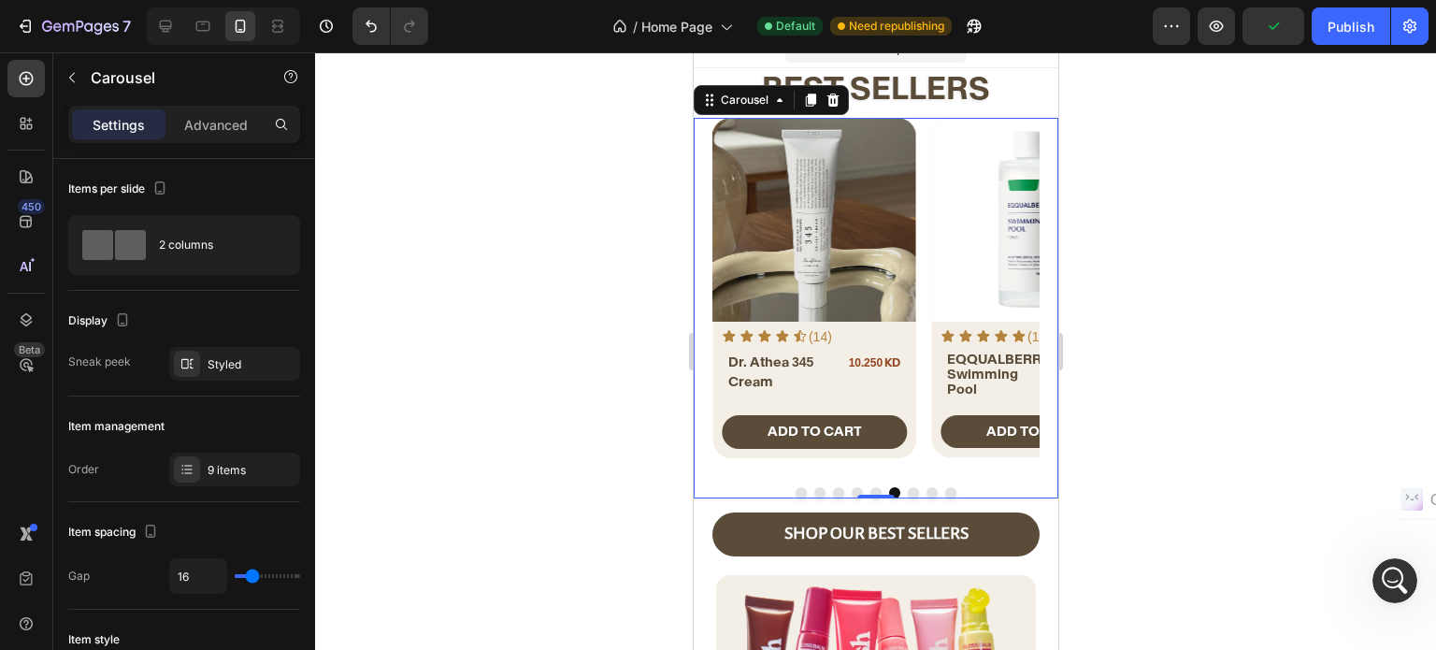
click at [907, 487] on button "Dot" at bounding box center [912, 492] width 11 height 11
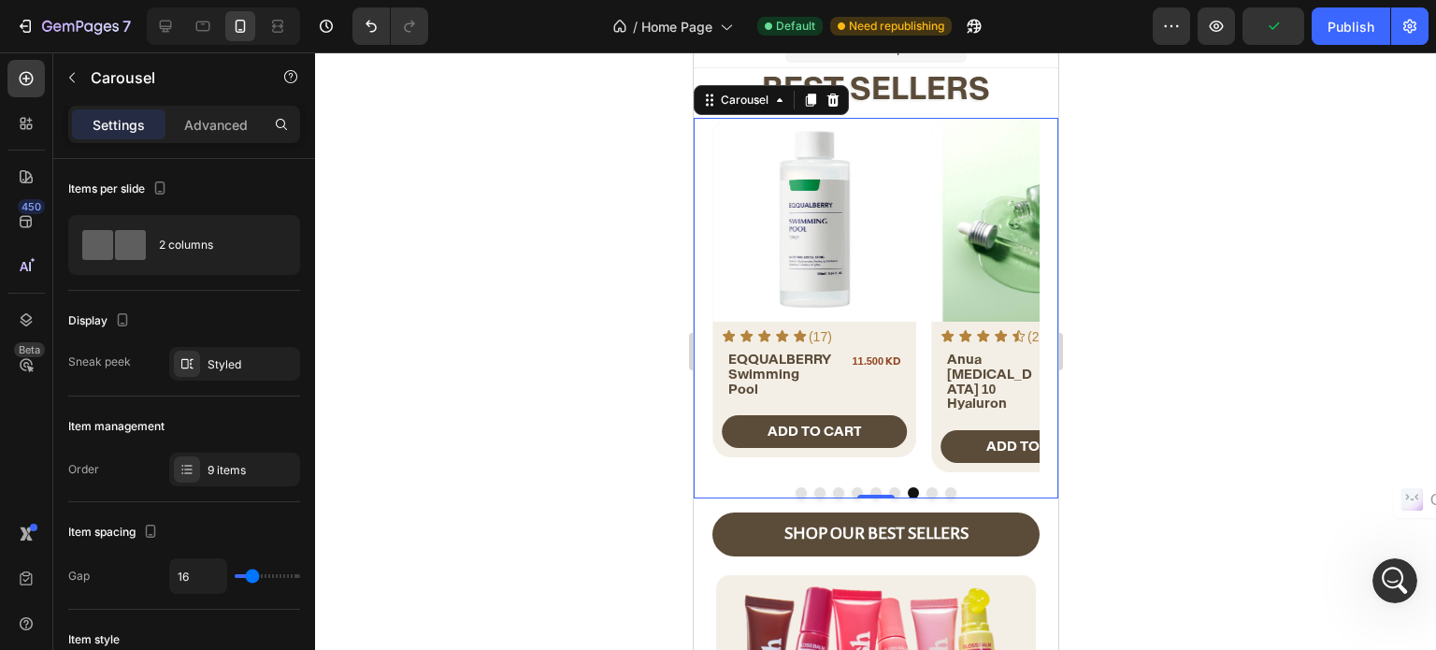
click at [925, 487] on button "Dot" at bounding box center [930, 492] width 11 height 11
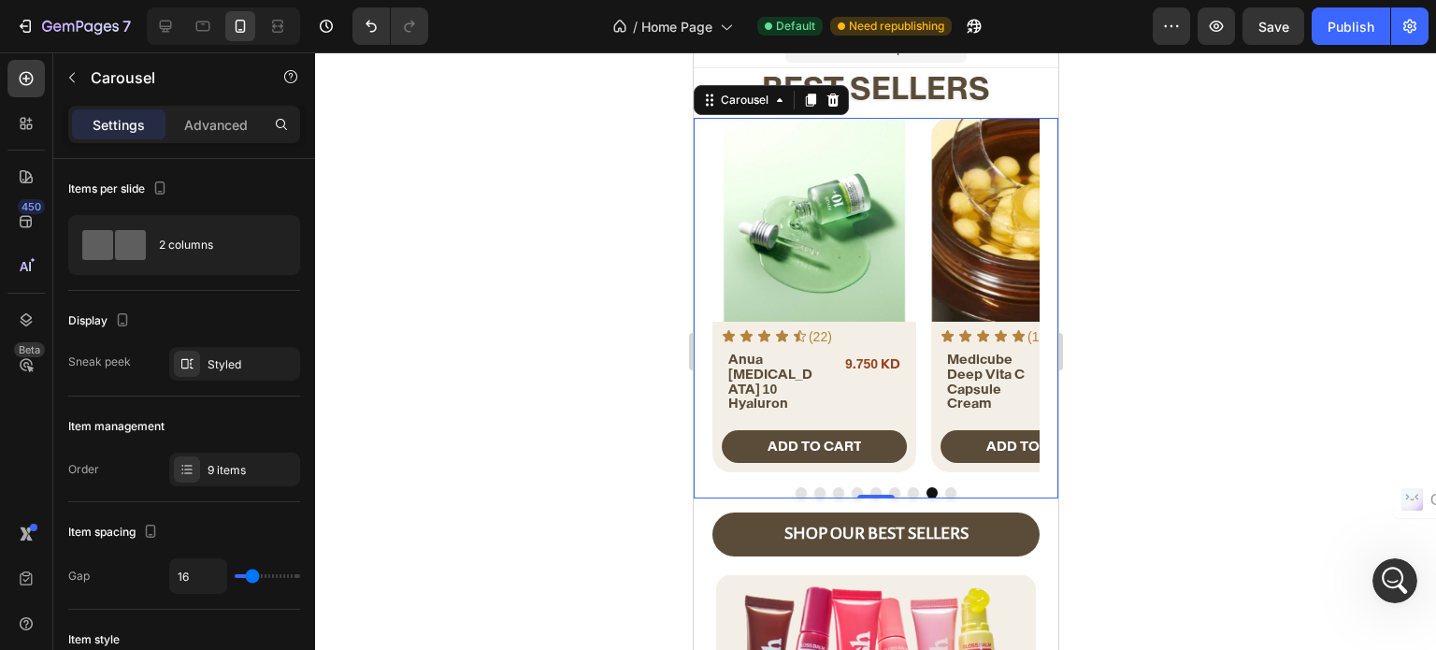
click at [946, 487] on button "Dot" at bounding box center [949, 492] width 11 height 11
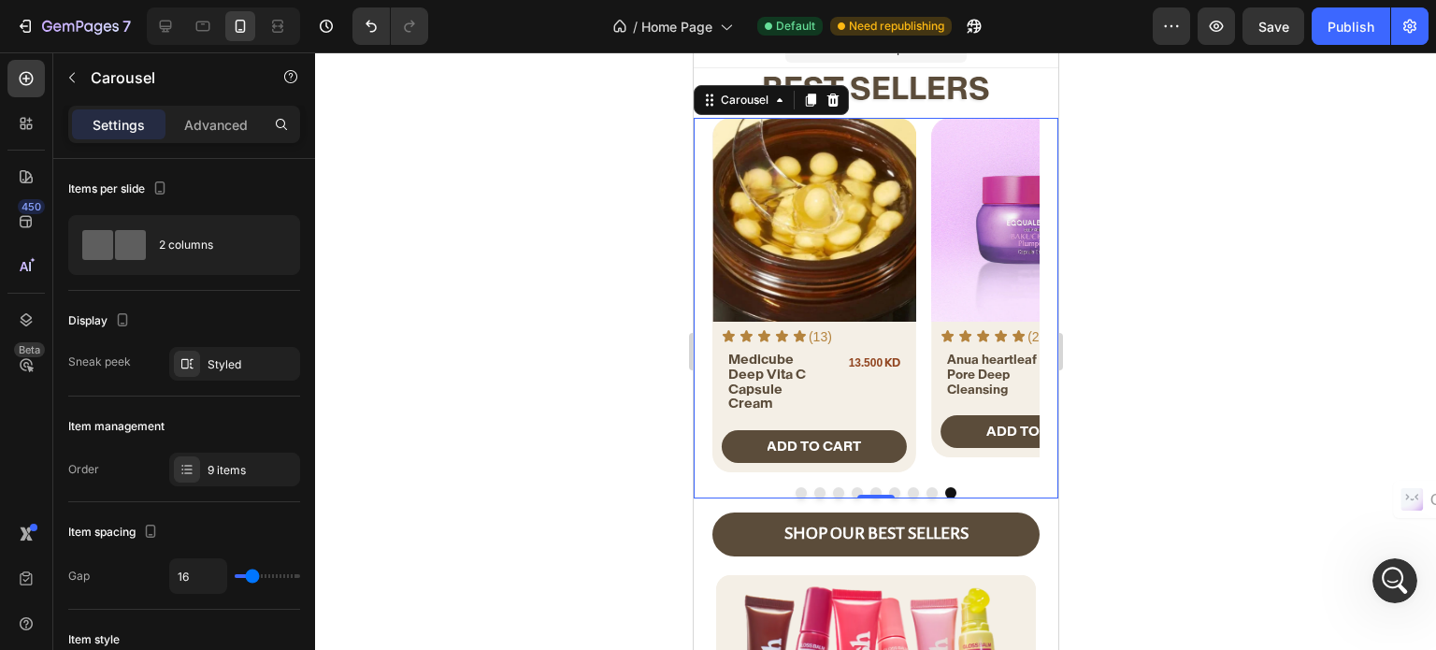
click at [925, 487] on button "Dot" at bounding box center [930, 492] width 11 height 11
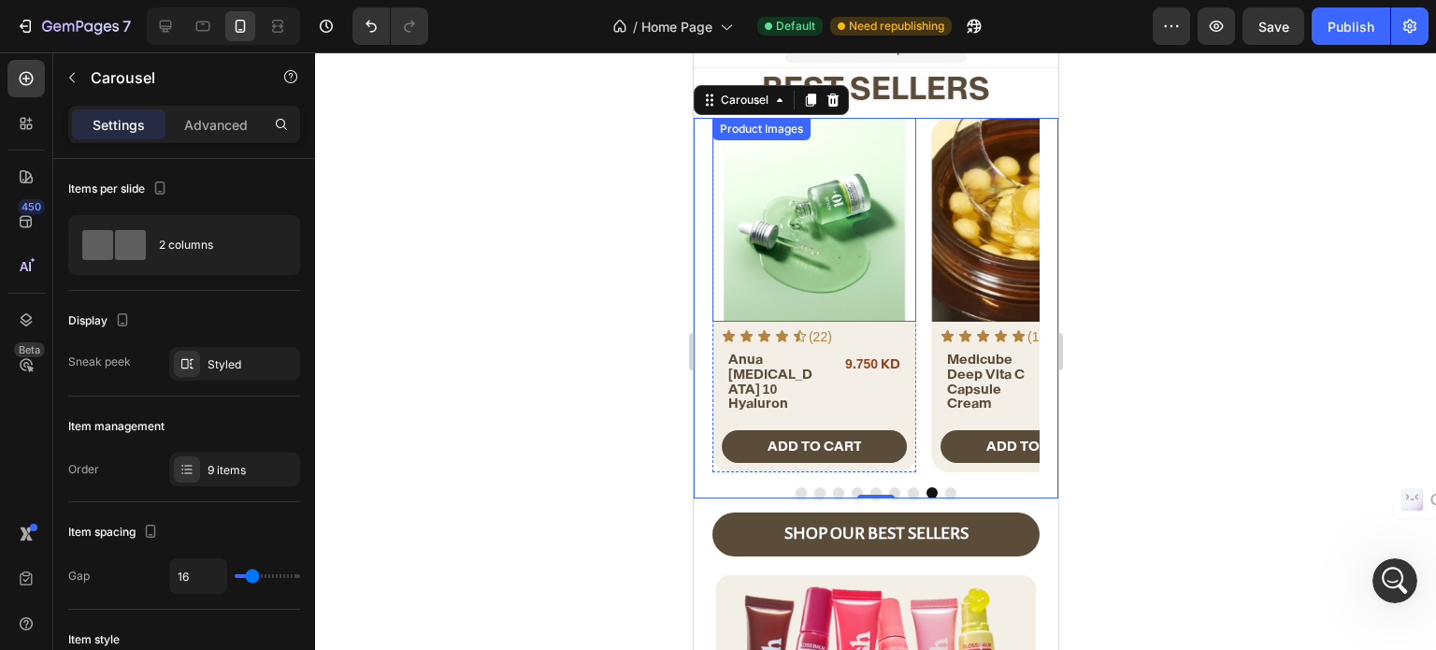
click at [785, 241] on img at bounding box center [813, 220] width 204 height 204
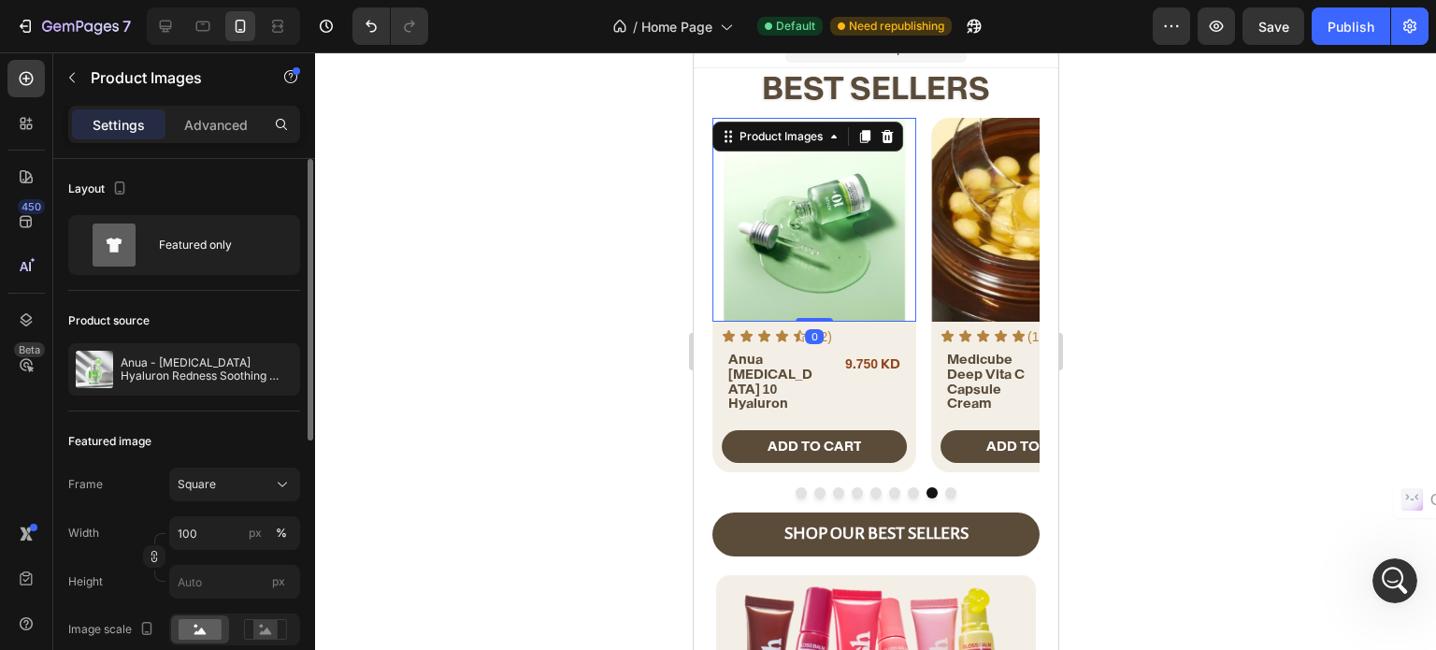
scroll to position [505, 0]
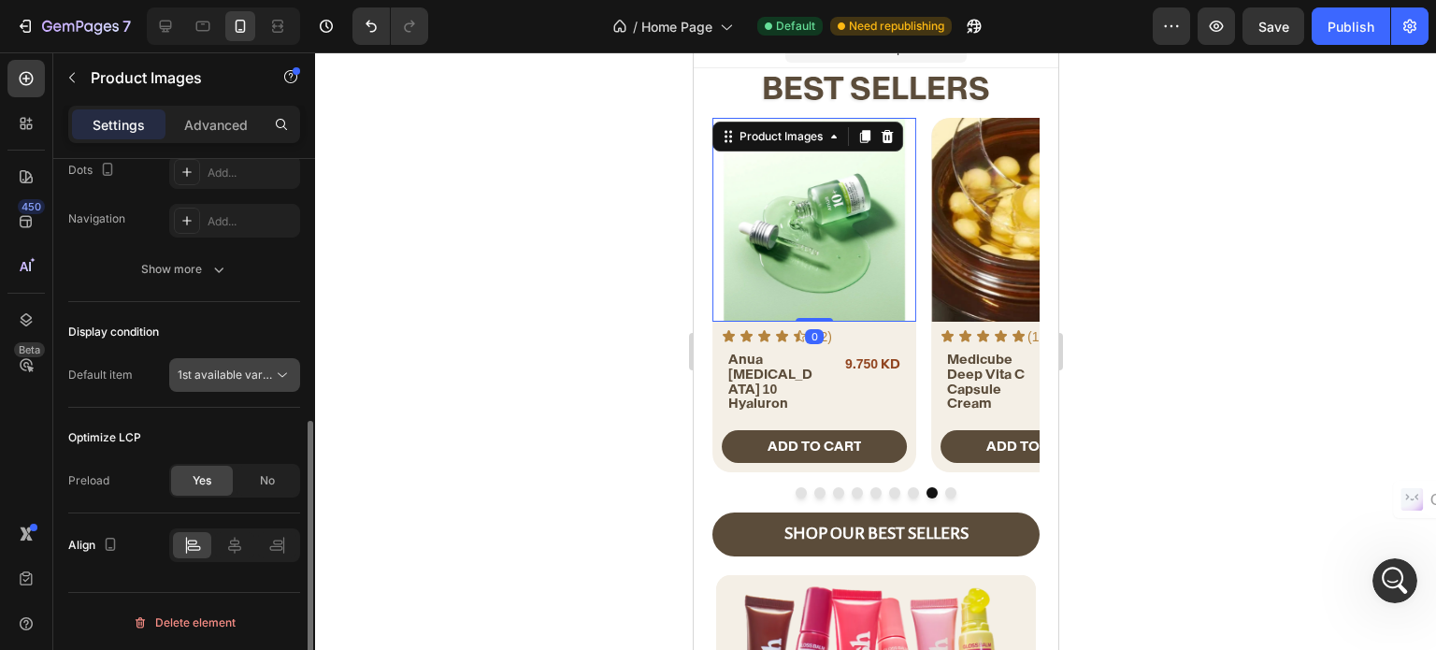
click at [223, 381] on div "1st available variant" at bounding box center [235, 375] width 114 height 19
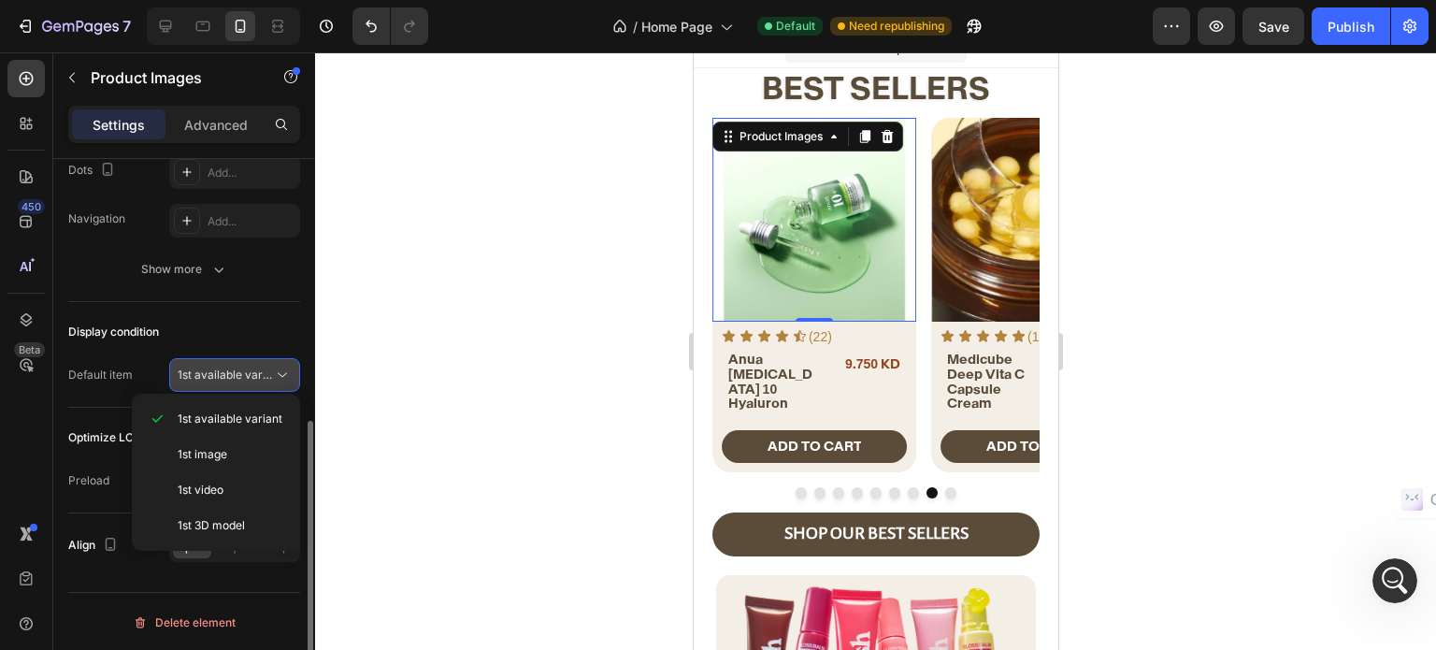
click at [256, 367] on span "1st available variant" at bounding box center [230, 374] width 105 height 14
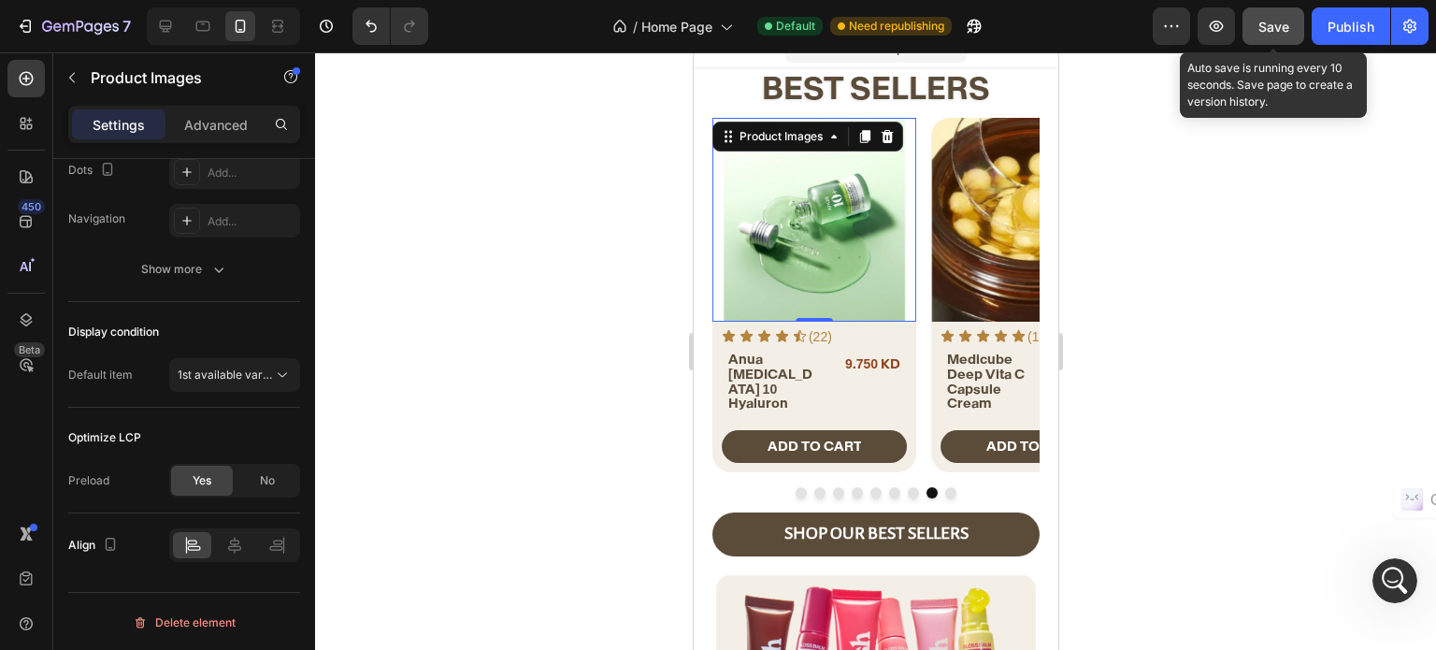
click at [1257, 34] on button "Save" at bounding box center [1273, 25] width 62 height 37
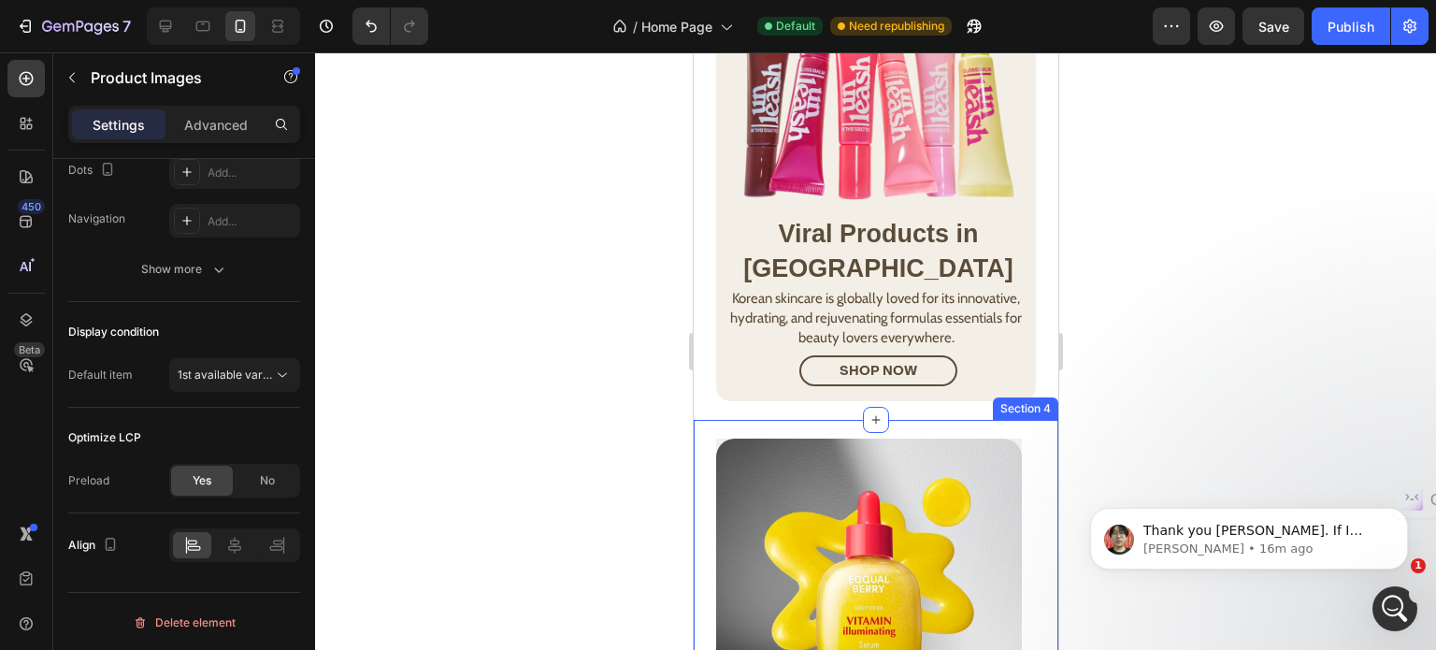
scroll to position [527, 0]
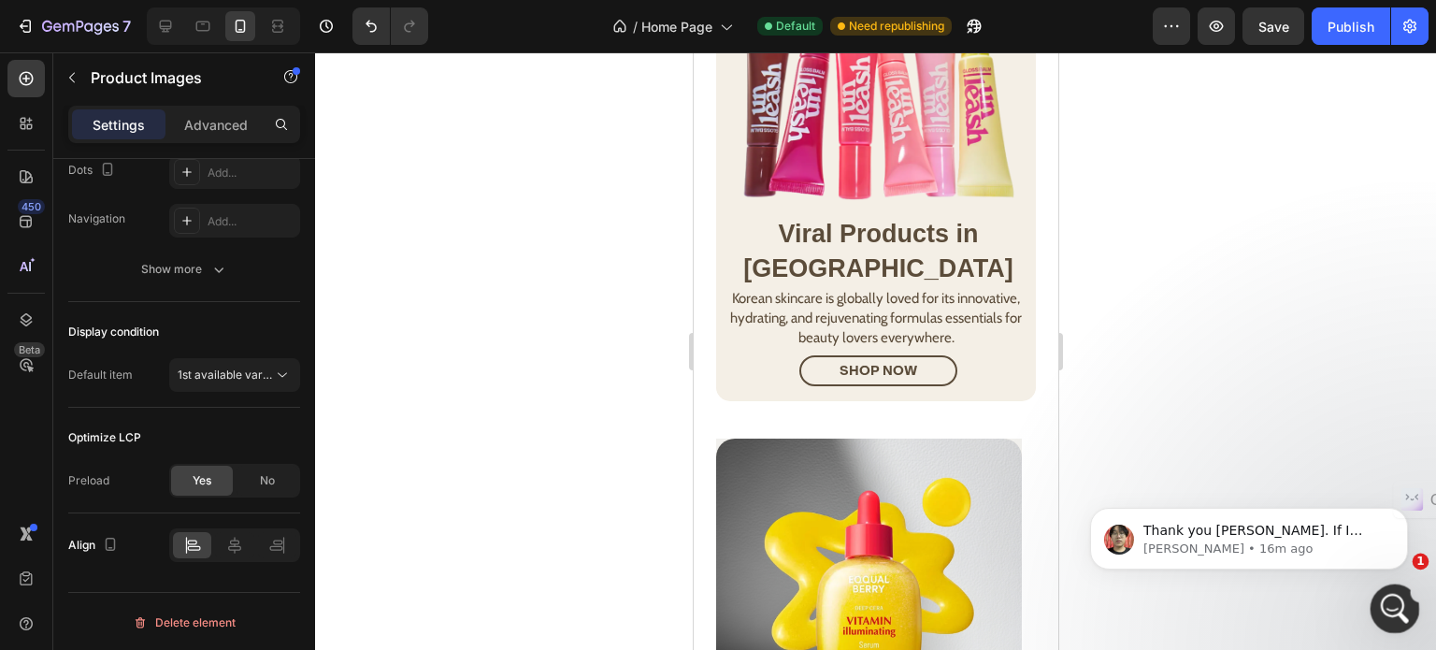
click at [1384, 596] on icon "Open Intercom Messenger" at bounding box center [1392, 606] width 31 height 31
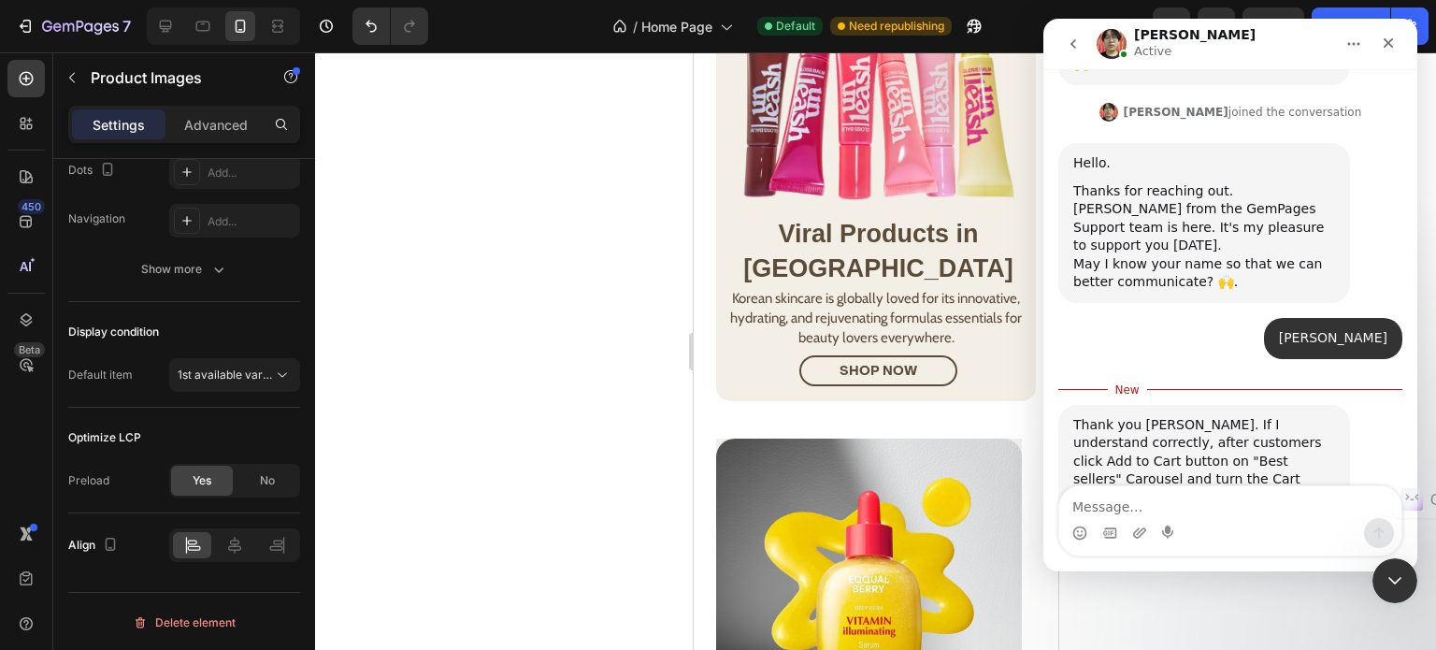
scroll to position [557, 0]
click at [1180, 516] on textarea "Message…" at bounding box center [1230, 502] width 342 height 32
click at [1189, 511] on textarea "Message…" at bounding box center [1230, 502] width 342 height 32
type textarea "z"
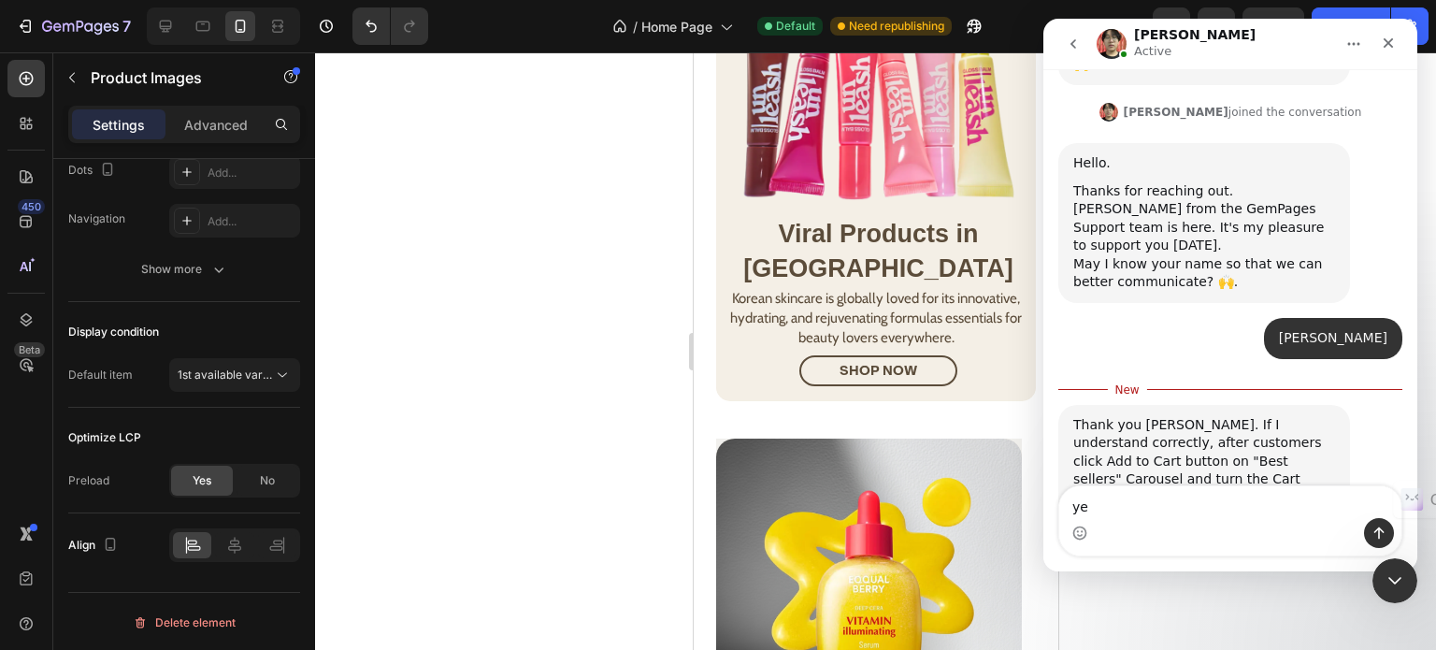
type textarea "yes"
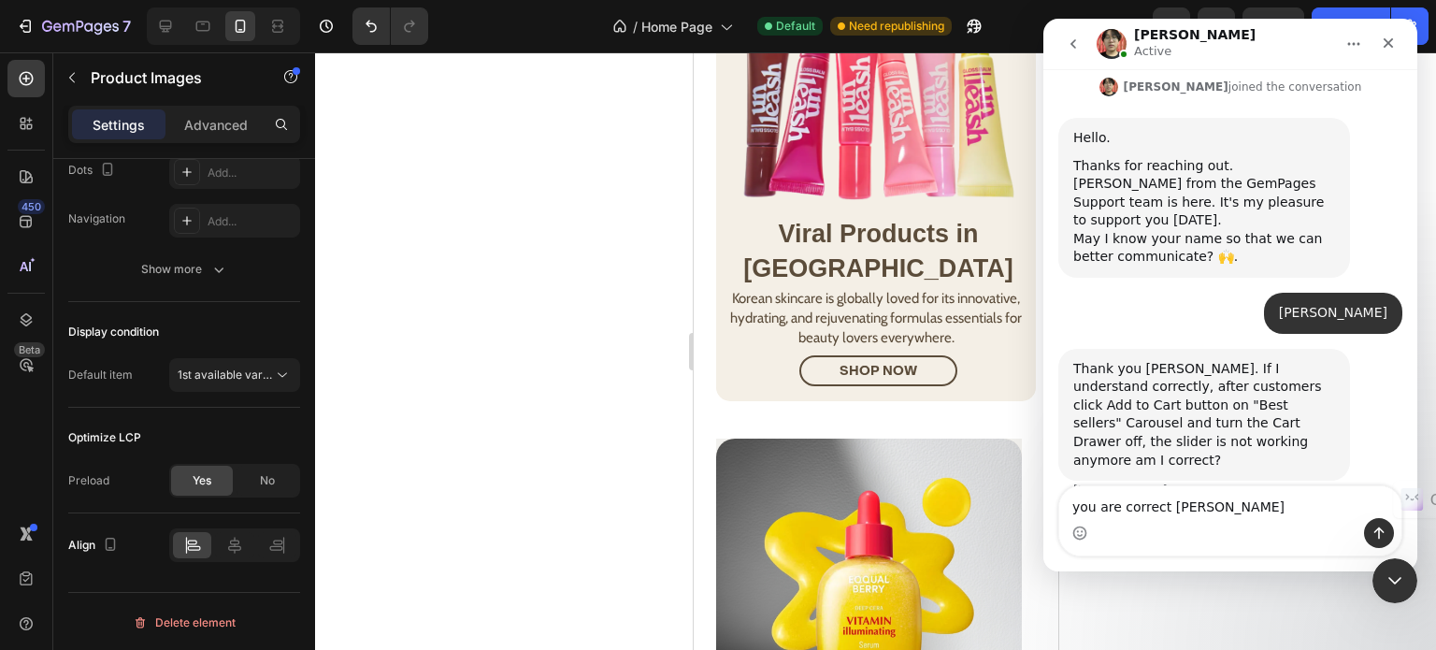
type textarea "you are correct [PERSON_NAME]"
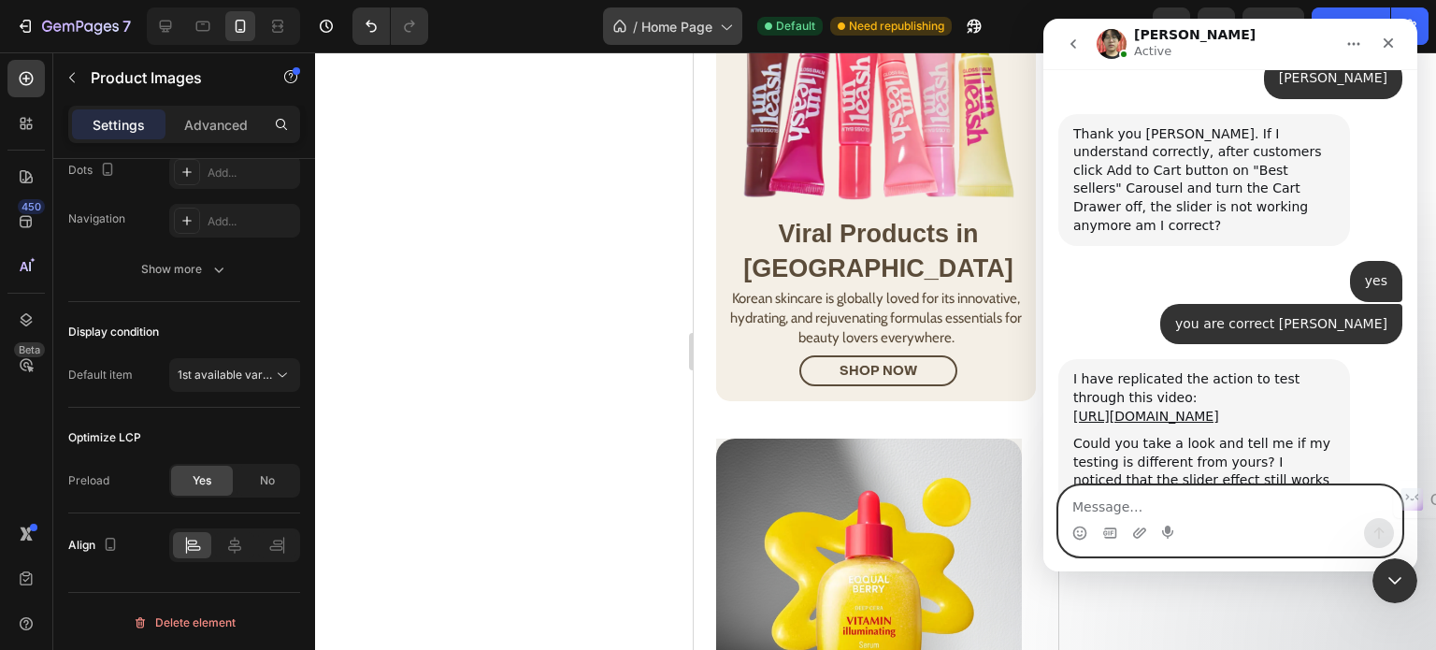
scroll to position [838, 0]
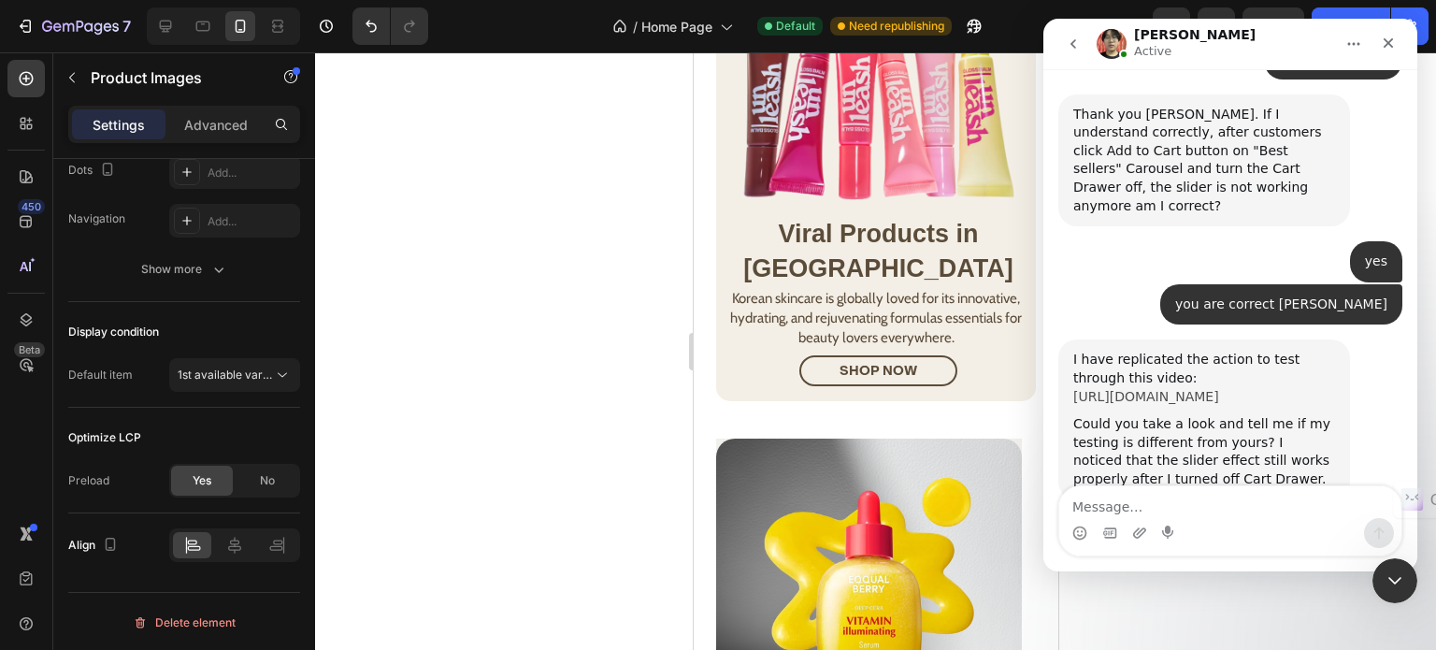
click at [1176, 389] on link "[URL][DOMAIN_NAME]" at bounding box center [1146, 396] width 146 height 15
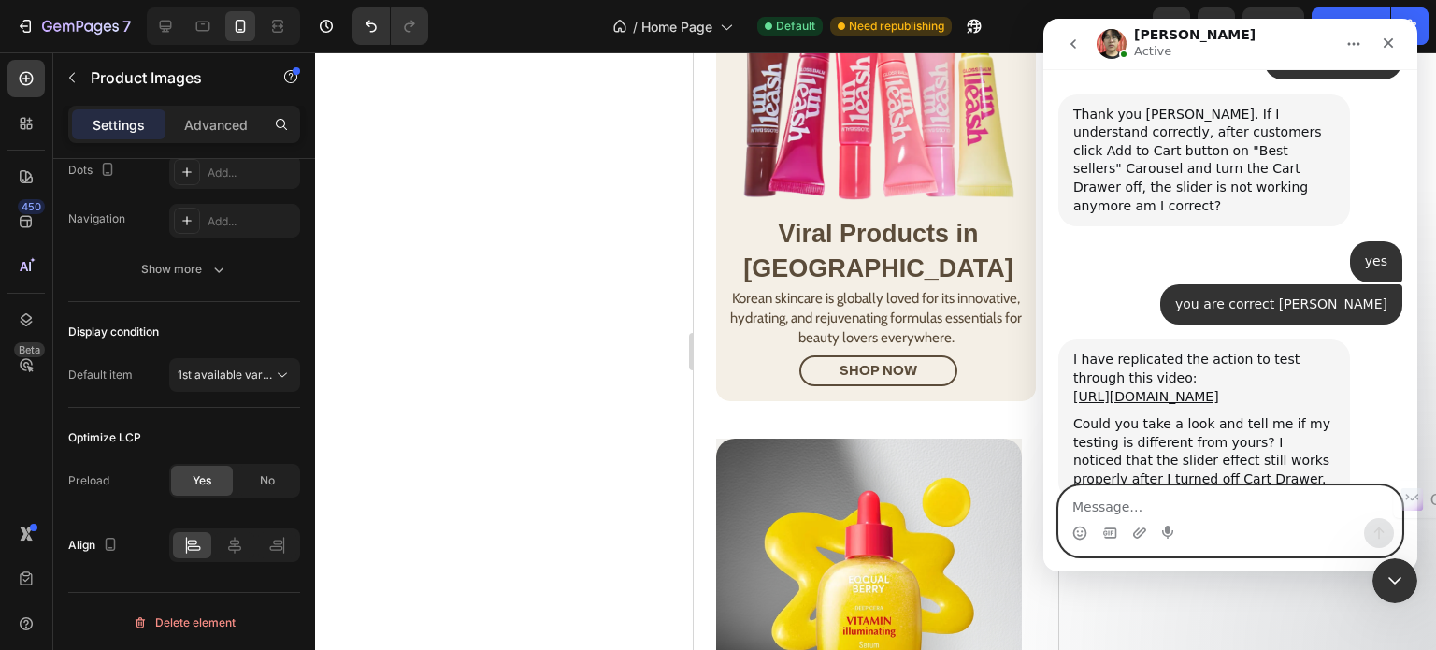
click at [1114, 501] on textarea "Message…" at bounding box center [1230, 502] width 342 height 32
type textarea "I forgot to tell you"
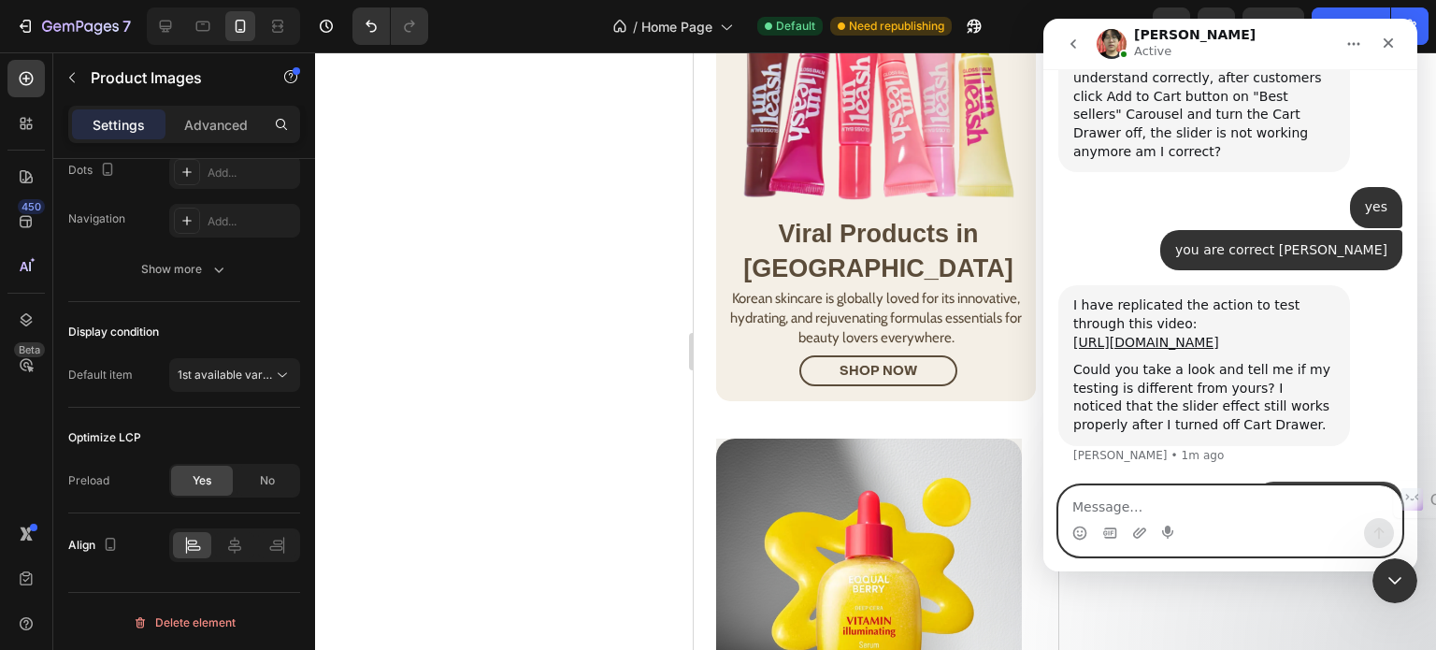
scroll to position [893, 0]
type textarea "just on mobile we have a problem"
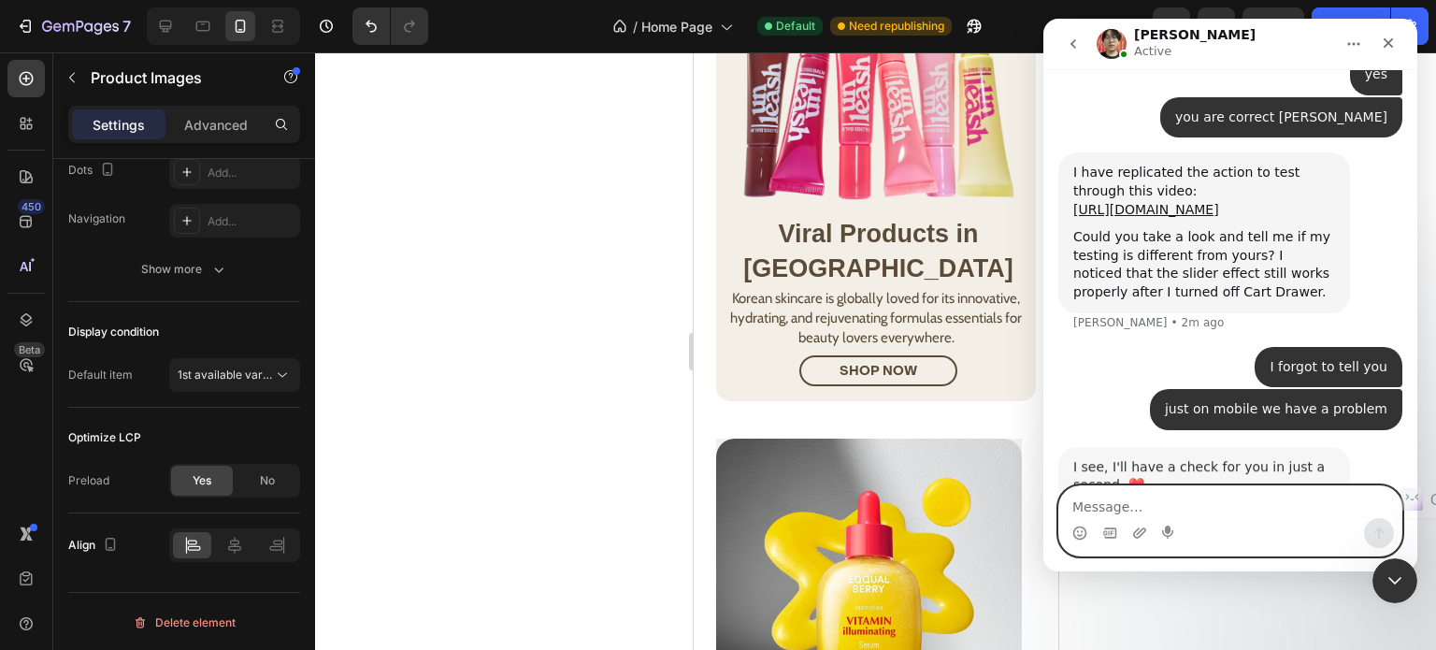
scroll to position [1028, 0]
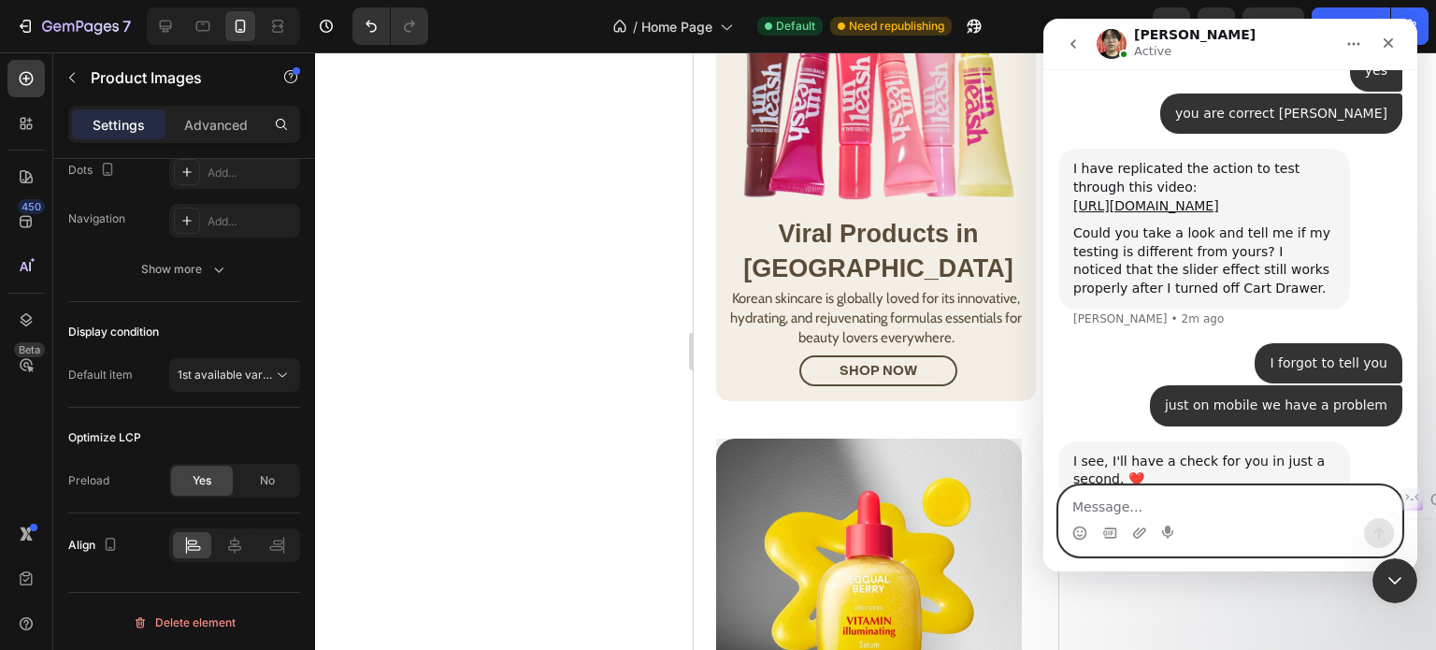
click at [1237, 509] on textarea "Message…" at bounding box center [1230, 502] width 342 height 32
type textarea "thanks"
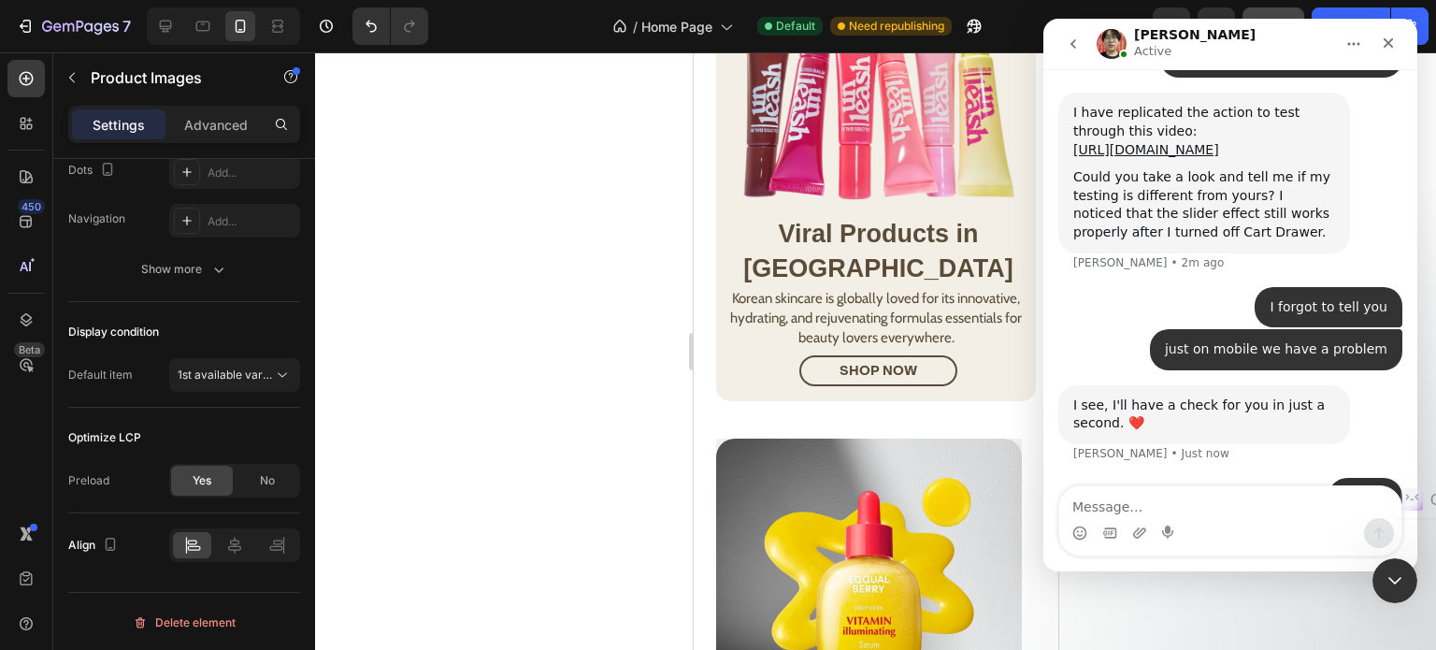
drag, startPoint x: 1275, startPoint y: 12, endPoint x: 176, endPoint y: 10, distance: 1099.3
click at [1275, 12] on button "Save" at bounding box center [1273, 25] width 62 height 37
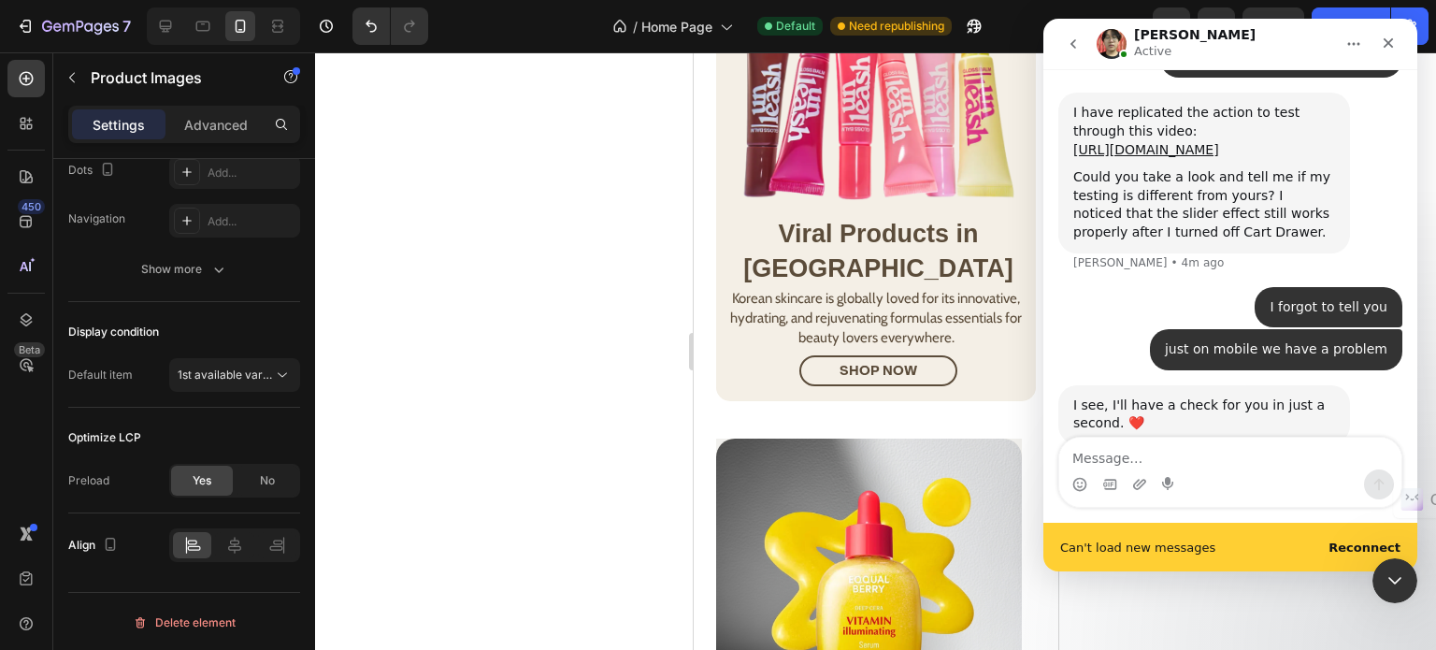
scroll to position [1133, 0]
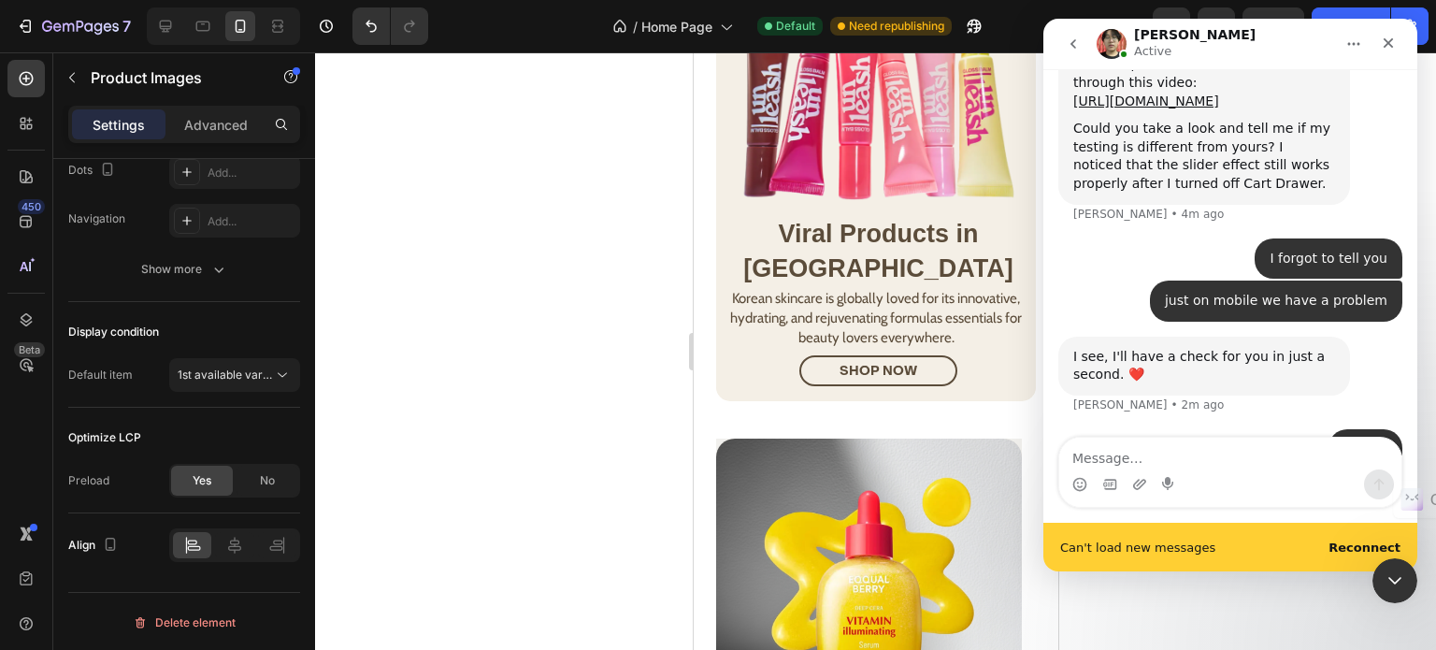
click at [1352, 548] on b "Reconnect" at bounding box center [1364, 547] width 72 height 14
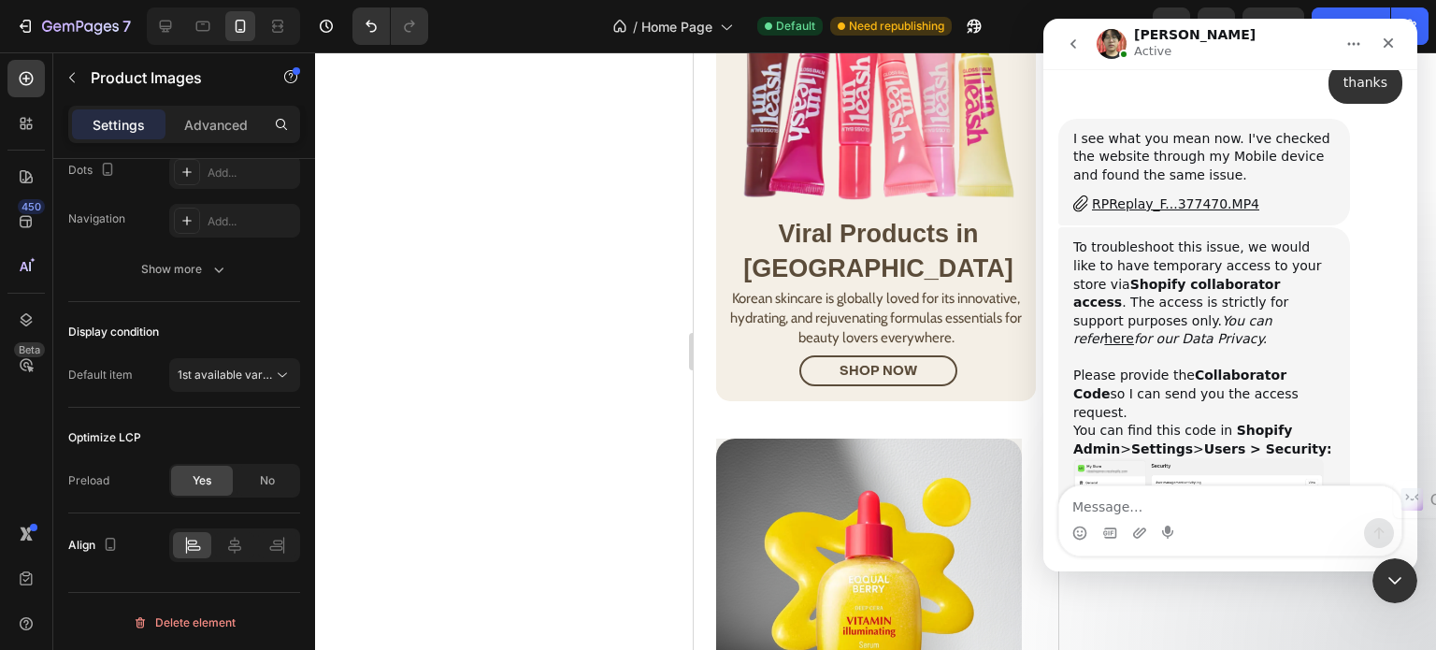
scroll to position [1447, 0]
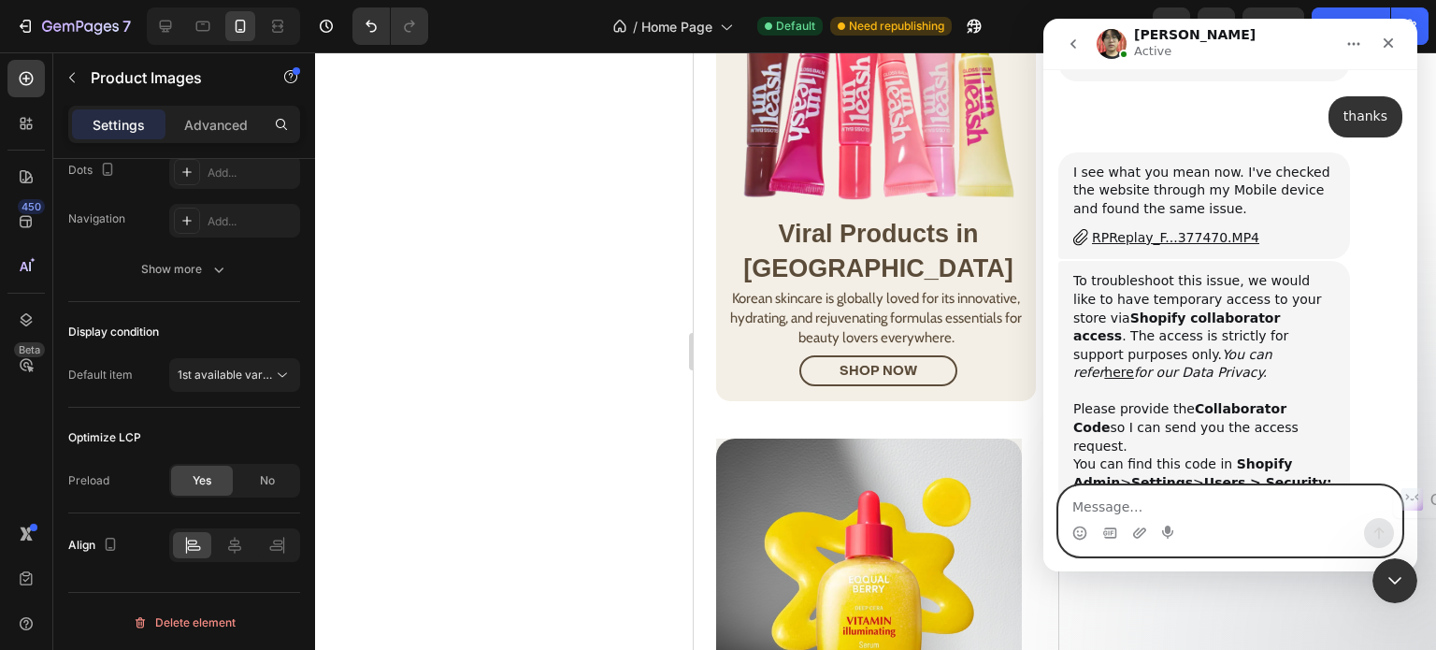
click at [1148, 518] on textarea "Message…" at bounding box center [1230, 502] width 342 height 32
type textarea "I need to wait of store owner"
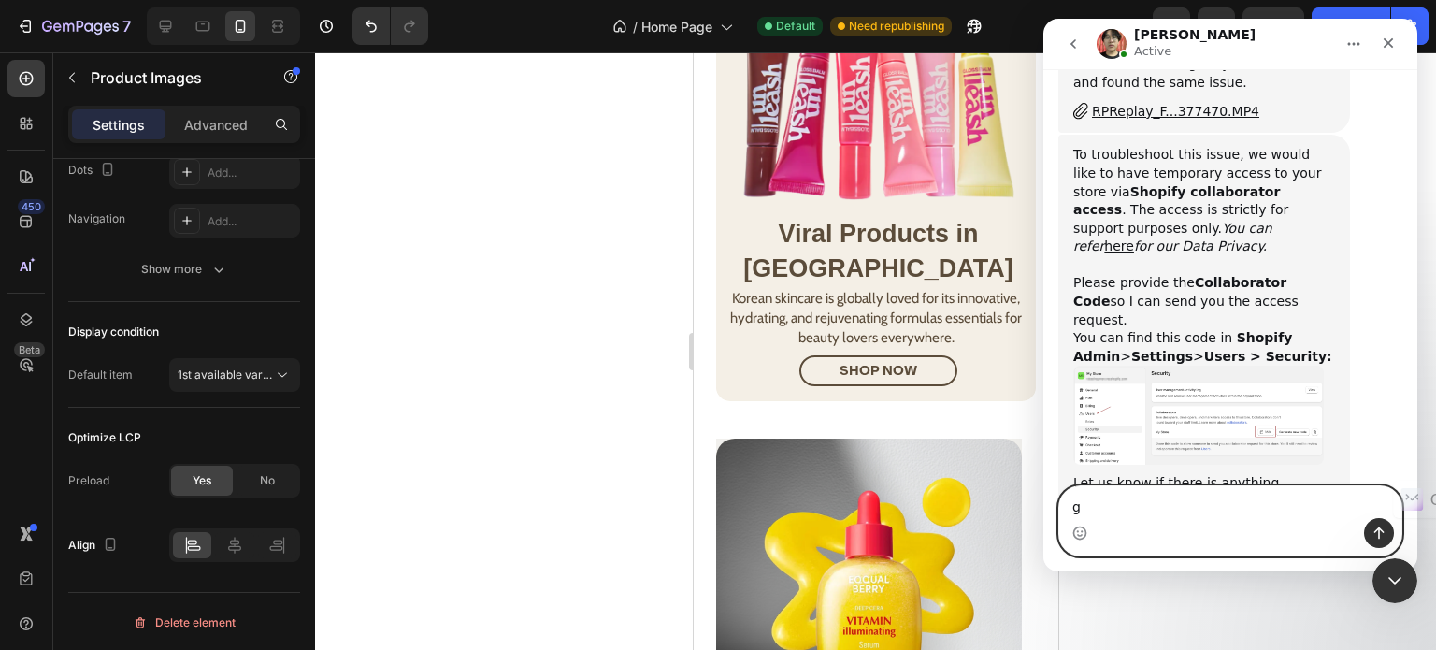
scroll to position [1627, 0]
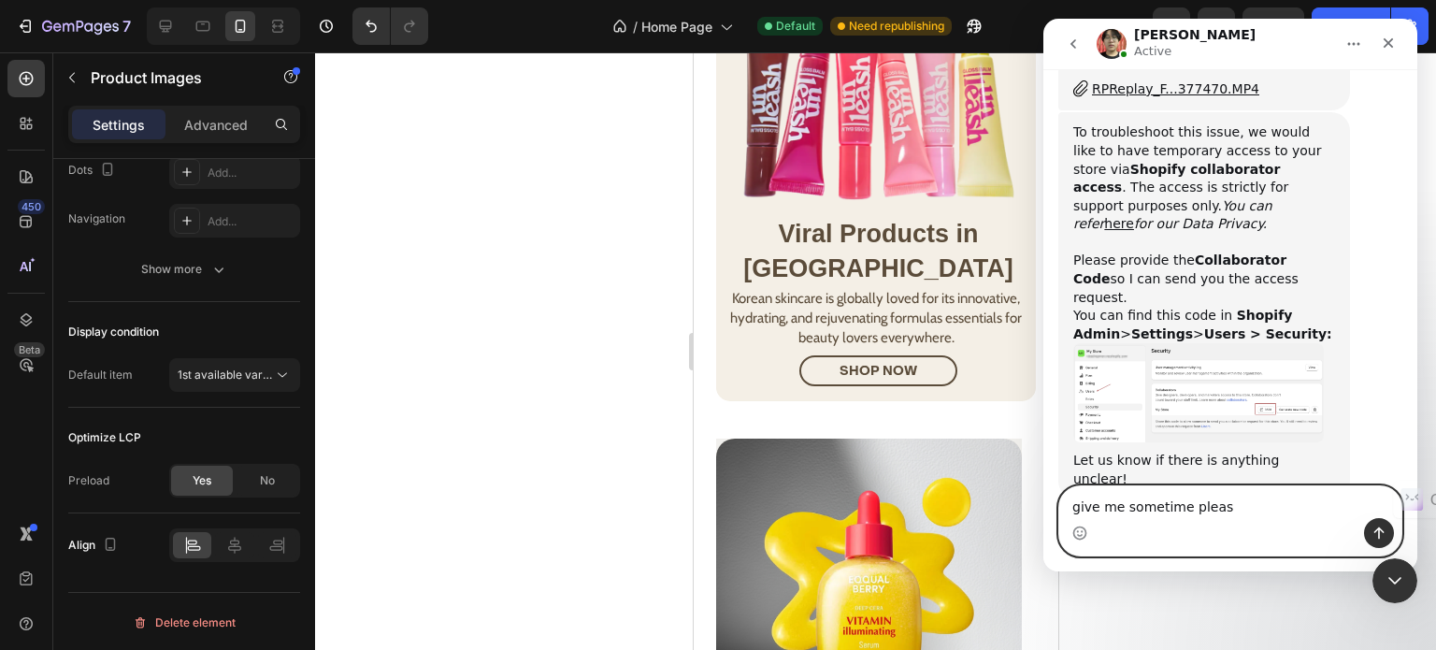
type textarea "give me sometime please"
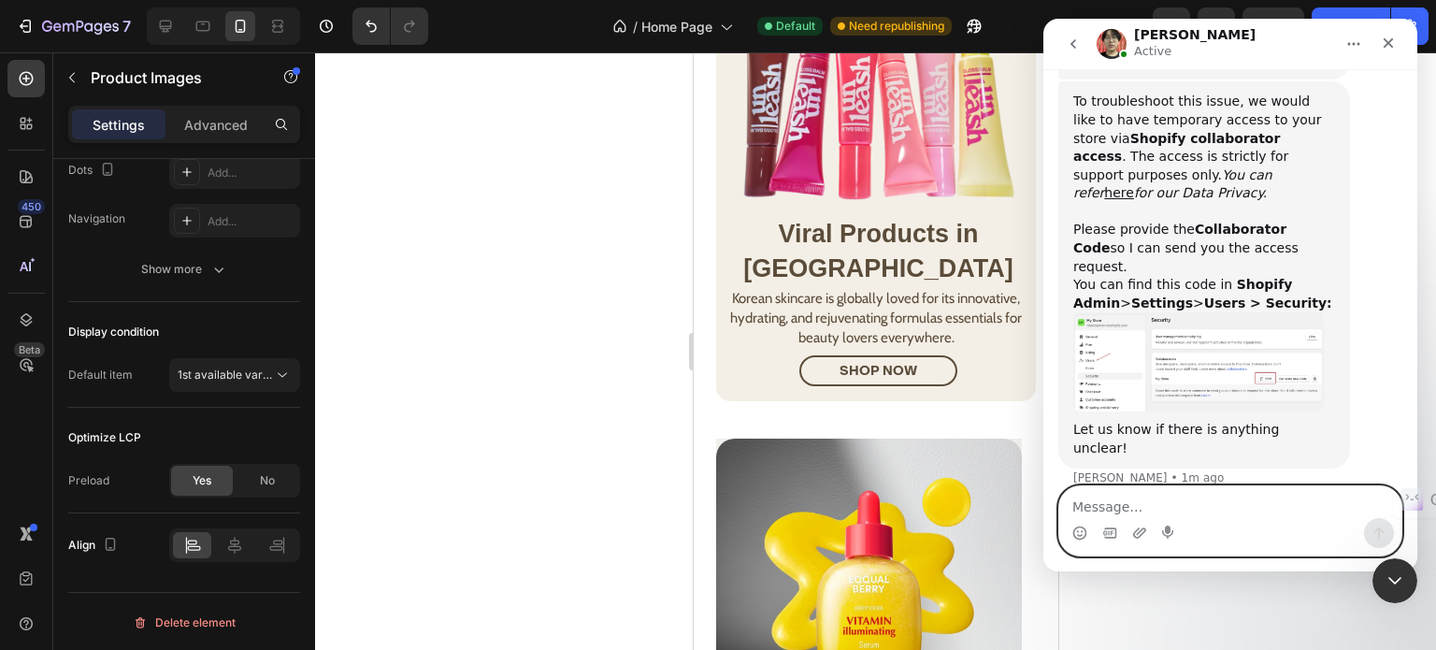
scroll to position [1638, 0]
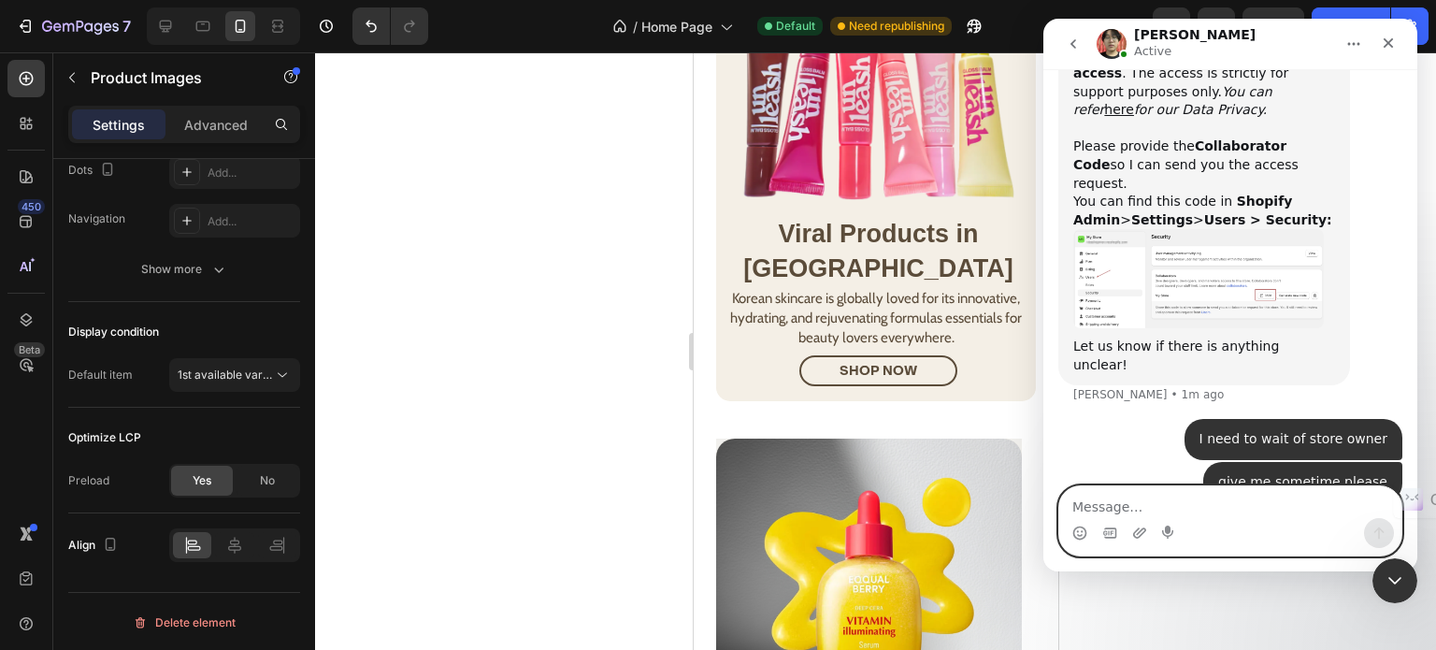
paste textarea "d"
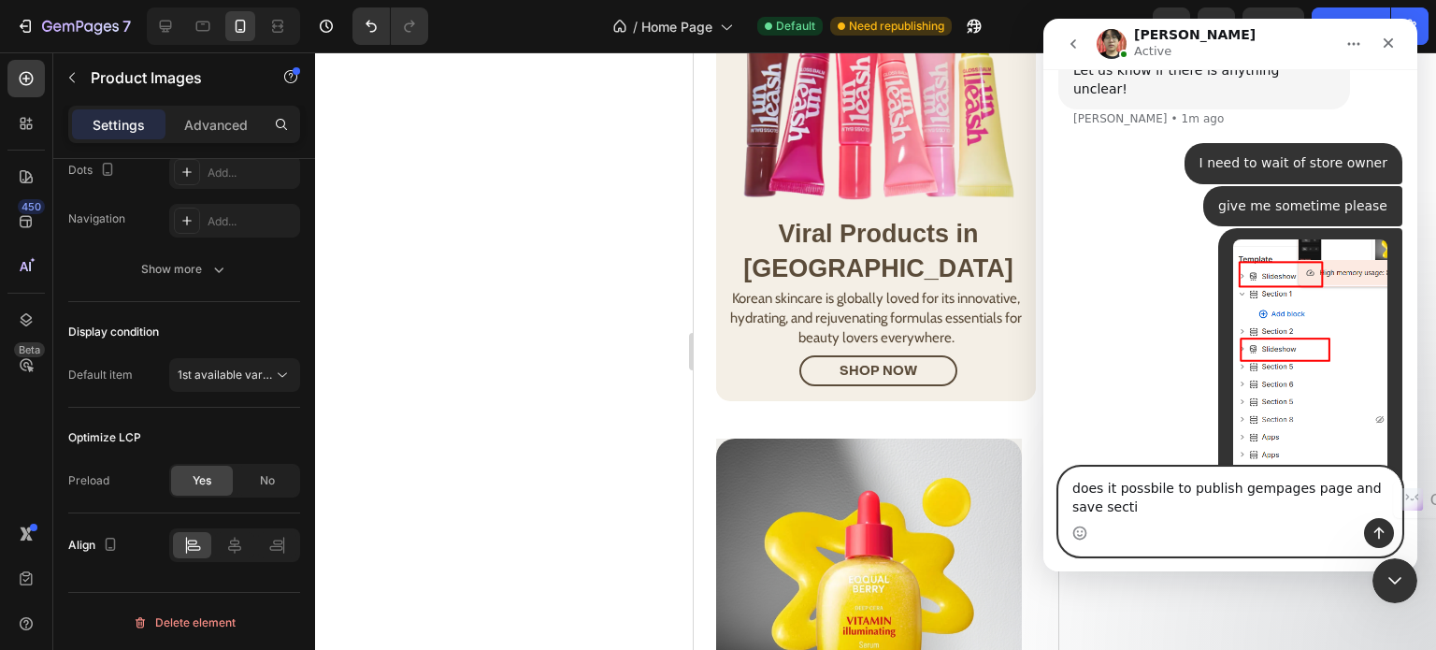
scroll to position [2004, 0]
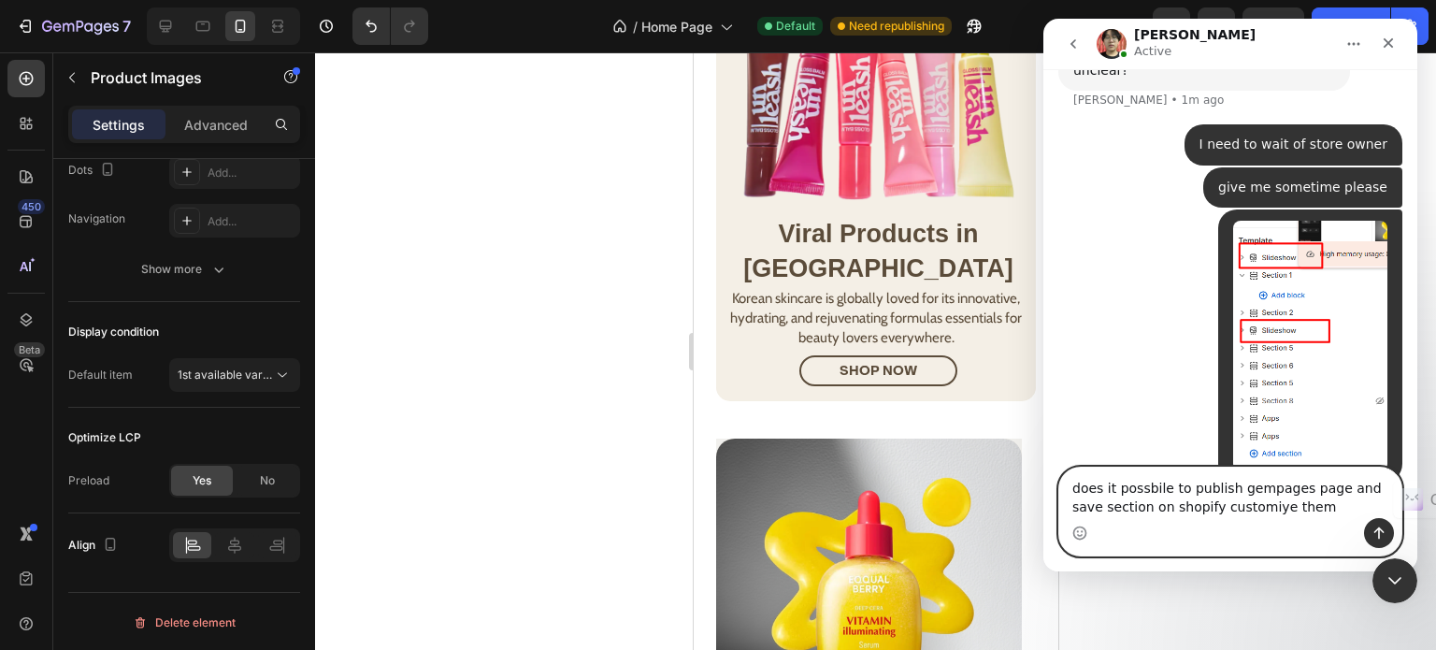
type textarea "does it possbile to publish gempages page and save section on shopify customiye…"
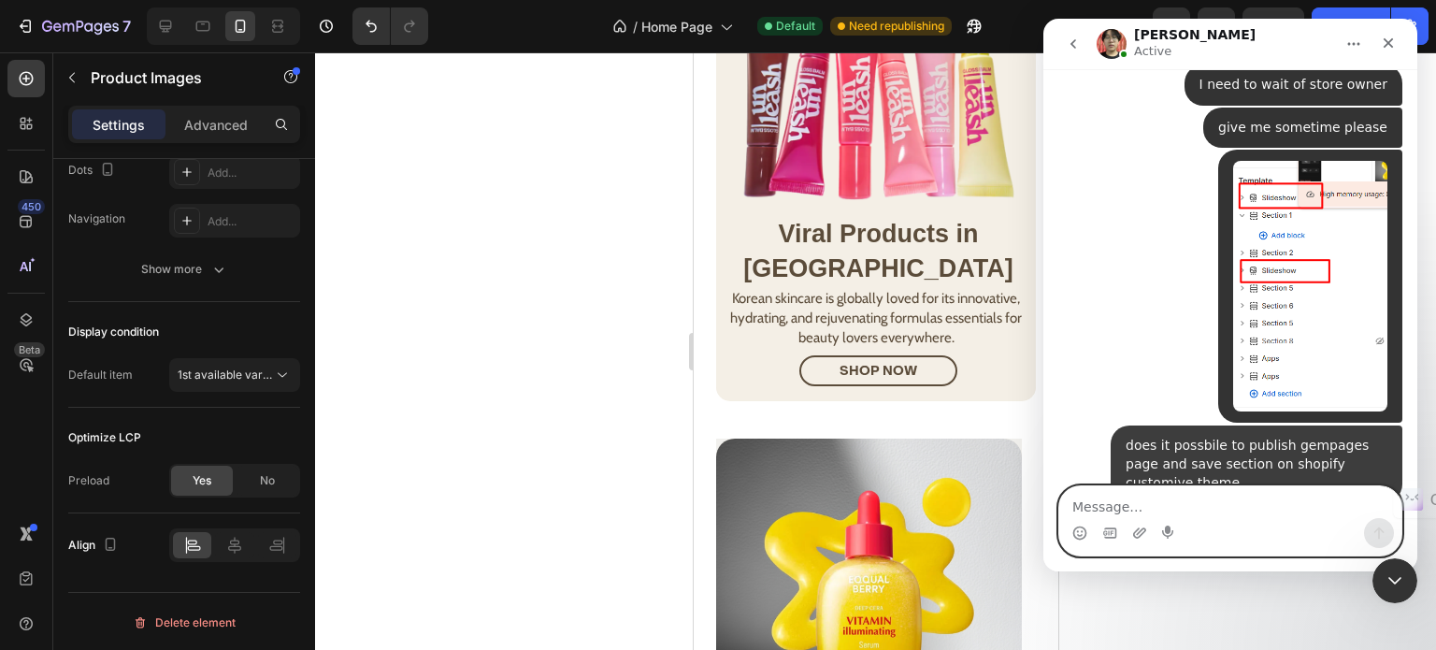
type textarea "?"
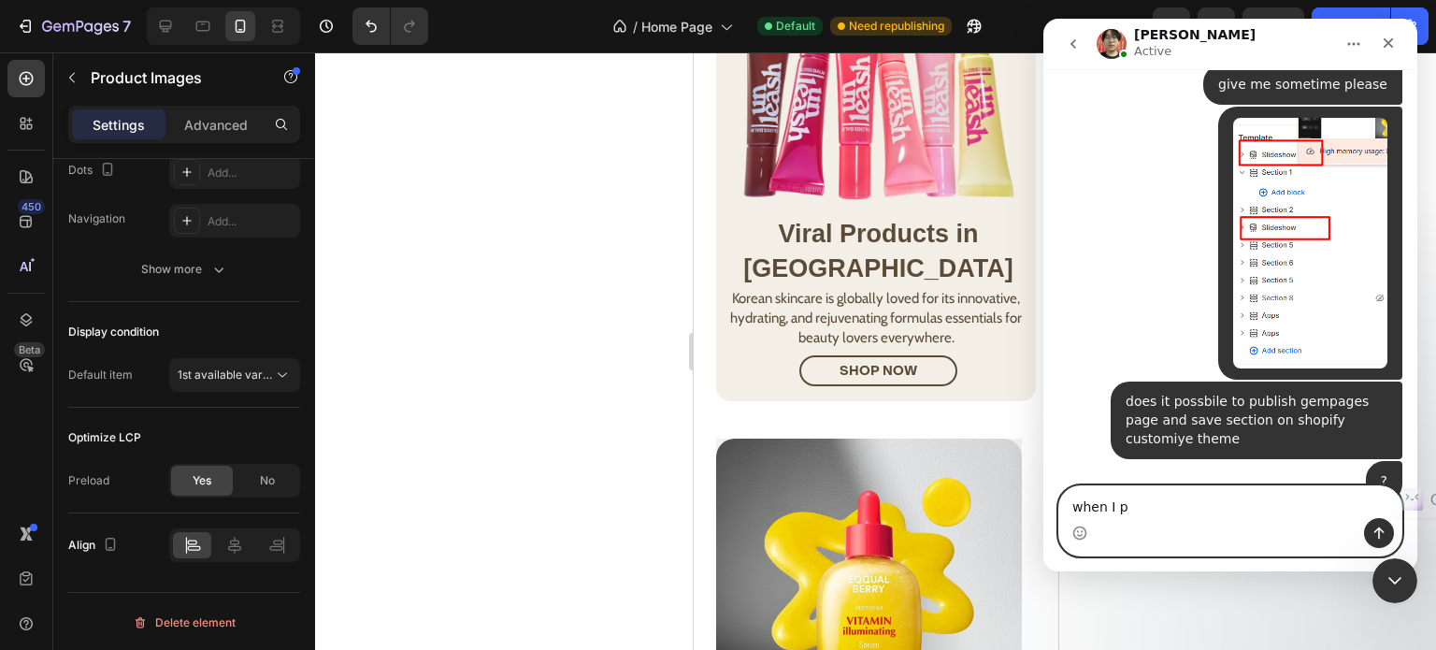
scroll to position [2035, 0]
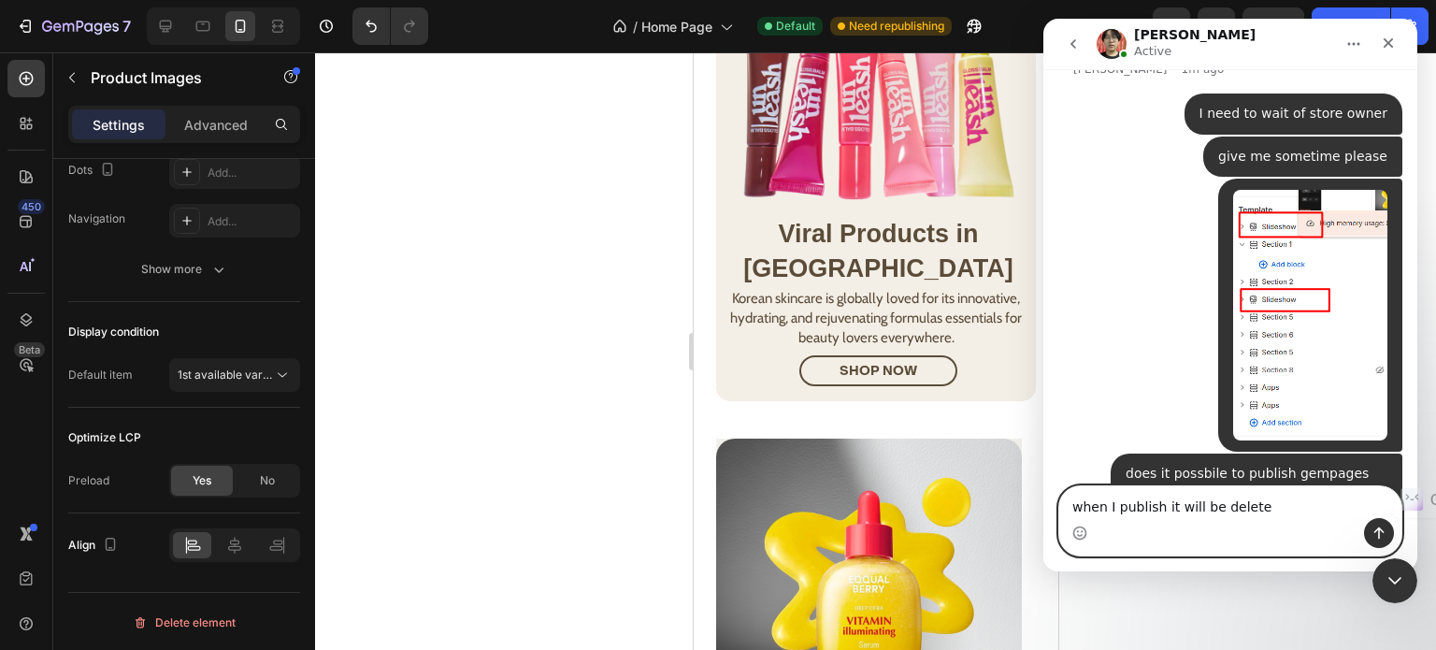
type textarea "when I publish it will be deleted"
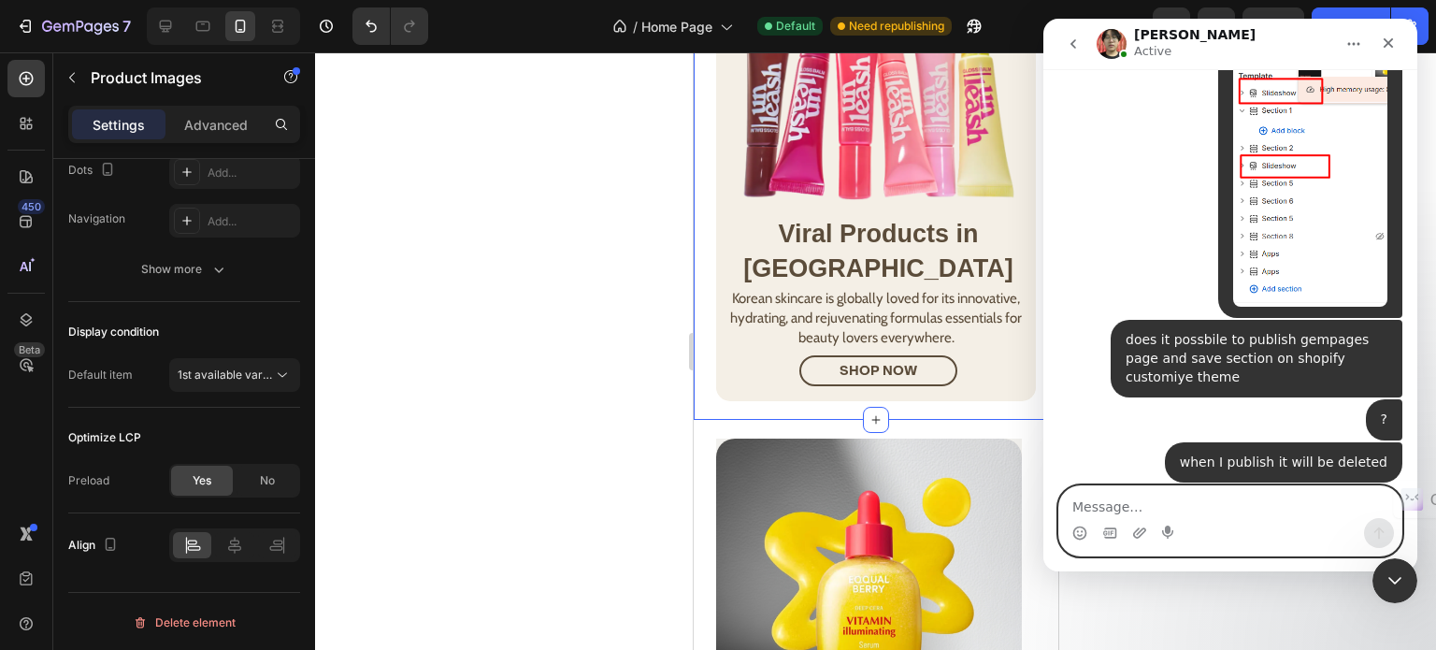
scroll to position [2188, 0]
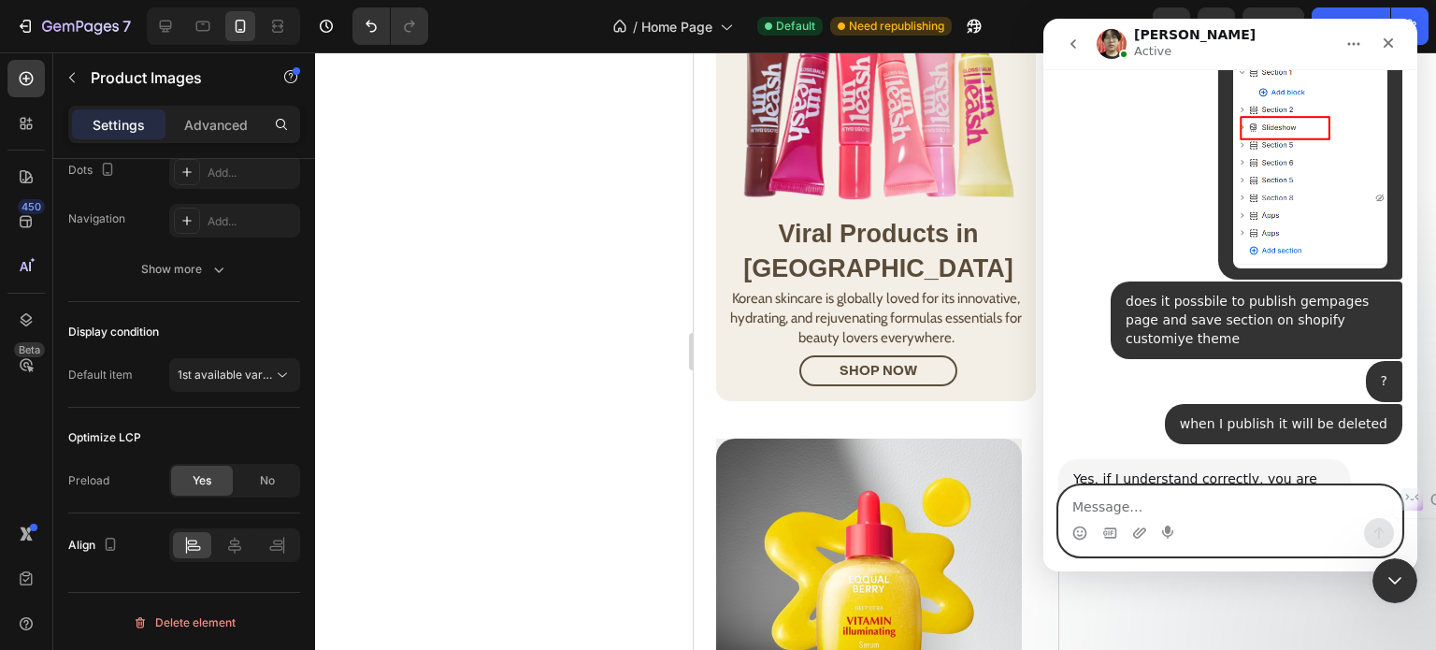
click at [1191, 496] on textarea "Message…" at bounding box center [1230, 502] width 342 height 32
type textarea "Nono"
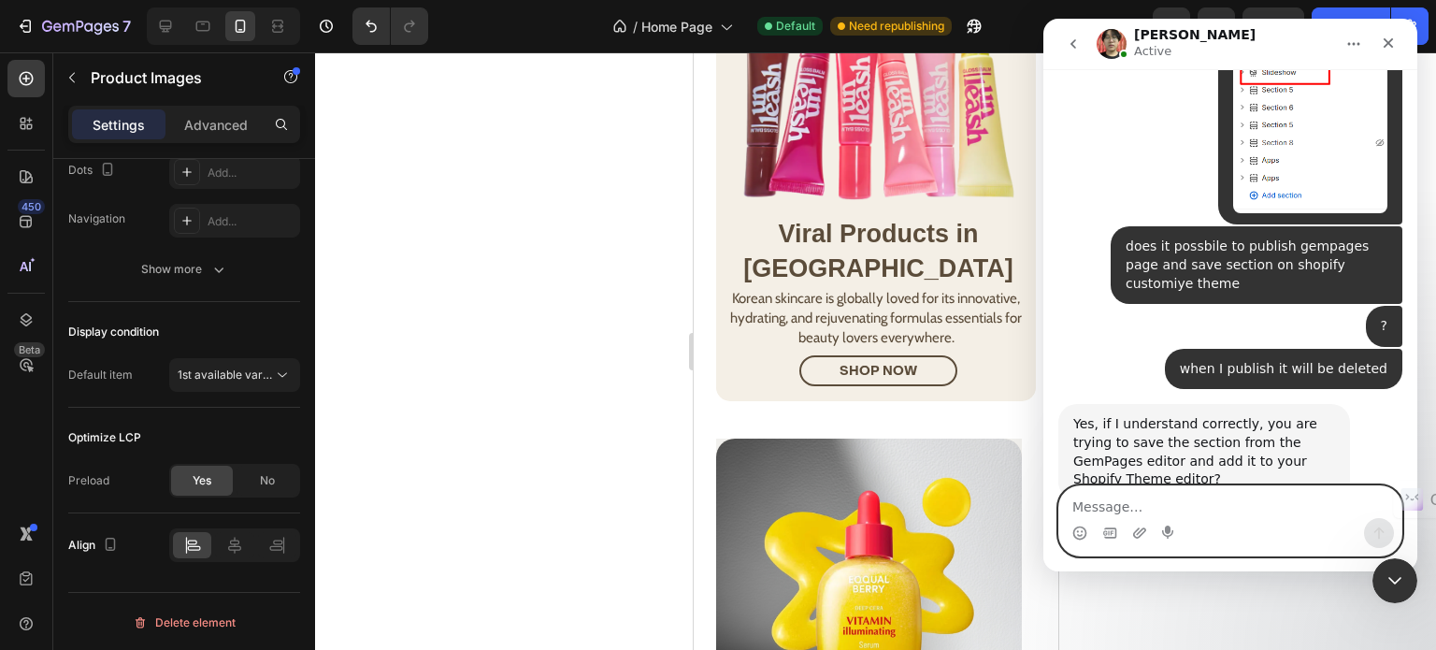
scroll to position [2244, 0]
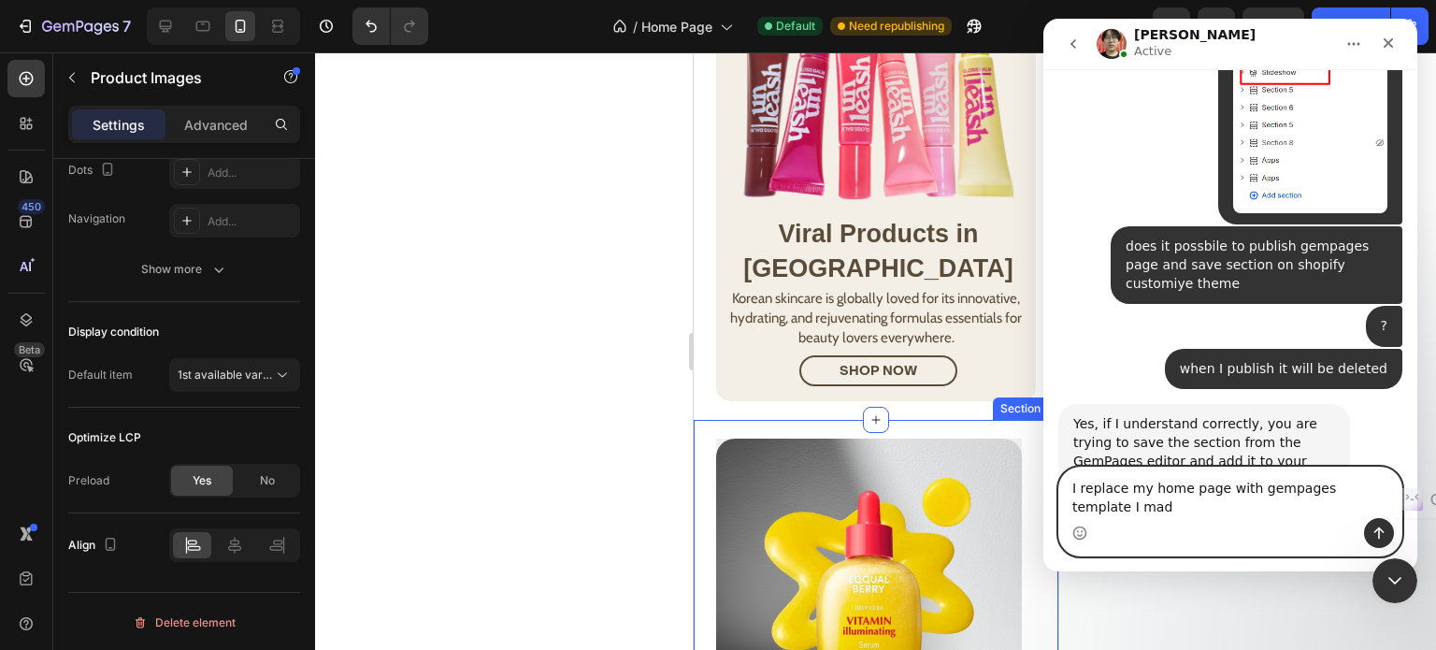
type textarea "I replace my home page with gempages template I made"
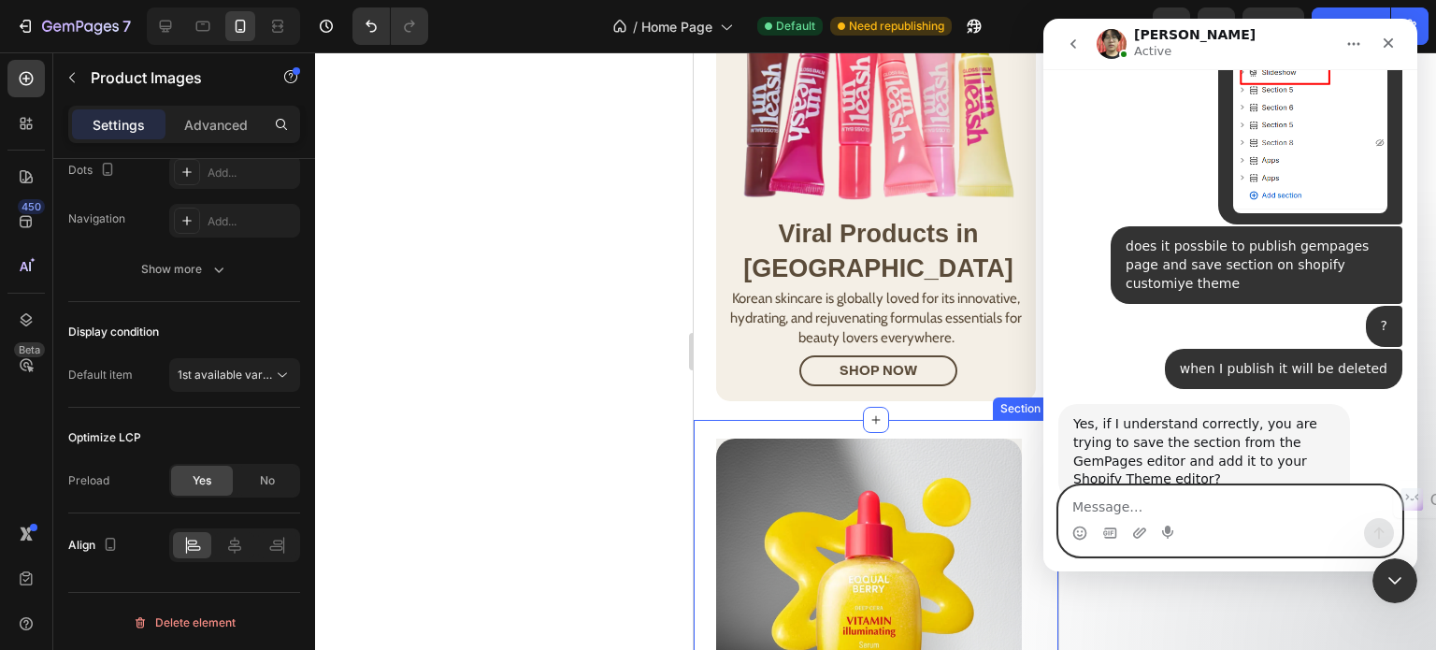
scroll to position [2305, 0]
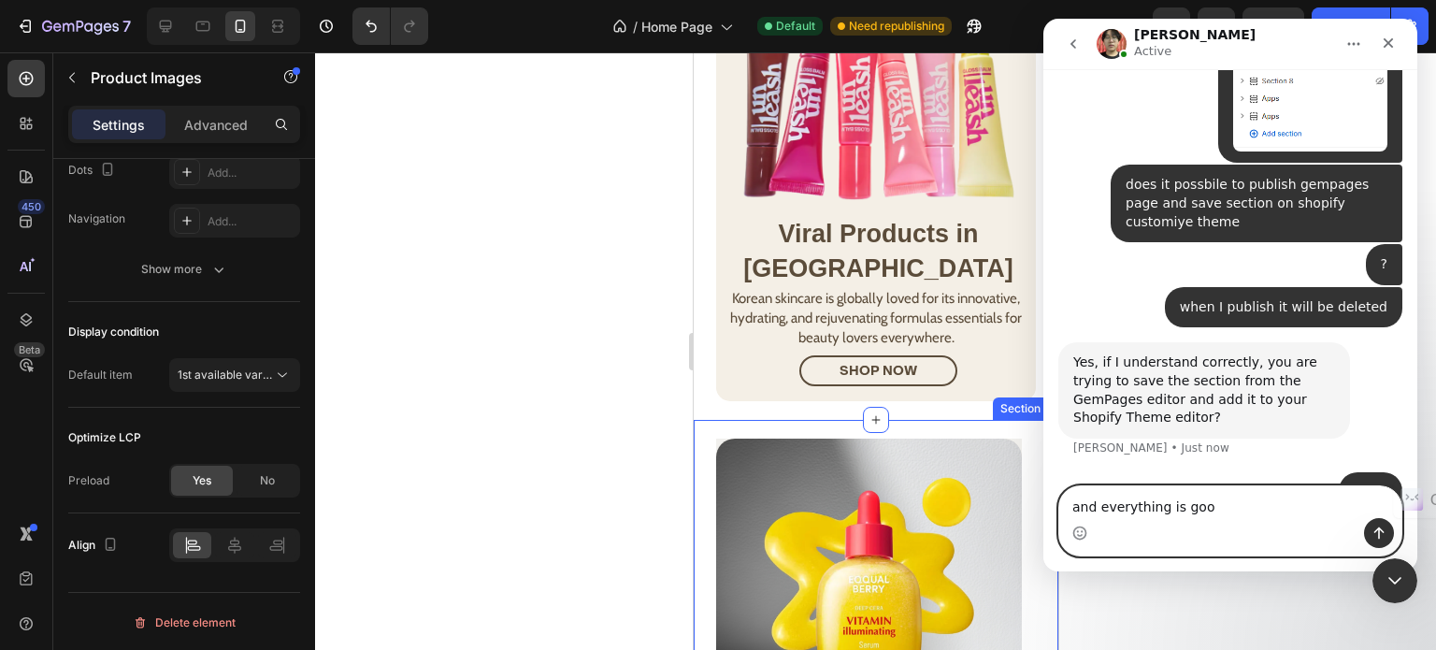
type textarea "and everything is good"
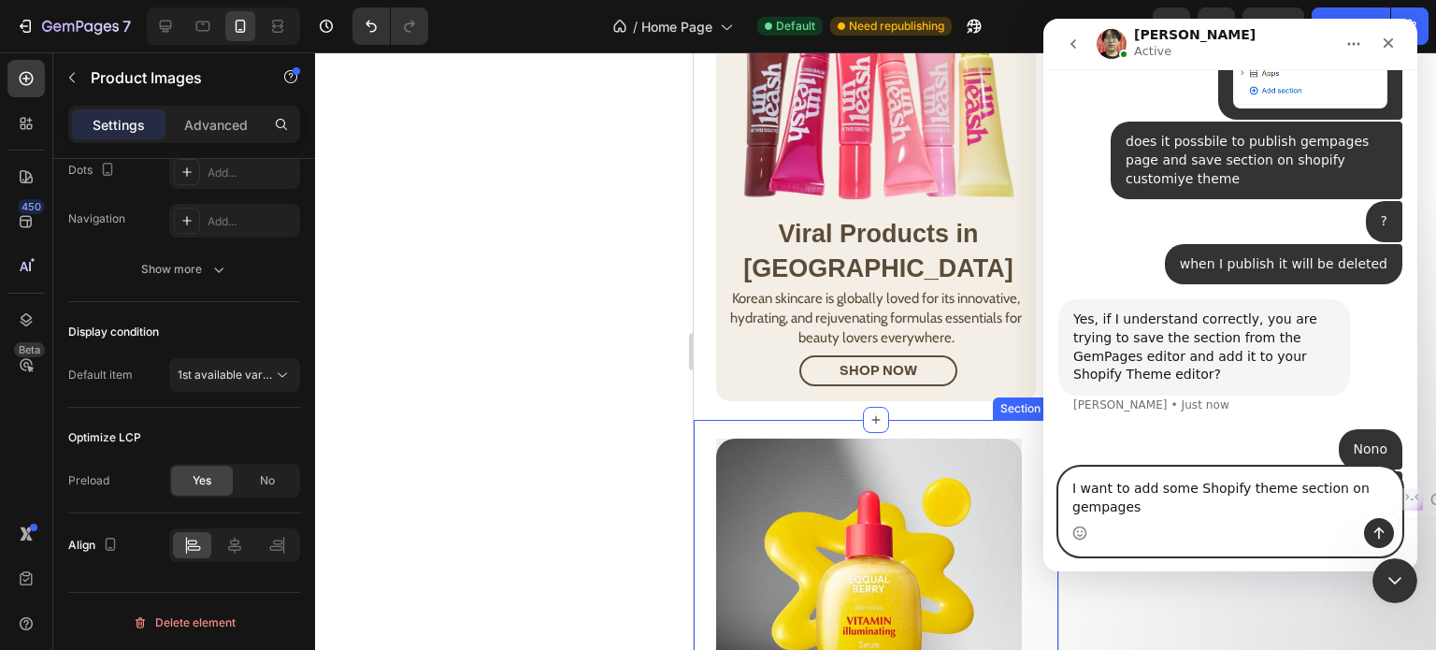
scroll to position [2367, 0]
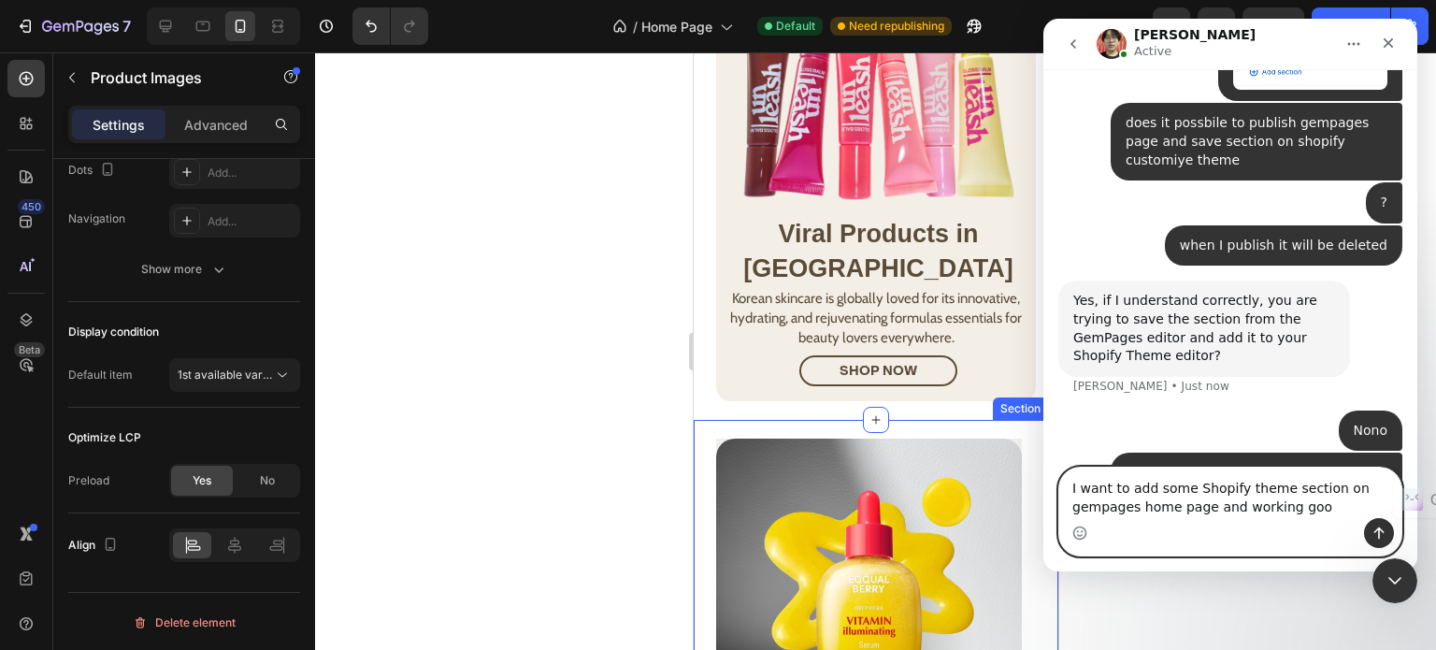
type textarea "I want to add some Shopify theme section on gempages home page and working good"
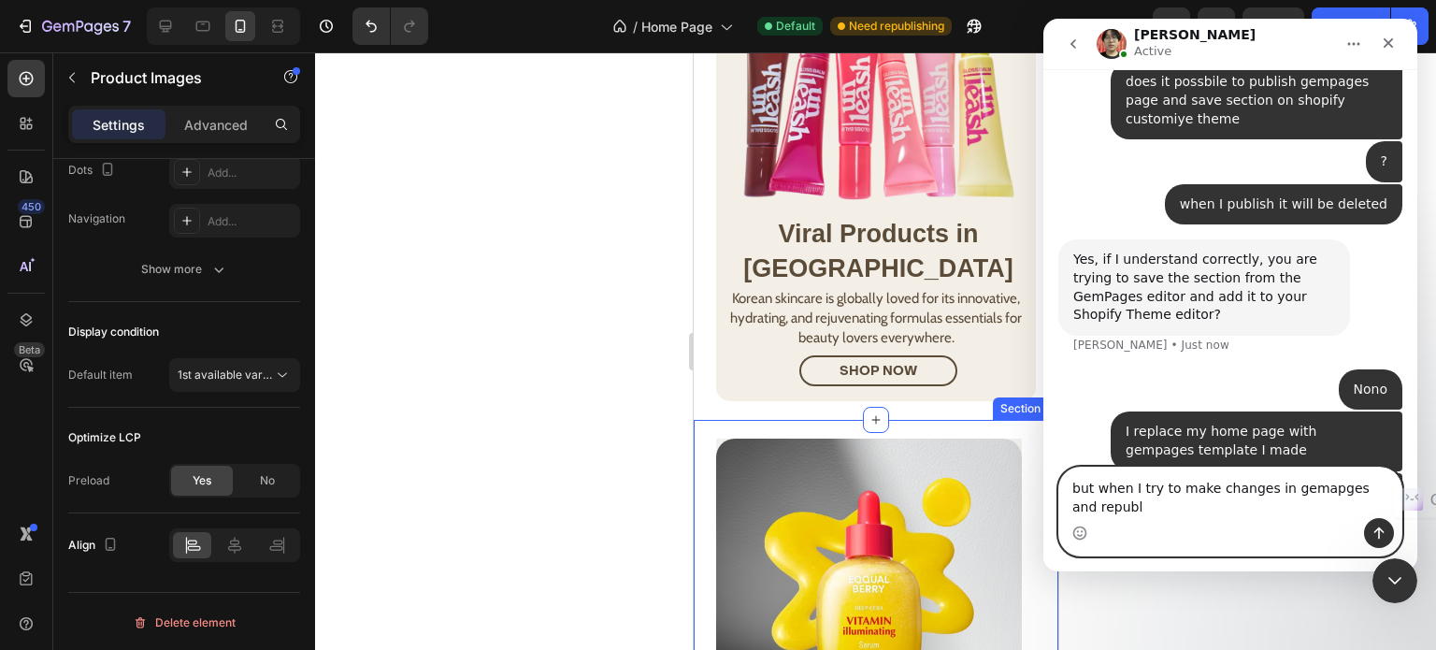
scroll to position [2427, 0]
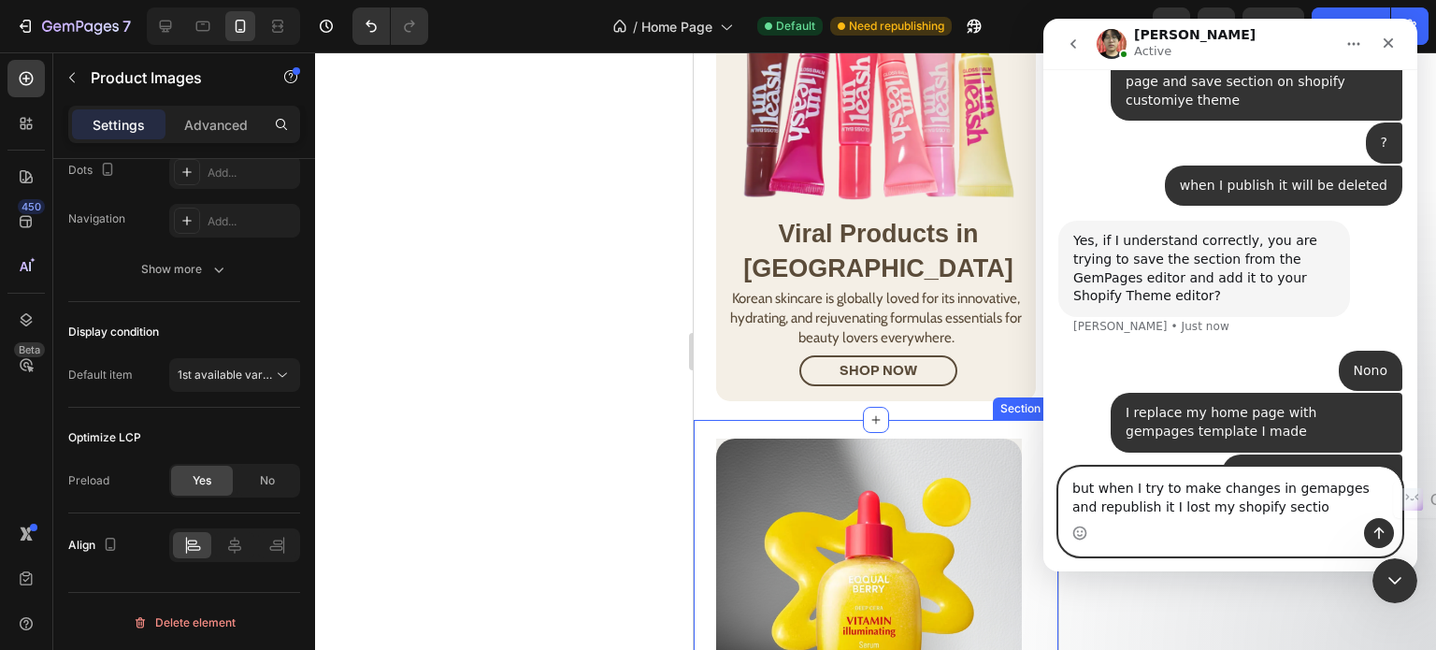
type textarea "but when I try to make changes in gemapges and republish it I lost my shopify s…"
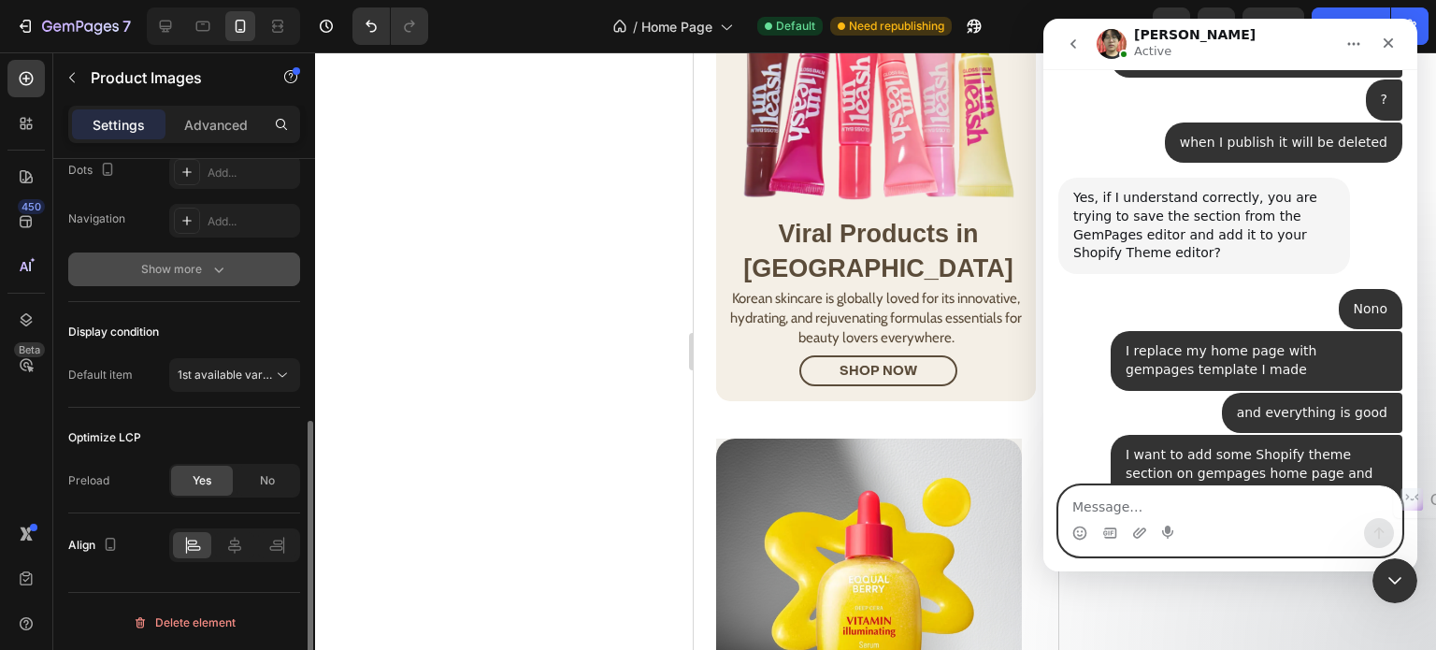
scroll to position [2525, 0]
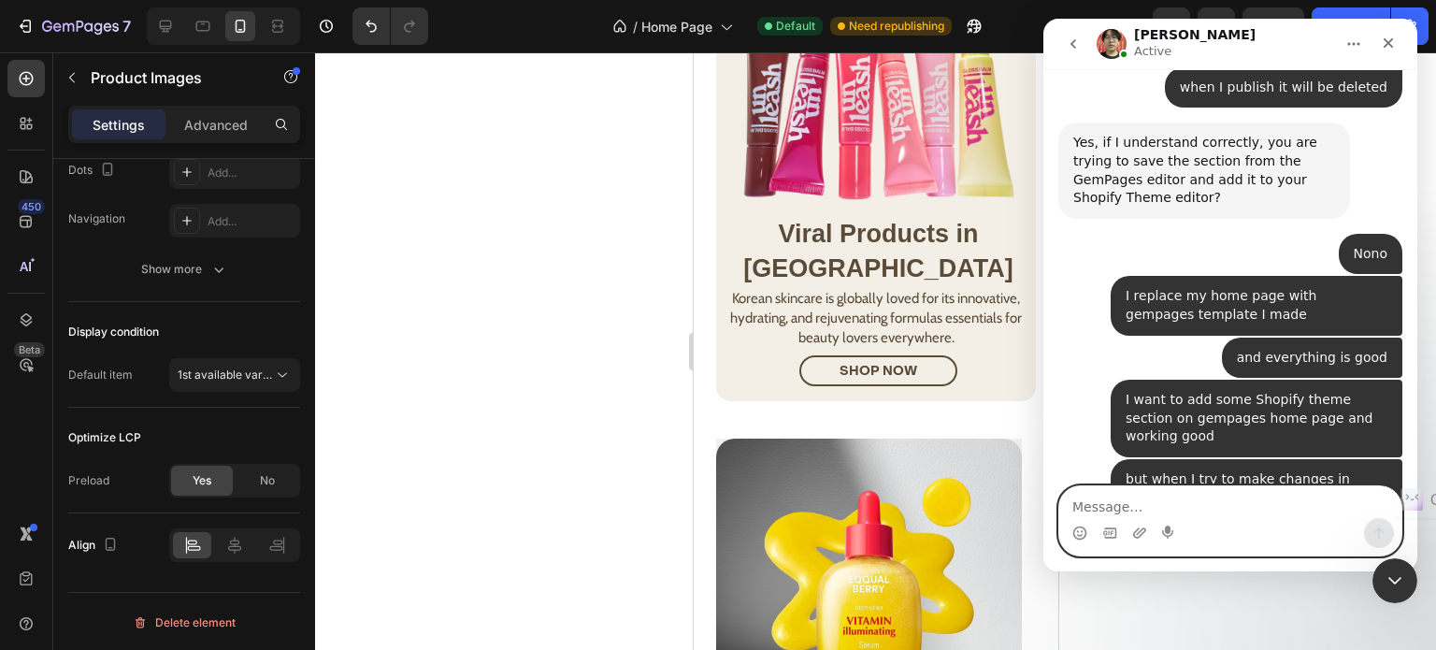
click at [1140, 502] on textarea "Message…" at bounding box center [1230, 502] width 342 height 32
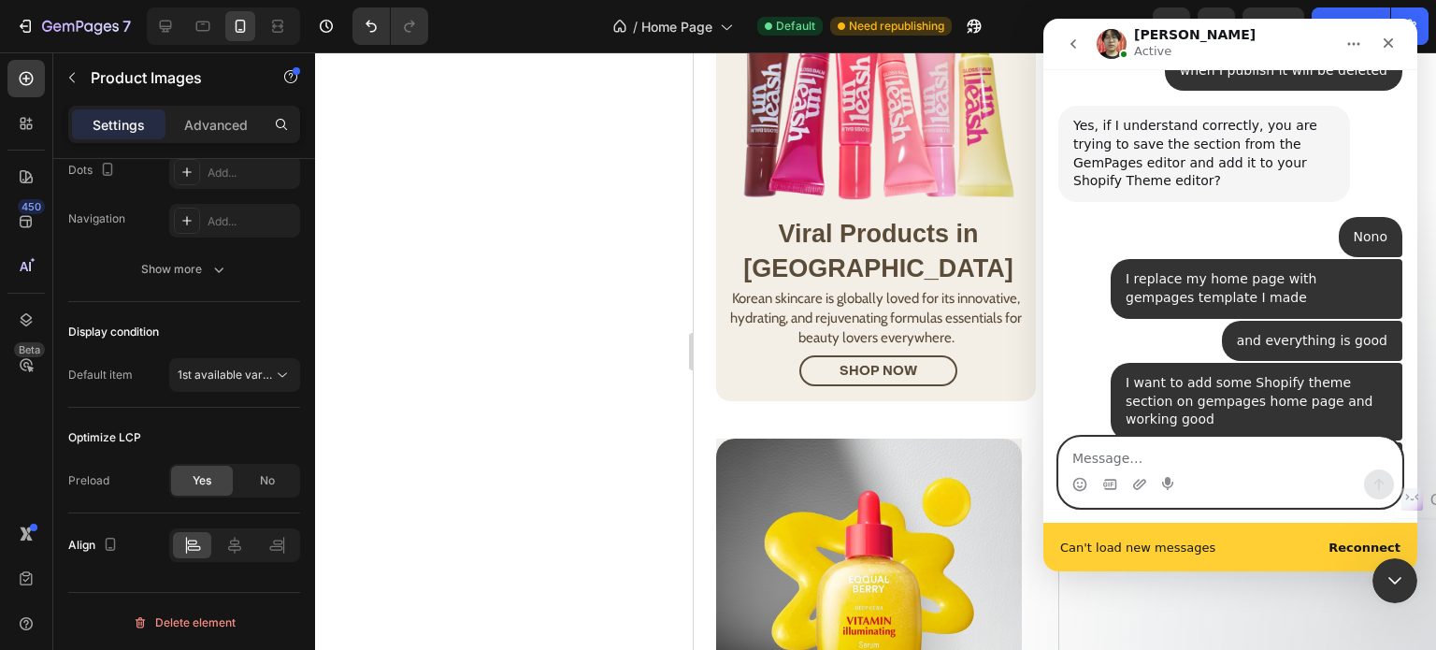
scroll to position [2574, 0]
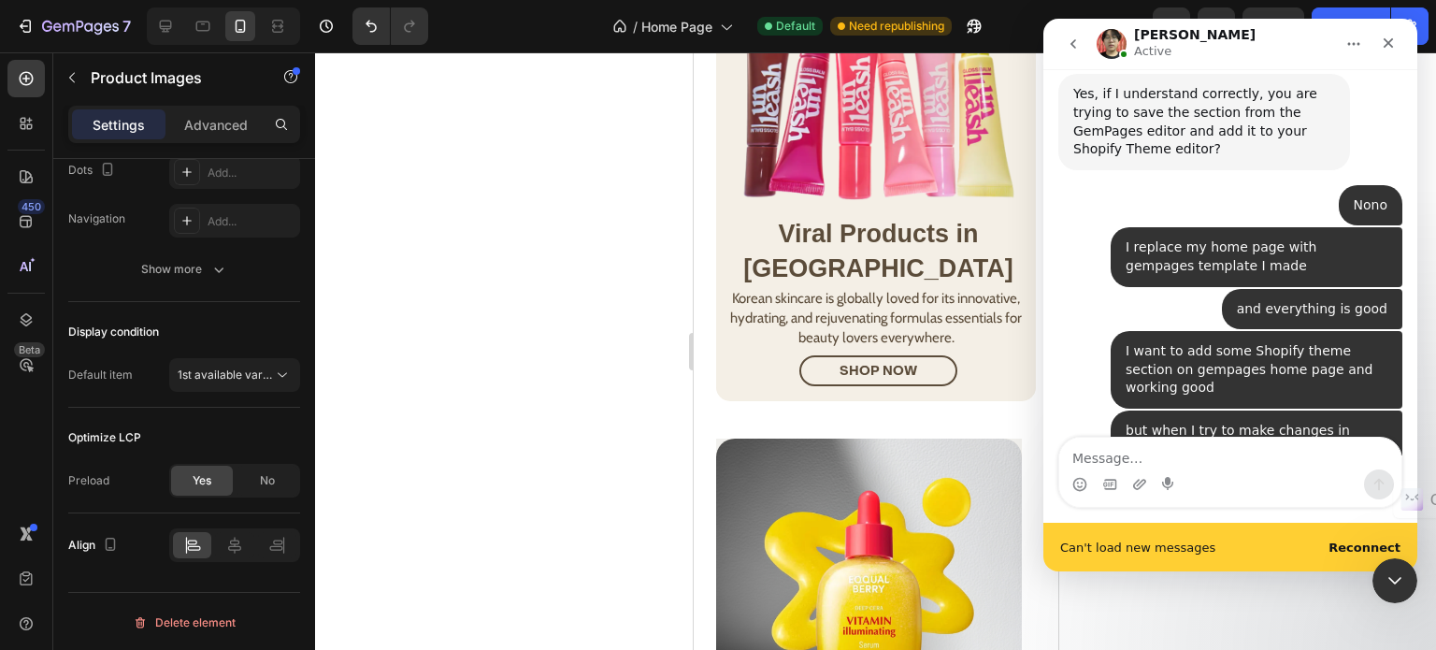
click at [1356, 552] on b "Reconnect" at bounding box center [1364, 547] width 72 height 14
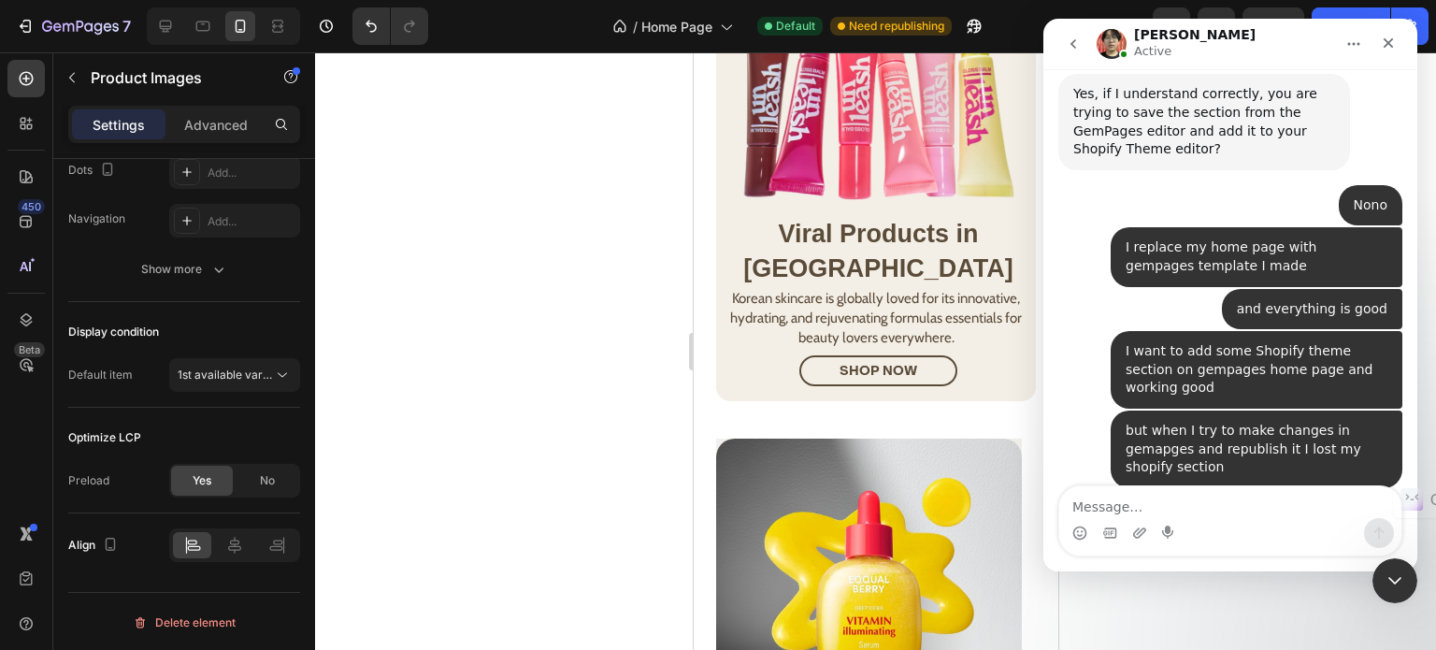
scroll to position [2597, 0]
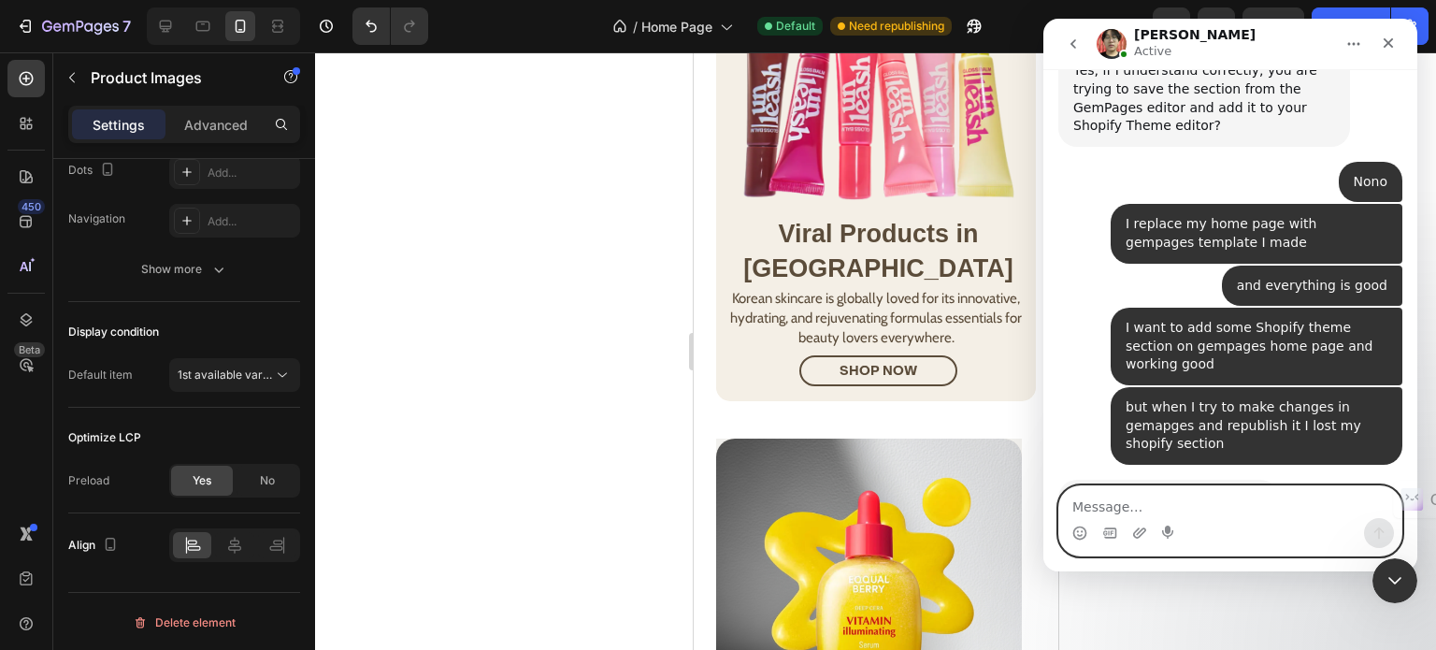
click at [1126, 500] on textarea "Message…" at bounding box center [1230, 502] width 342 height 32
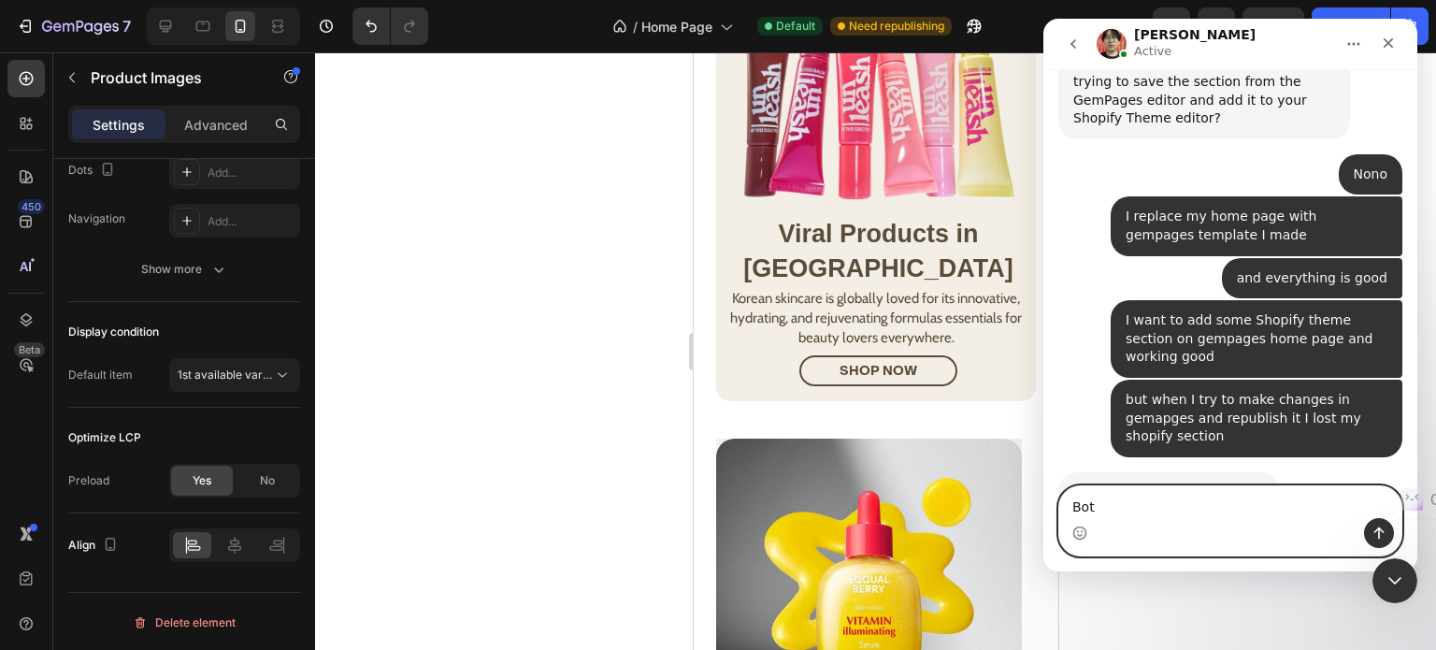
type textarea "Both"
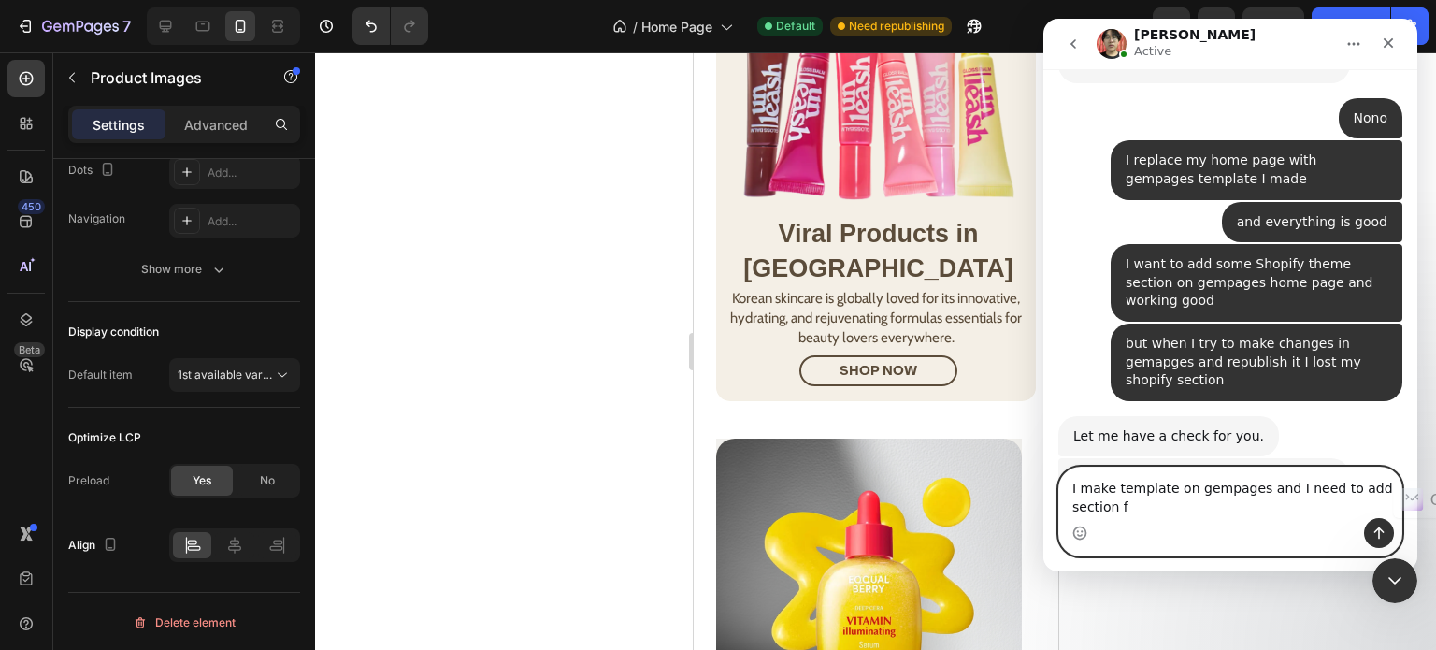
scroll to position [2679, 0]
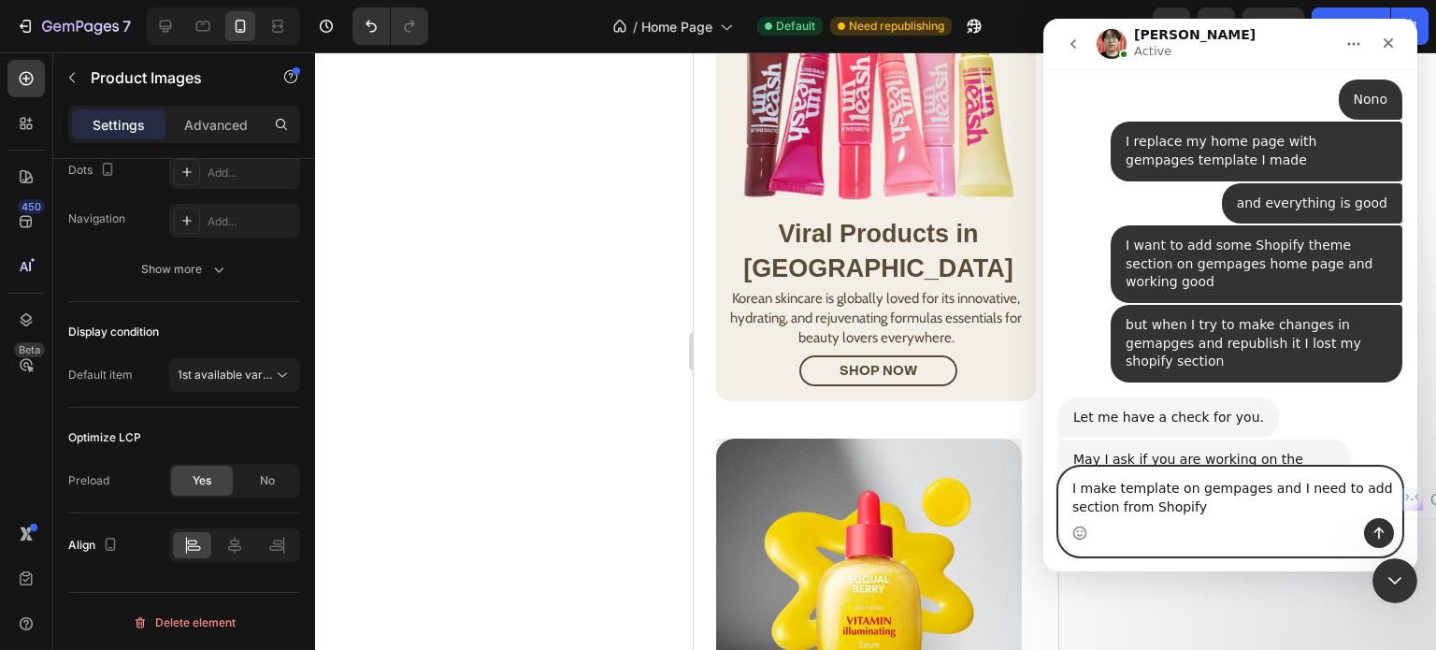
type textarea "I make template on gempages and I need to add section from Shopify"
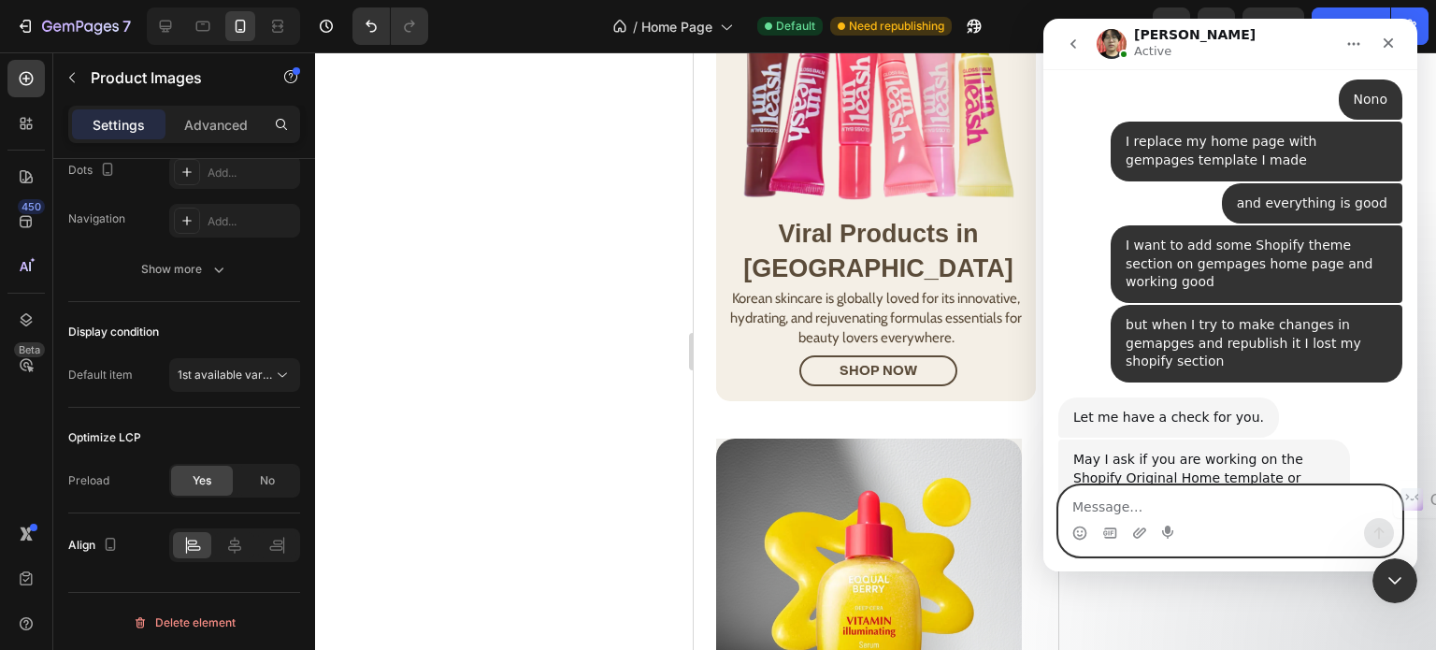
scroll to position [2721, 0]
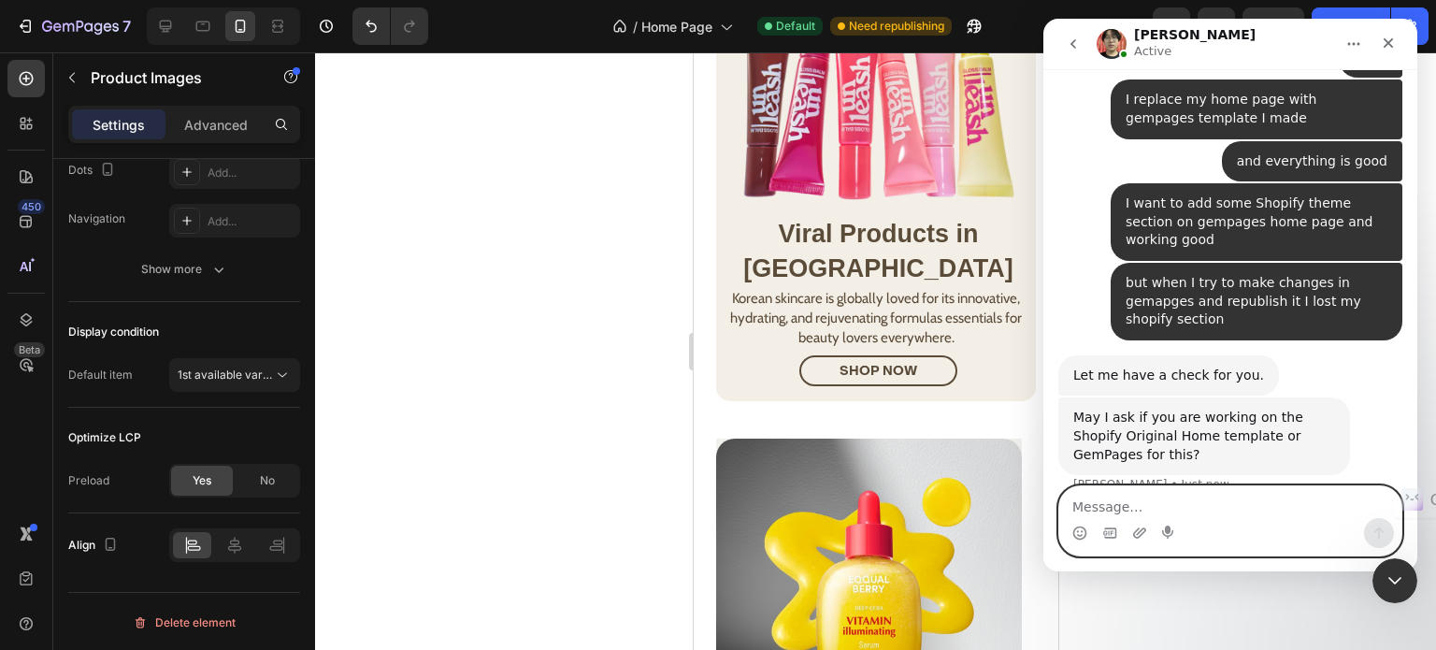
type textarea "s"
type textarea "on gempages"
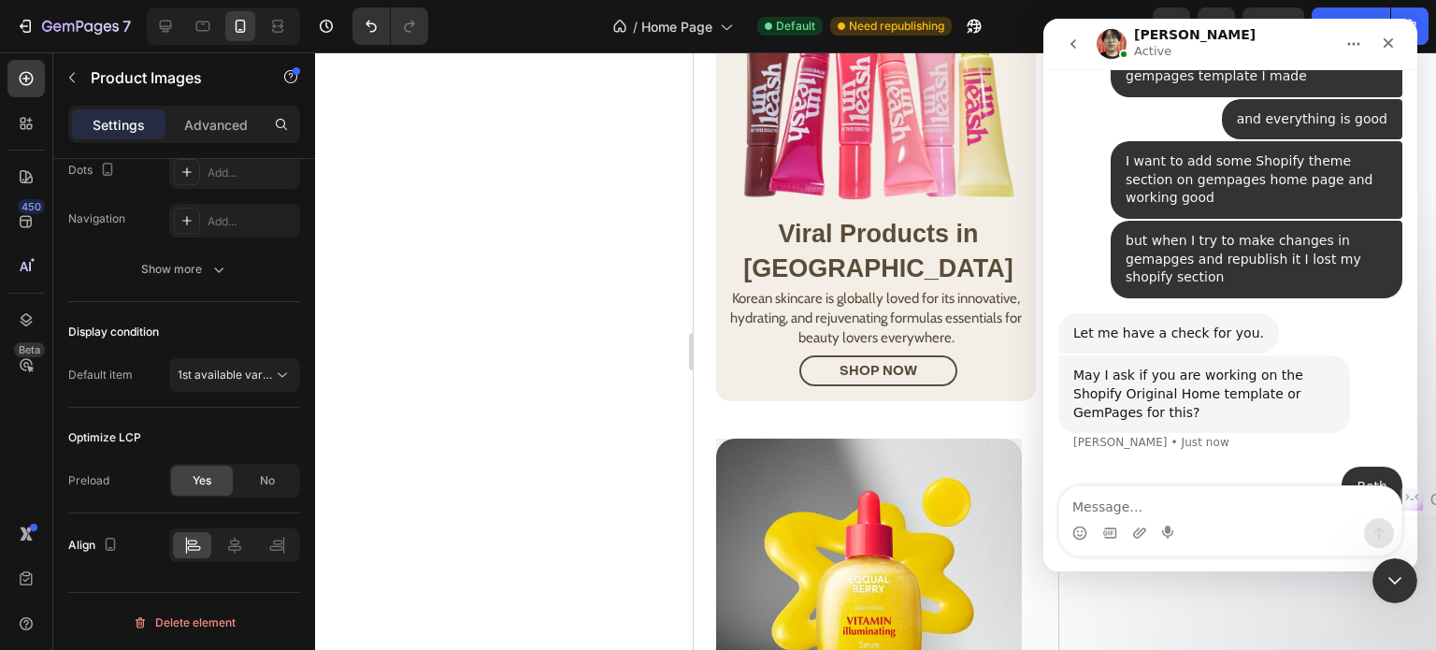
click at [504, 283] on div at bounding box center [875, 350] width 1121 height 597
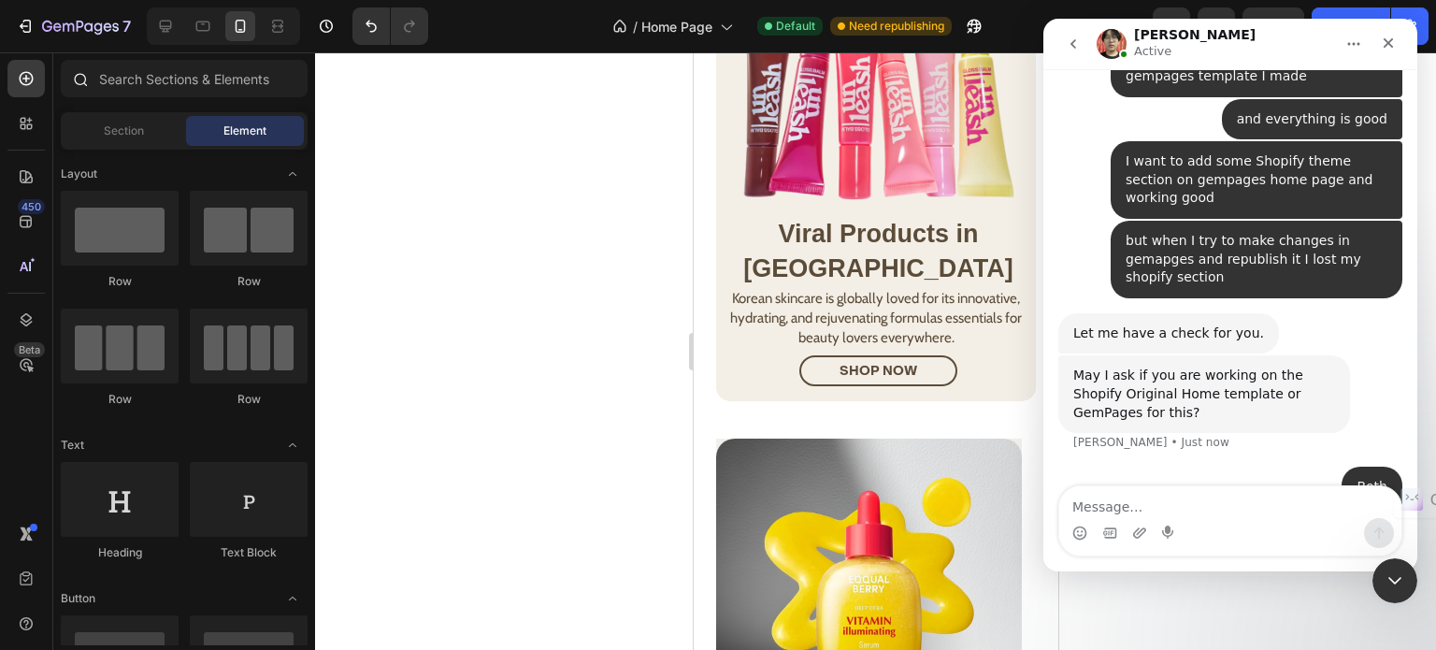
click at [97, 82] on div at bounding box center [79, 78] width 37 height 37
click at [237, 95] on input "text" at bounding box center [184, 78] width 247 height 37
click at [236, 81] on input "text" at bounding box center [184, 78] width 247 height 37
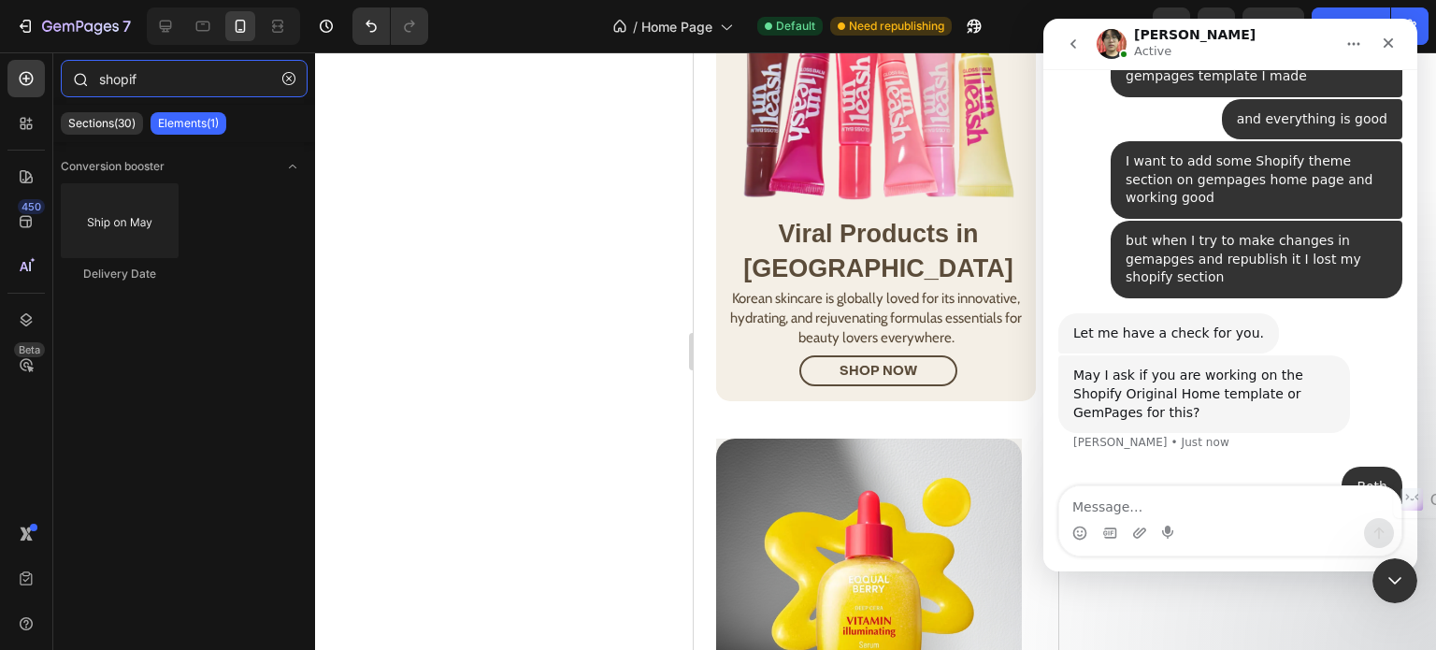
type input "shopifz"
type input "shopify"
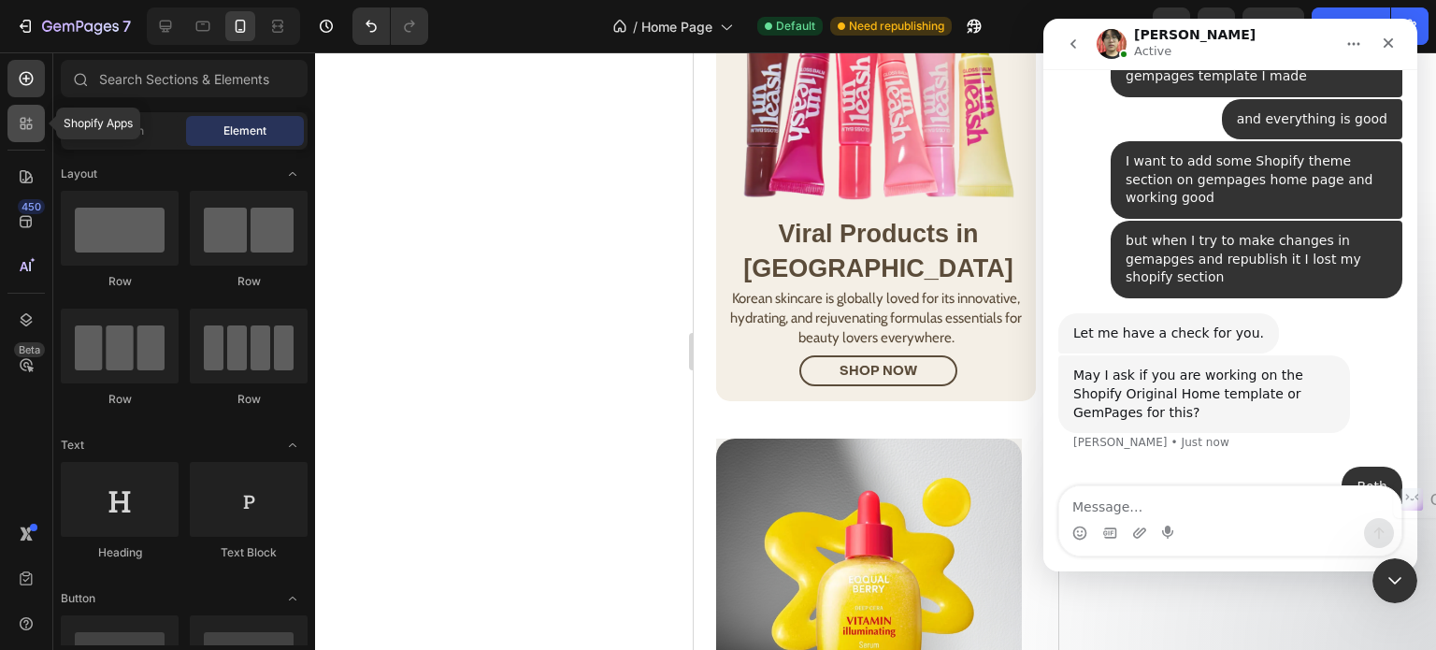
click at [15, 132] on div at bounding box center [25, 123] width 37 height 37
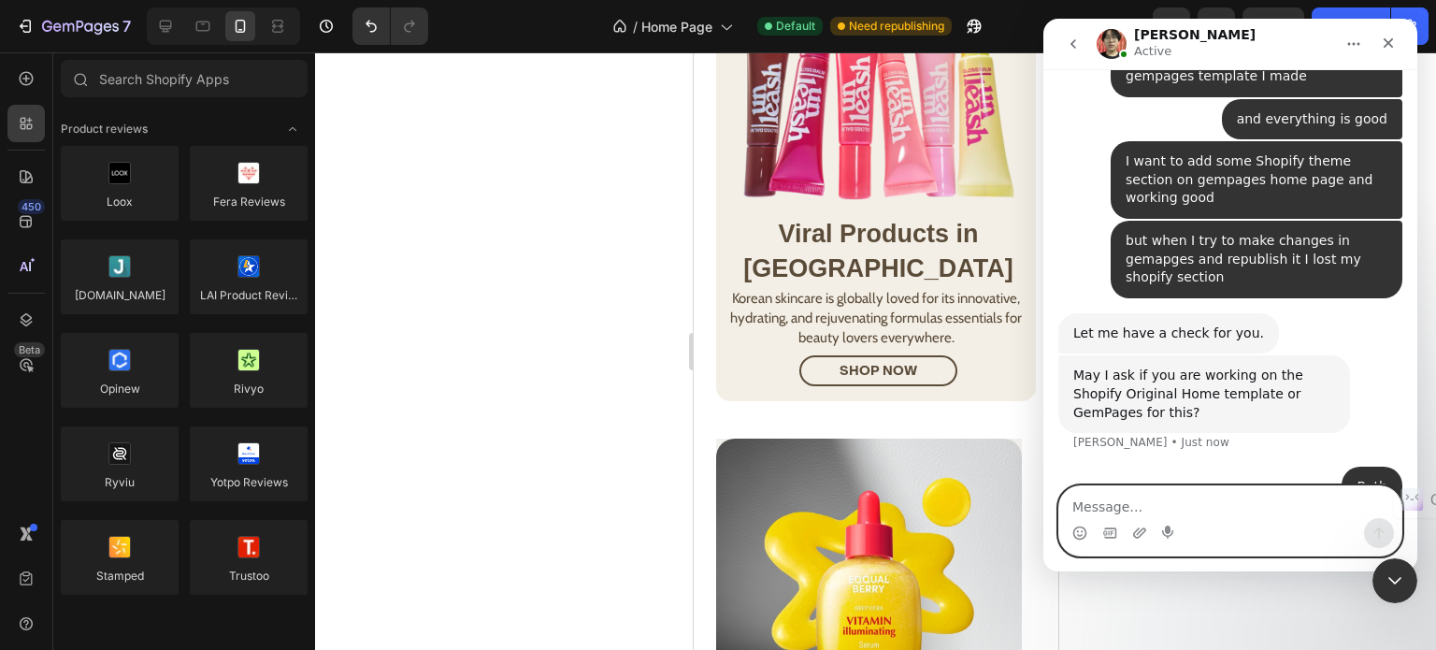
click at [1238, 495] on textarea "Message…" at bounding box center [1230, 502] width 342 height 32
click at [1221, 509] on textarea "Message…" at bounding box center [1230, 502] width 342 height 32
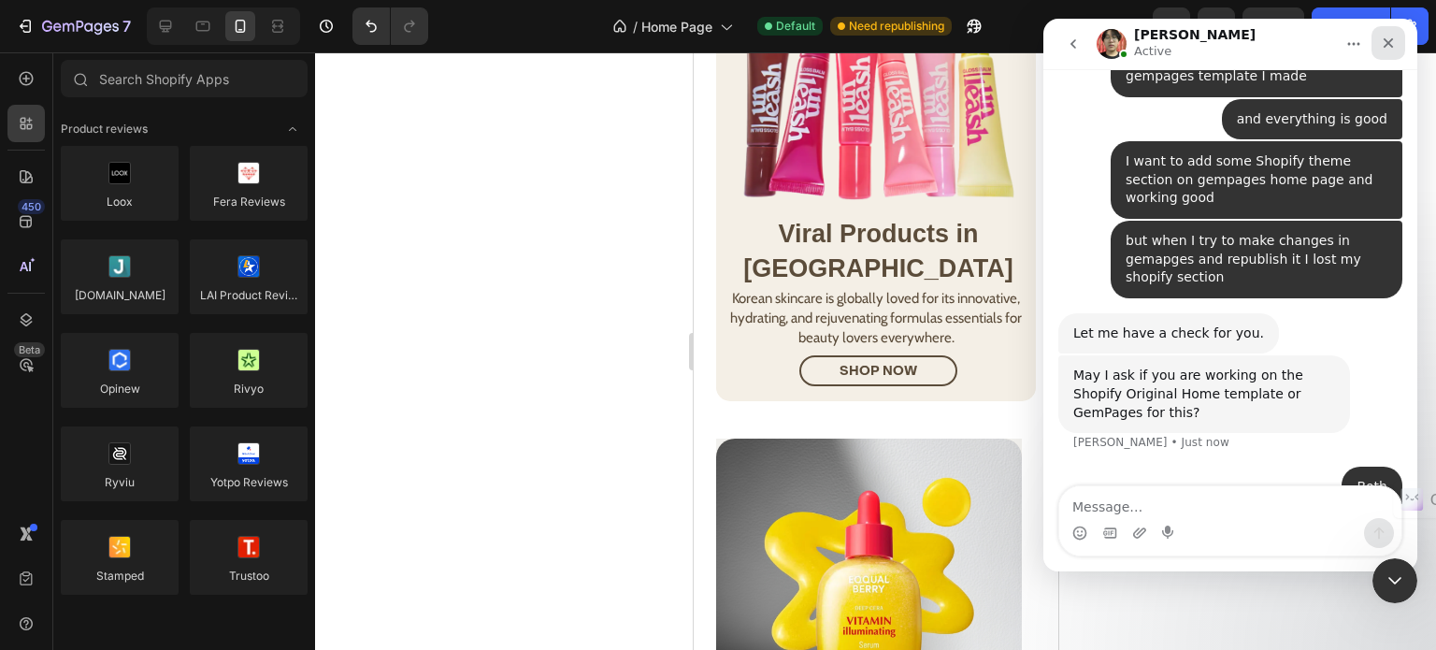
click at [1385, 51] on div "Close" at bounding box center [1388, 43] width 34 height 34
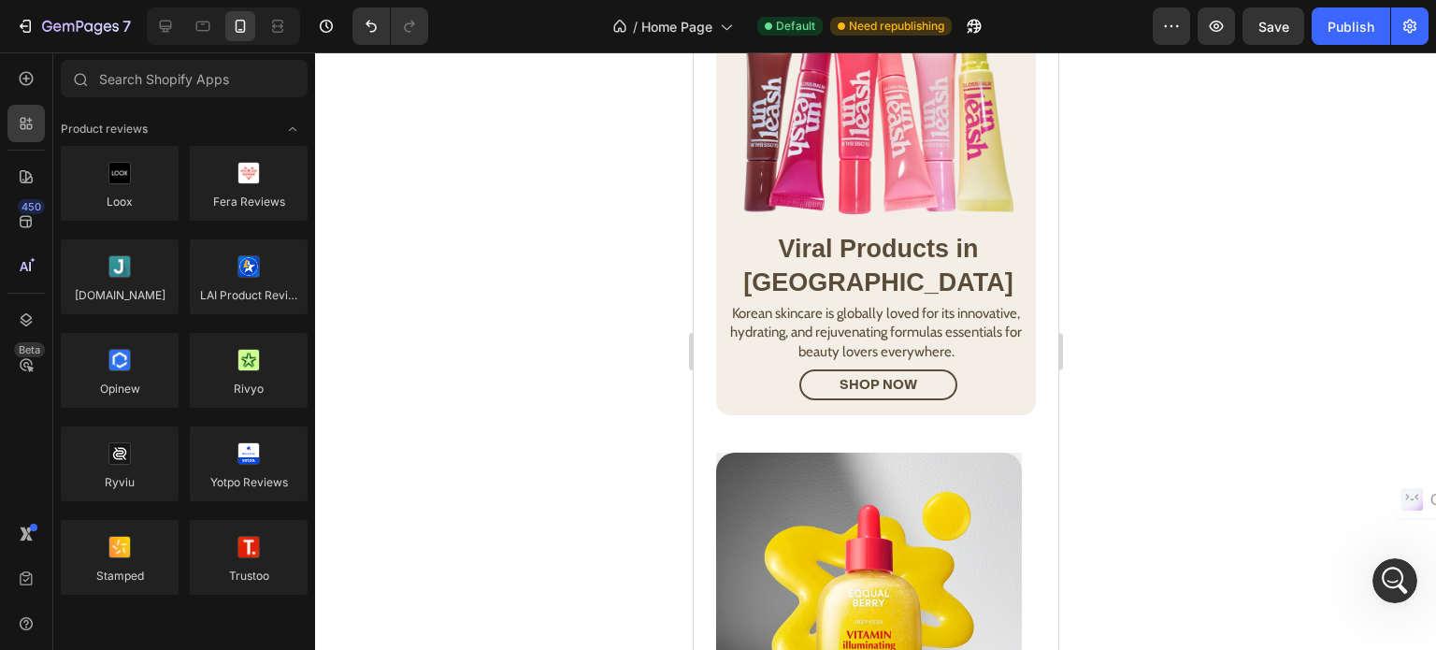
scroll to position [26, 0]
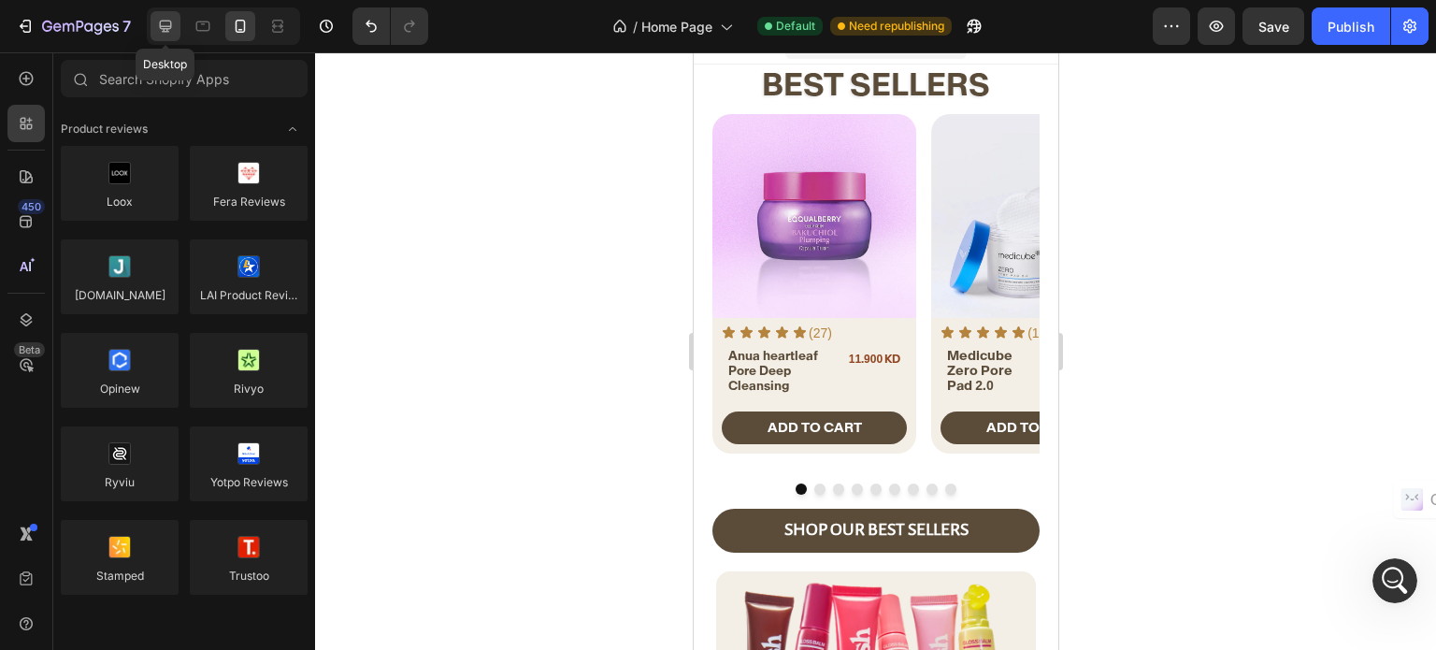
click at [172, 33] on icon at bounding box center [165, 26] width 19 height 19
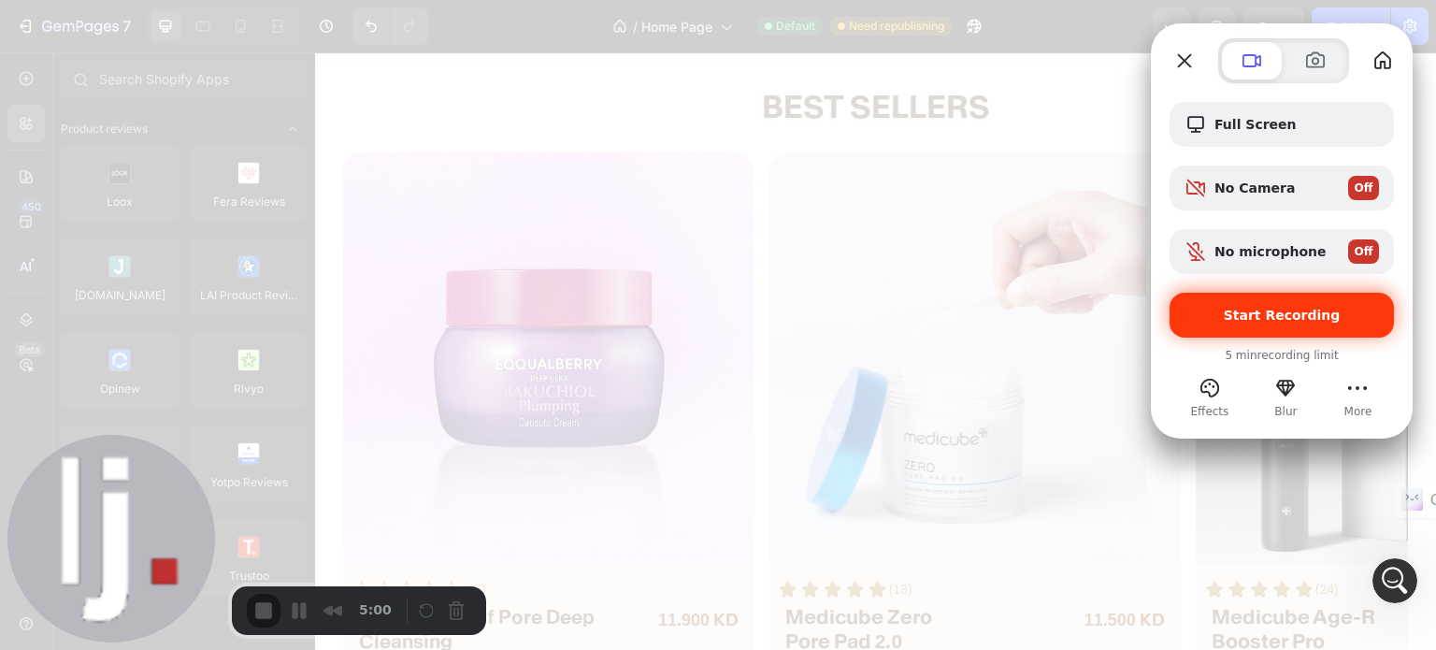
click at [1232, 303] on div "Start Recording" at bounding box center [1281, 315] width 224 height 45
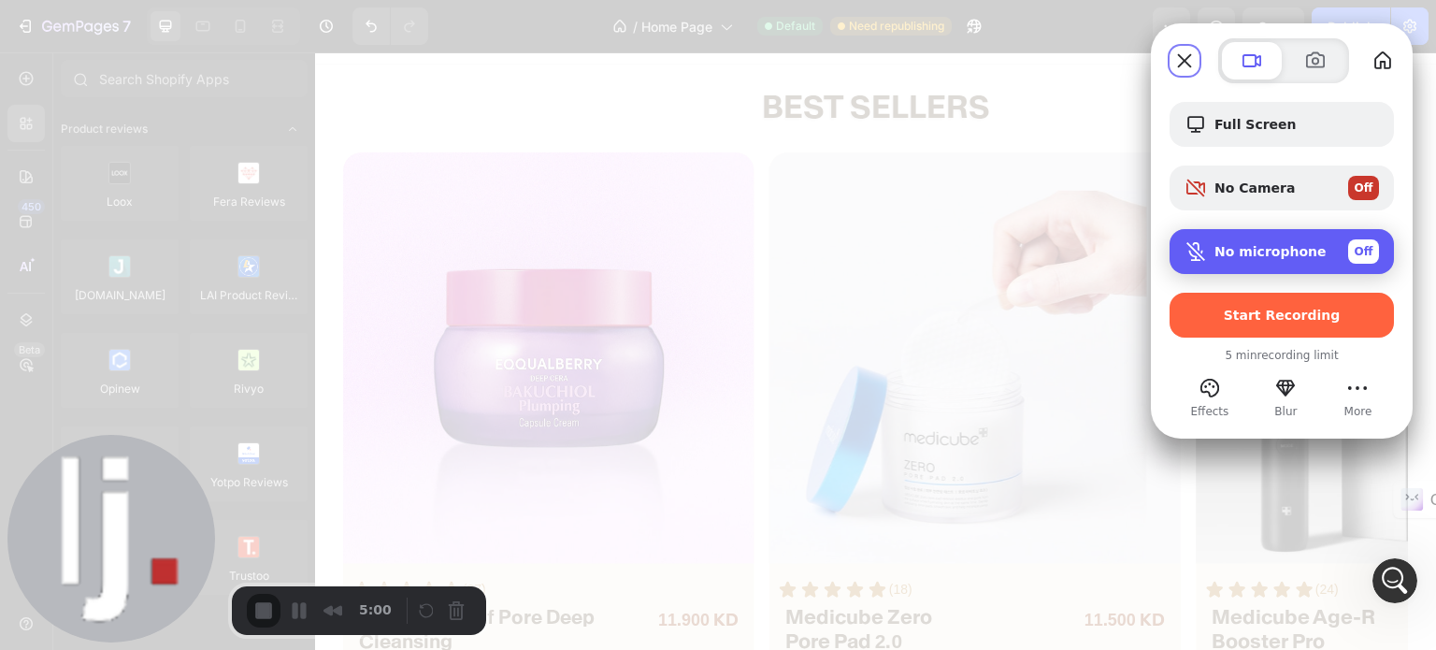
click at [1208, 243] on div "Microphone options" at bounding box center [1199, 251] width 30 height 22
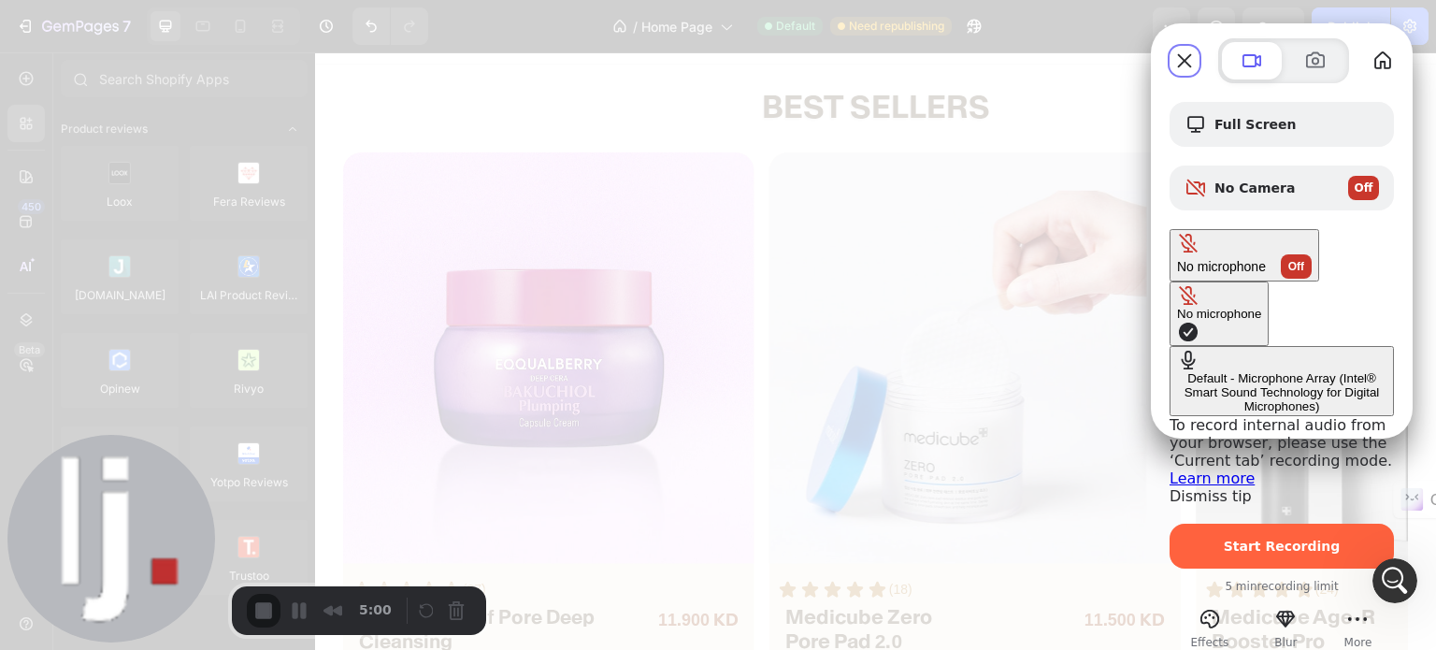
click at [1177, 371] on div "Default - Microphone Array (Intel® Smart Sound Technology for Digital Microphon…" at bounding box center [1281, 392] width 209 height 42
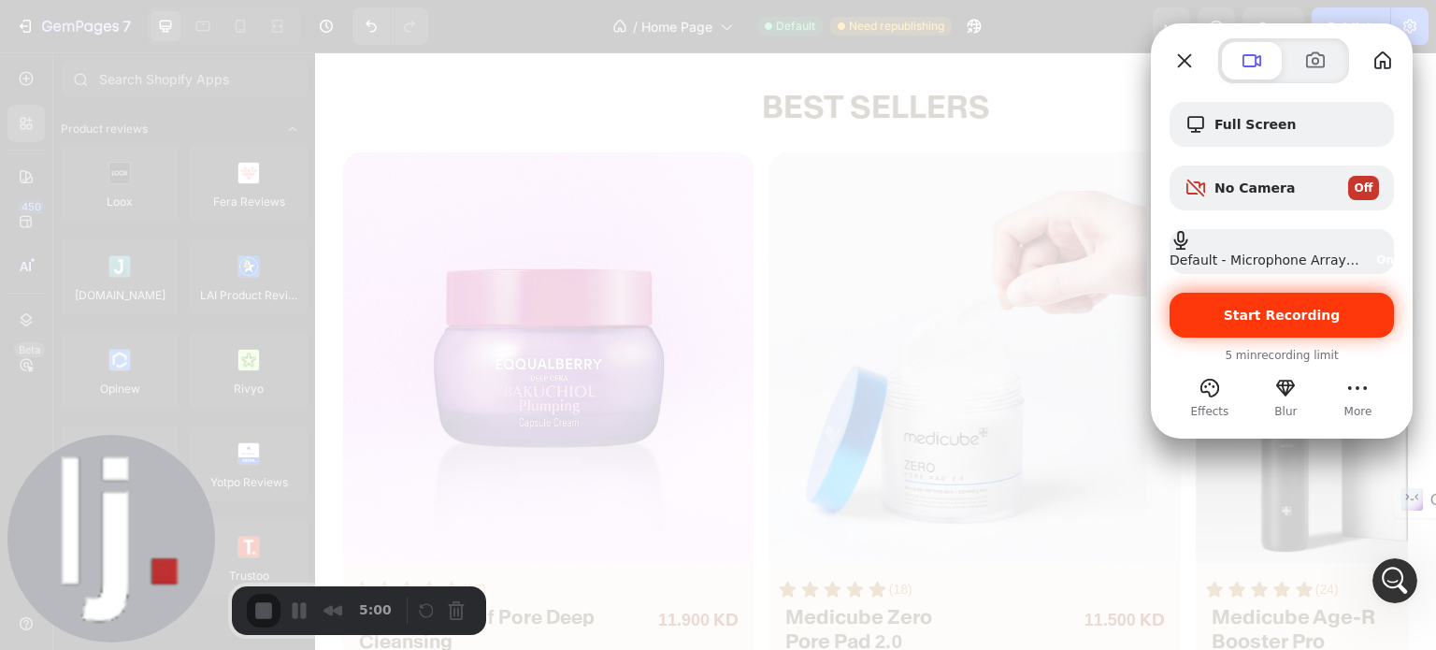
click at [1227, 319] on span "Start Recording" at bounding box center [1281, 315] width 194 height 15
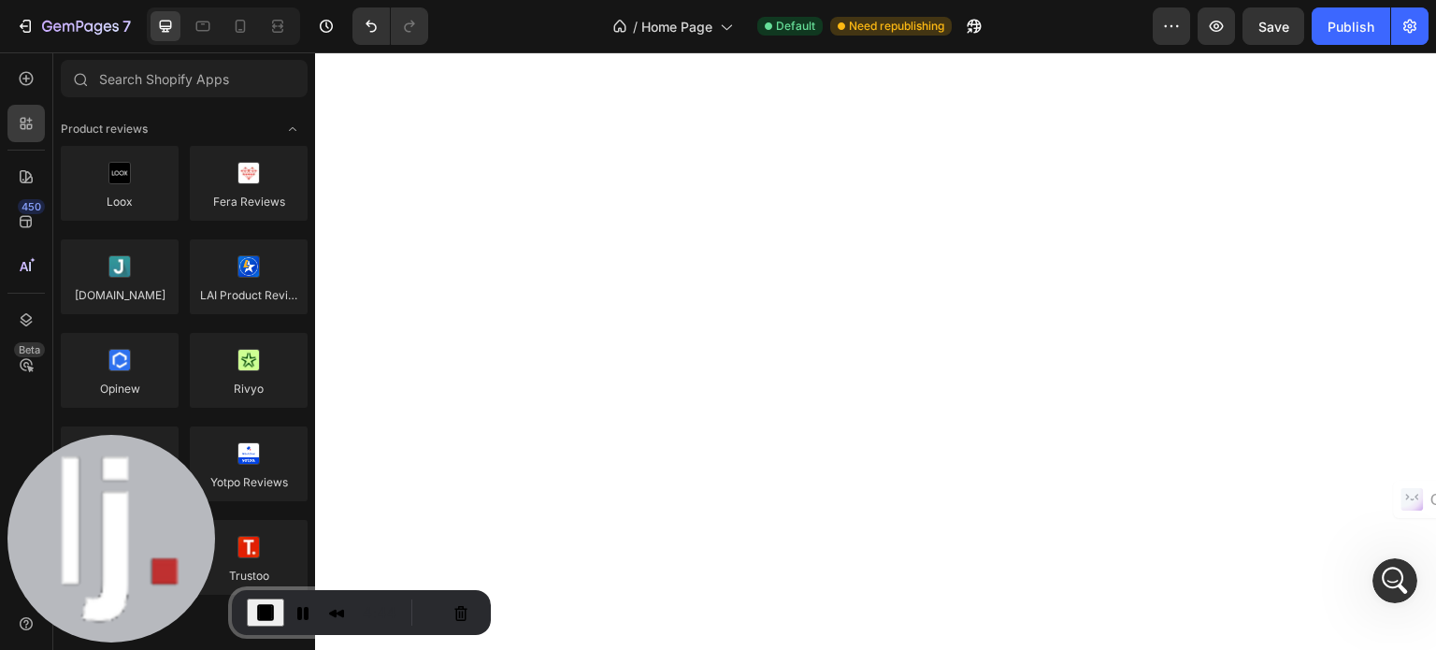
scroll to position [317, 0]
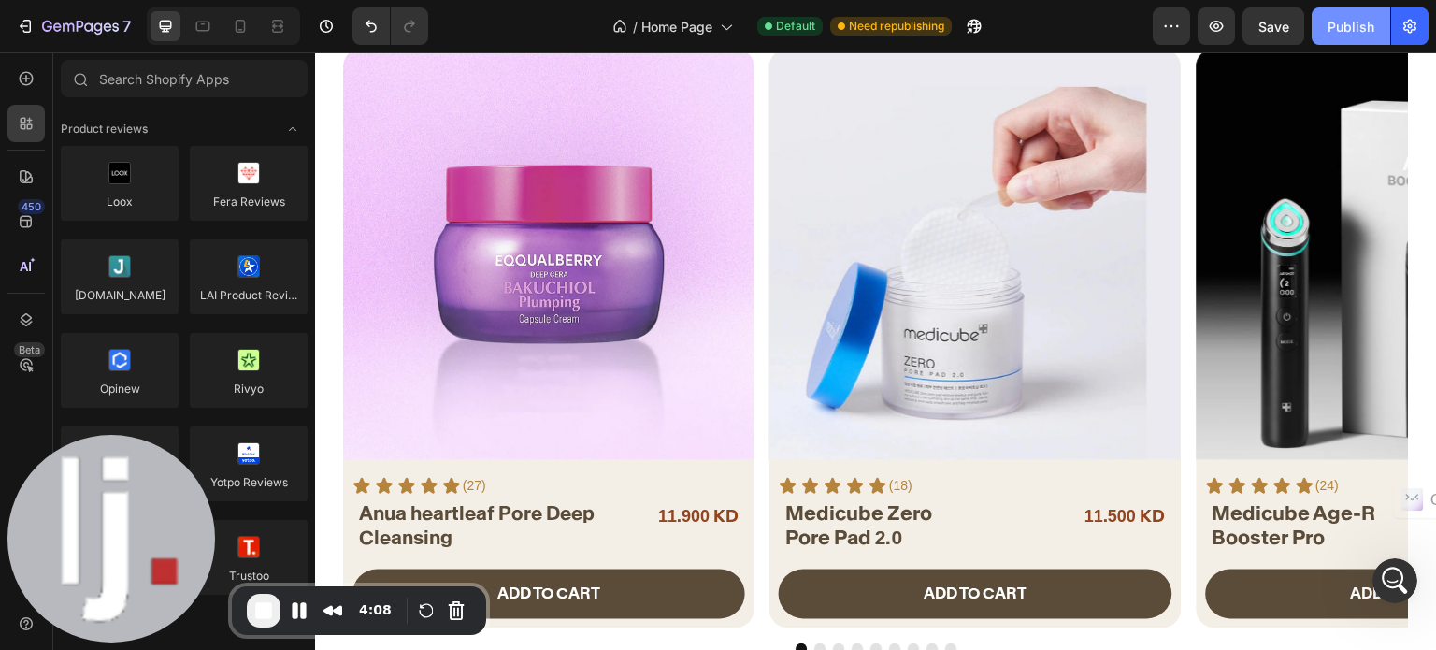
scroll to position [2763, 0]
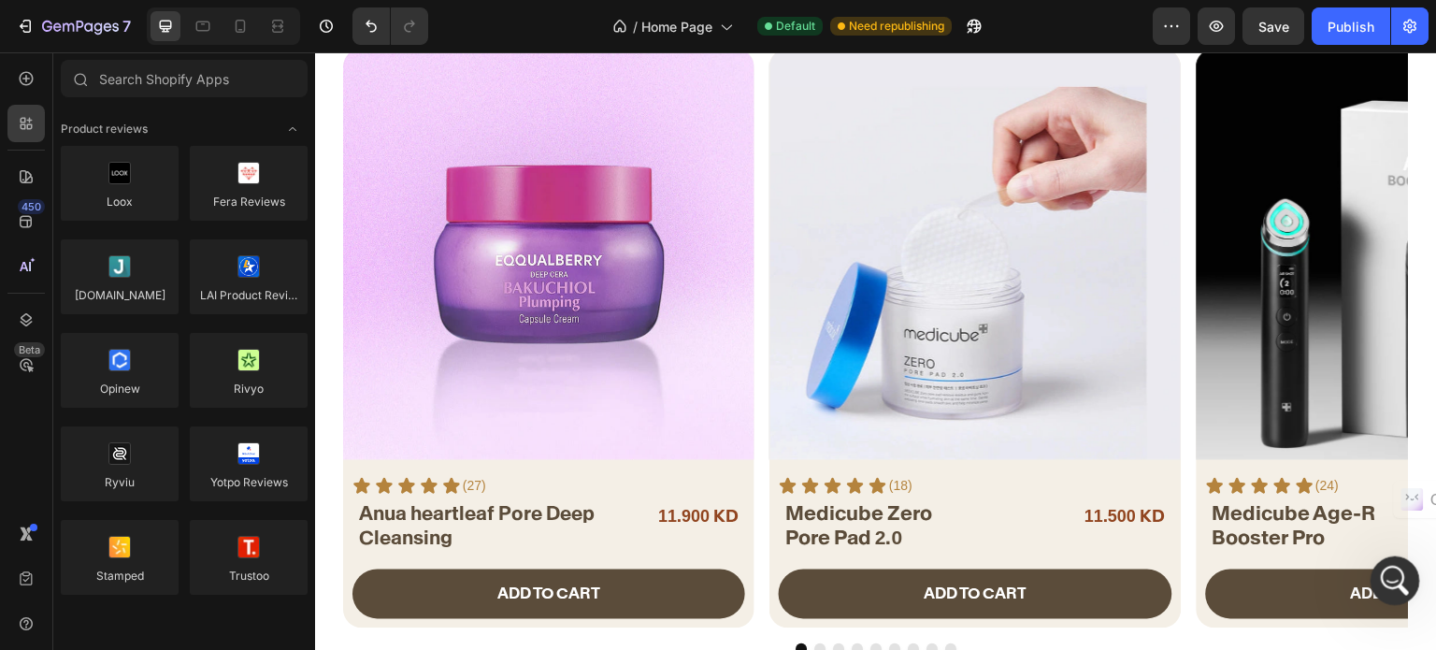
click at [1387, 566] on icon "Open Intercom Messenger" at bounding box center [1392, 578] width 31 height 31
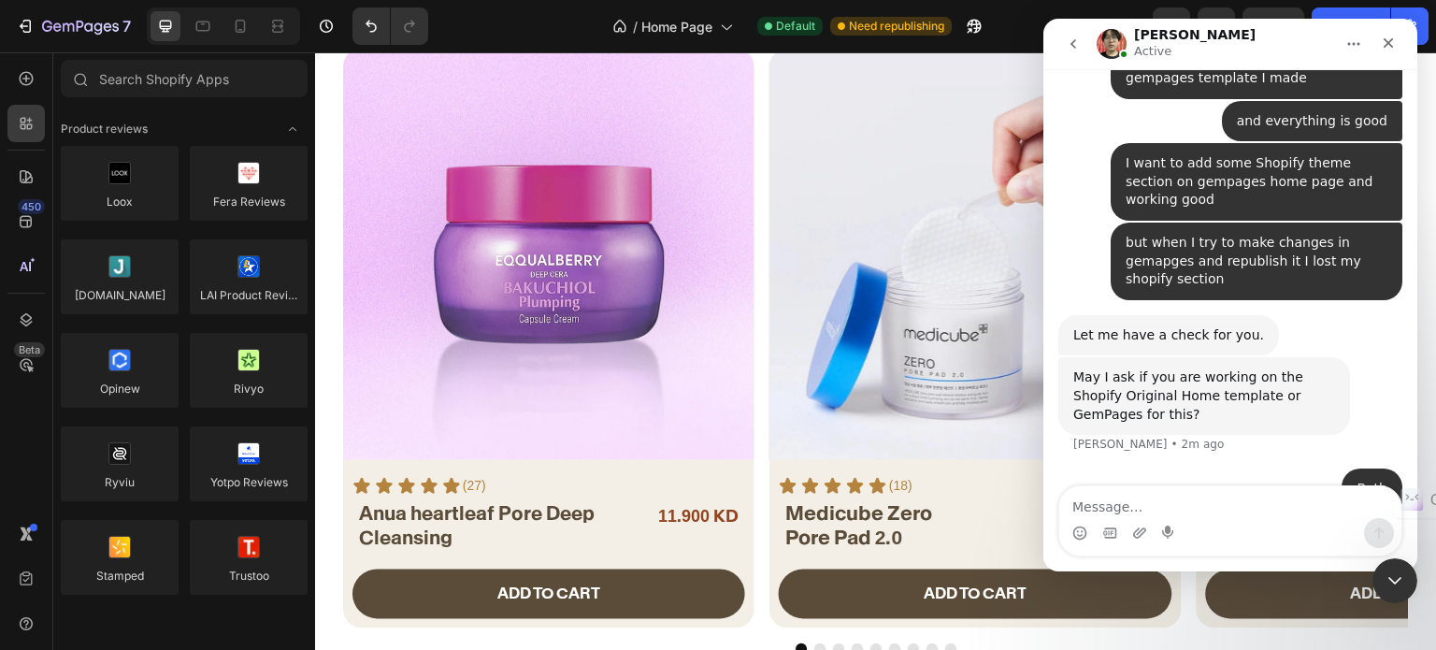
click at [1159, 504] on textarea "Message…" at bounding box center [1230, 502] width 342 height 32
type textarea "https://www.loom.com/share/42b60f1b6dfb43c89e1936557a45dbfc"
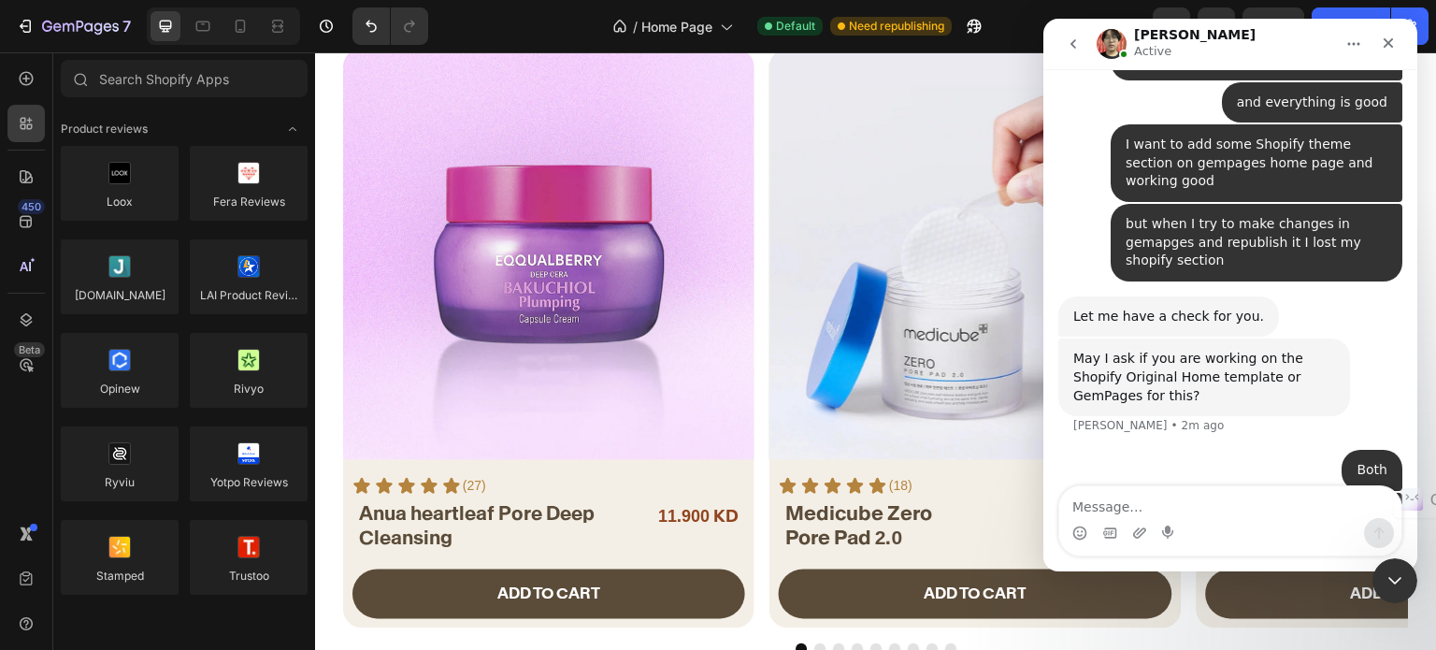
scroll to position [2806, 0]
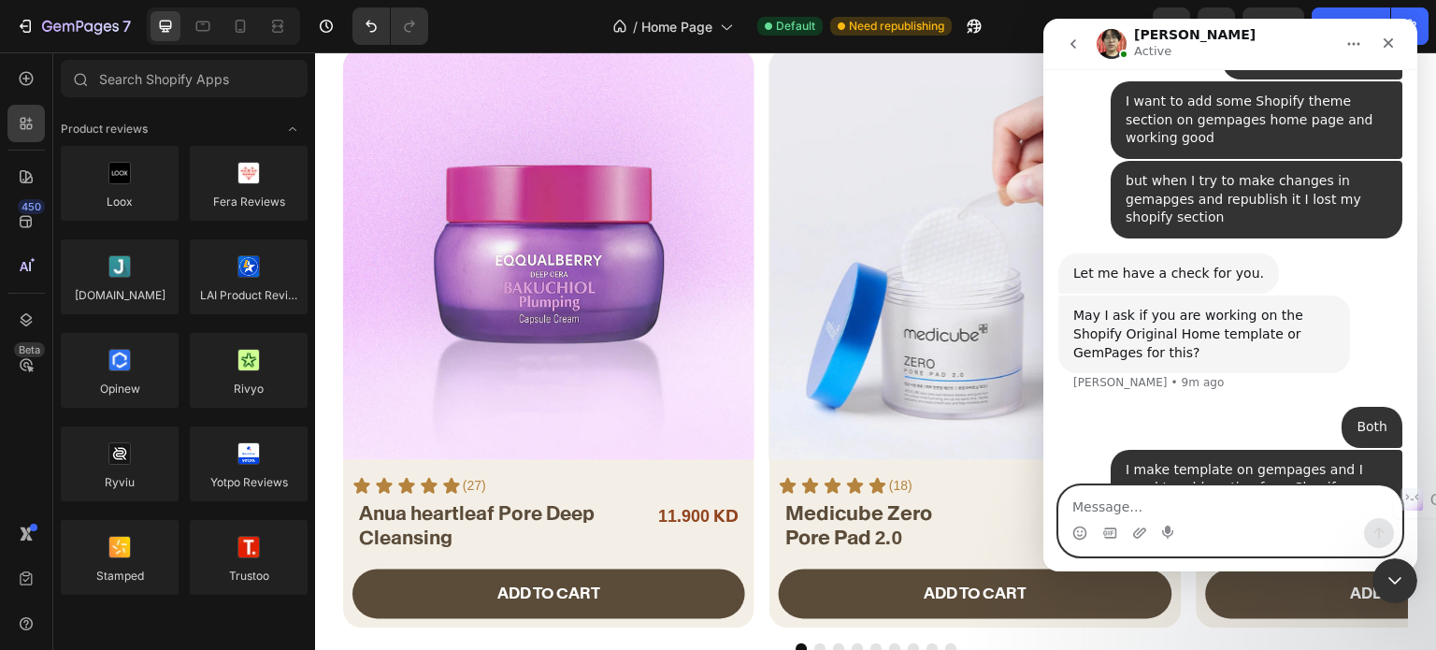
click at [1182, 500] on textarea "Message…" at bounding box center [1230, 502] width 342 height 32
type textarea "are you see"
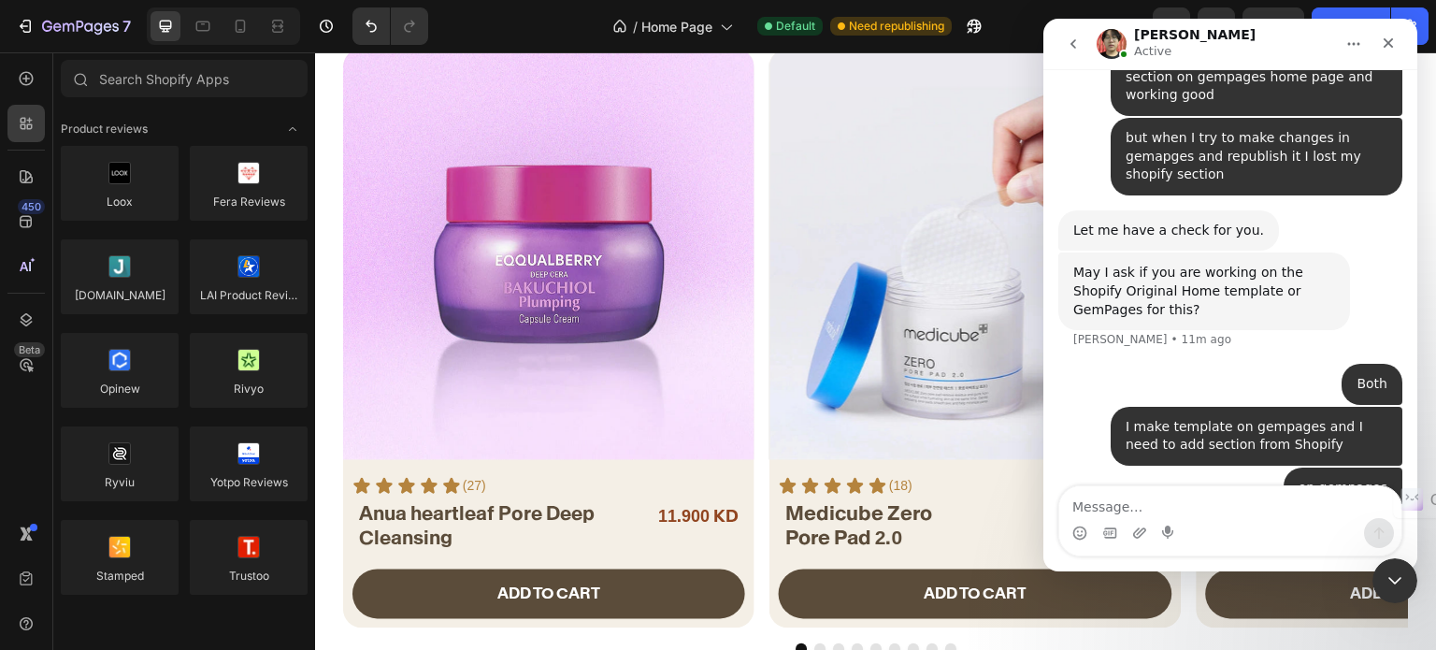
click at [1346, 34] on button "Home" at bounding box center [1354, 44] width 36 height 36
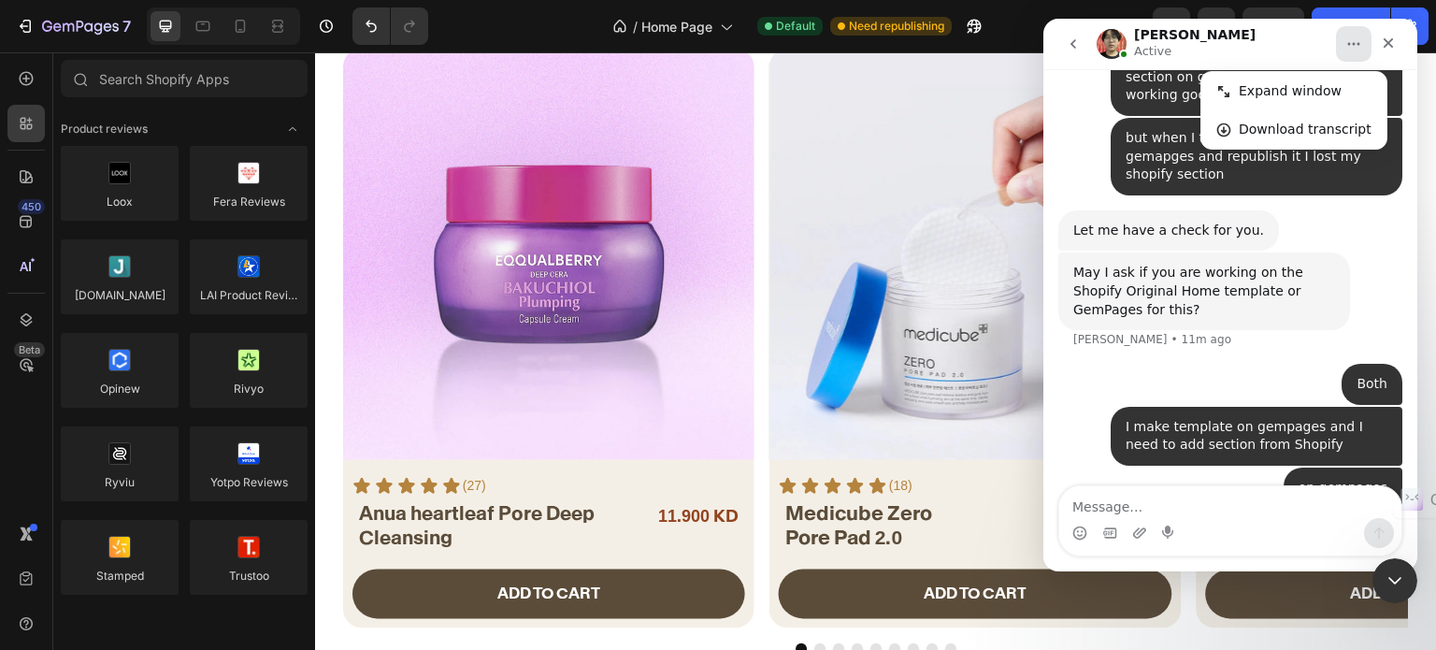
click at [1344, 35] on button "Home" at bounding box center [1354, 44] width 36 height 36
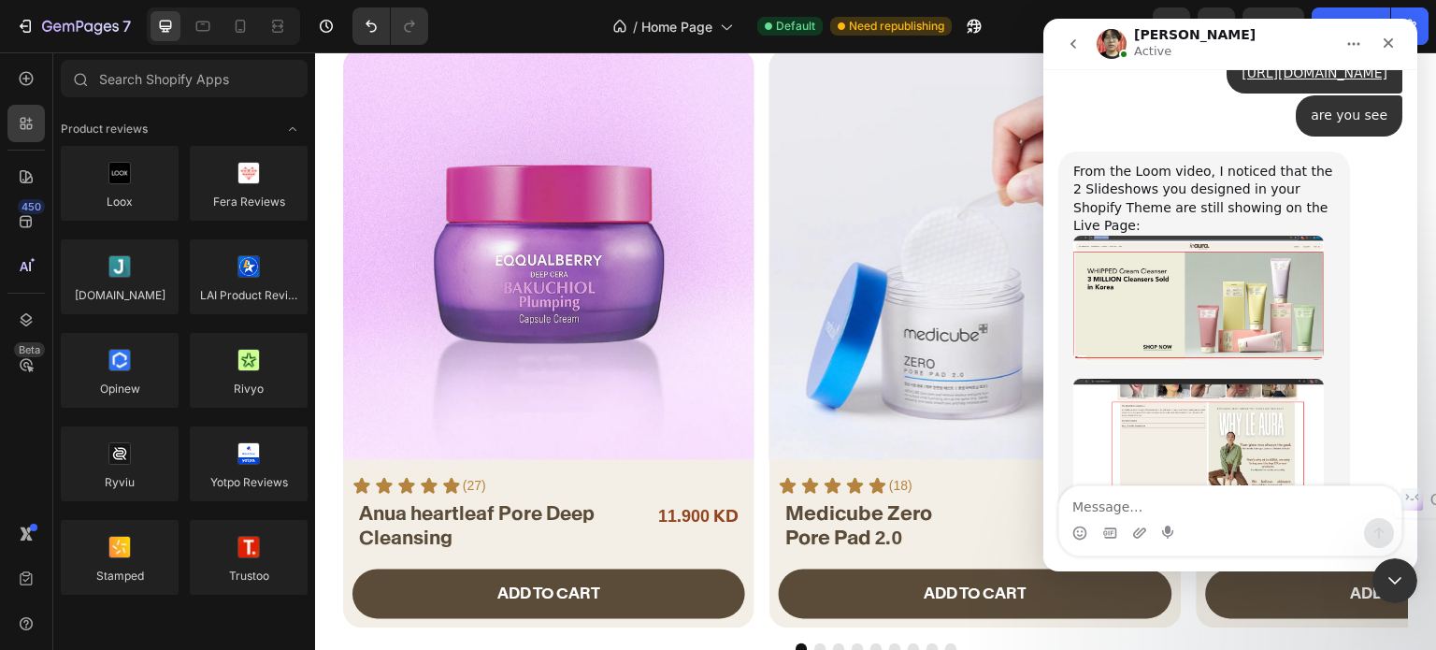
scroll to position [3291, 0]
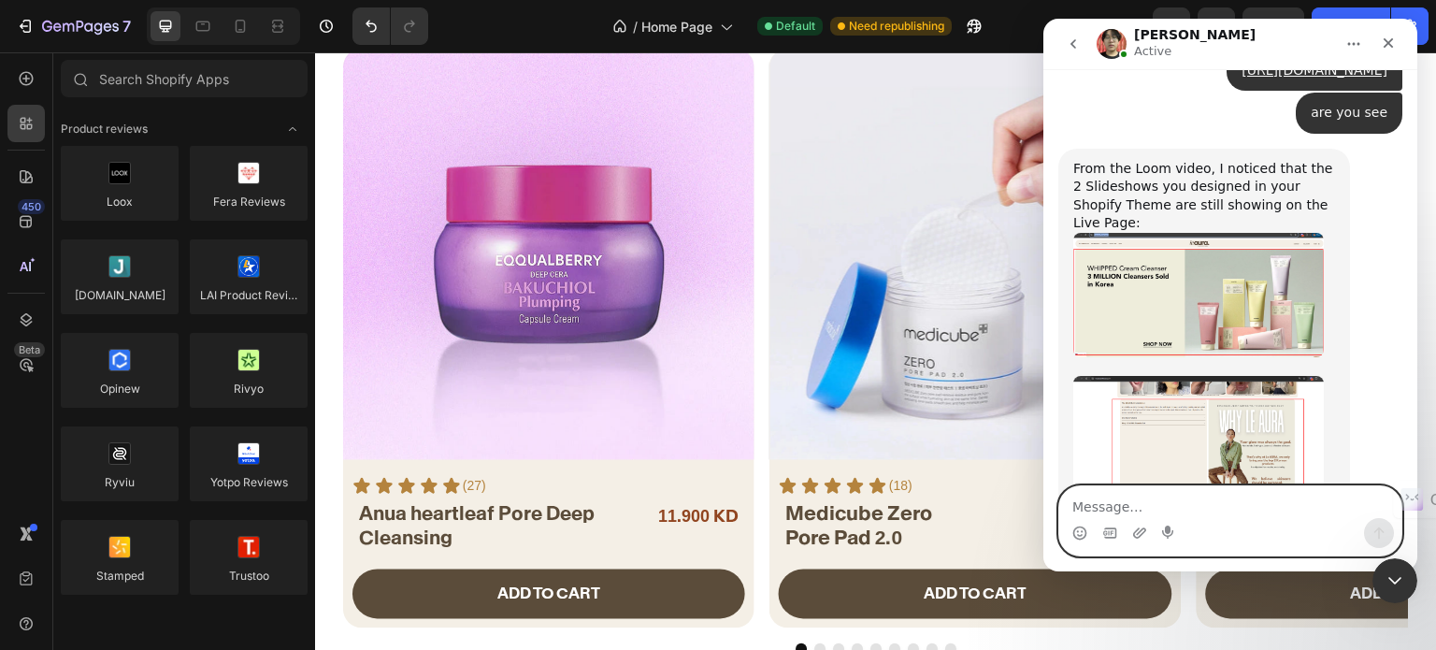
click at [1141, 508] on textarea "Message…" at bounding box center [1230, 502] width 342 height 32
type textarea "but when I republish will be lost"
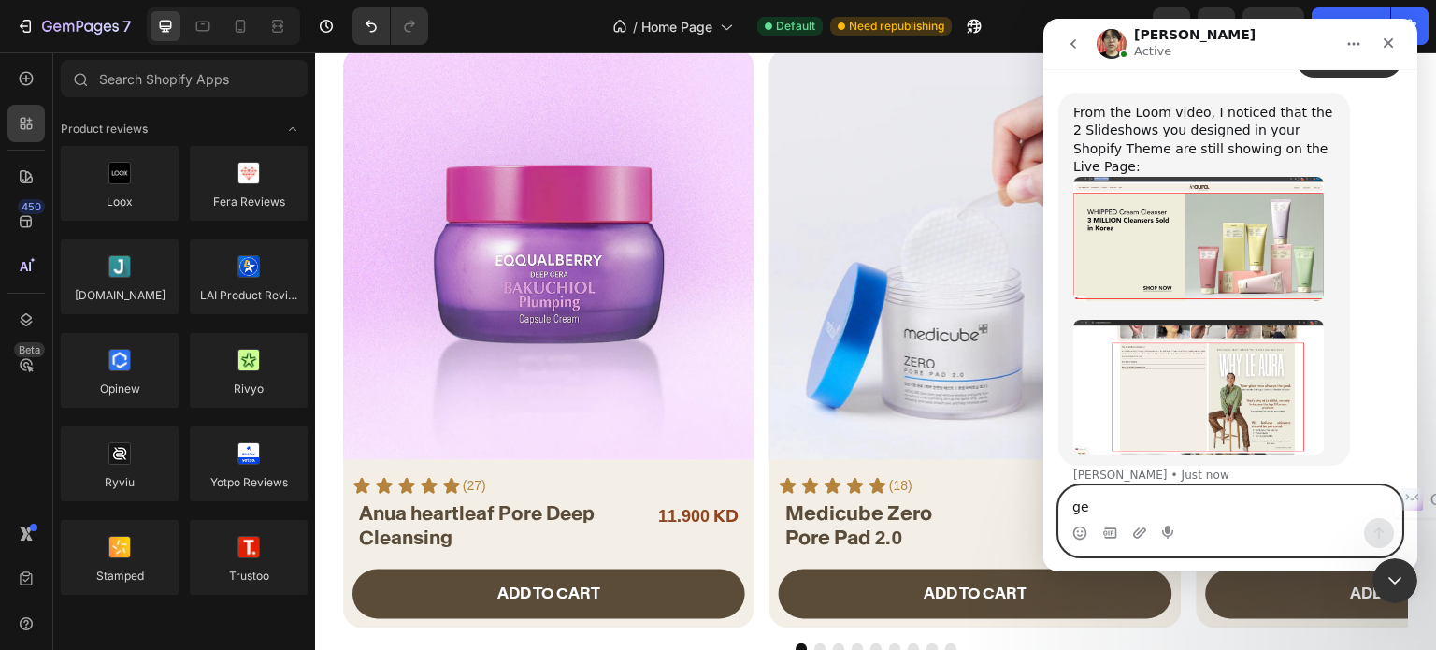
scroll to position [3274, 0]
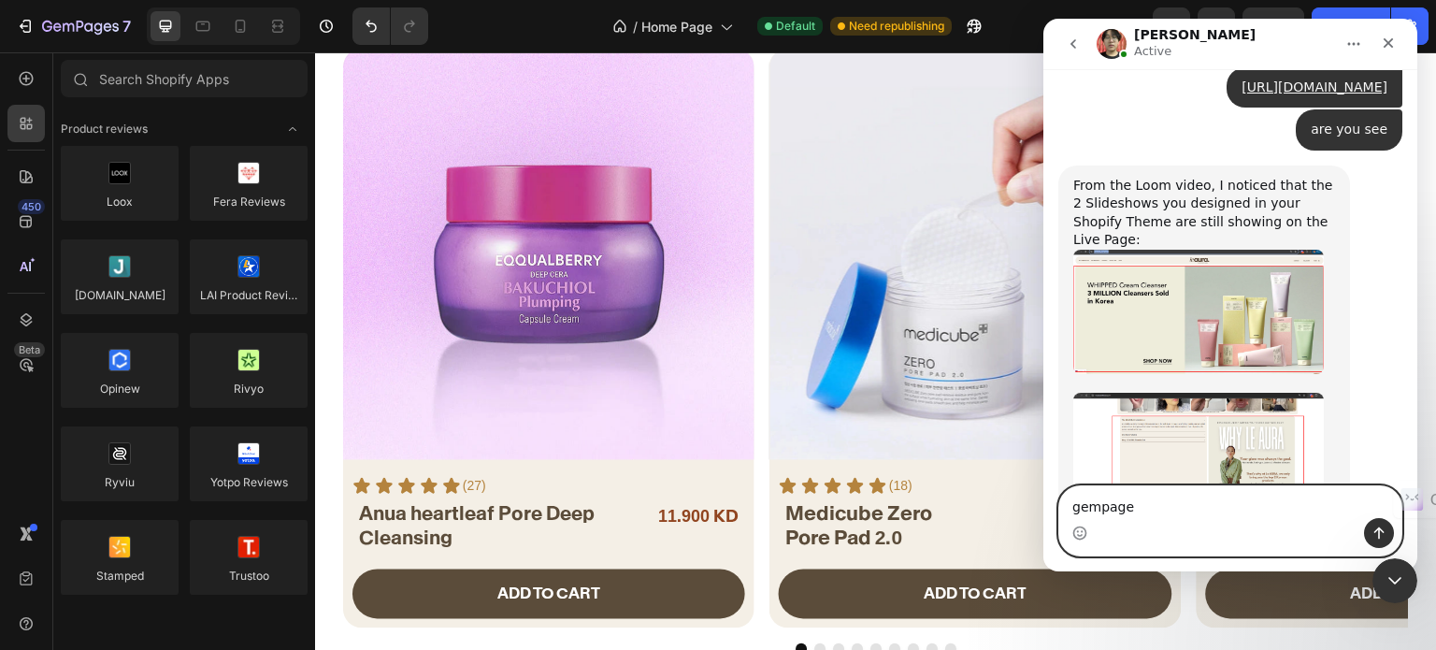
type textarea "gempages"
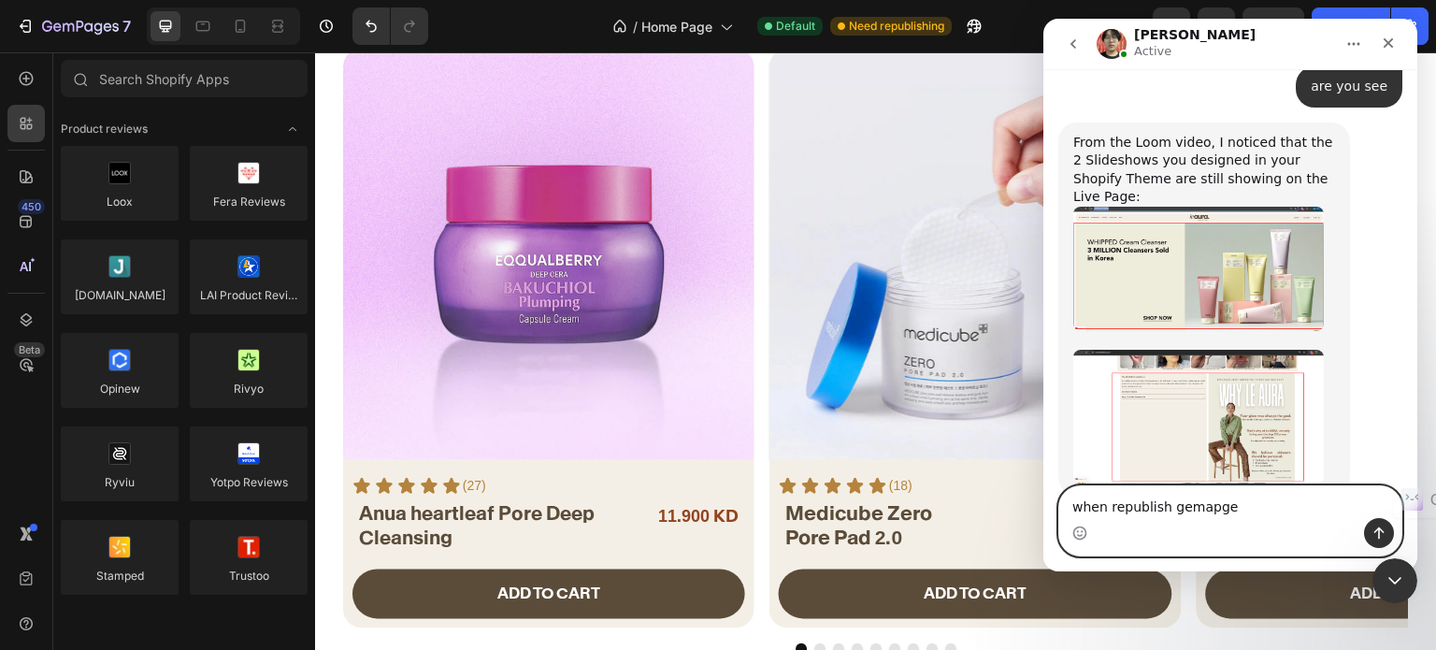
type textarea "when republish gemapges"
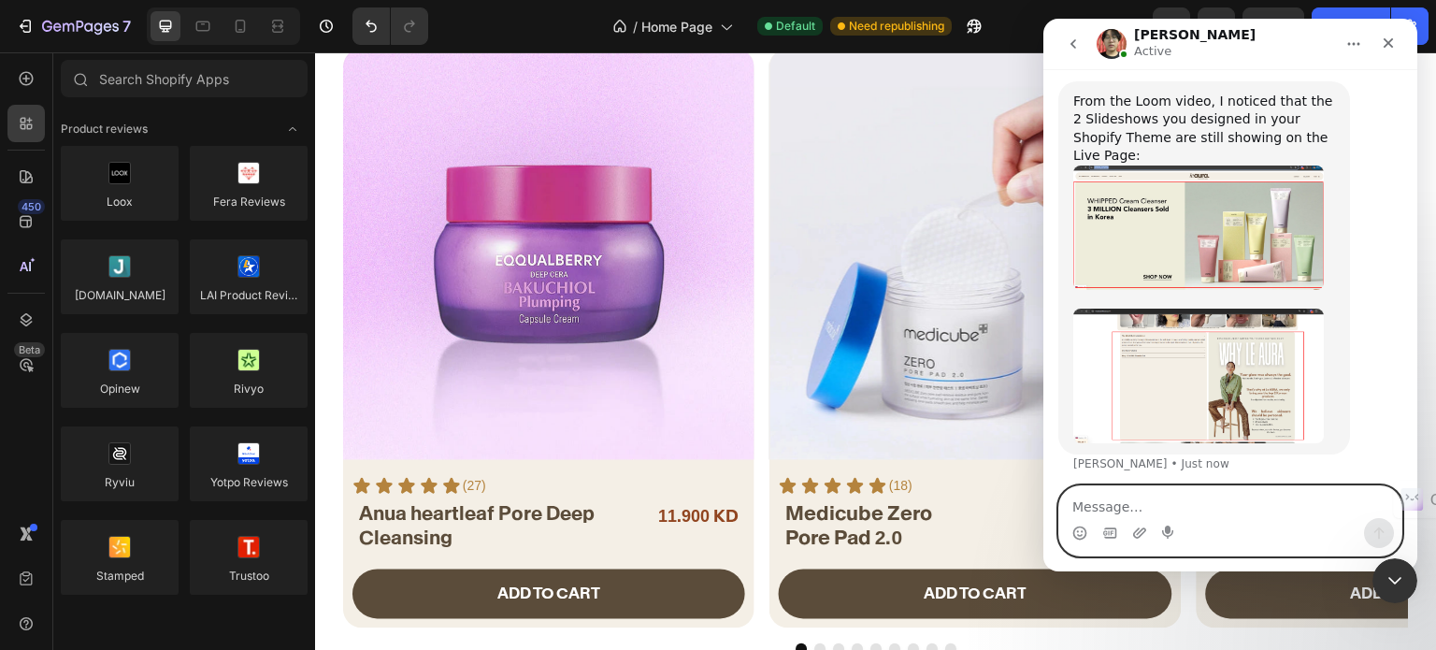
scroll to position [3359, 0]
type textarea "that's be lost"
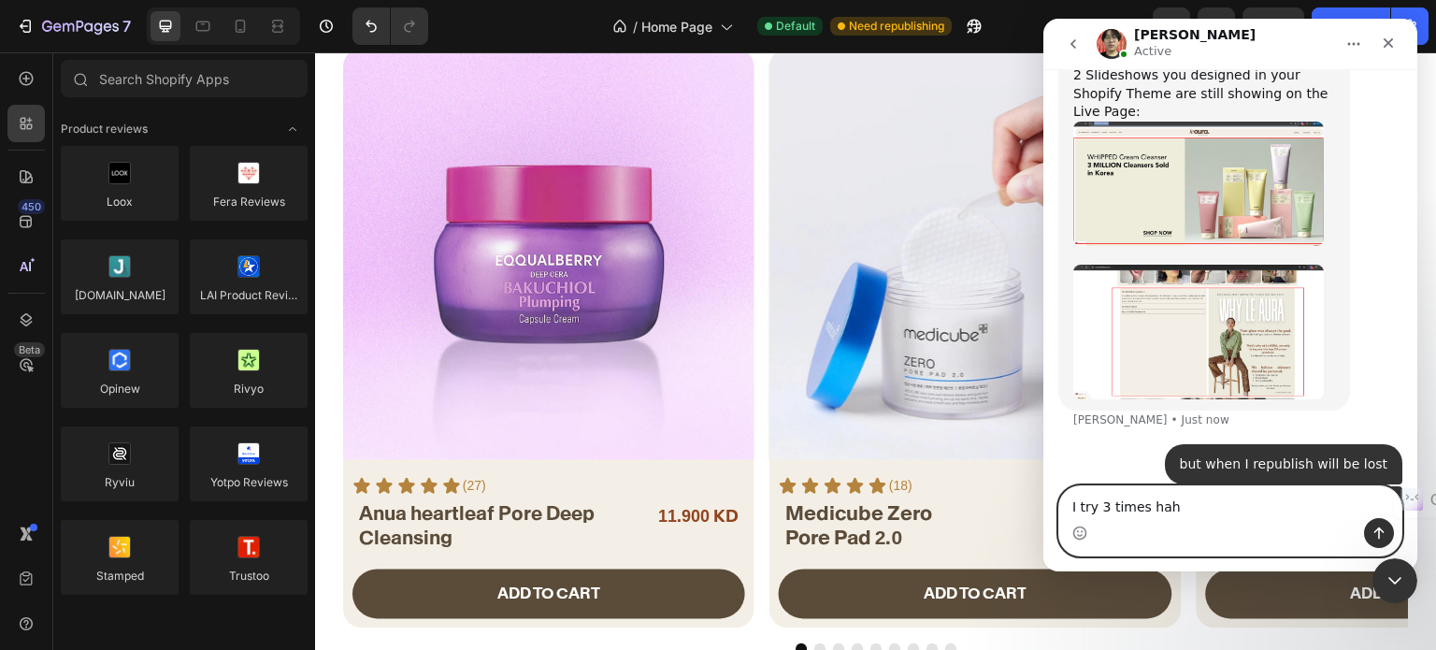
type textarea "I try 3 times haha"
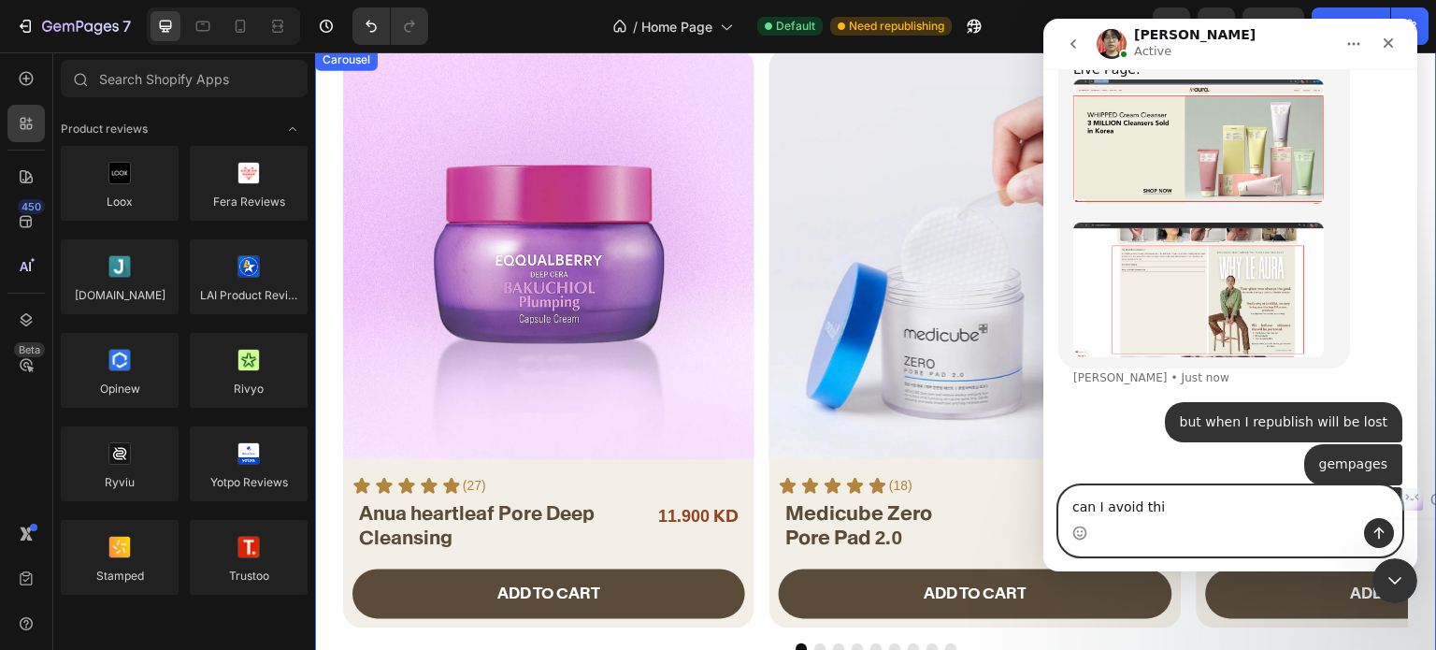
type textarea "can I avoid this"
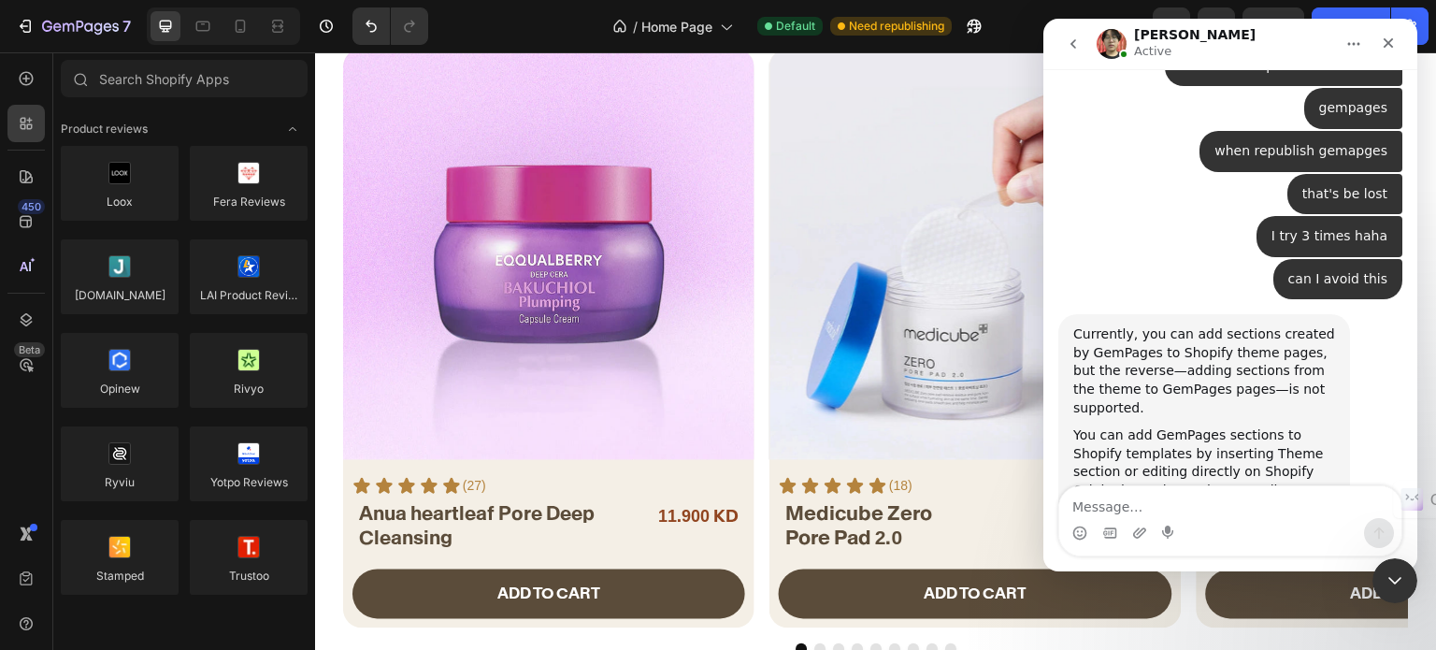
scroll to position [3853, 0]
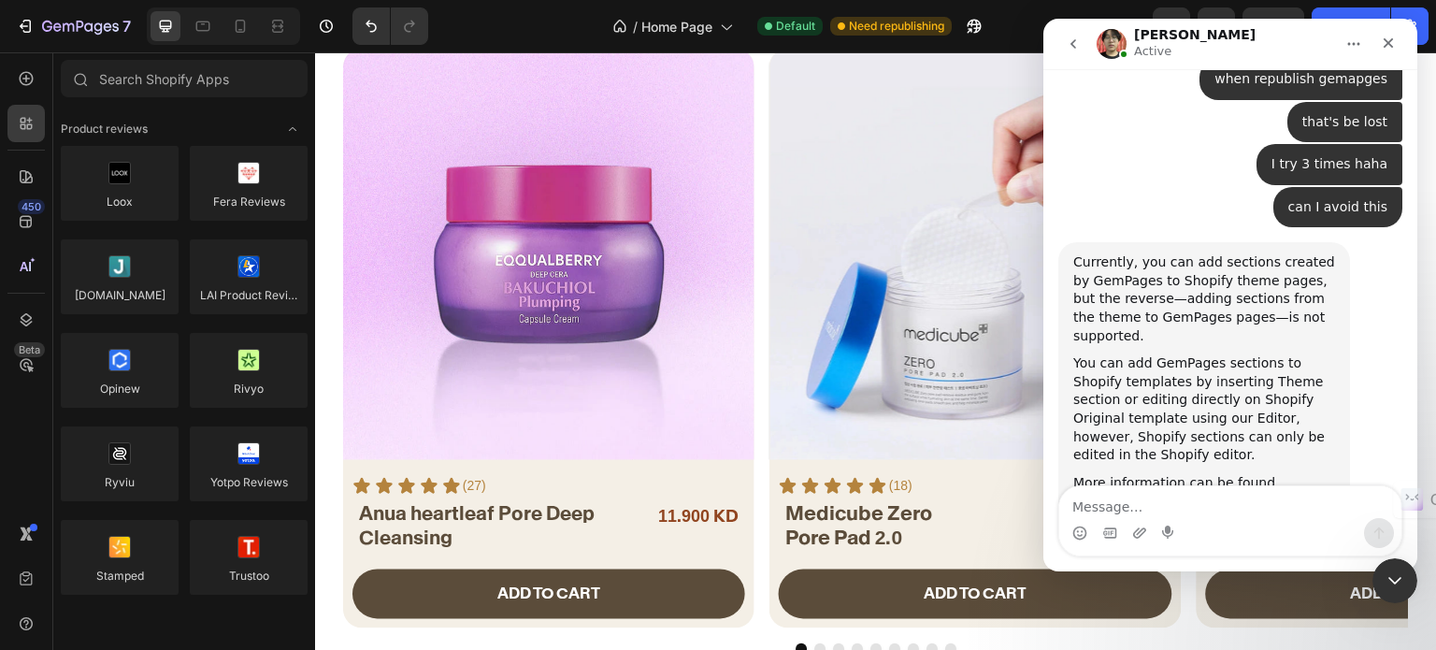
click at [1199, 493] on link "[V7] Introduction to GemPages Theme Section" at bounding box center [1188, 510] width 231 height 34
click at [1186, 530] on link "[V7] Edit Shopify Original Templates with GemPages" at bounding box center [1186, 547] width 227 height 34
click at [17, 76] on icon at bounding box center [26, 78] width 19 height 19
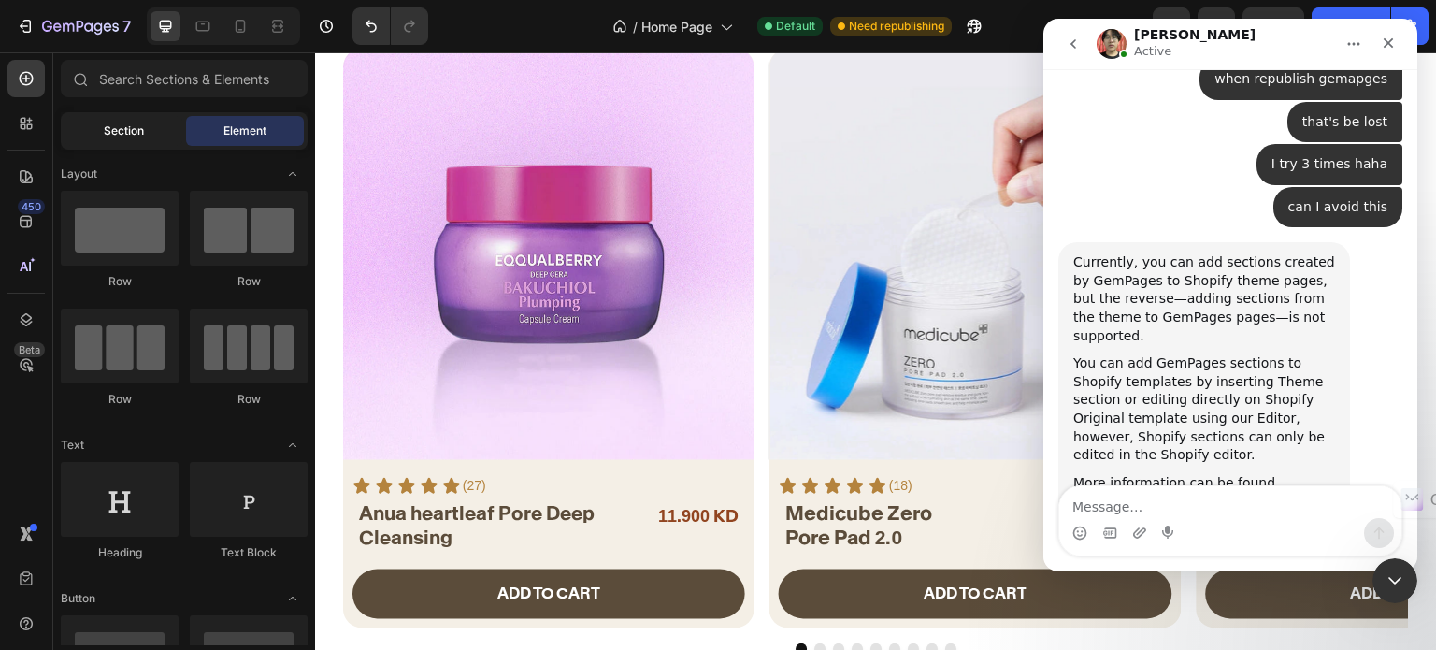
click at [150, 135] on div "Section" at bounding box center [124, 131] width 118 height 30
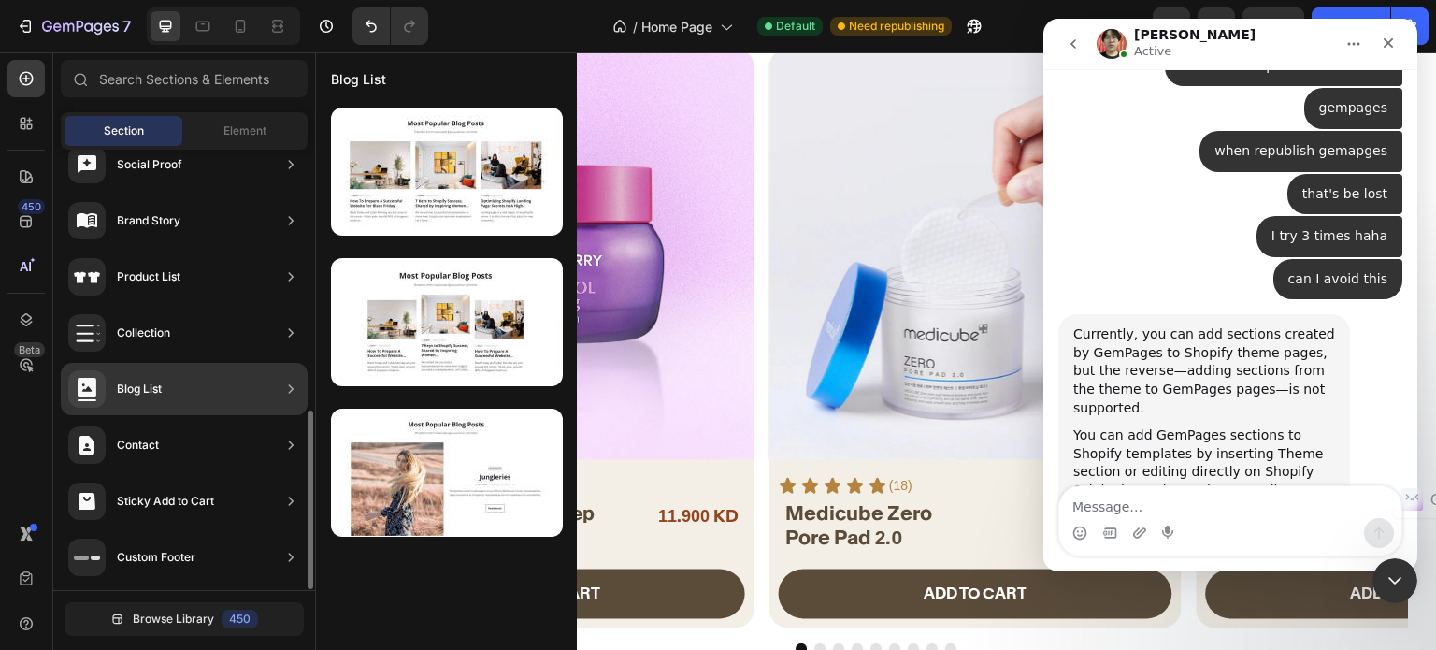
scroll to position [176, 0]
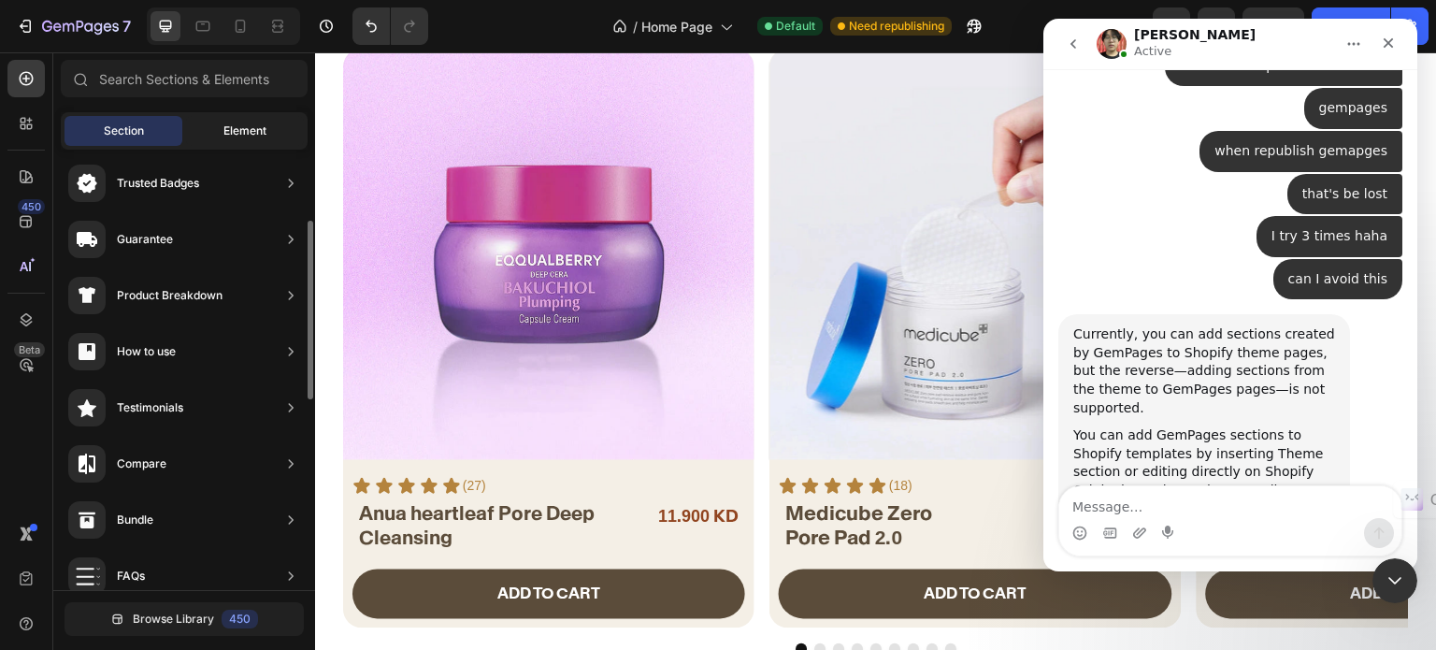
click at [251, 125] on span "Element" at bounding box center [244, 130] width 43 height 17
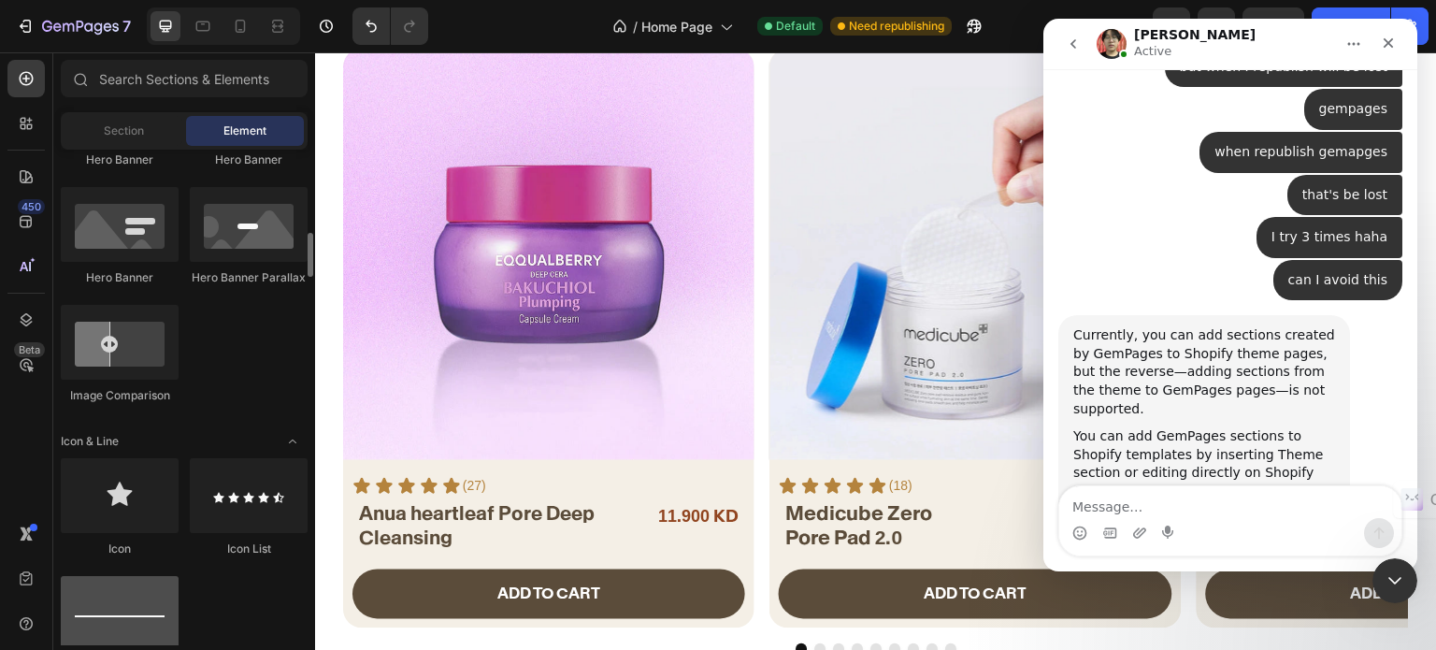
scroll to position [1496, 0]
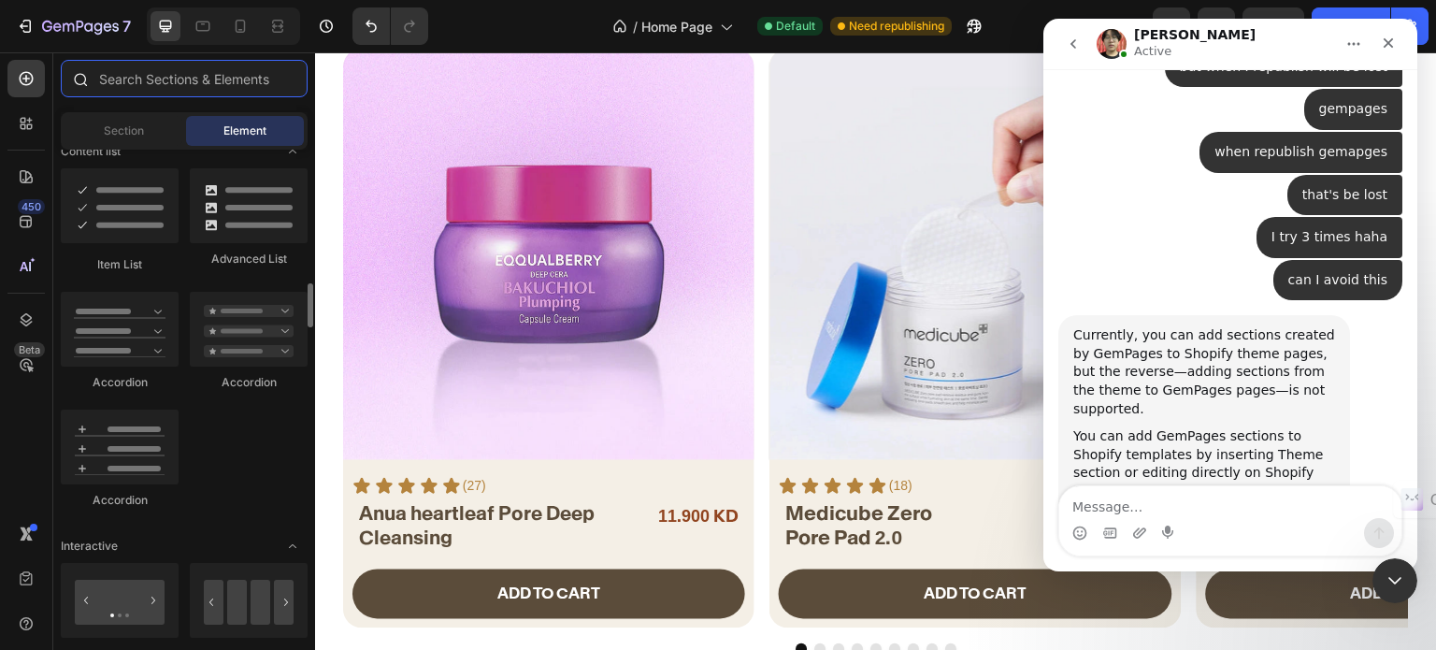
click at [177, 81] on input "text" at bounding box center [184, 78] width 247 height 37
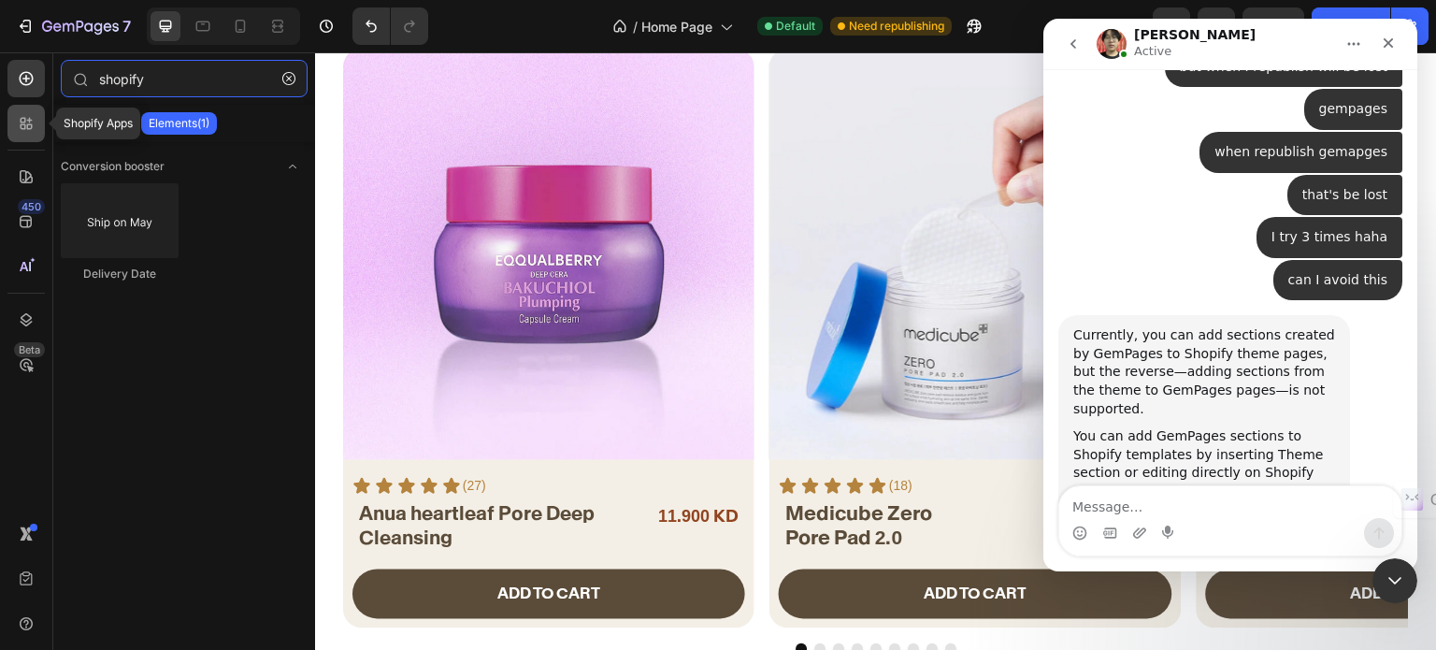
type input "shopify"
click at [15, 118] on div at bounding box center [25, 123] width 37 height 37
click at [26, 81] on icon at bounding box center [27, 79] width 14 height 14
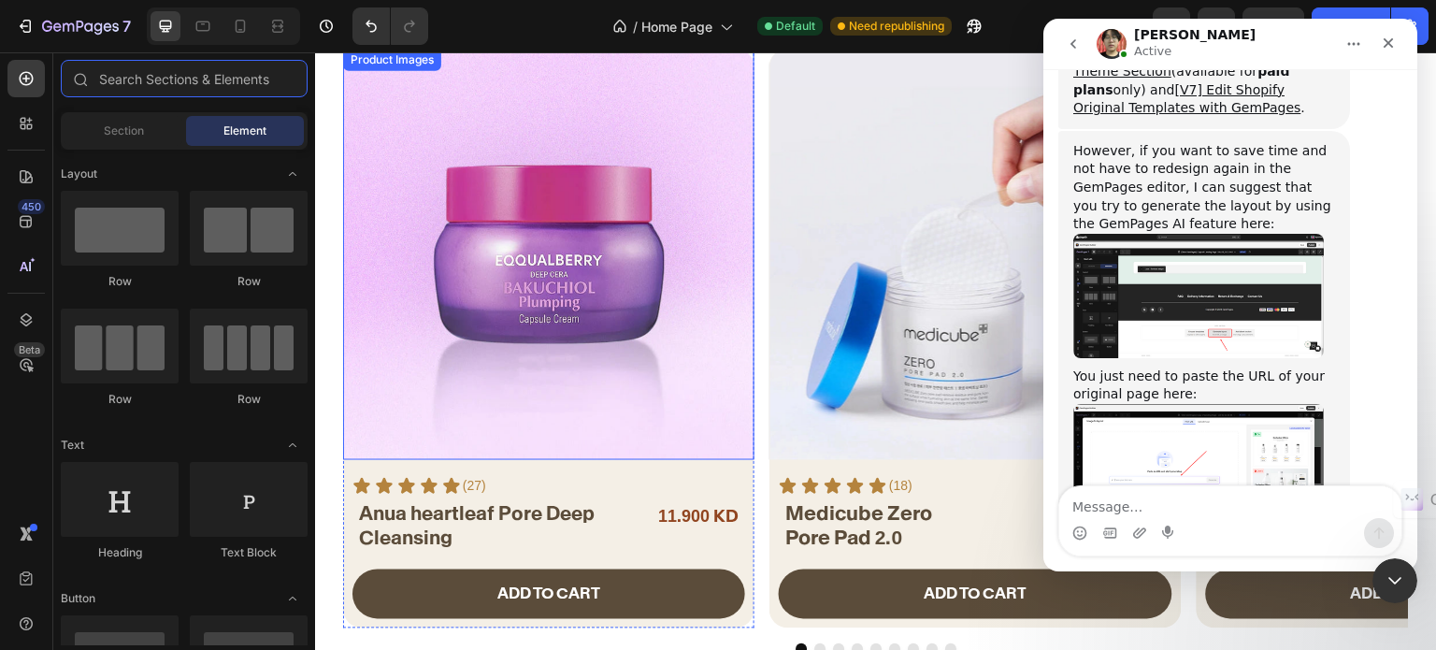
scroll to position [4308, 0]
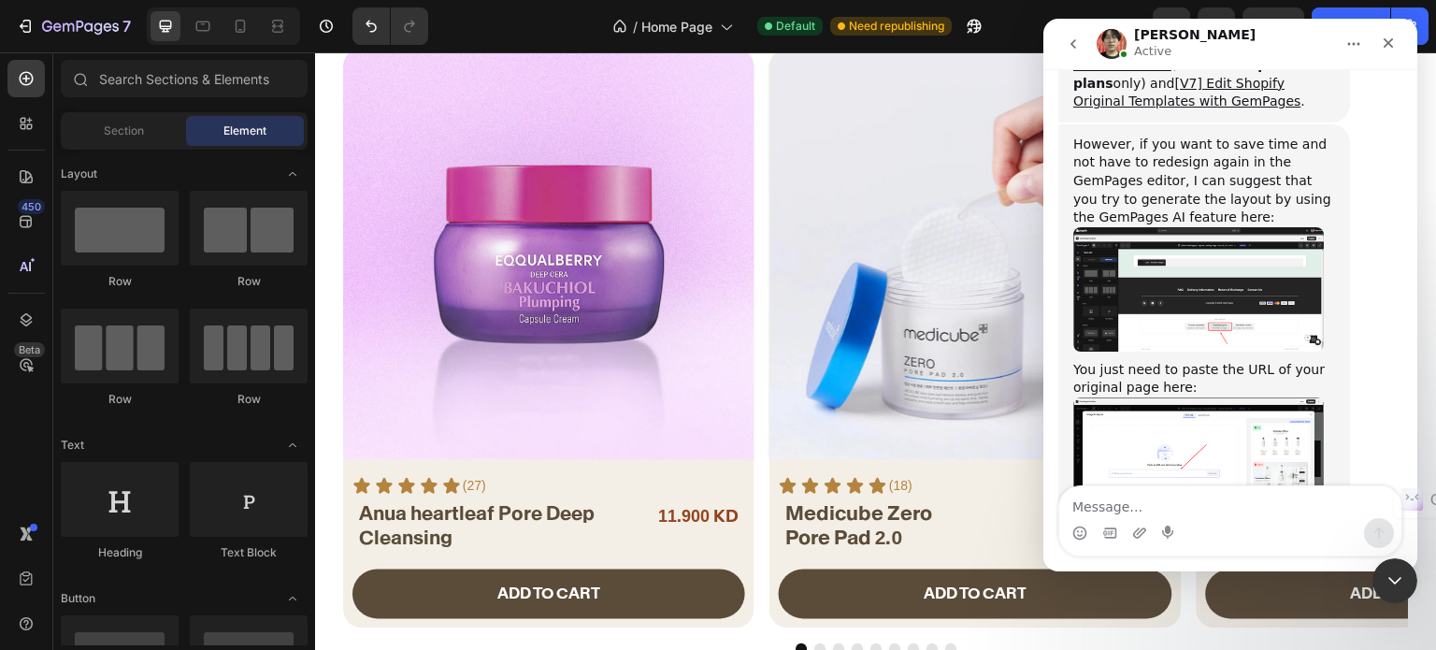
click at [1212, 397] on img "Ethan says…" at bounding box center [1198, 452] width 251 height 111
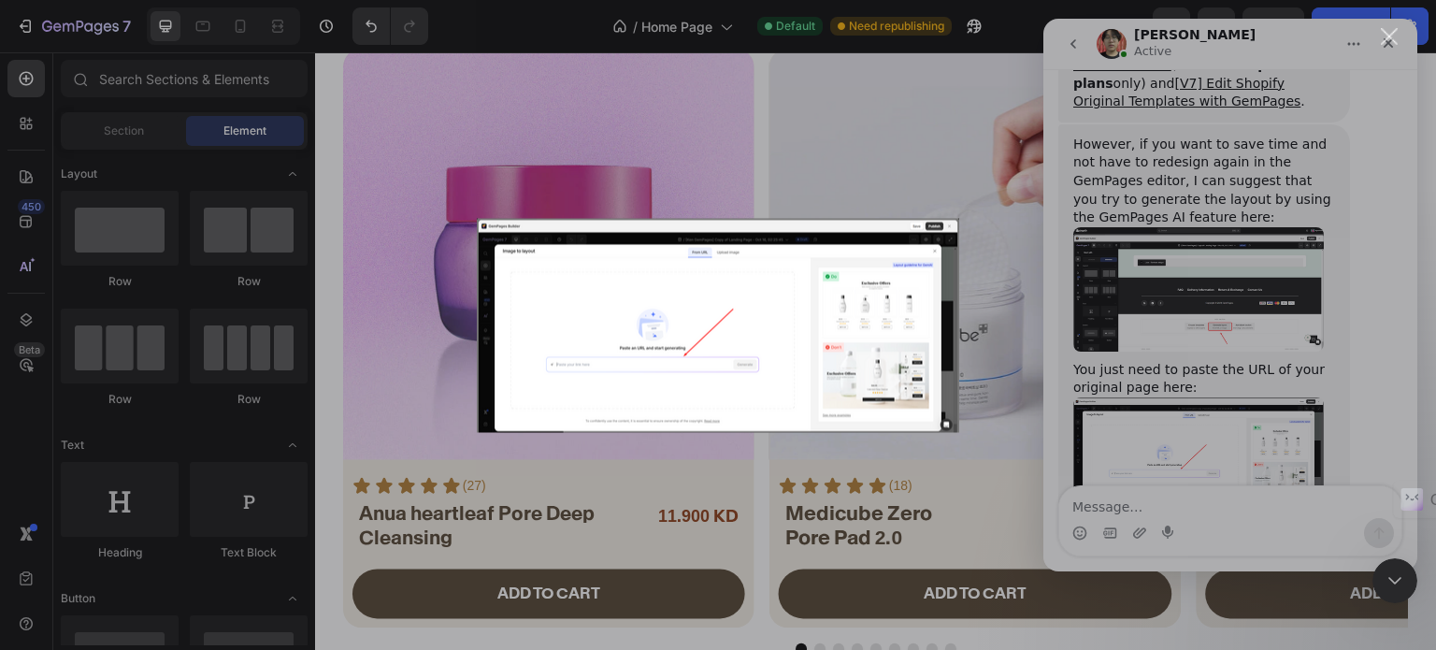
scroll to position [0, 0]
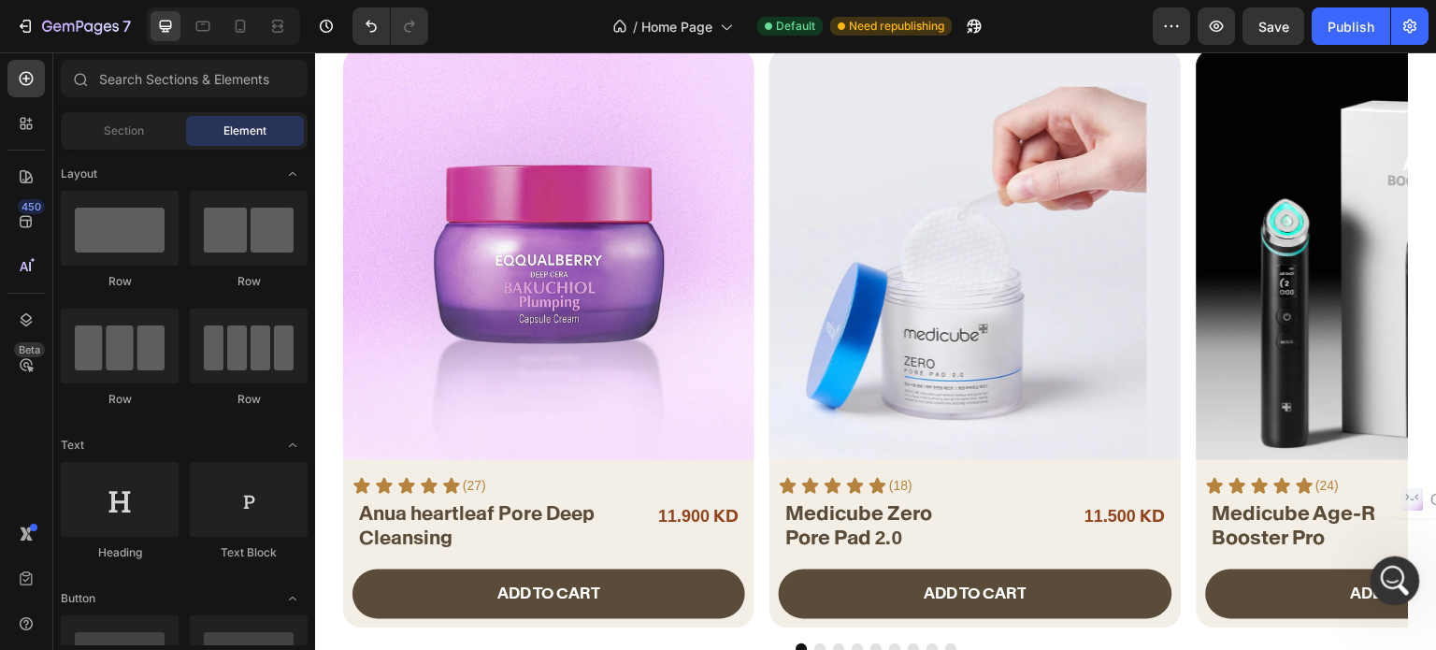
click at [1390, 573] on icon "Open Intercom Messenger" at bounding box center [1392, 578] width 31 height 31
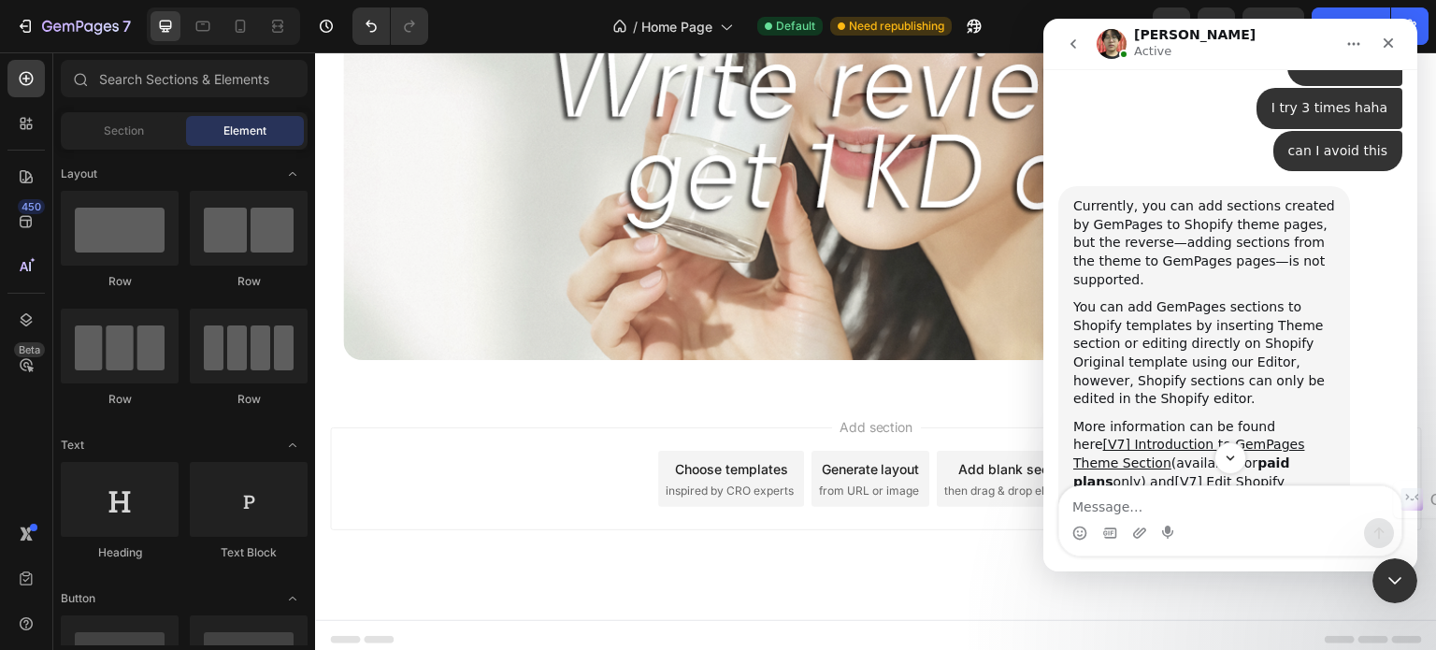
scroll to position [3840, 0]
